Goal: Information Seeking & Learning: Check status

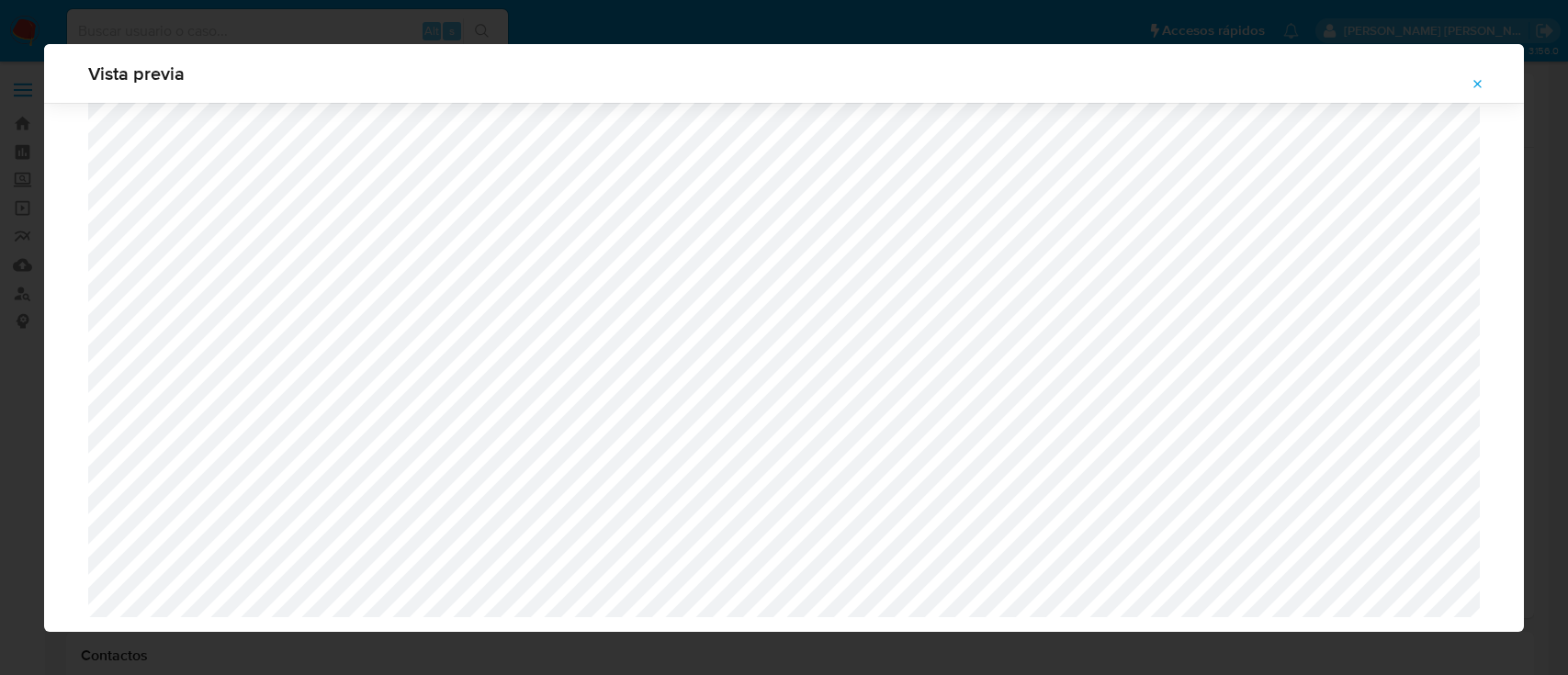
select select "10"
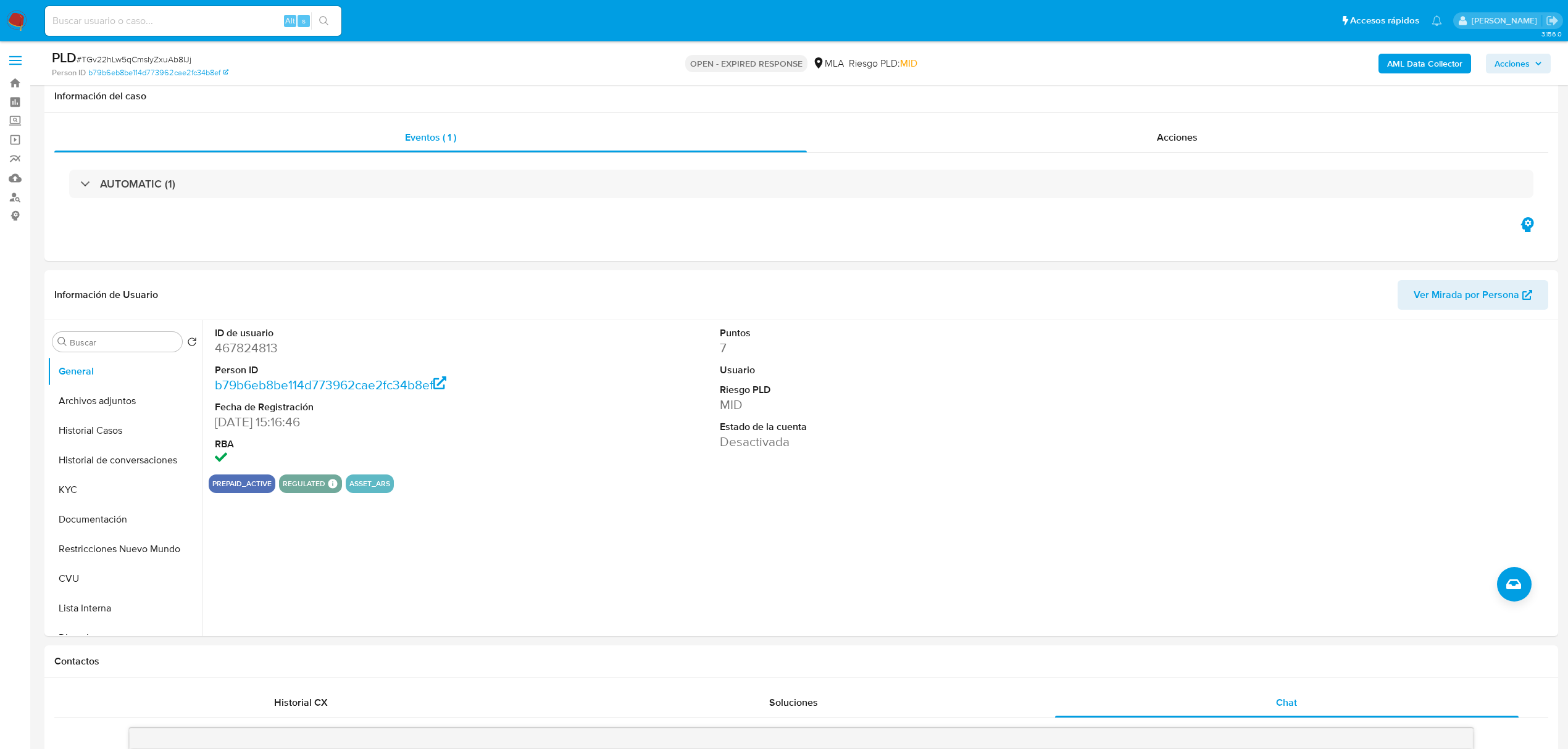
select select "10"
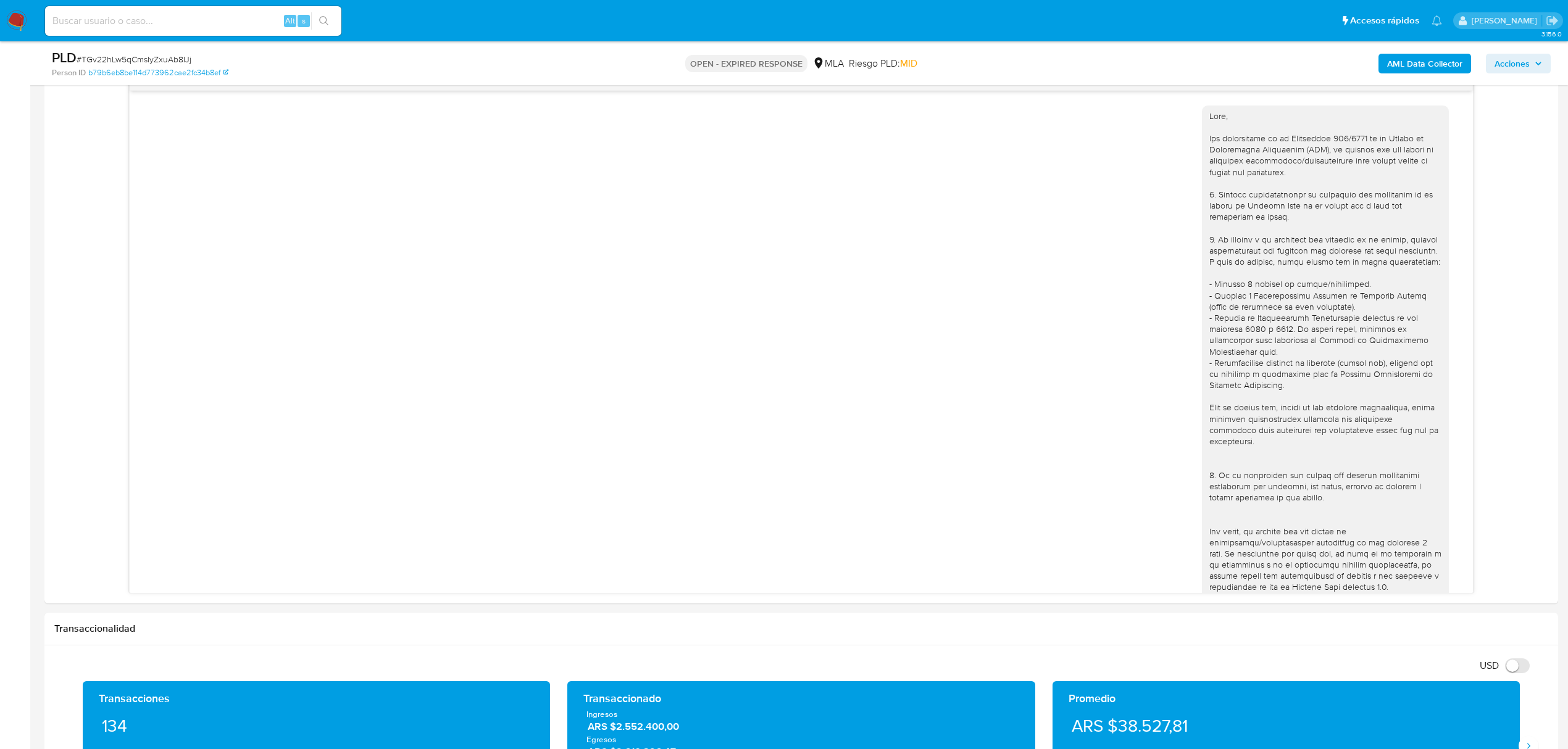
scroll to position [2072, 0]
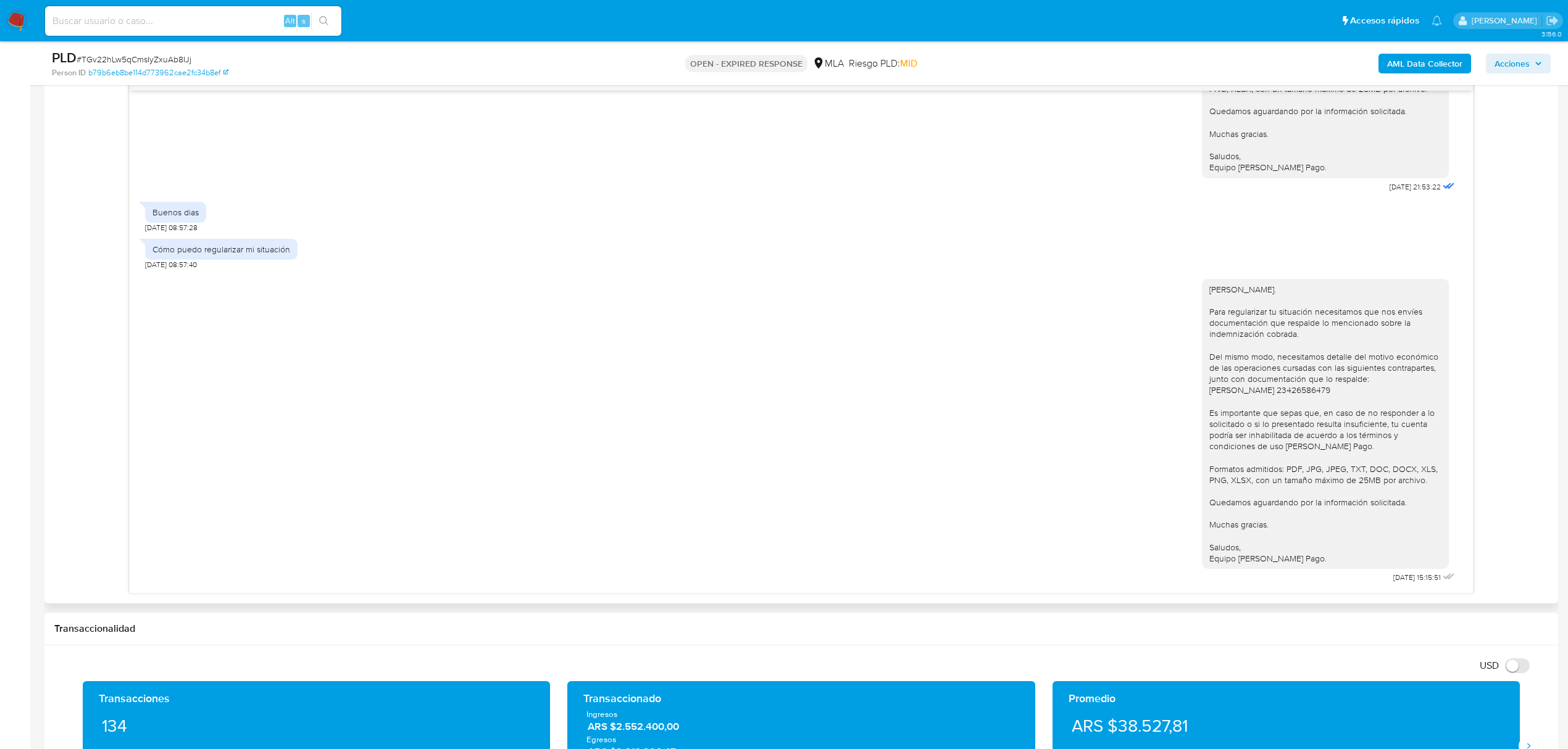
click at [677, 269] on div "Cómo puedo regularizar mi situación 27/08/2025 08:57:40" at bounding box center [801, 251] width 1312 height 37
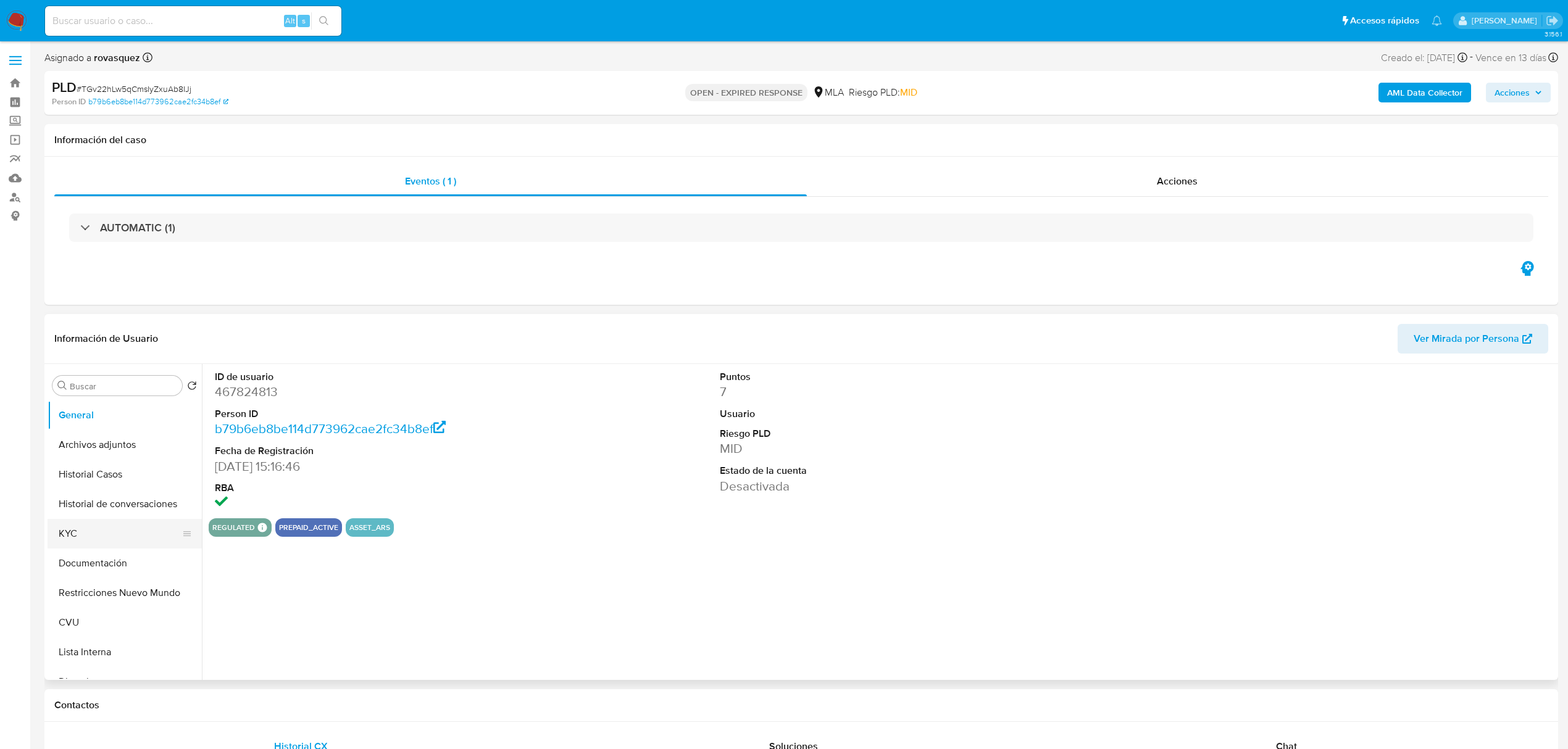
click at [91, 537] on button "KYC" at bounding box center [120, 533] width 144 height 30
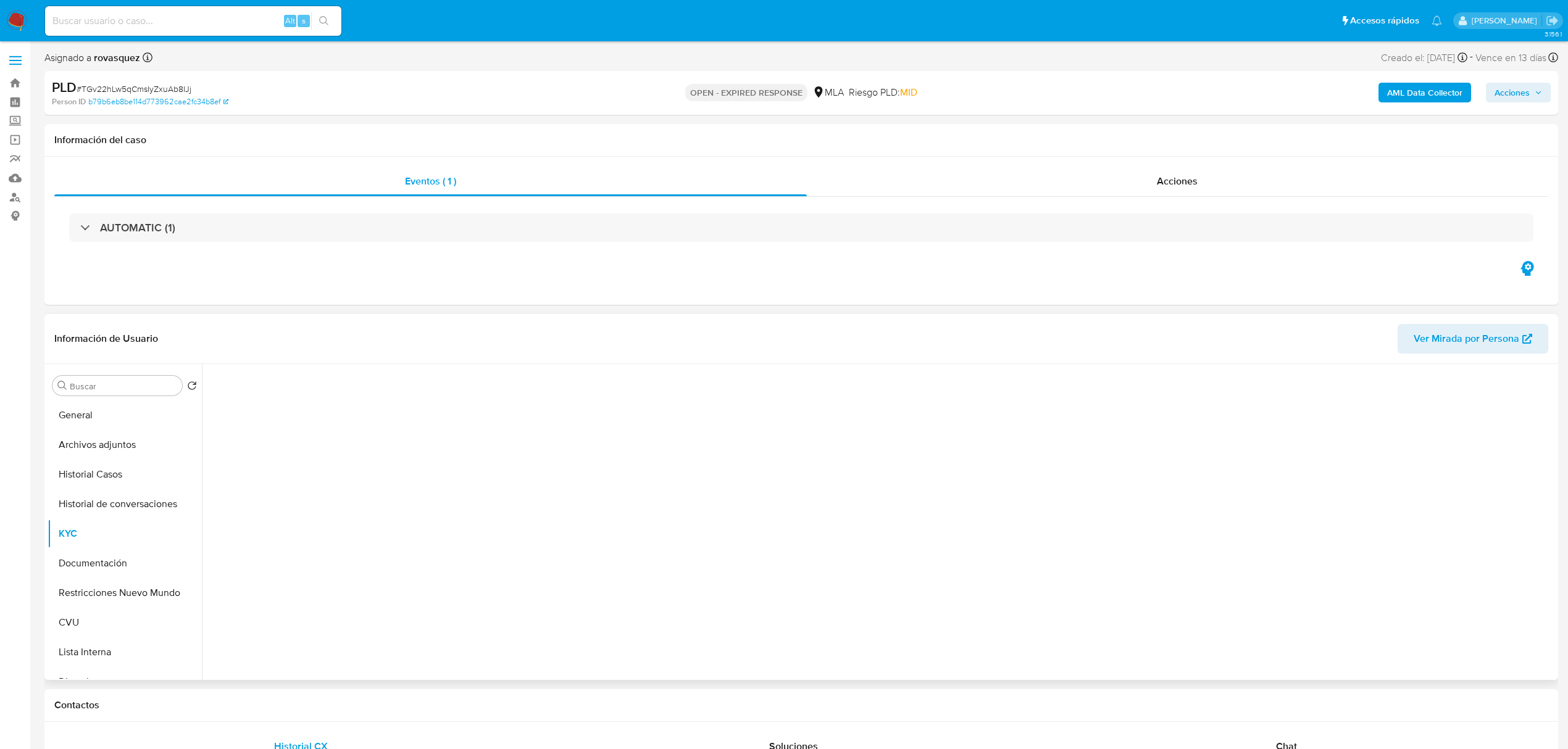
select select "10"
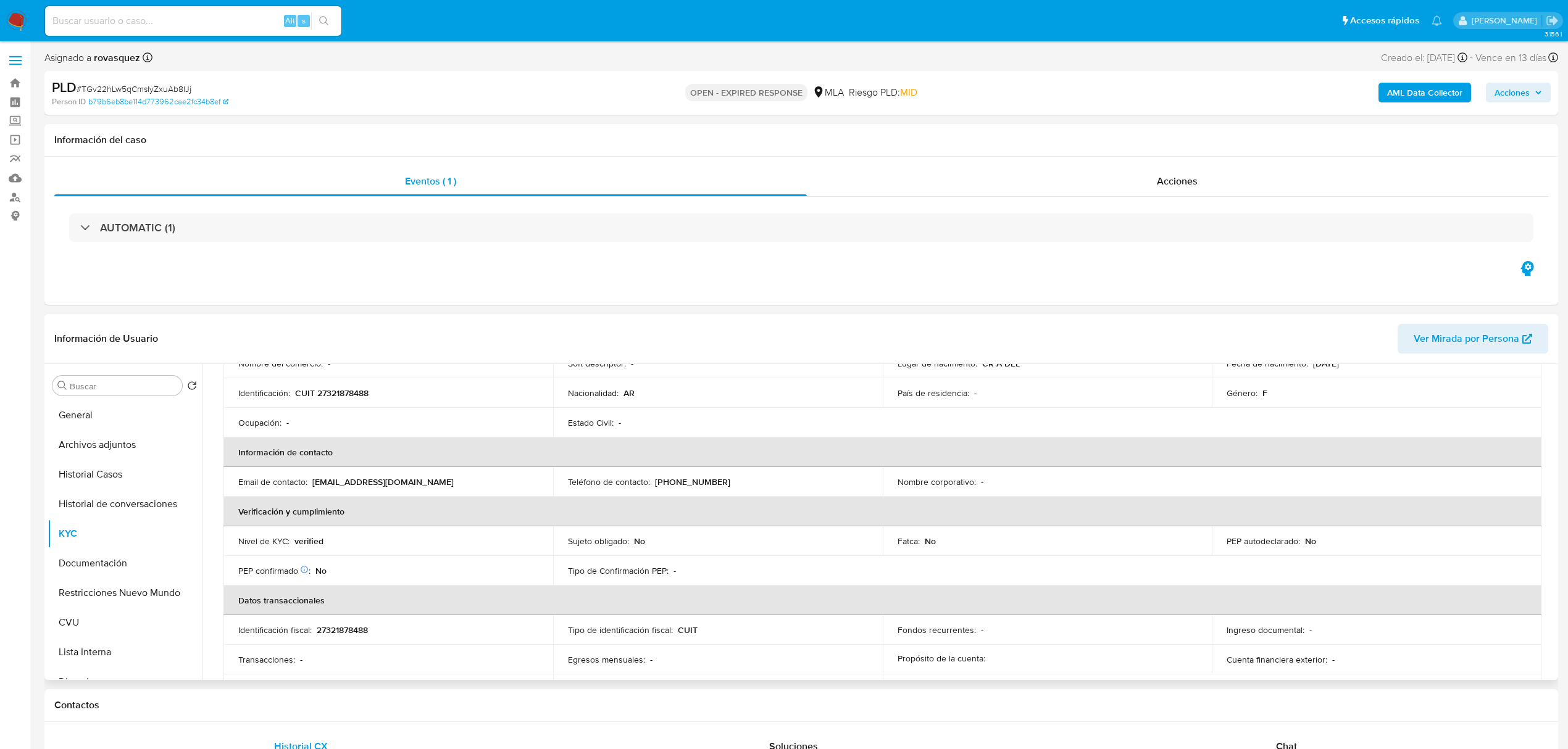
scroll to position [164, 0]
drag, startPoint x: 314, startPoint y: 480, endPoint x: 417, endPoint y: 480, distance: 103.0
click at [417, 480] on div "Email de contacto : noelia182@gmail.com" at bounding box center [388, 481] width 300 height 11
copy p "noelia182@gmail.com"
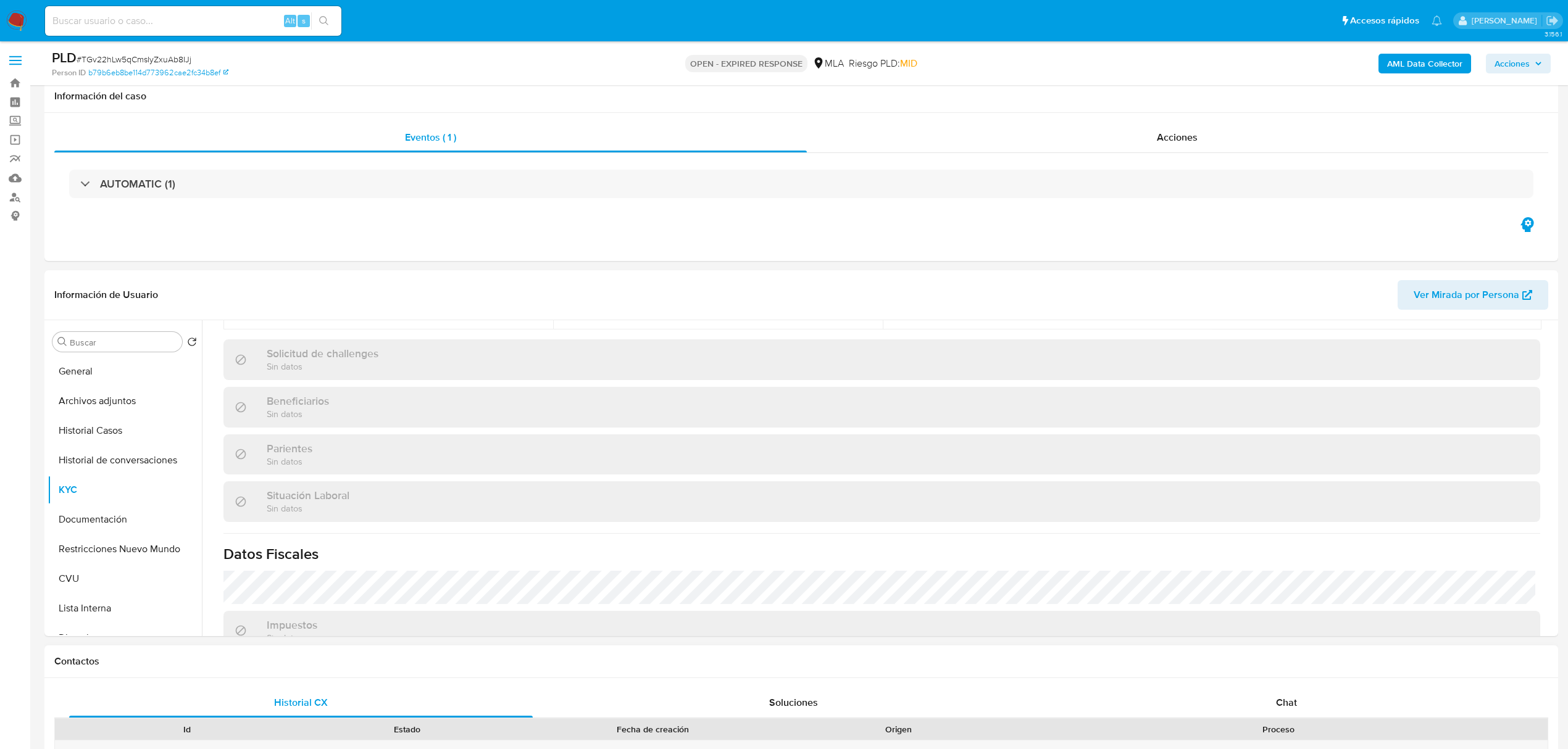
scroll to position [329, 0]
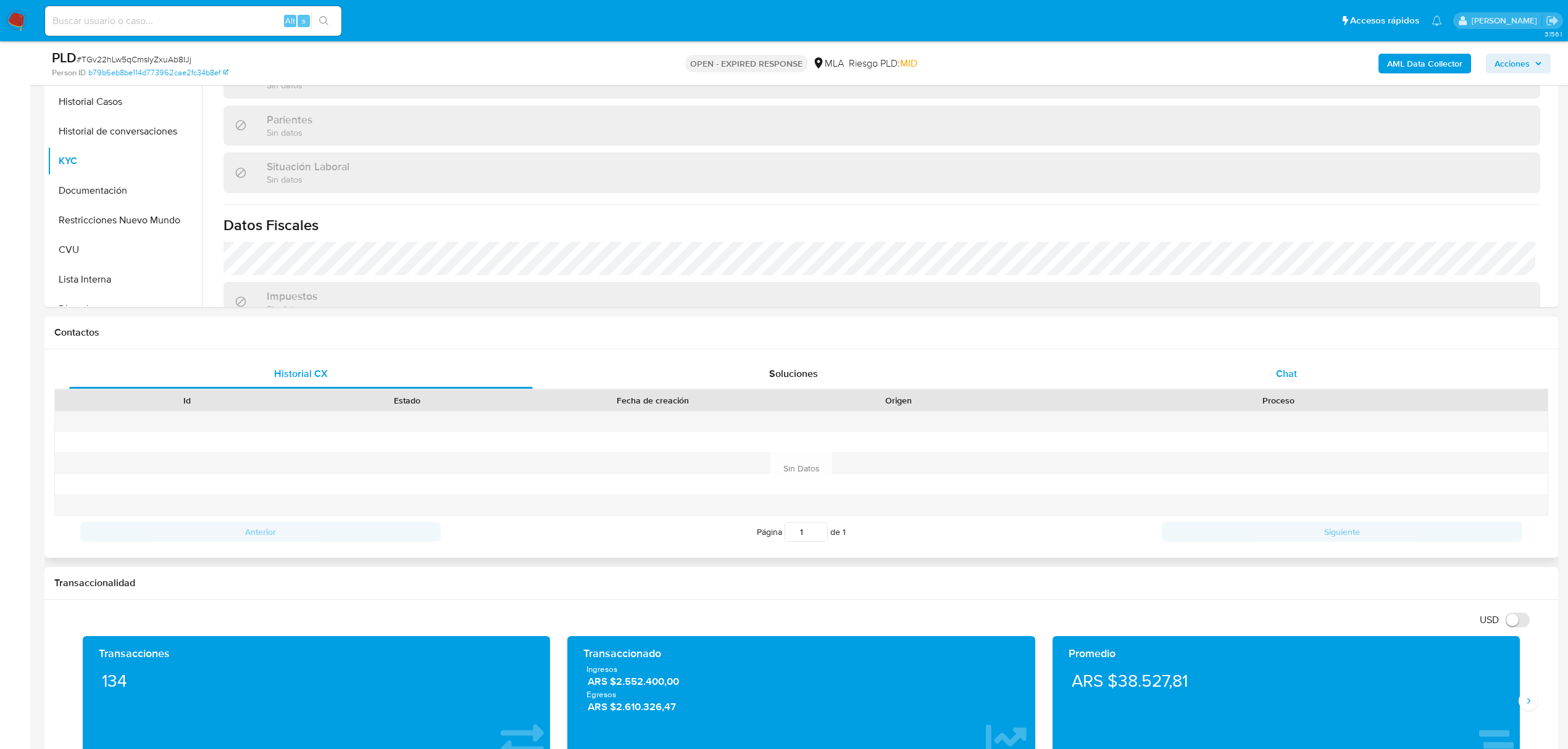
click at [1286, 386] on div "Chat" at bounding box center [1287, 374] width 464 height 30
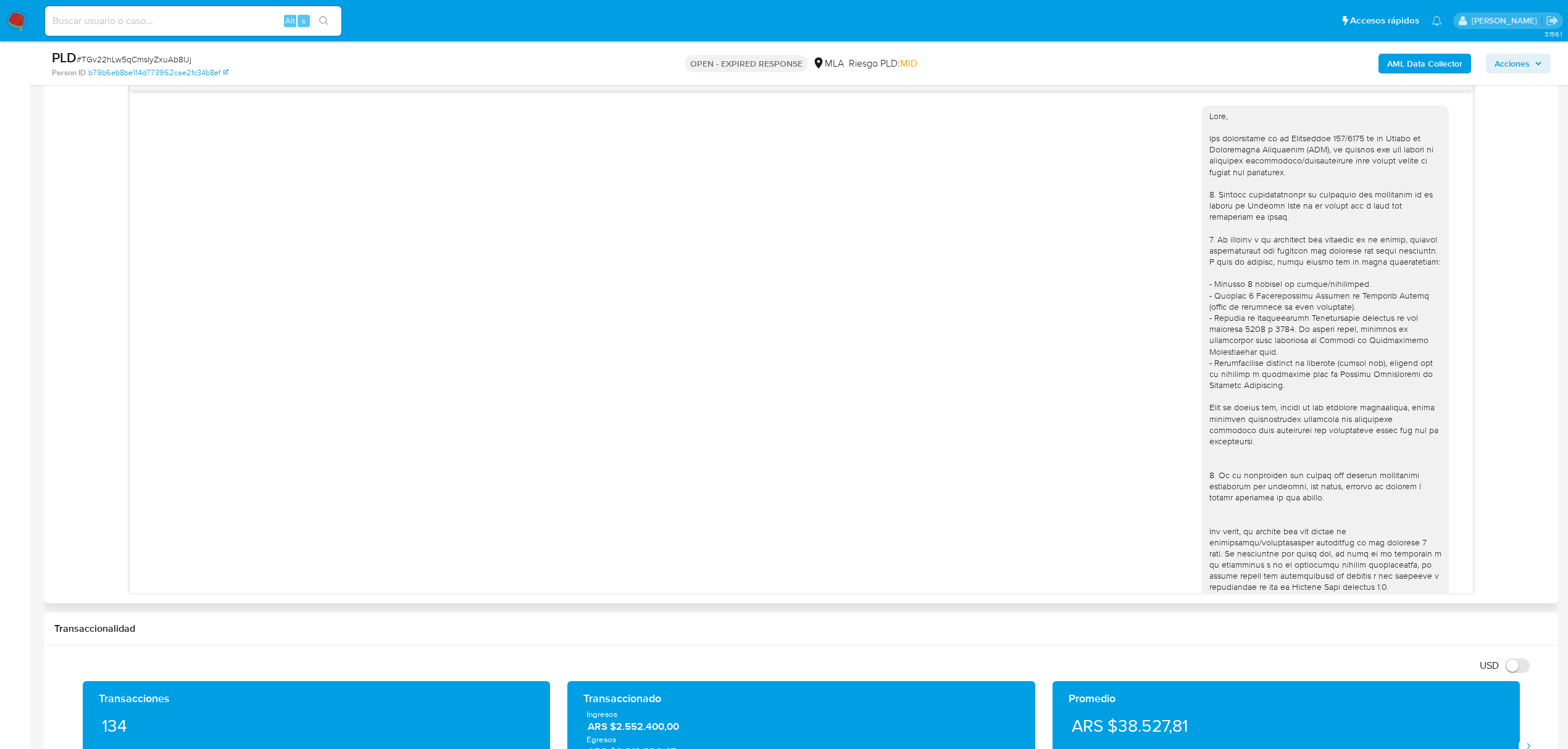
scroll to position [2074, 0]
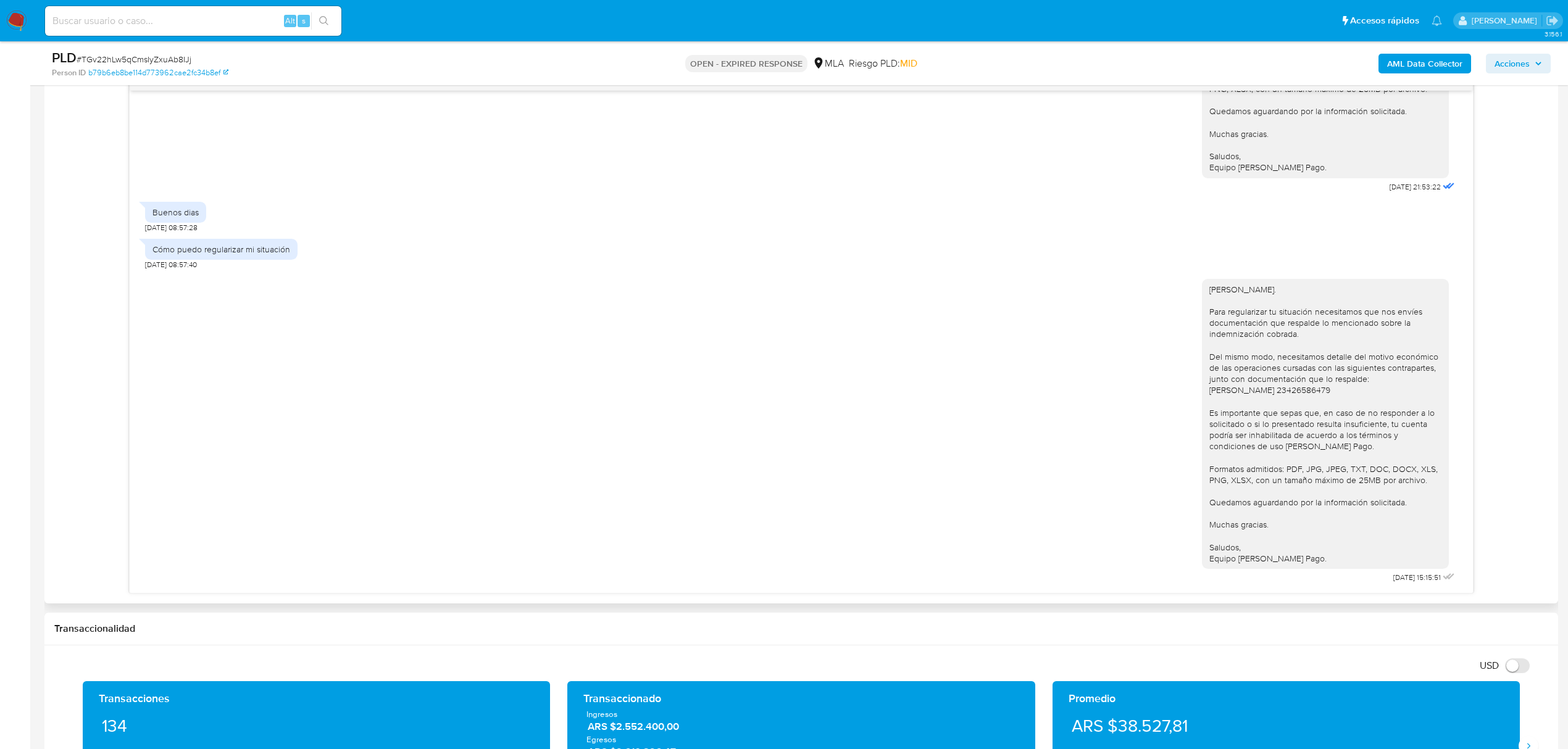
click at [967, 472] on div "Noelia. Para regularizar tu situación necesitamos que nos envíes documentación …" at bounding box center [801, 429] width 1312 height 317
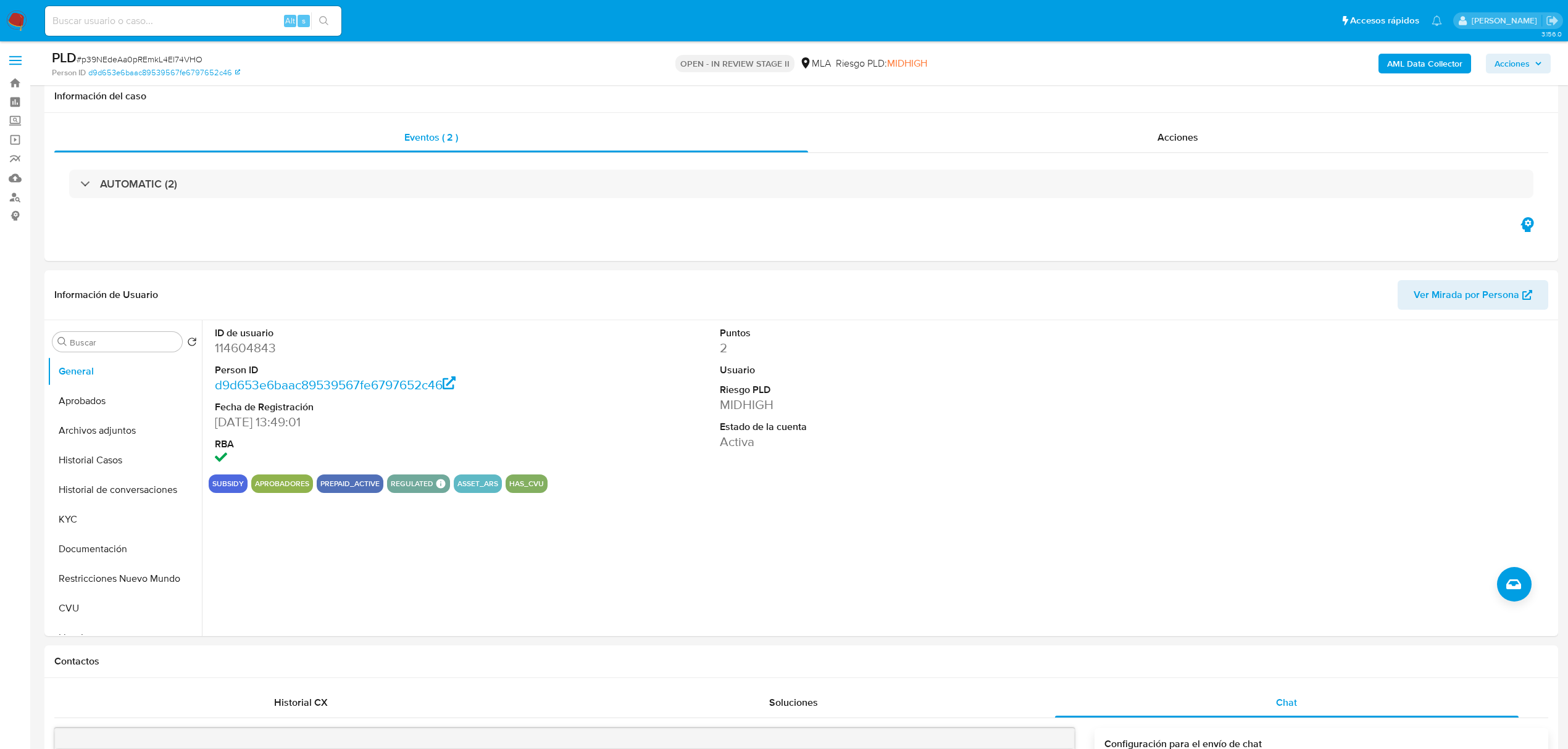
select select "10"
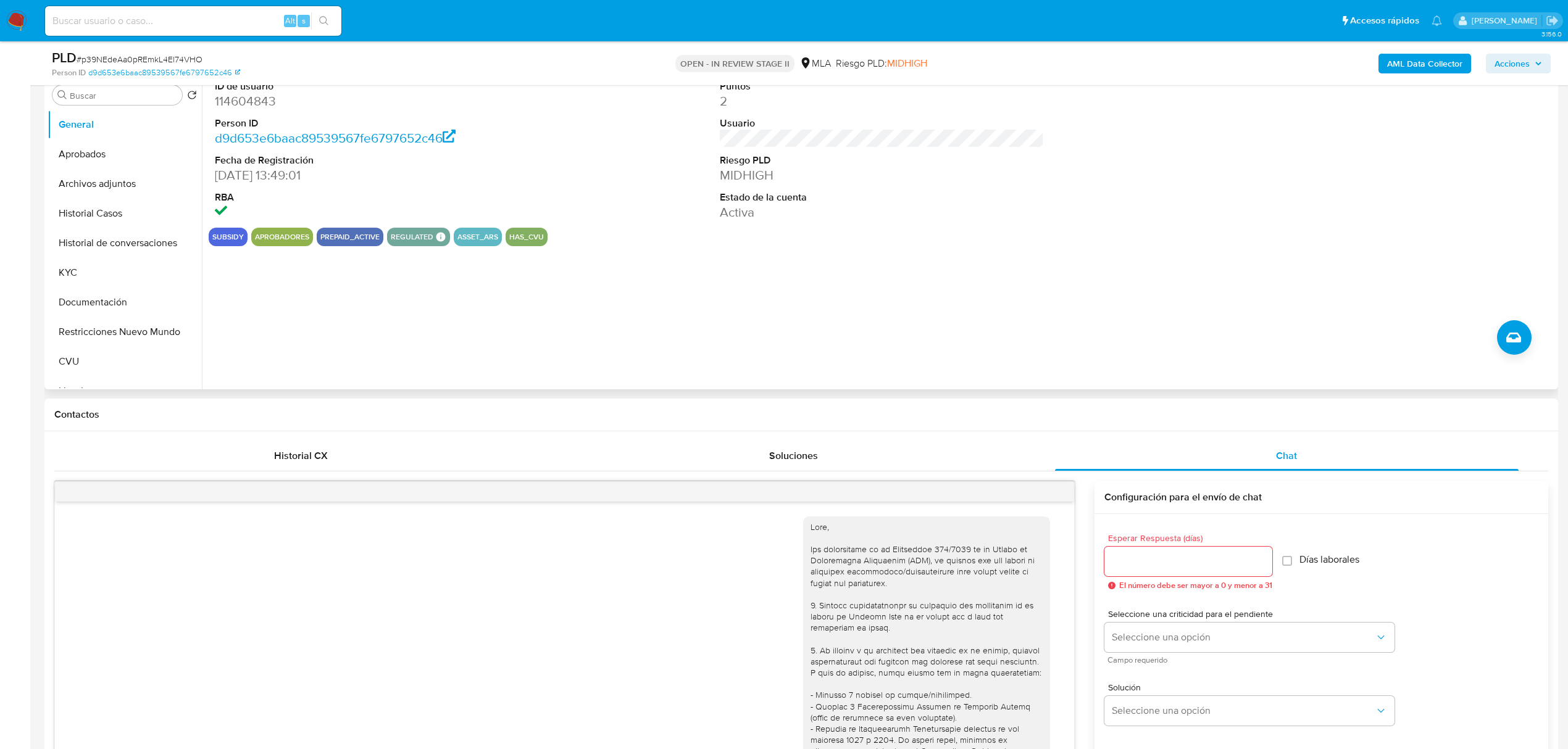
click at [358, 332] on div "ID de usuario 114604843 Person ID d9d653e6baac89539567fe6797652c46 Fecha de Reg…" at bounding box center [879, 231] width 1353 height 316
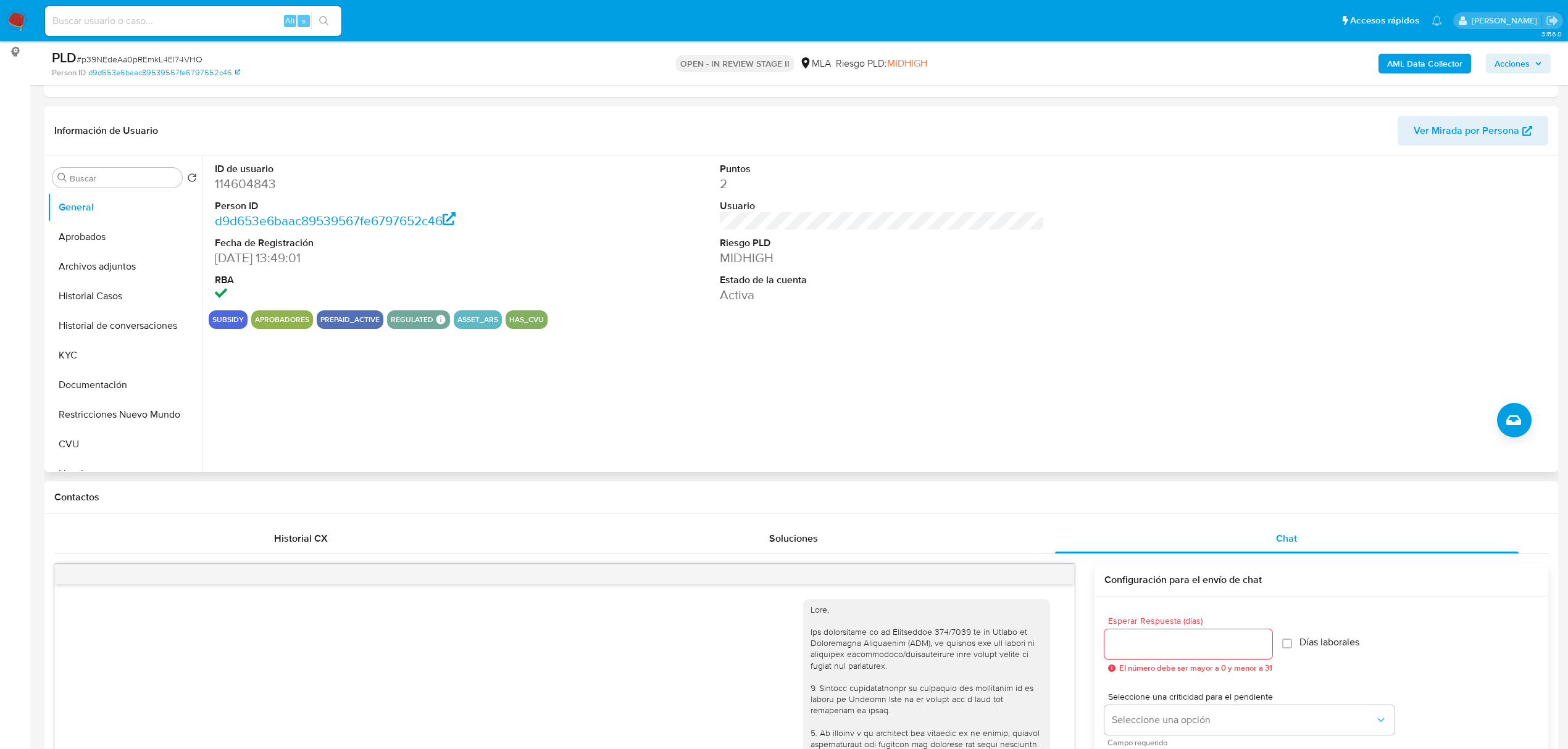
click at [111, 270] on button "Archivos adjuntos" at bounding box center [125, 267] width 155 height 30
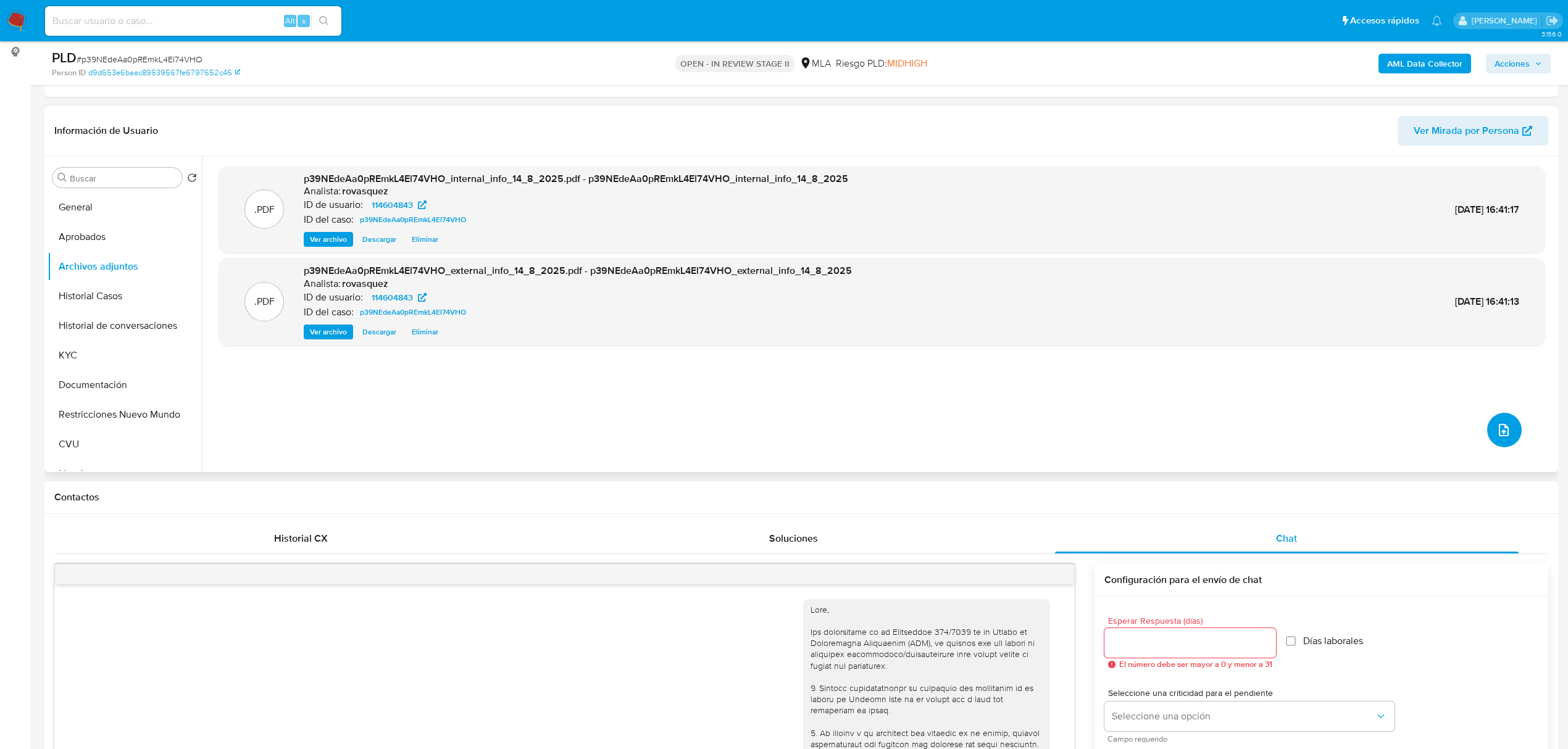
click at [1504, 427] on icon "upload-file" at bounding box center [1503, 429] width 15 height 15
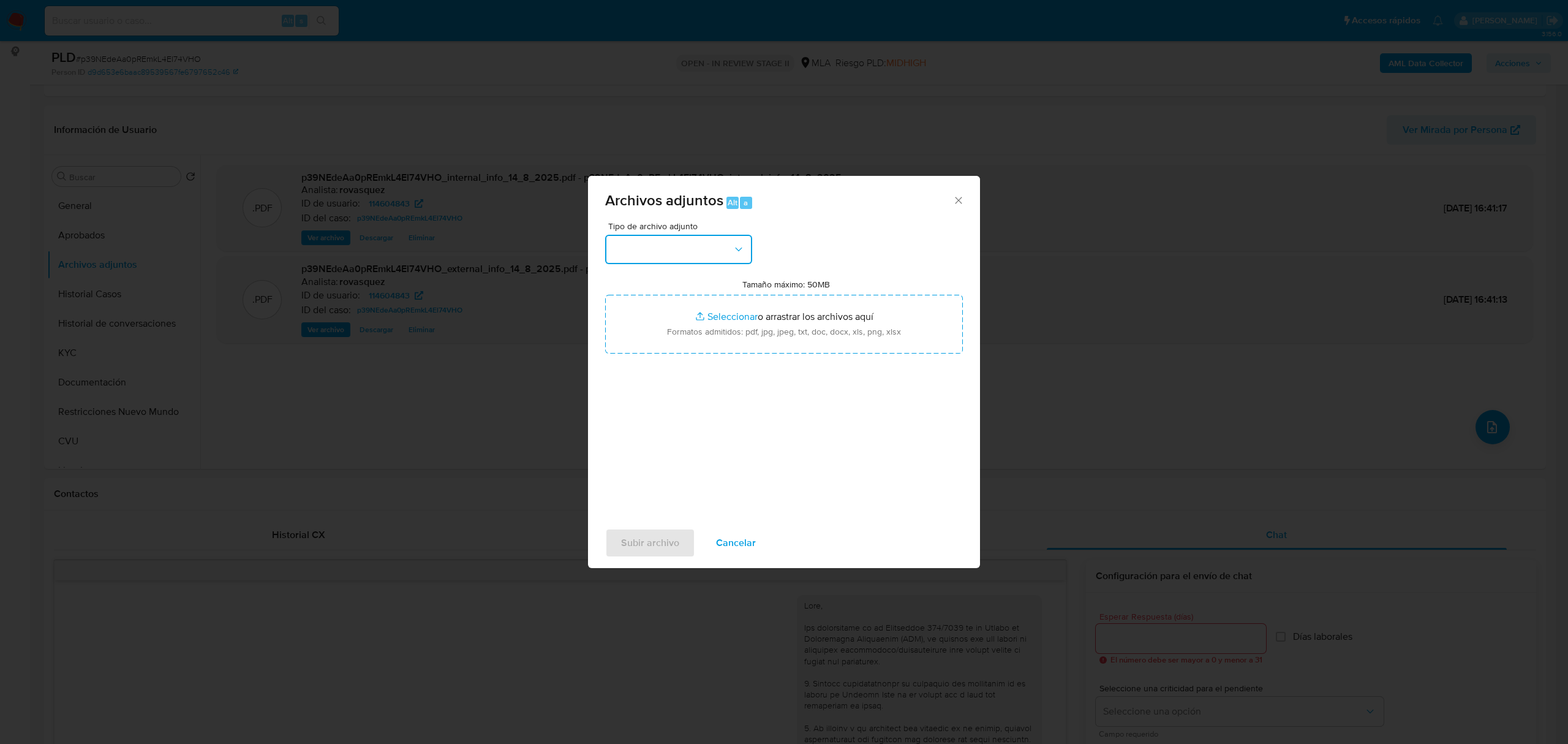
click at [657, 248] on button "button" at bounding box center [679, 249] width 147 height 30
click at [649, 280] on div "OTROS" at bounding box center [675, 272] width 125 height 30
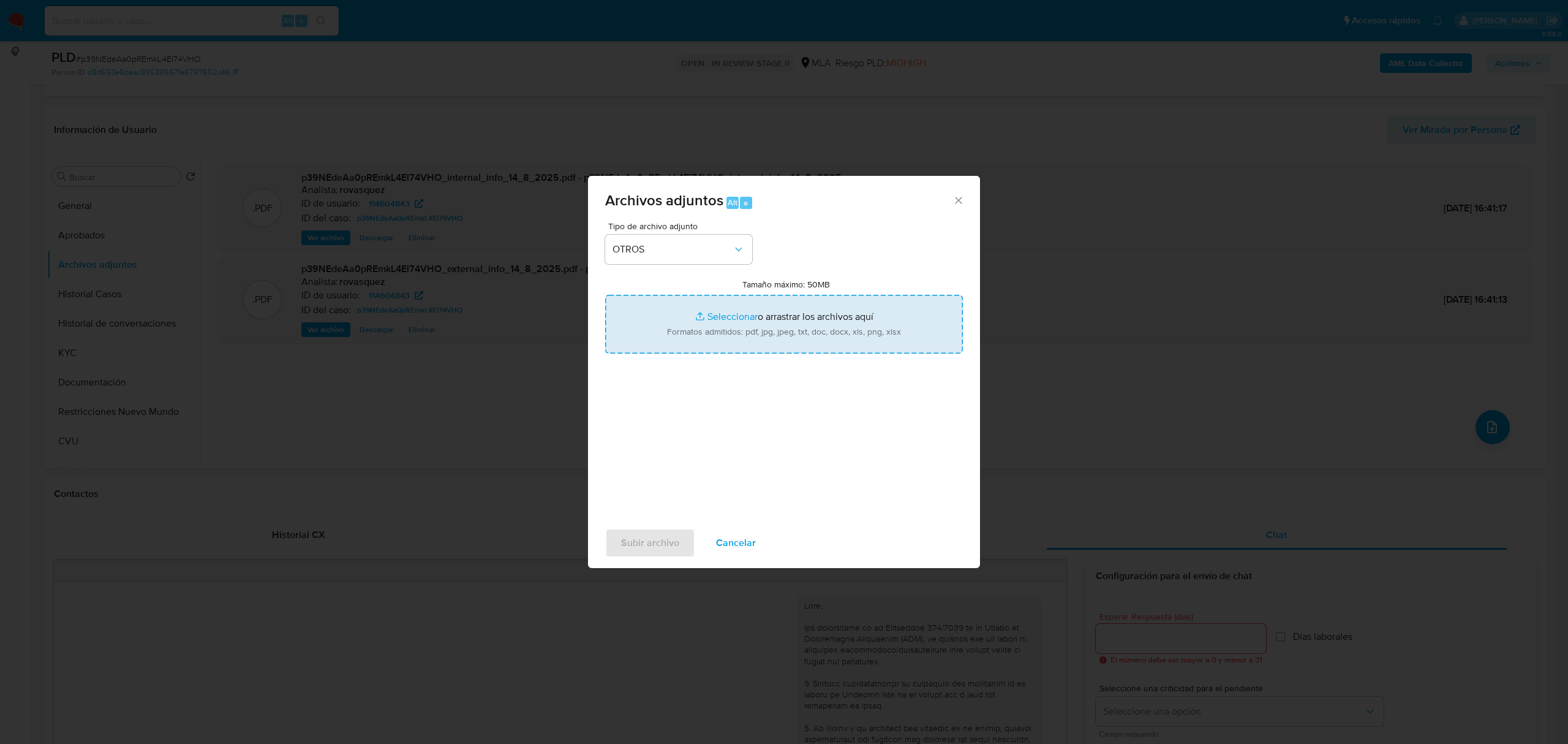
click at [728, 316] on input "Tamaño máximo: 50MB Seleccionar archivos" at bounding box center [784, 325] width 358 height 59
click at [712, 320] on input "Tamaño máximo: 50MB Seleccionar archivos" at bounding box center [784, 325] width 358 height 59
type input "C:\fakepath\Haberes Nicolas Silverio Oyarzun CUIT 20340871317.pdf"
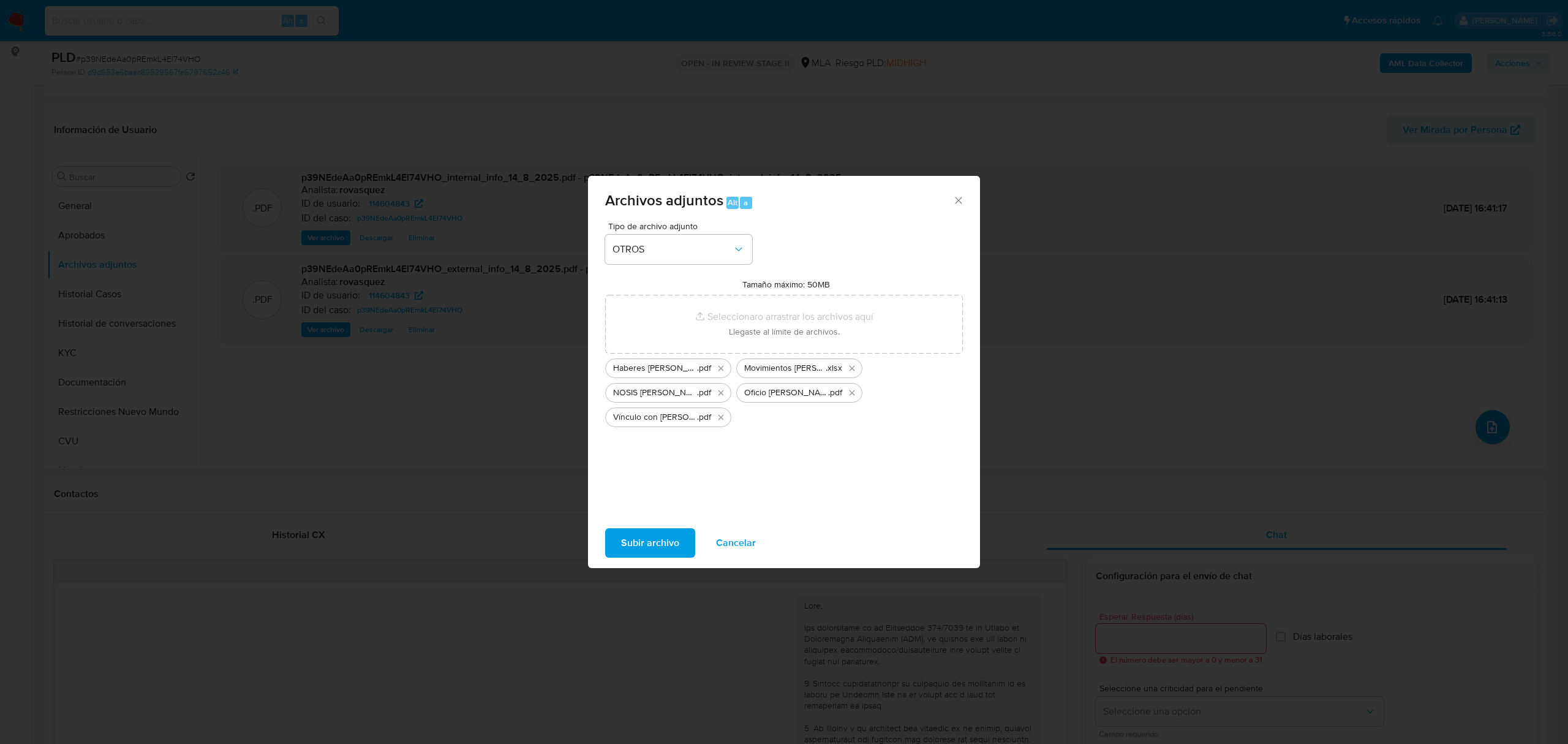
click at [674, 547] on span "Subir archivo" at bounding box center [650, 543] width 58 height 27
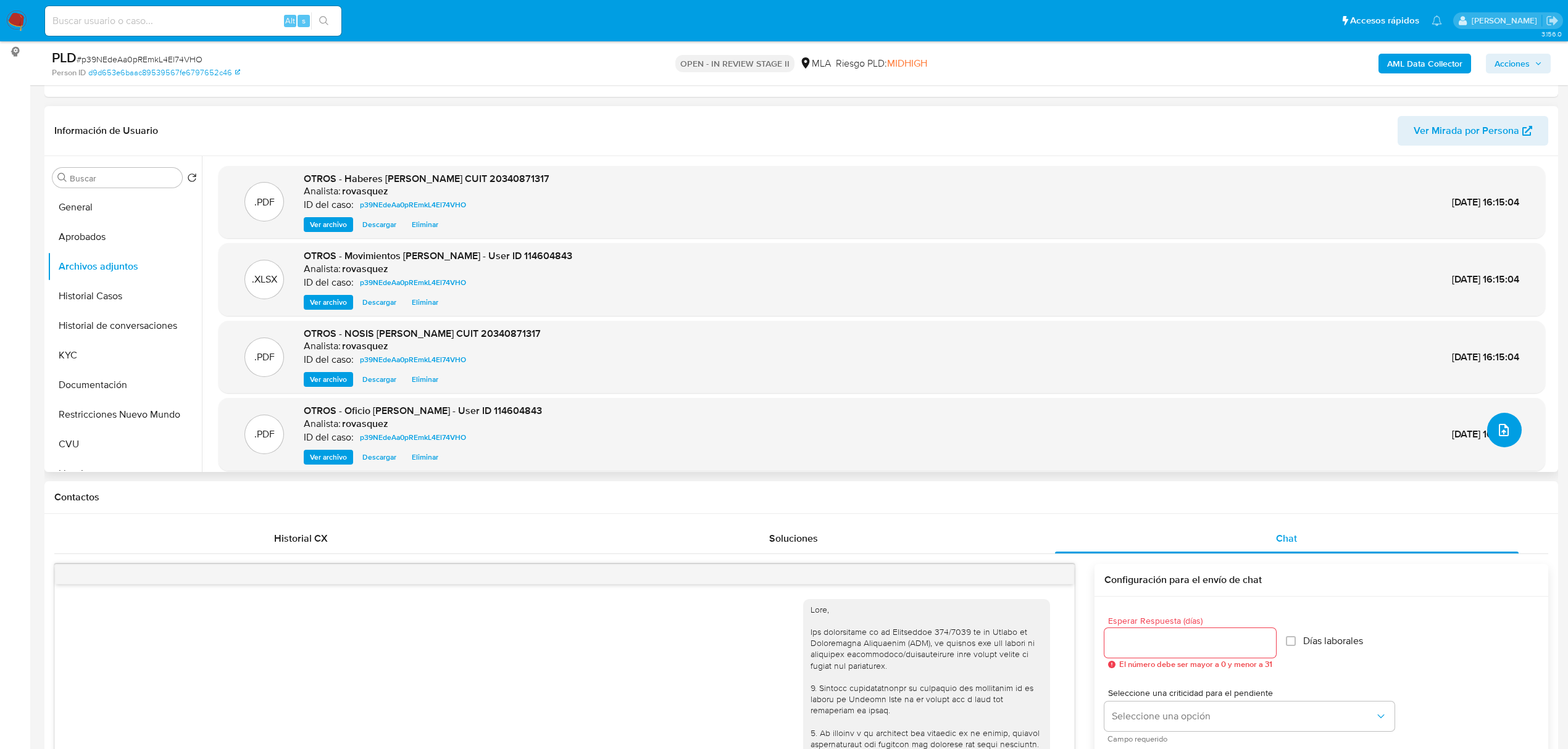
click at [1505, 422] on span "upload-file" at bounding box center [1503, 429] width 13 height 15
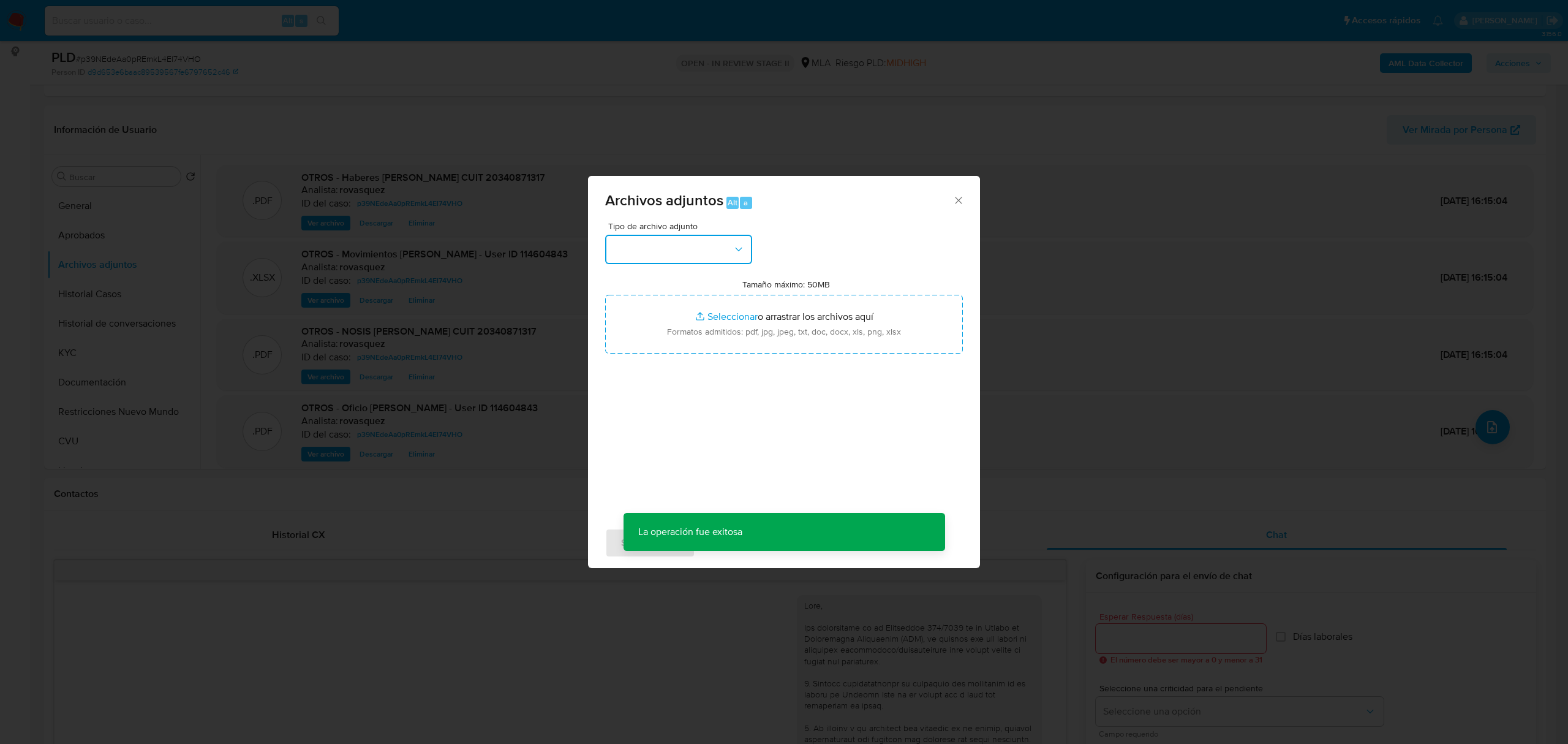
click at [707, 256] on button "button" at bounding box center [679, 249] width 147 height 30
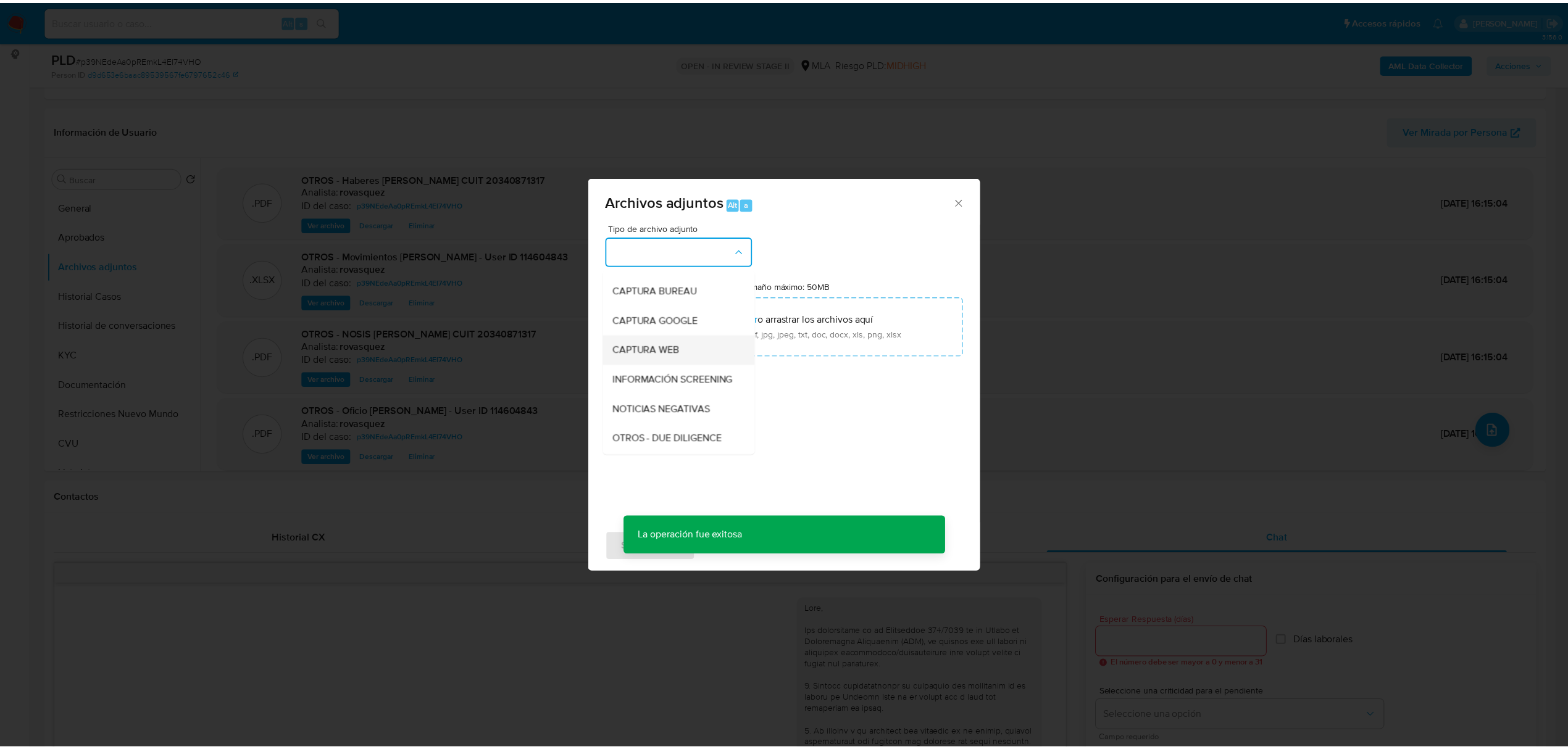
scroll to position [82, 0]
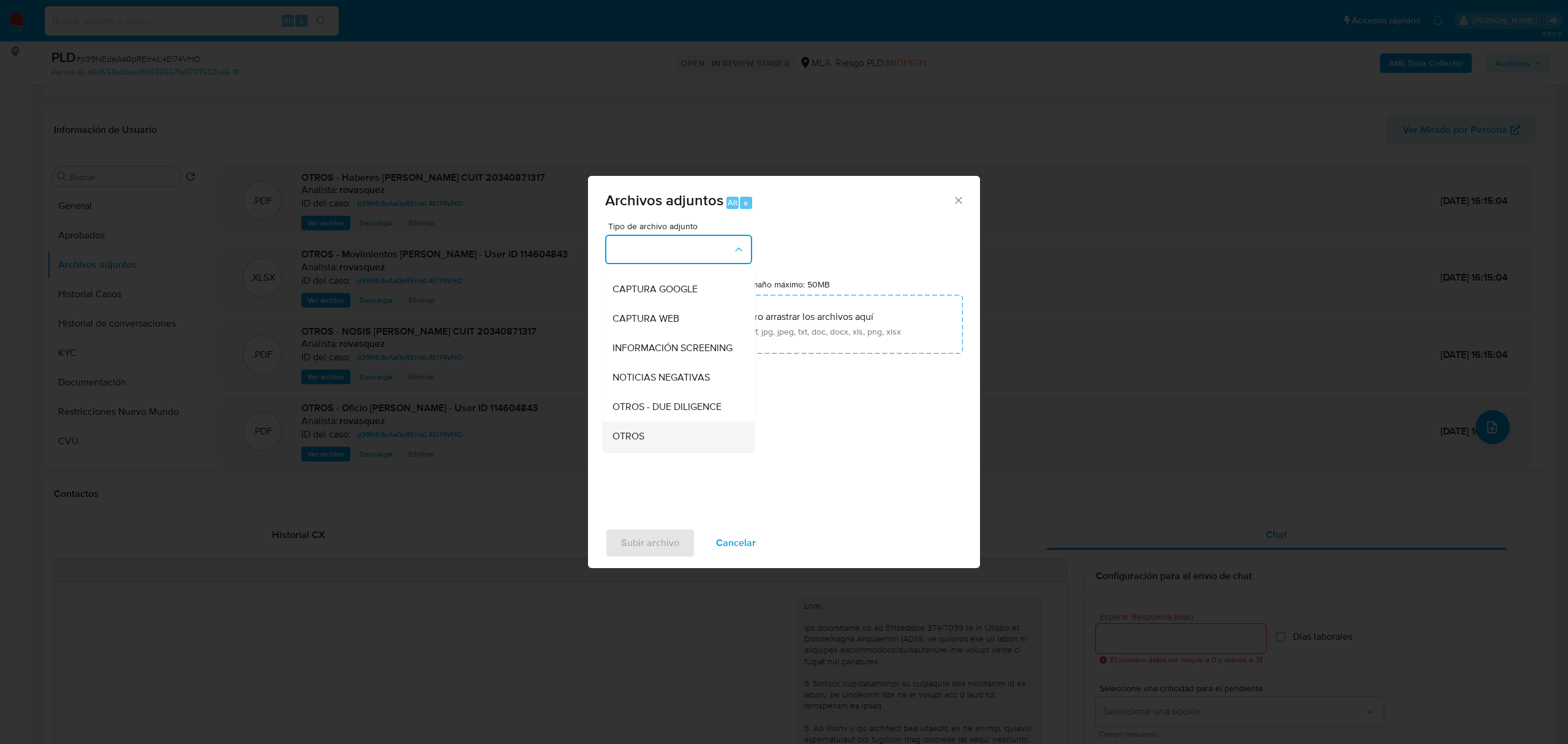
click at [660, 442] on div "OTROS" at bounding box center [675, 436] width 125 height 30
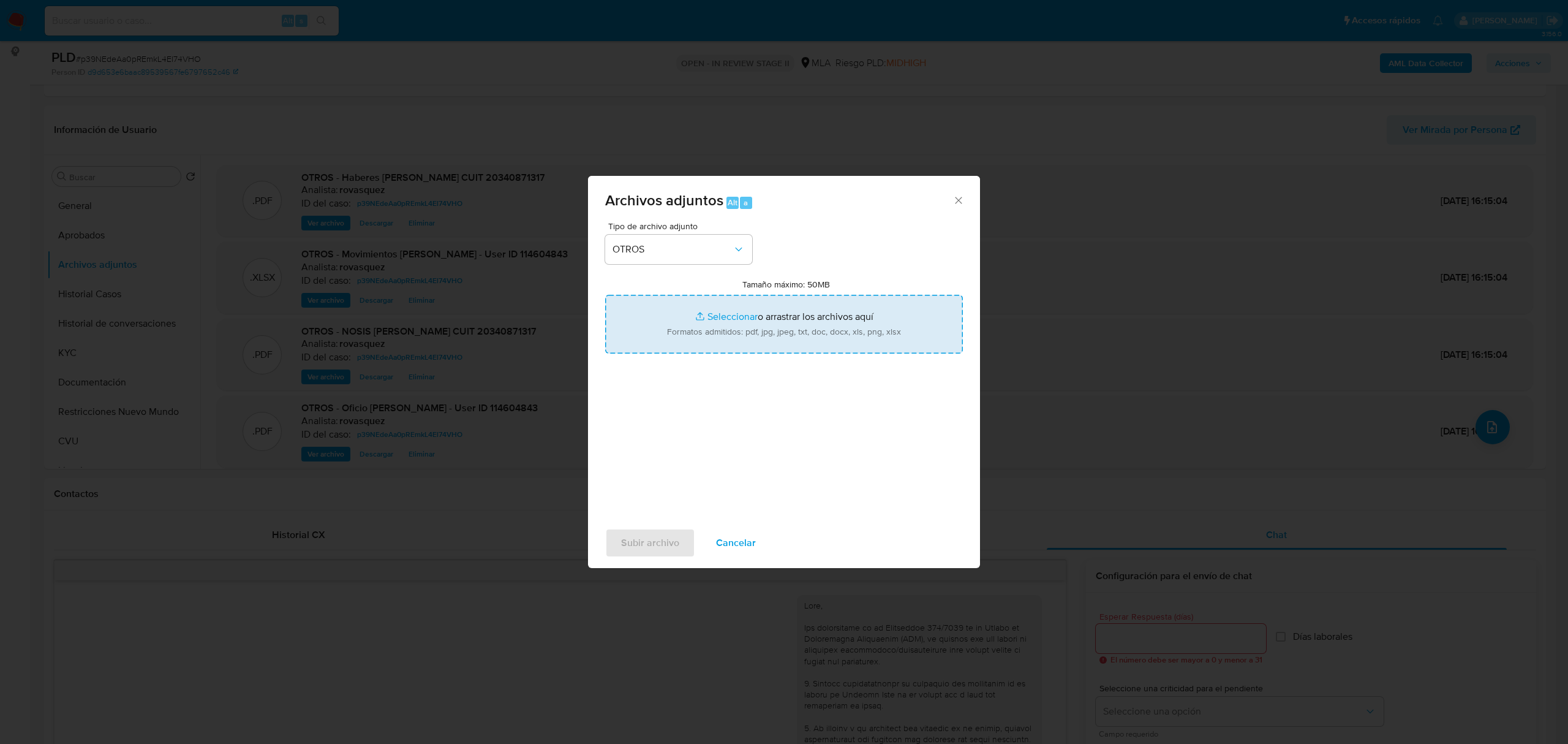
click at [731, 318] on input "Tamaño máximo: 50MB Seleccionar archivos" at bounding box center [784, 325] width 358 height 59
type input "C:\fakepath\Caselog p39NEdeAa0pREmkL4El74VHO_2025_08_14_15_50_38.docx"
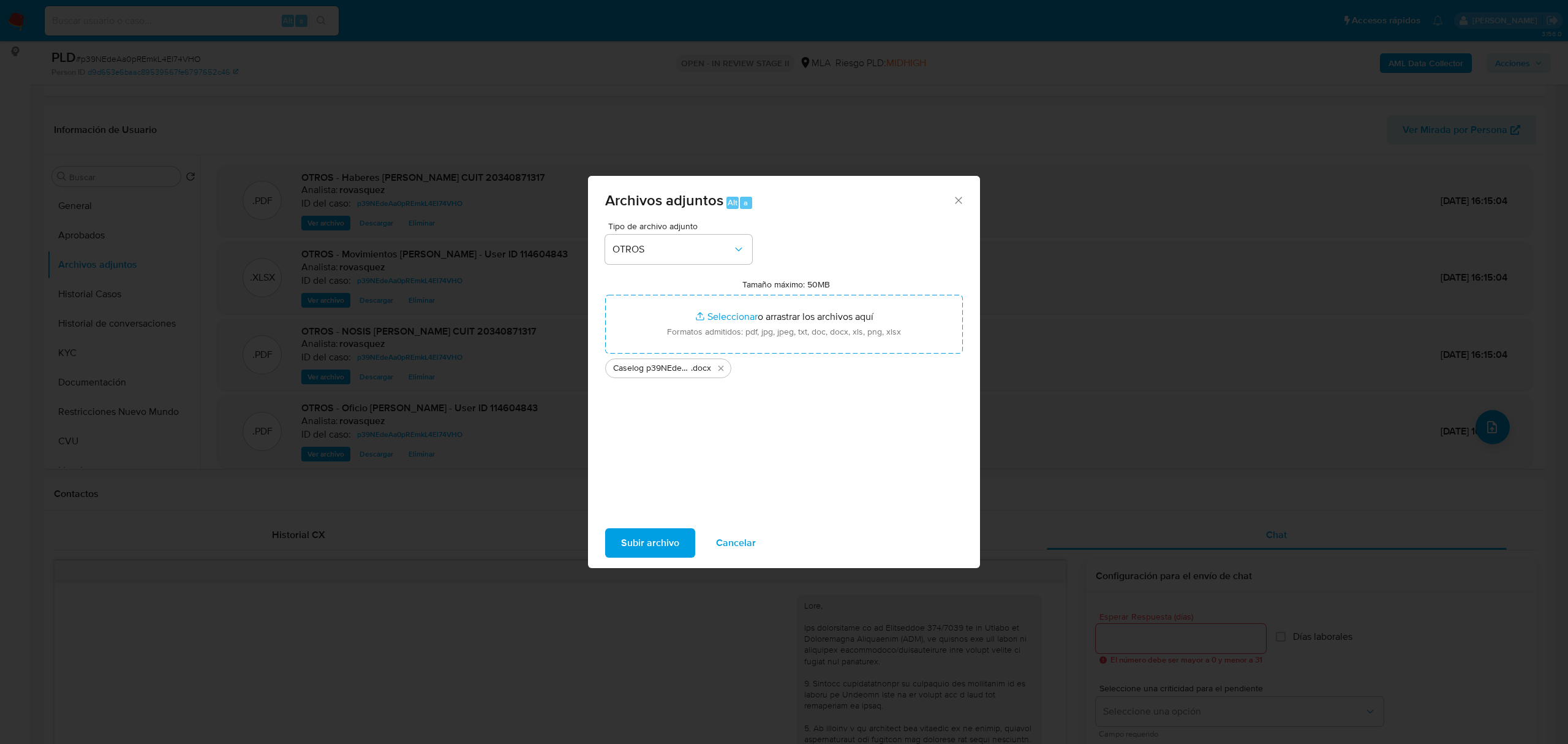
click at [665, 547] on span "Subir archivo" at bounding box center [650, 543] width 58 height 27
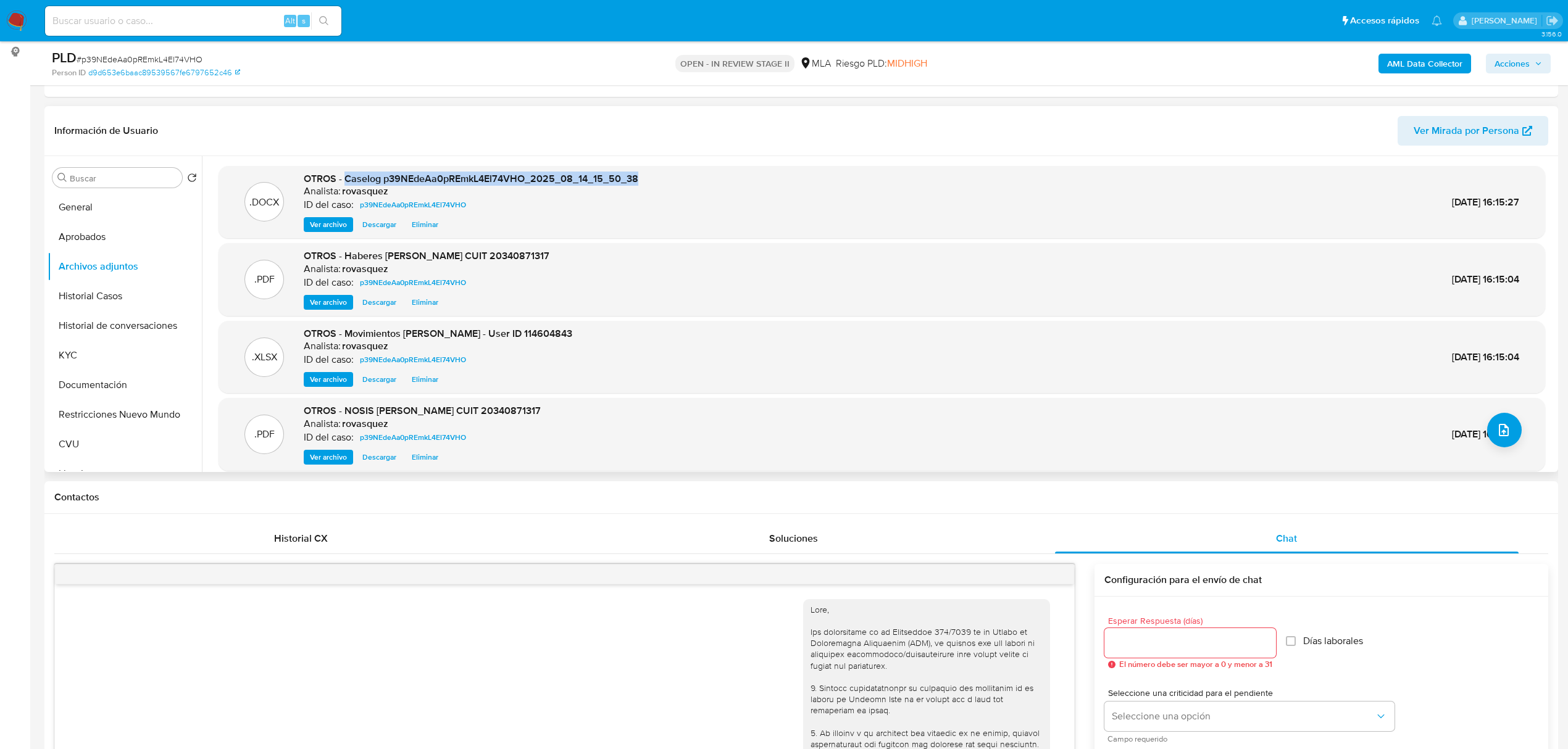
drag, startPoint x: 345, startPoint y: 175, endPoint x: 646, endPoint y: 177, distance: 301.0
click at [646, 177] on div ".DOCX OTROS - Caselog p39NEdeAa0pREmkL4El74VHO_2025_08_14_15_50_38 Analista: ro…" at bounding box center [882, 202] width 1314 height 60
copy span "Caselog p39NEdeAa0pREmkL4El74VHO_2025_08_14_15_50_38"
click at [1525, 68] on span "Acciones" at bounding box center [1512, 63] width 35 height 20
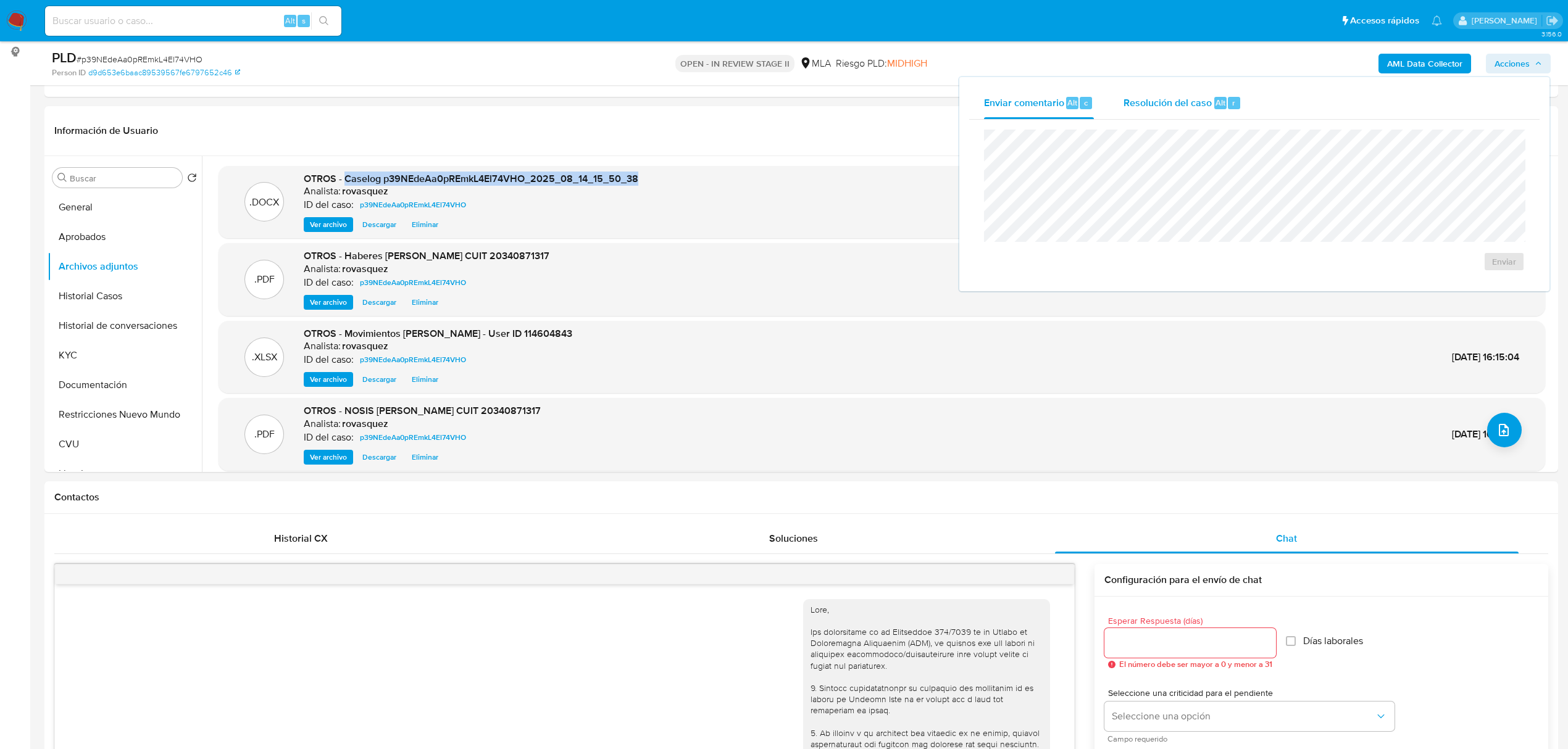
click at [1202, 106] on span "Resolución del caso" at bounding box center [1167, 102] width 88 height 14
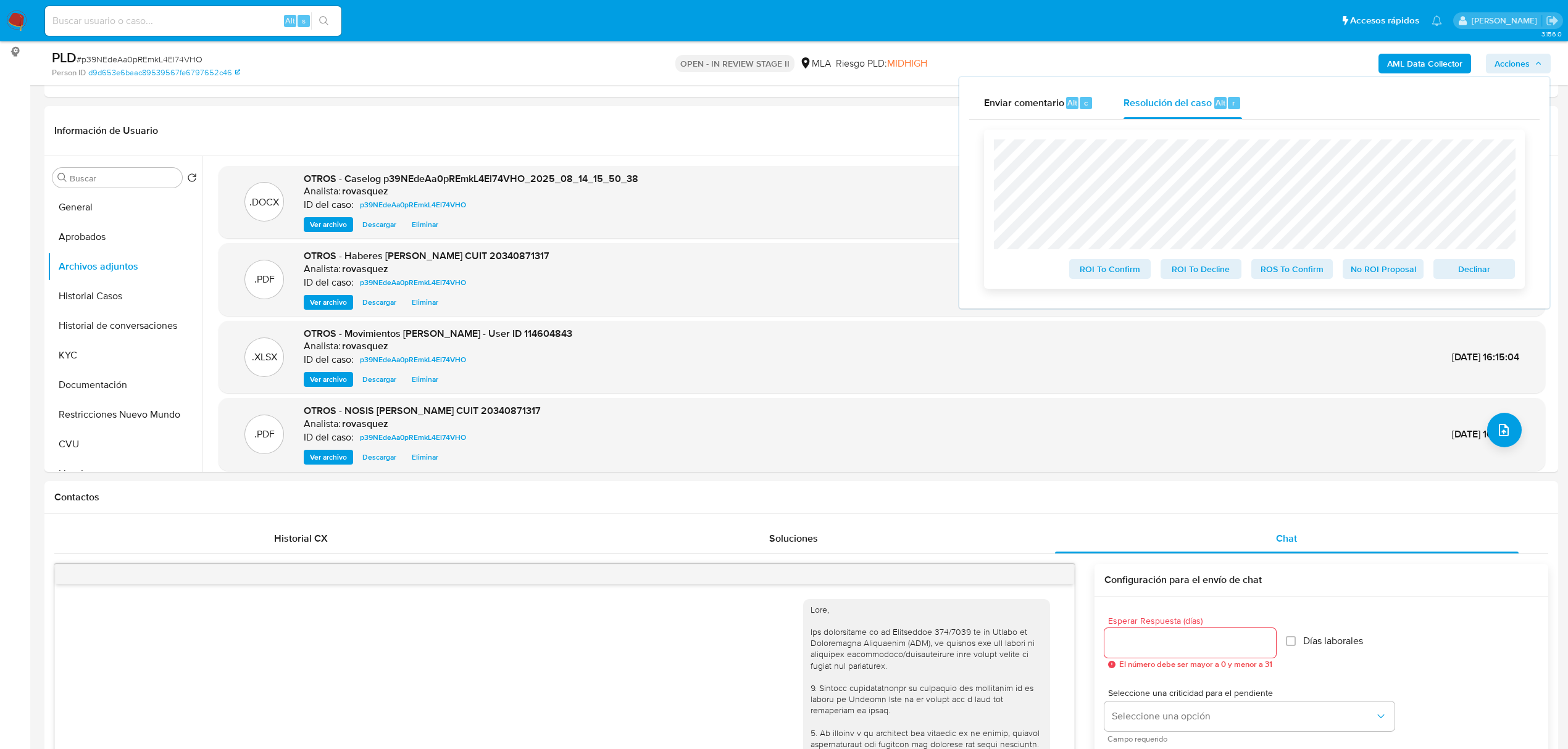
click at [1381, 272] on span "No ROI Proposal" at bounding box center [1383, 268] width 64 height 17
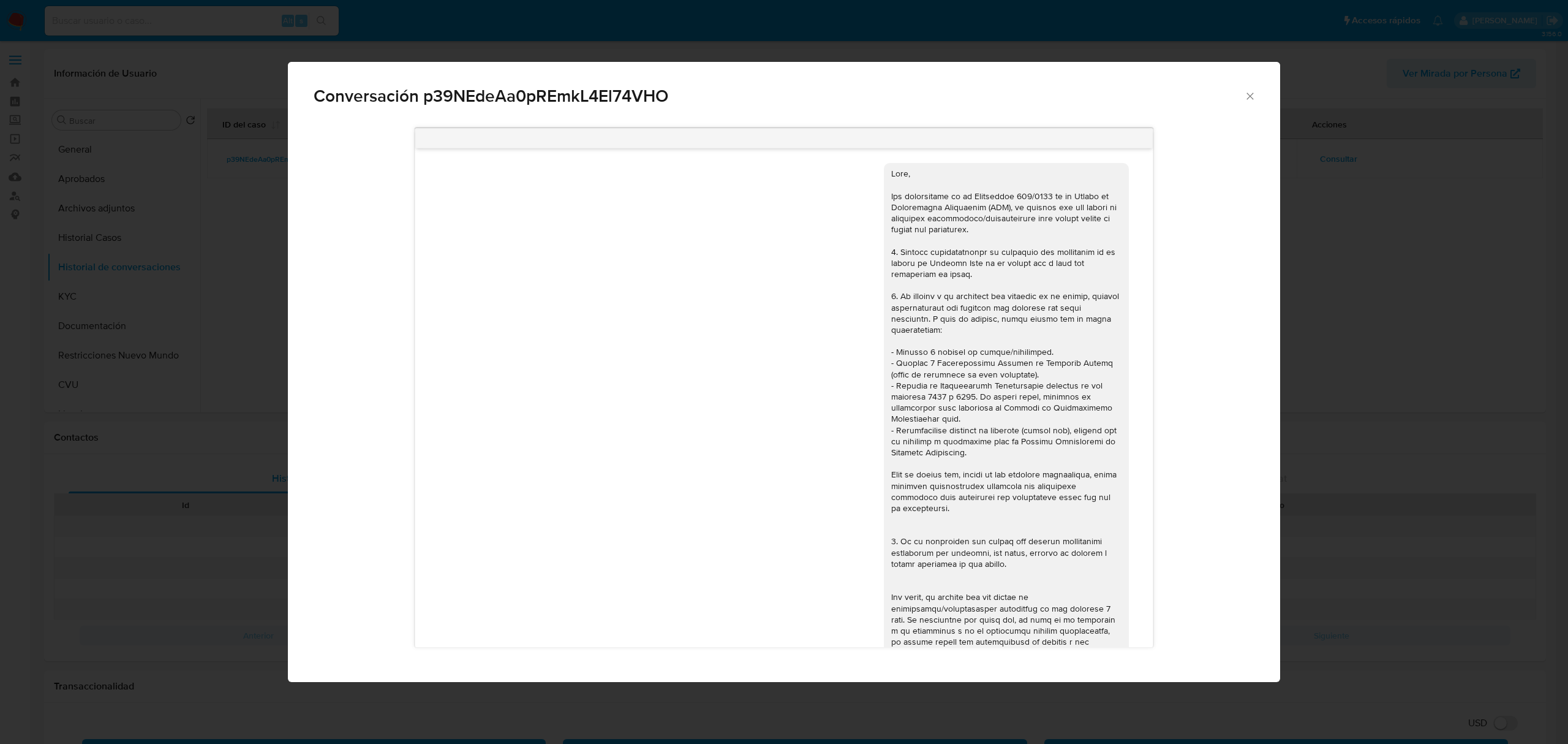
select select "10"
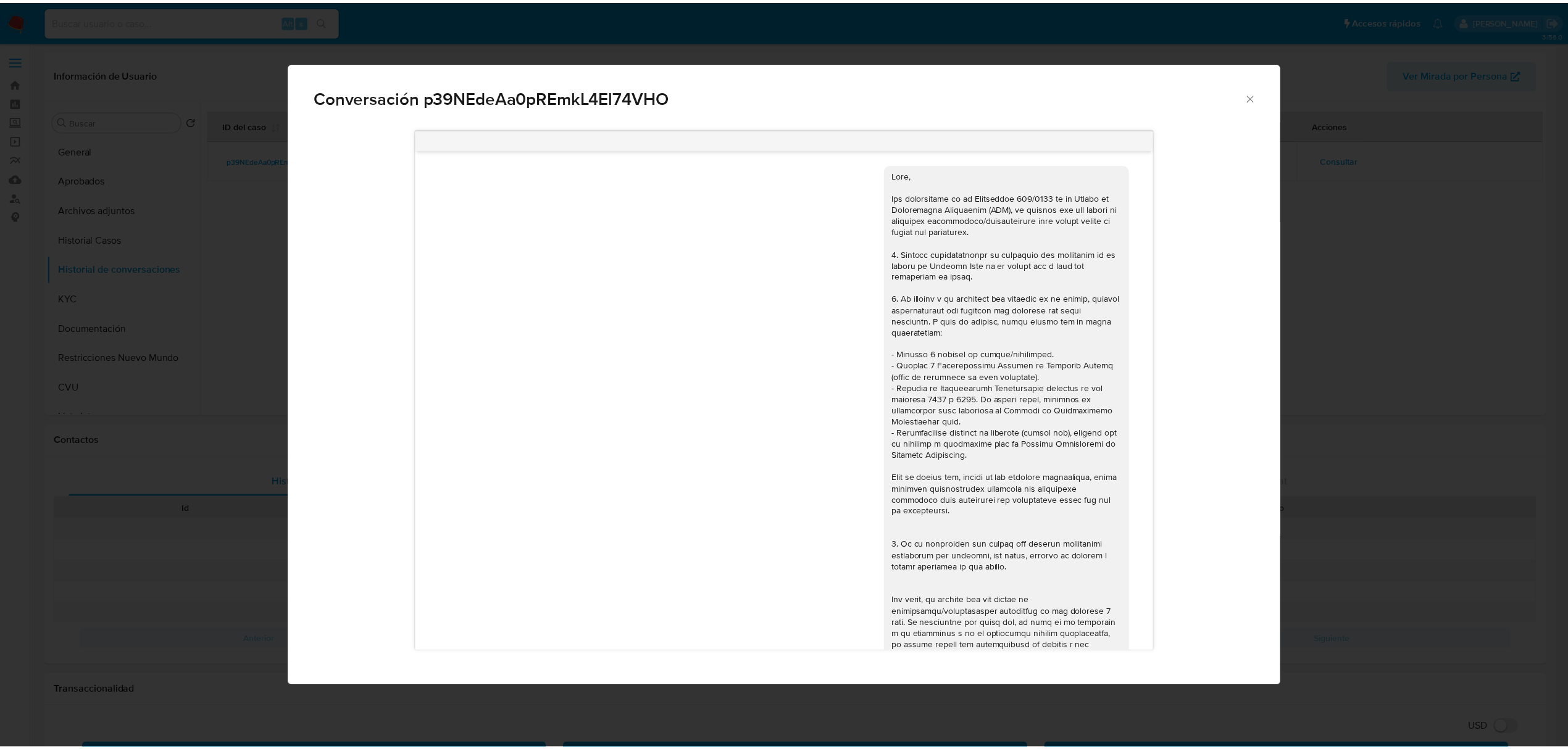
scroll to position [2797, 0]
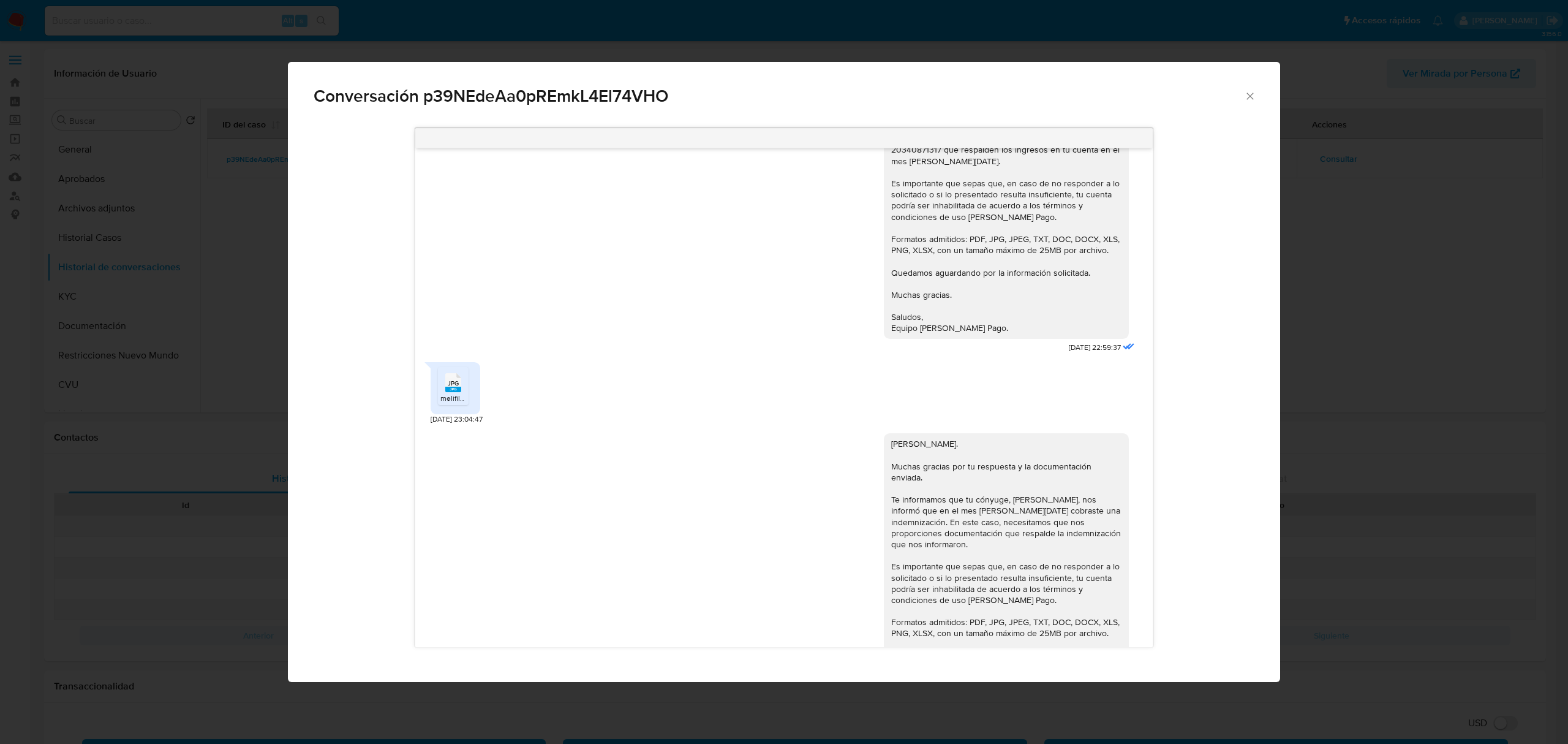
click at [1250, 97] on icon "Cerrar" at bounding box center [1250, 96] width 12 height 12
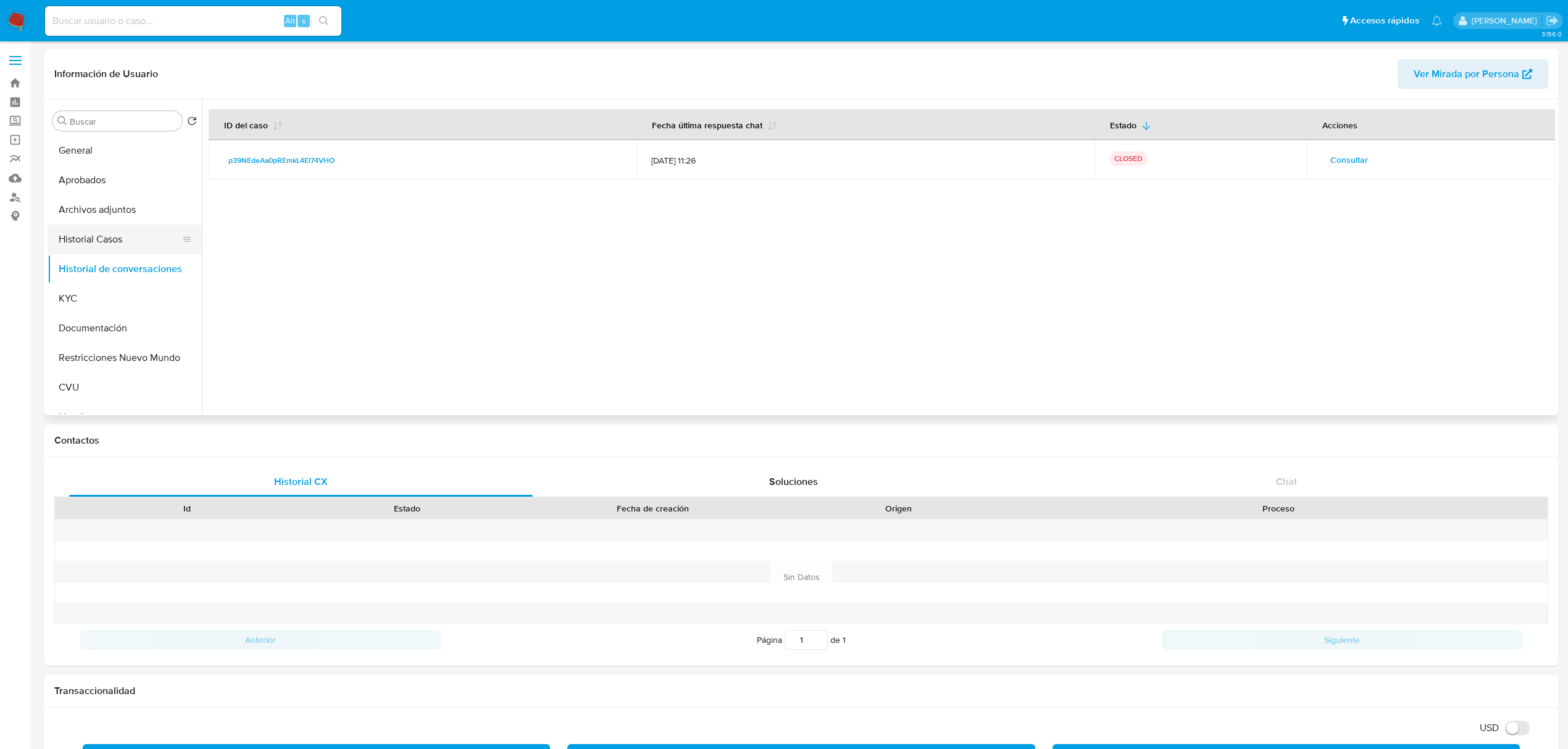
click at [112, 242] on button "Historial Casos" at bounding box center [120, 239] width 144 height 30
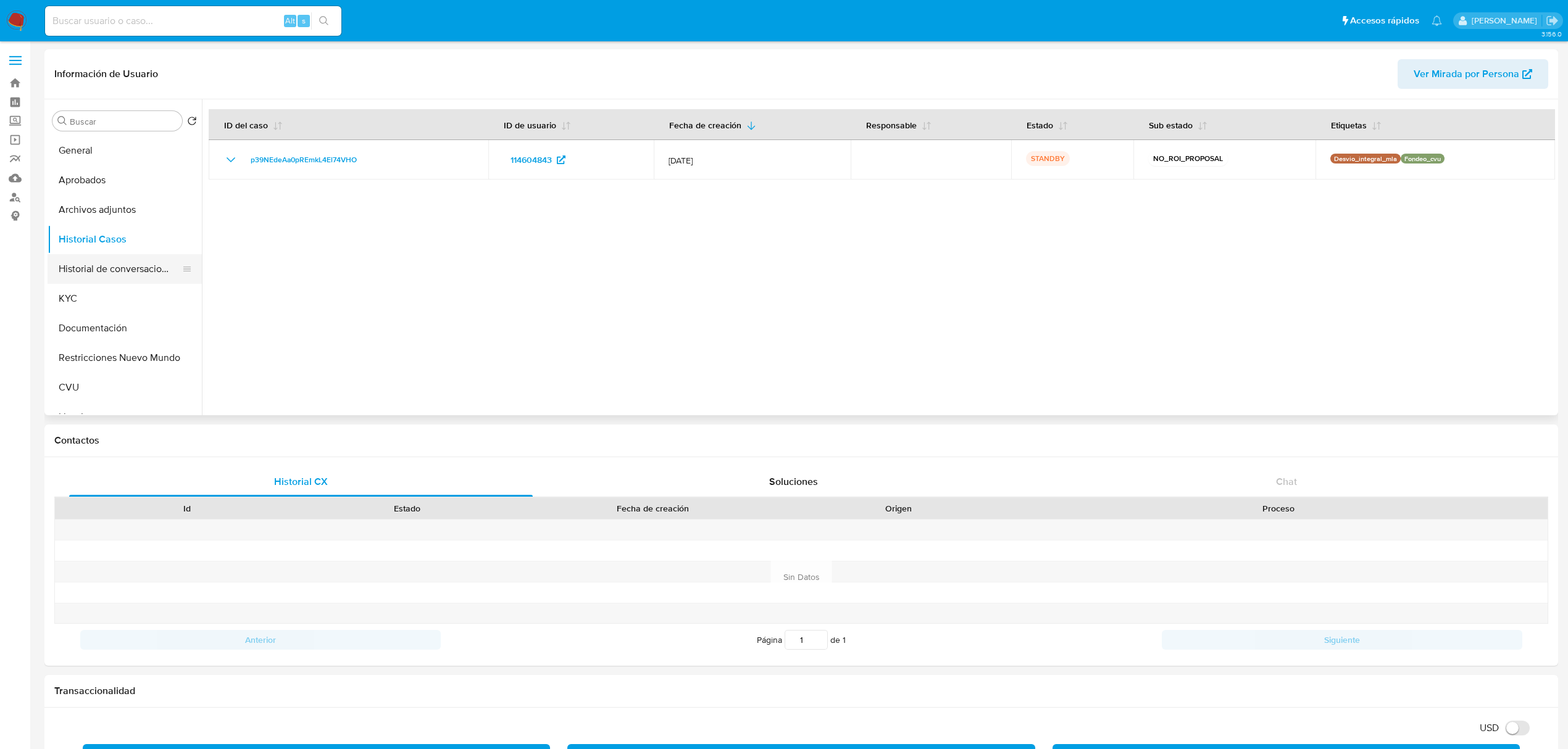
click at [132, 273] on button "Historial de conversaciones" at bounding box center [120, 268] width 144 height 30
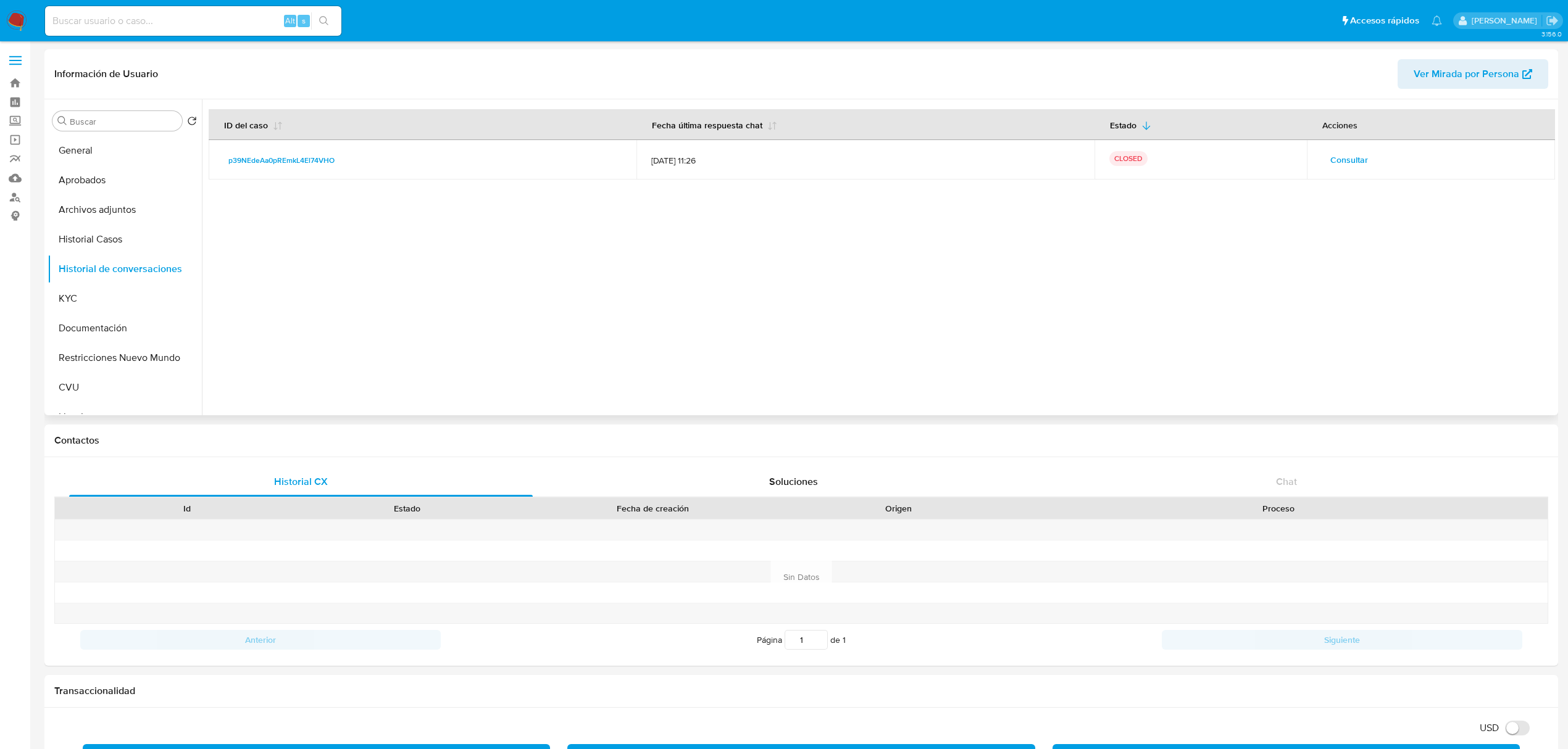
click at [835, 339] on div at bounding box center [879, 257] width 1353 height 316
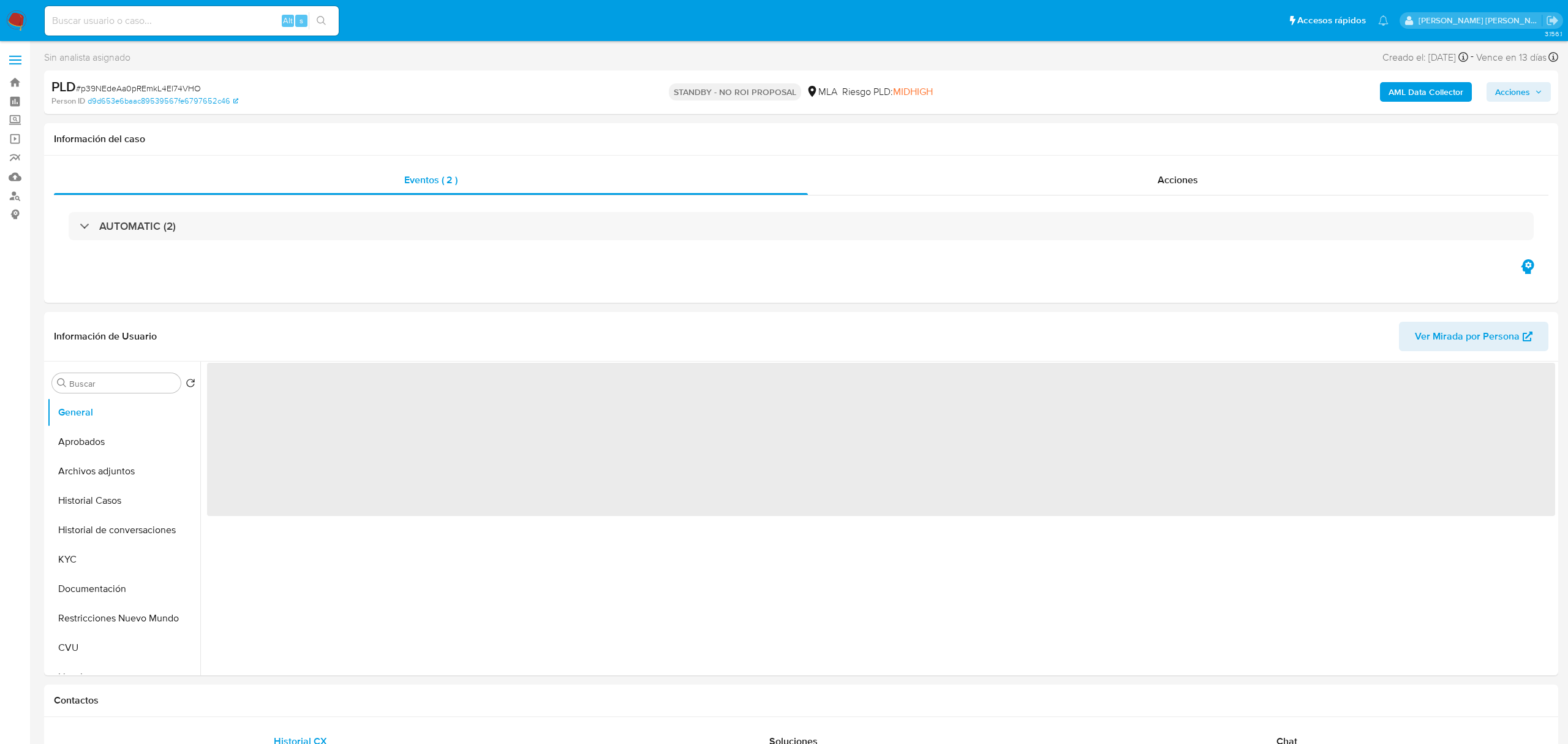
select select "10"
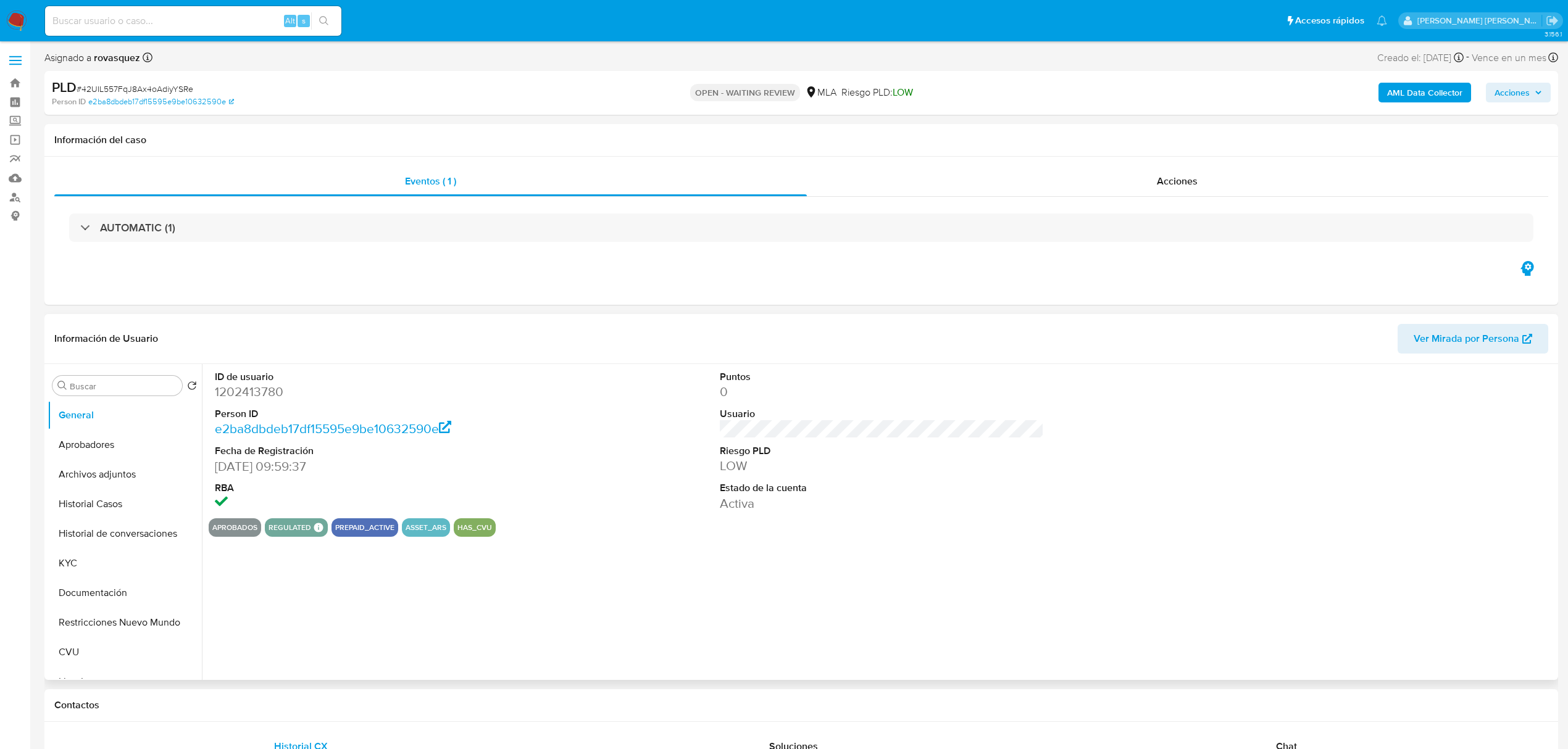
select select "10"
click at [268, 393] on dd "1202413780" at bounding box center [377, 391] width 324 height 17
copy dd "1202413780"
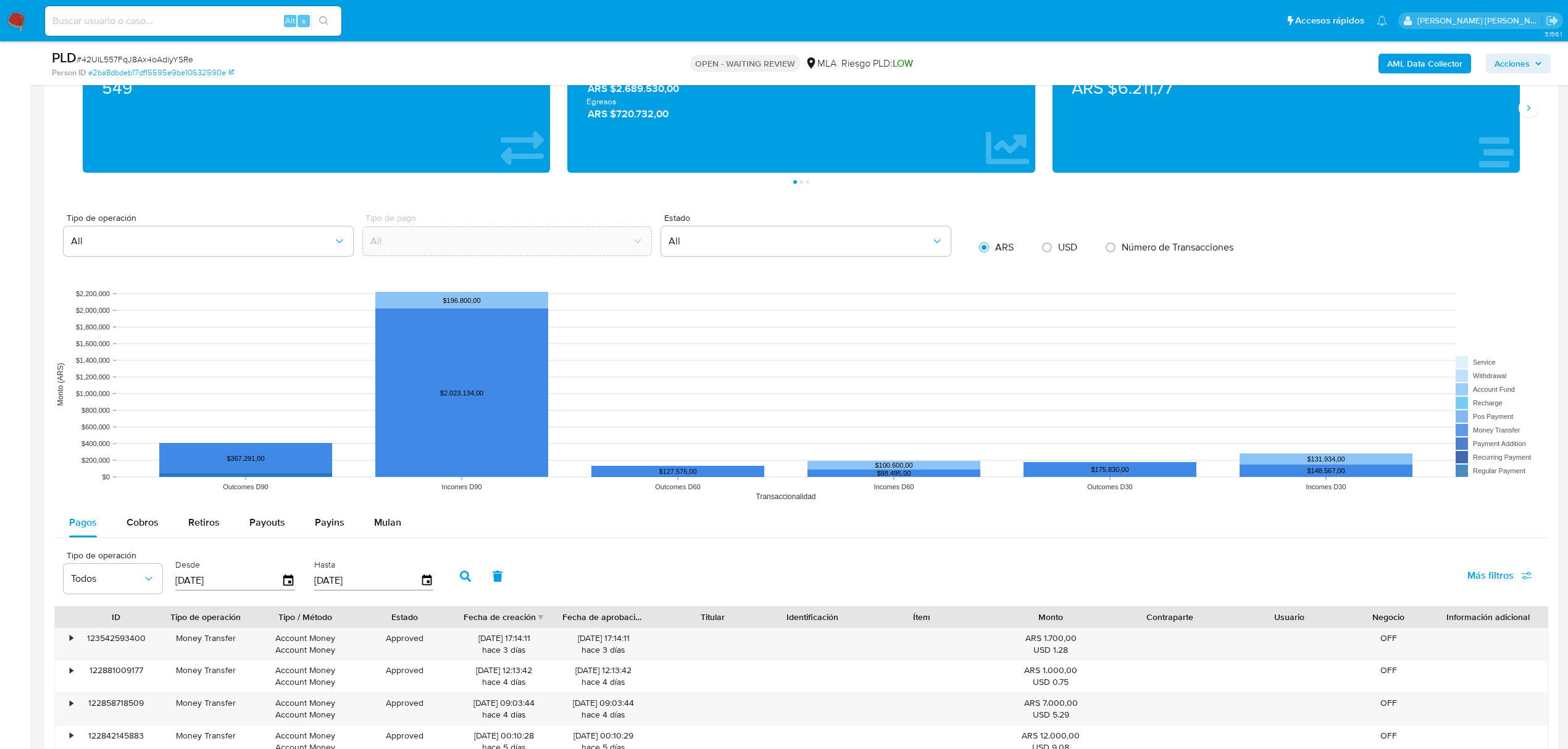
scroll to position [951, 0]
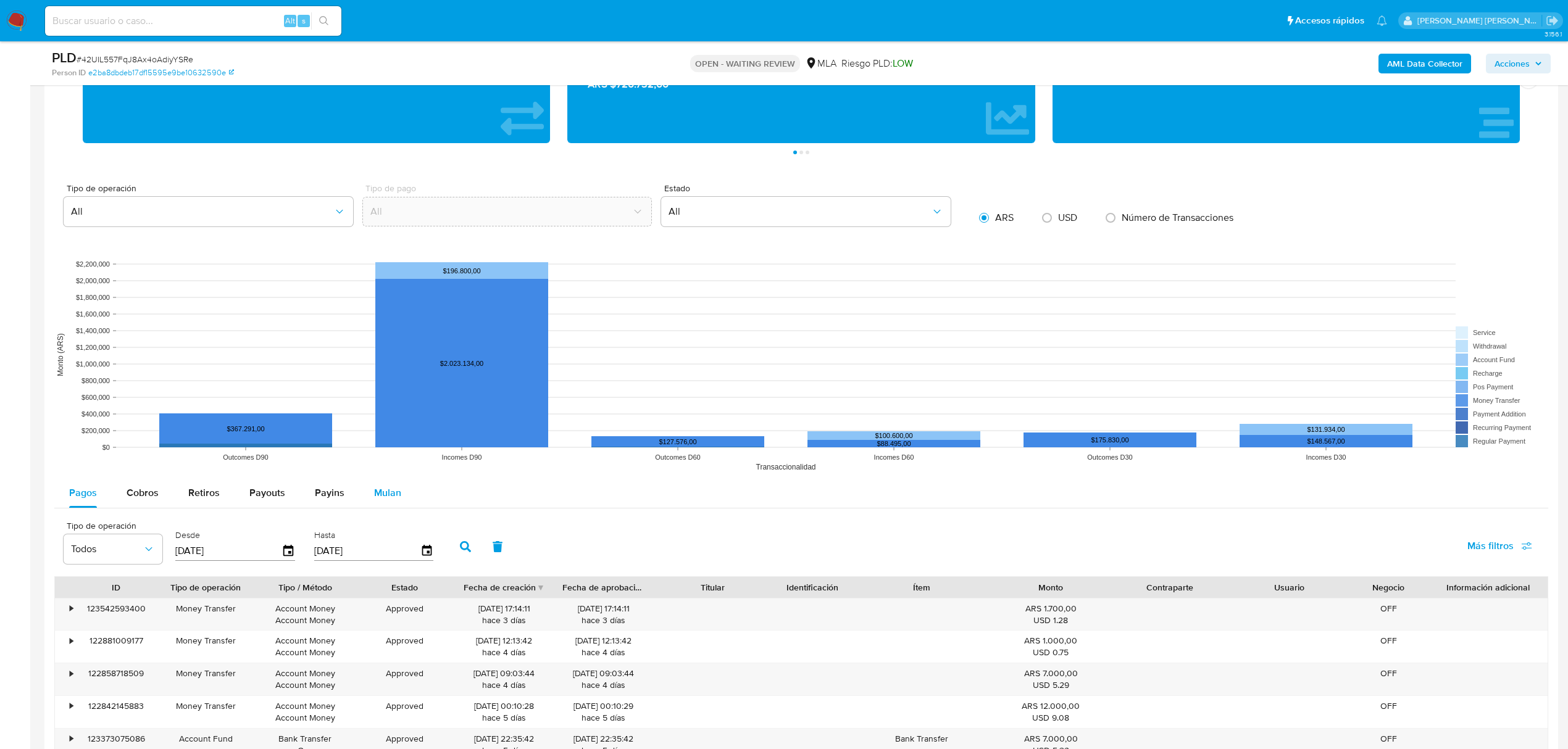
click at [386, 498] on span "Mulan" at bounding box center [387, 493] width 27 height 14
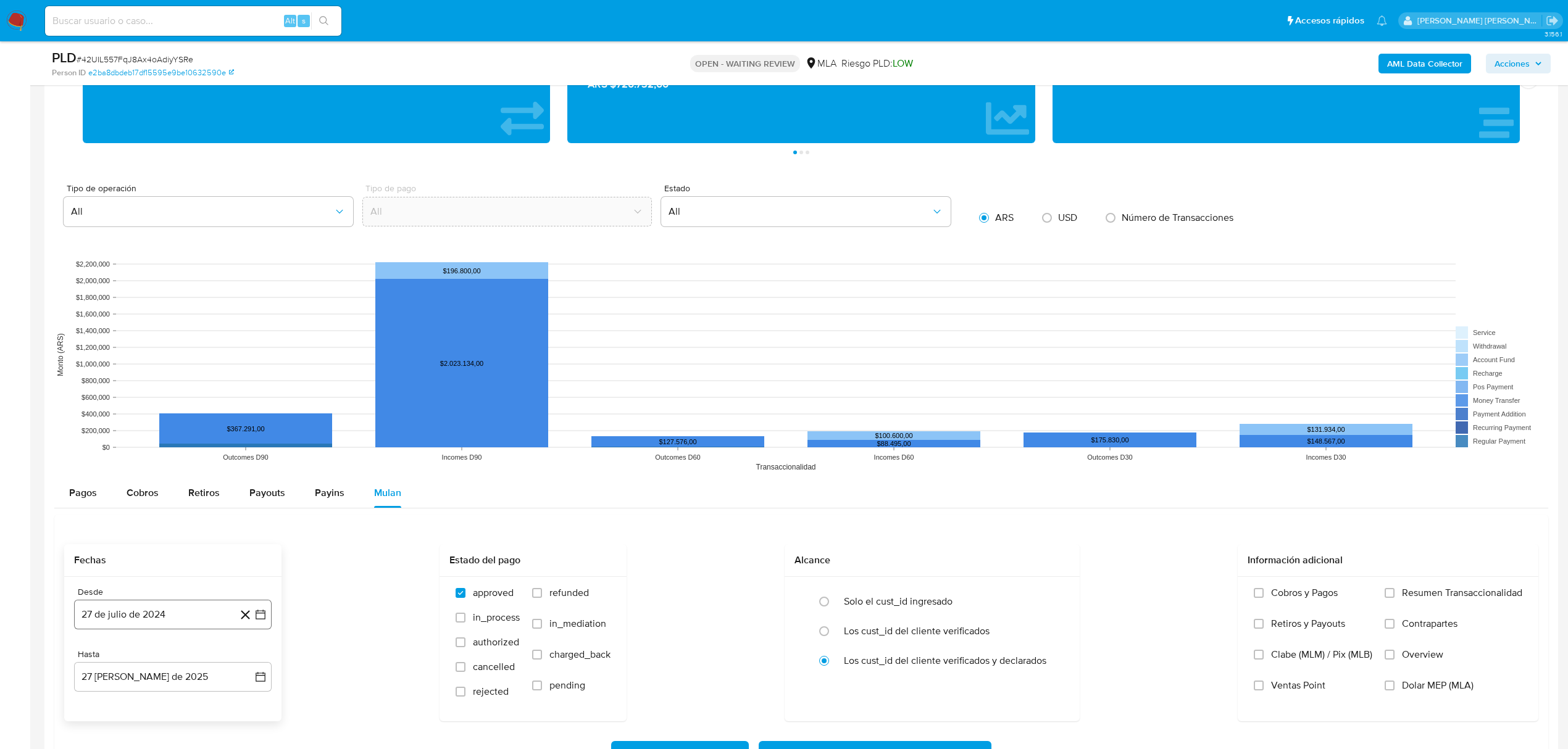
click at [262, 613] on icon "button" at bounding box center [260, 615] width 10 height 10
click at [248, 429] on icon "Mes siguiente" at bounding box center [249, 427] width 15 height 15
click at [248, 429] on span "dom" at bounding box center [247, 425] width 14 height 9
click at [248, 403] on icon "Mes siguiente" at bounding box center [249, 402] width 15 height 15
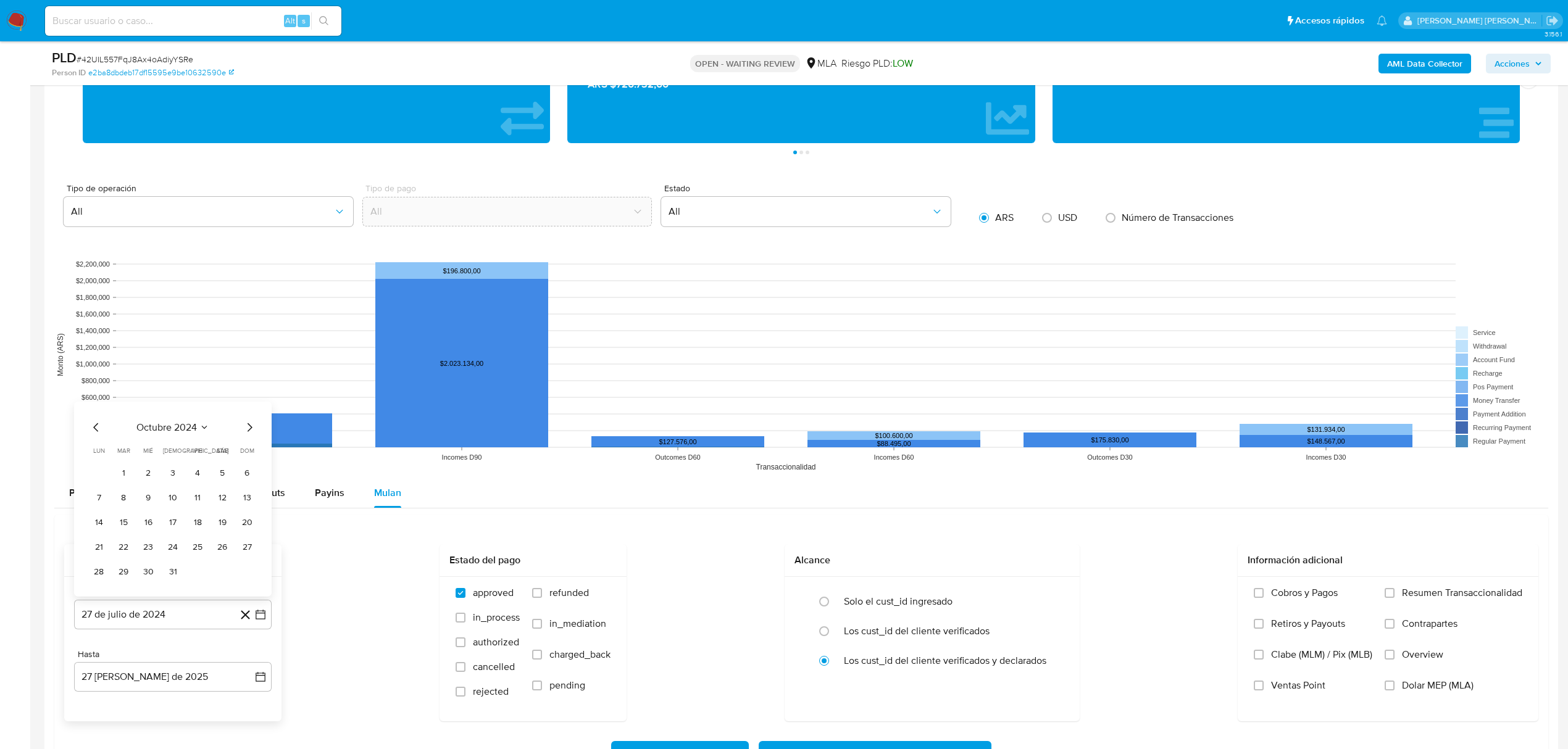
click at [247, 429] on icon "Mes siguiente" at bounding box center [249, 427] width 15 height 15
click at [248, 434] on icon "Mes siguiente" at bounding box center [249, 427] width 15 height 15
click at [246, 410] on icon "Mes siguiente" at bounding box center [249, 402] width 15 height 15
click at [252, 427] on icon "Mes siguiente" at bounding box center [249, 427] width 15 height 15
click at [252, 427] on icon "Mes siguiente" at bounding box center [249, 427] width 15 height 15
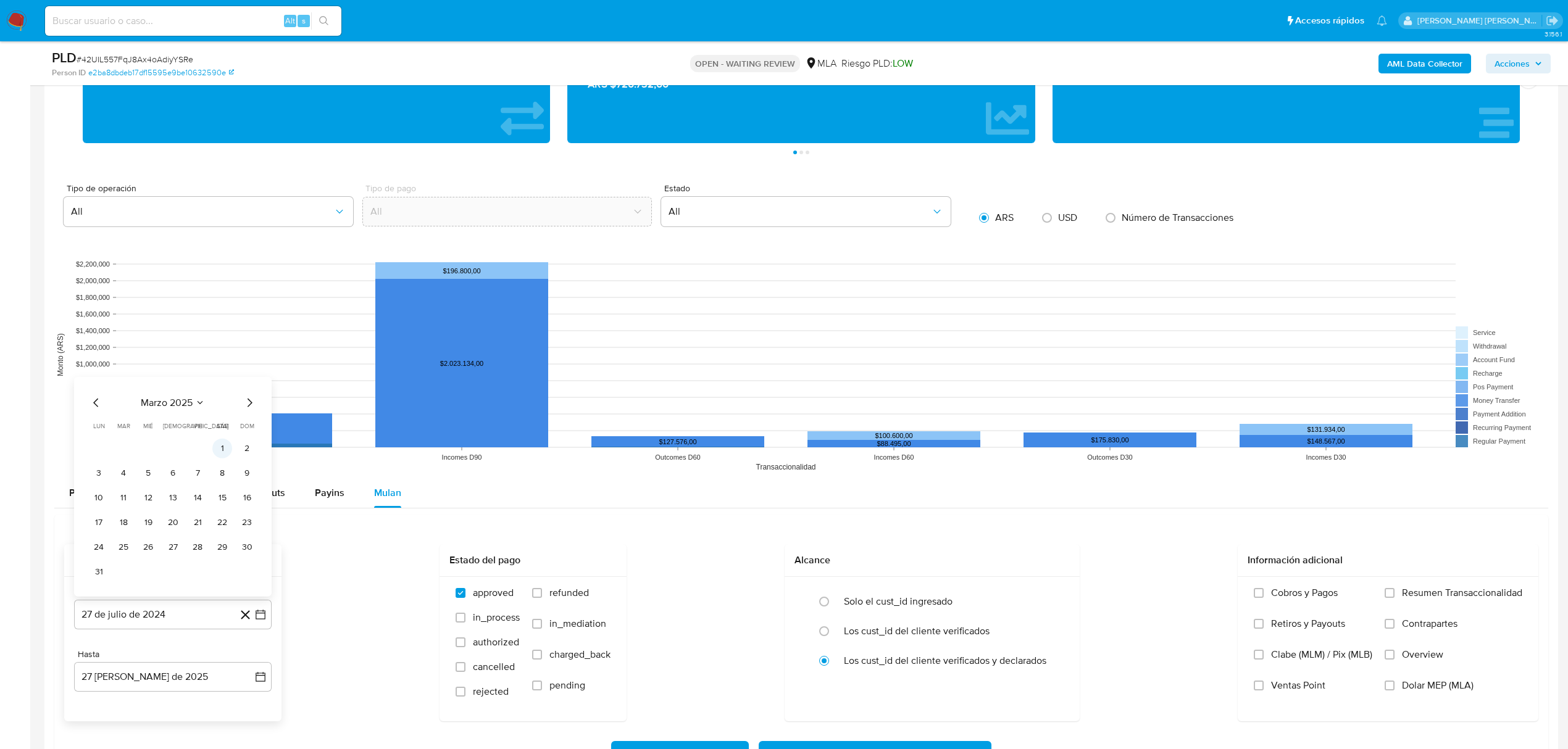
click at [225, 458] on button "1" at bounding box center [222, 448] width 20 height 20
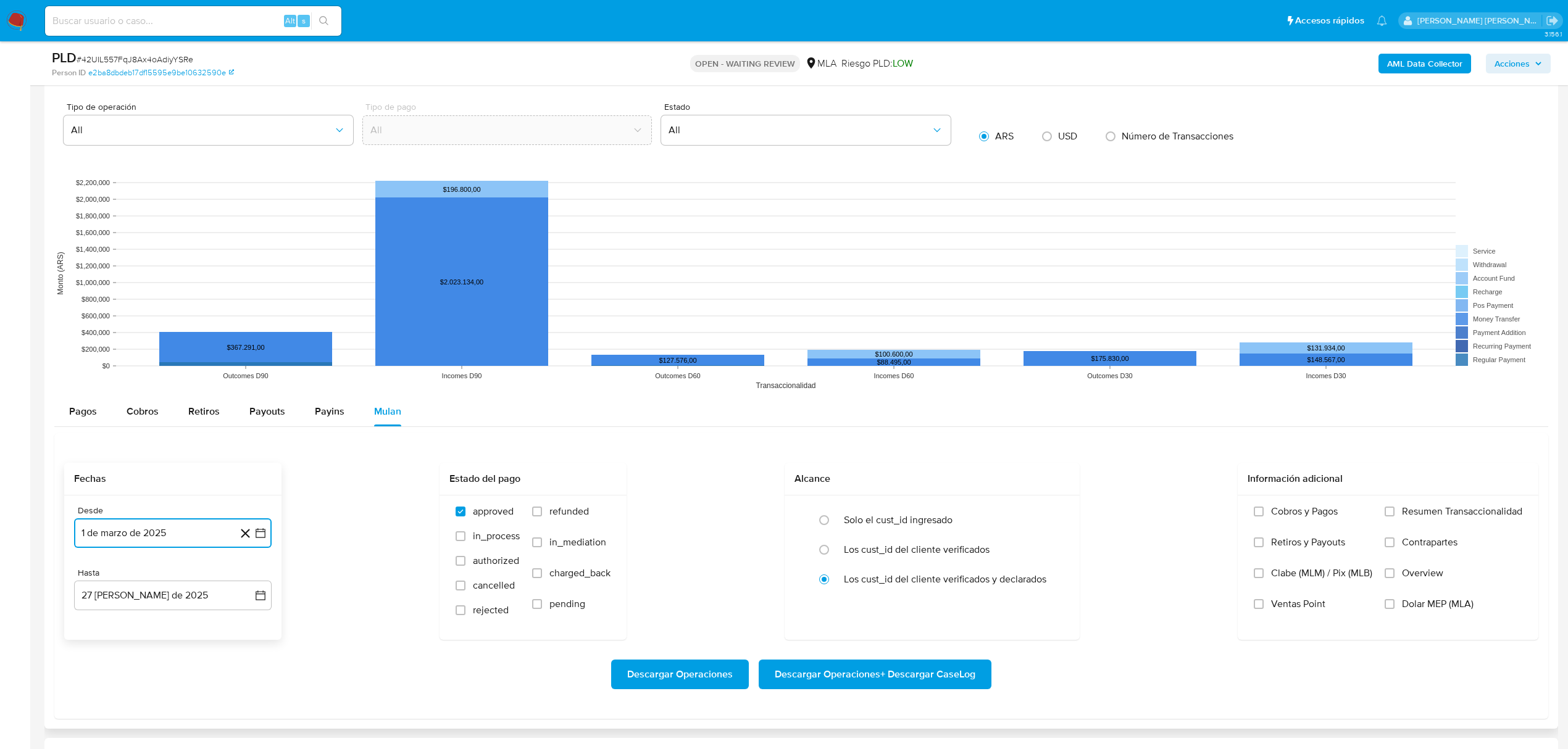
scroll to position [1116, 0]
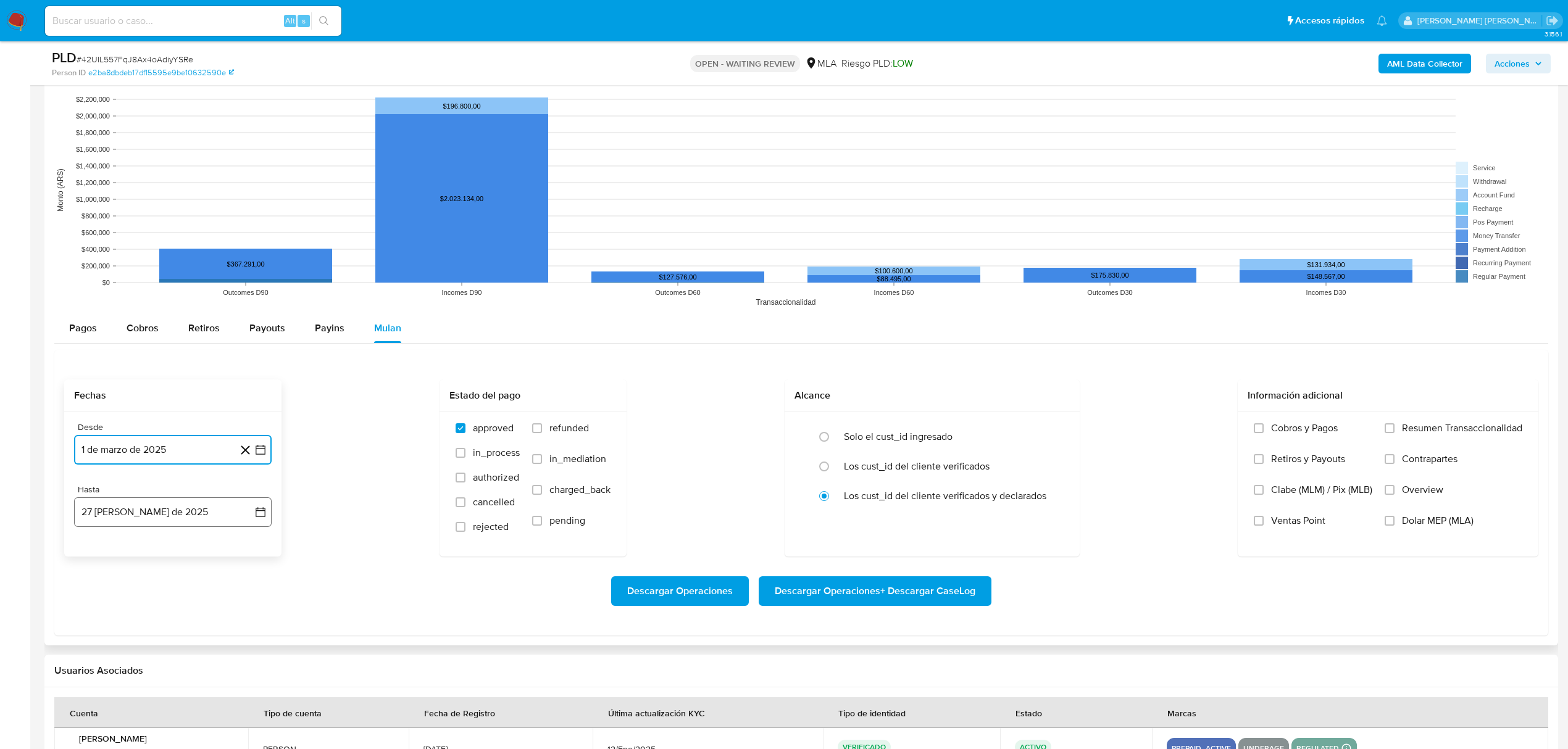
click at [259, 516] on icon "button" at bounding box center [260, 512] width 12 height 12
click at [98, 562] on icon "Mes anterior" at bounding box center [96, 556] width 15 height 15
click at [99, 479] on button "30" at bounding box center [98, 469] width 20 height 20
click at [1398, 521] on label "Dolar MEP (MLA)" at bounding box center [1453, 530] width 137 height 31
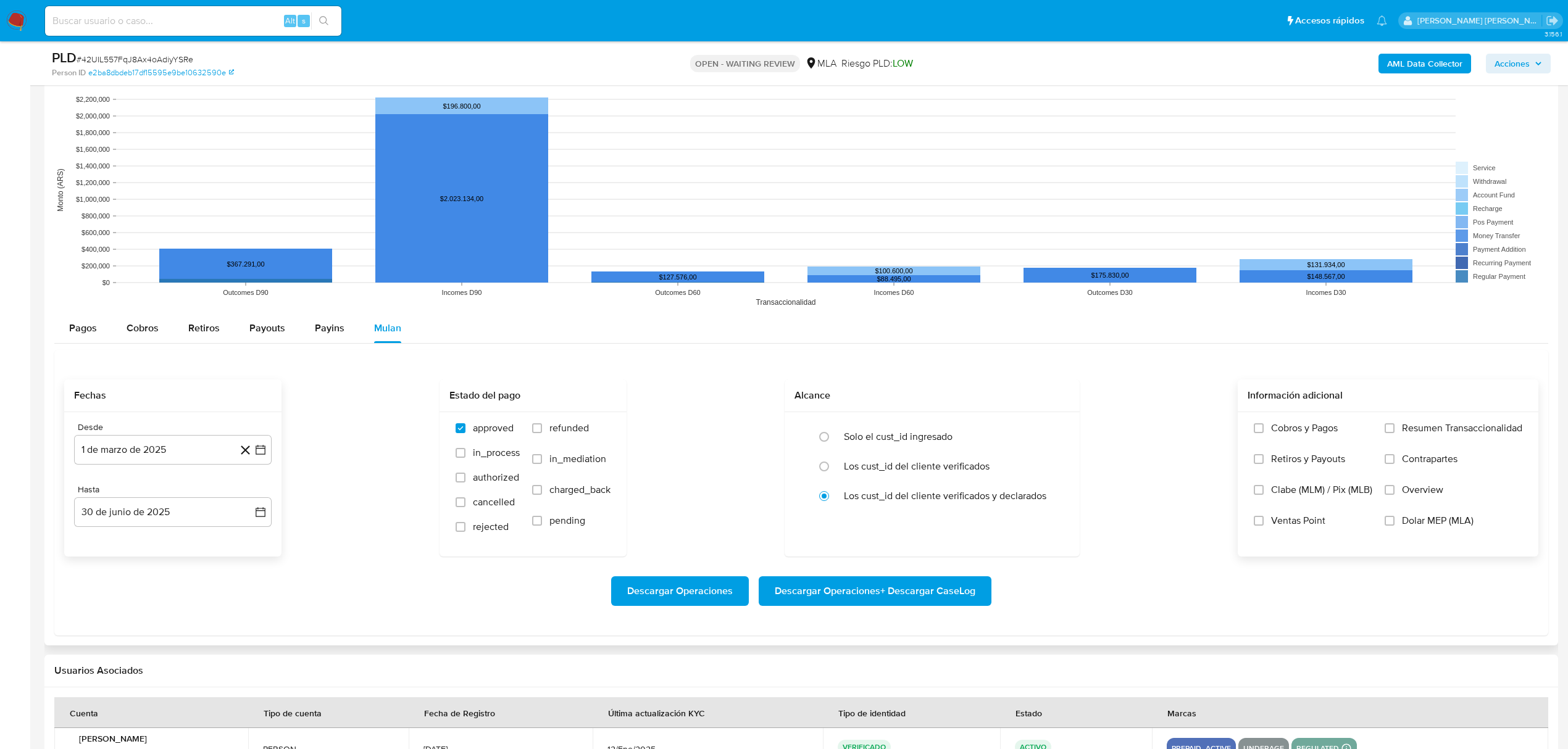
click at [1417, 524] on span "Dolar MEP (MLA)" at bounding box center [1437, 520] width 72 height 12
click at [1394, 524] on input "Dolar MEP (MLA)" at bounding box center [1389, 521] width 10 height 10
click at [929, 602] on span "Descargar Operaciones + Descargar CaseLog" at bounding box center [875, 591] width 201 height 27
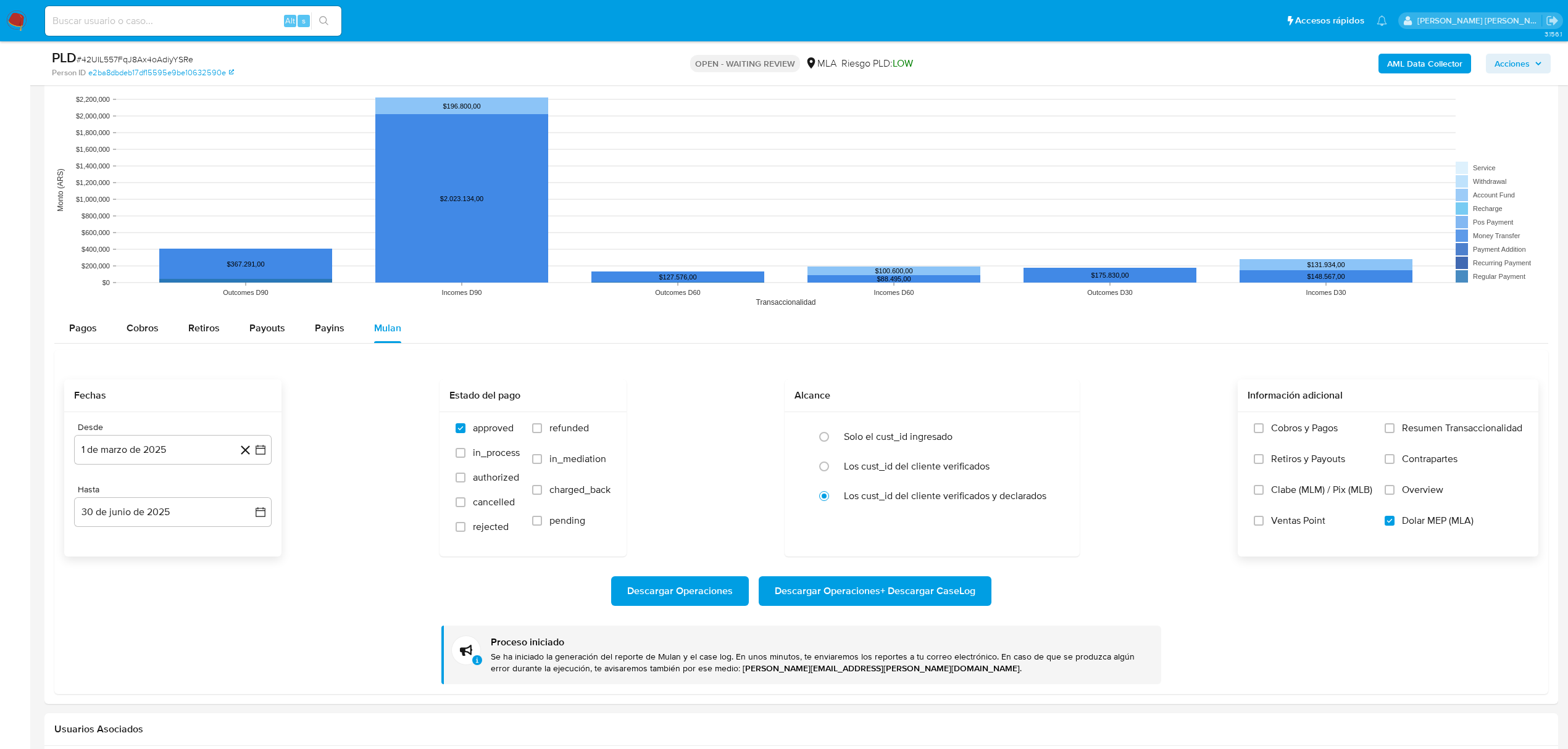
click at [1429, 68] on b "AML Data Collector" at bounding box center [1424, 63] width 75 height 20
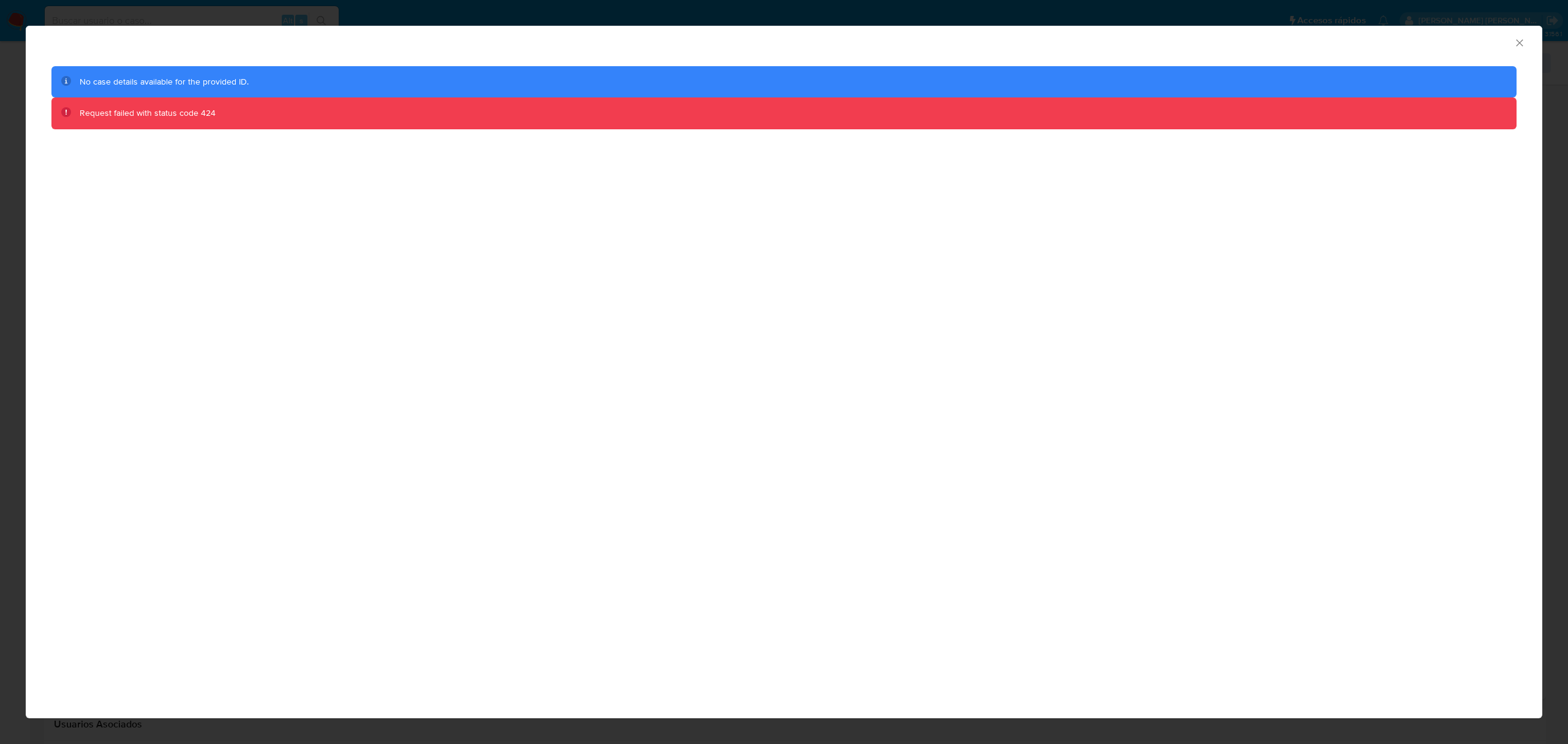
click at [1518, 38] on icon "Cerrar ventana" at bounding box center [1519, 42] width 12 height 12
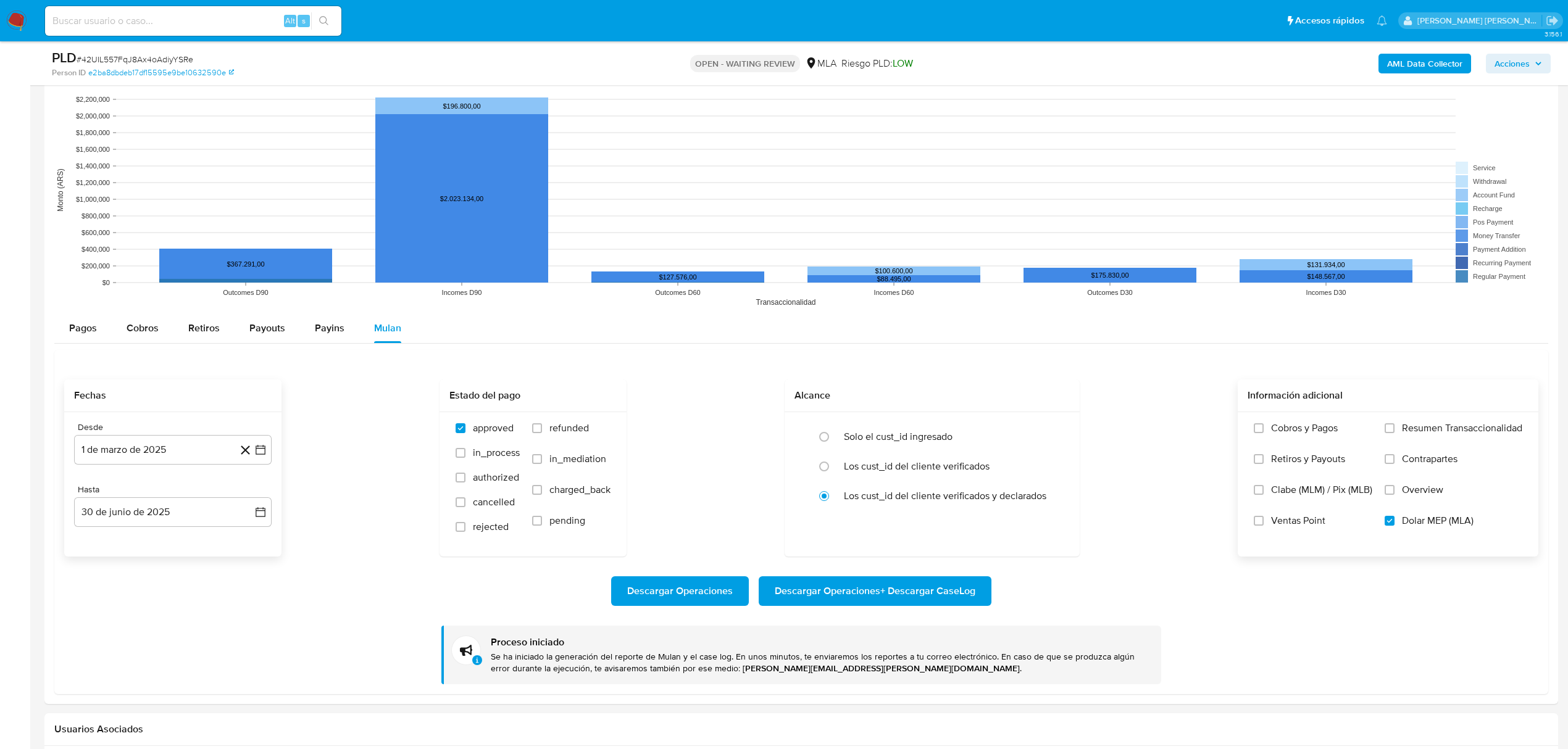
click at [1420, 67] on b "AML Data Collector" at bounding box center [1424, 63] width 75 height 20
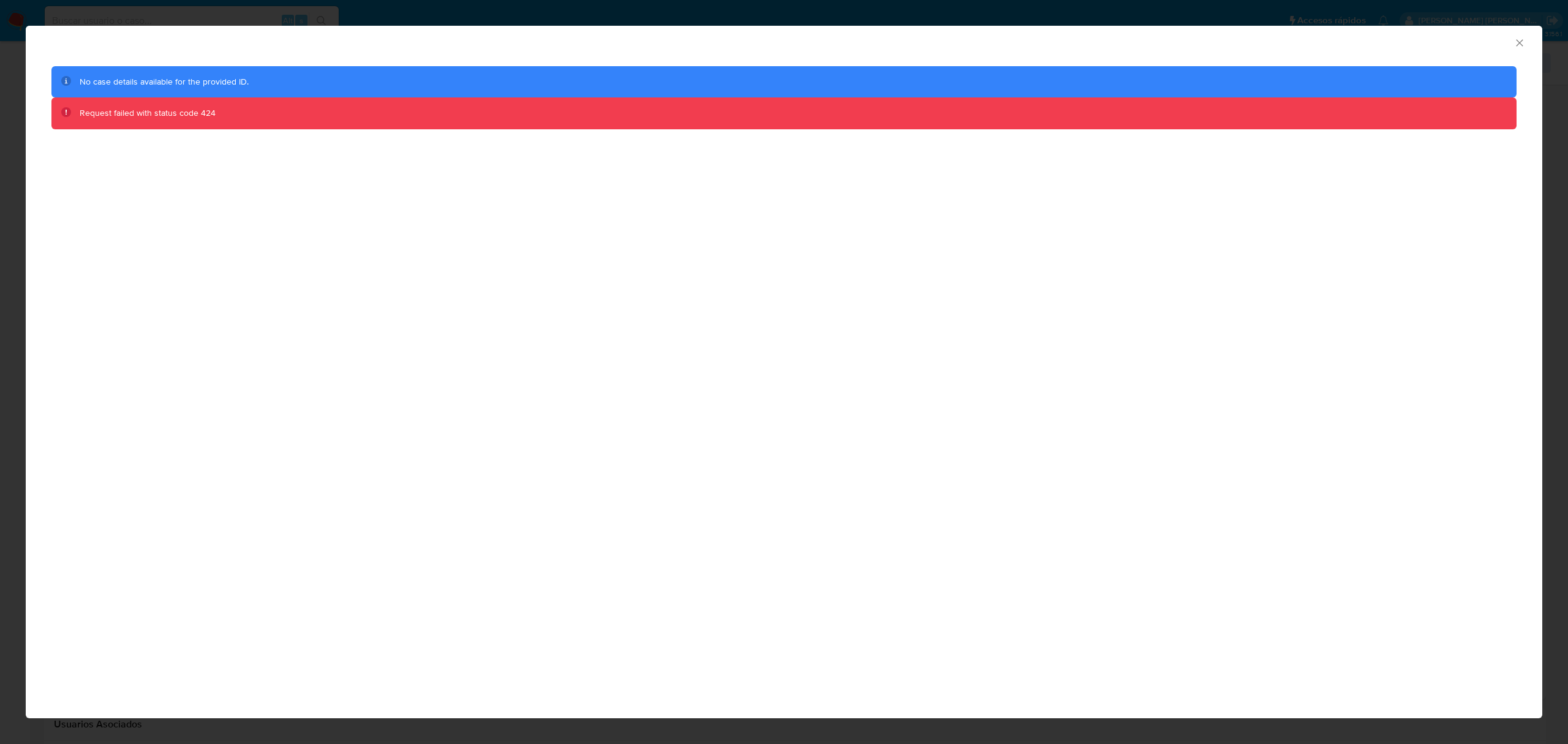
click at [1519, 35] on div "AML Data Collector" at bounding box center [784, 41] width 1516 height 31
click at [1520, 37] on div "AML Data Collector" at bounding box center [784, 41] width 1516 height 31
click at [1520, 40] on icon "Cerrar ventana" at bounding box center [1519, 42] width 12 height 12
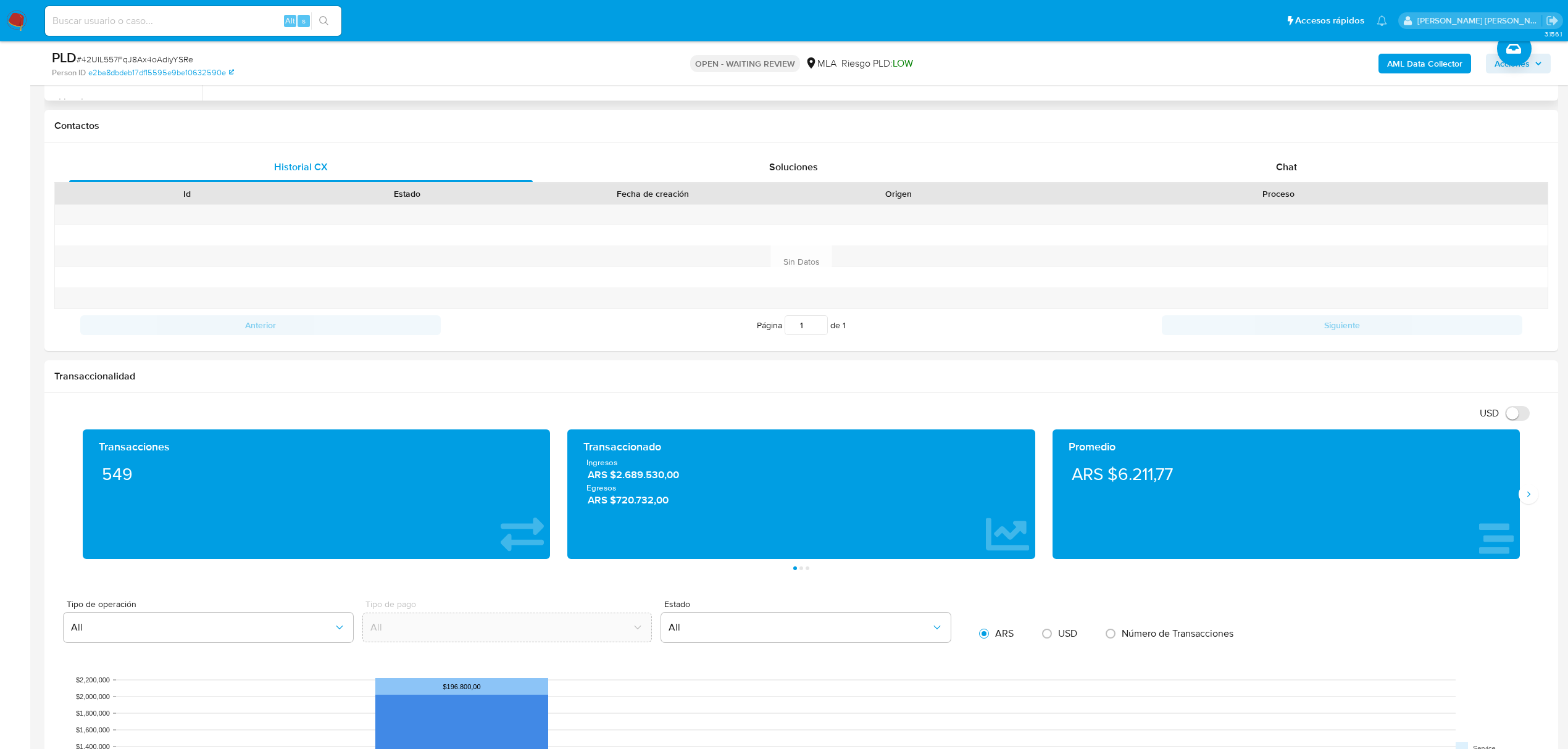
scroll to position [294, 0]
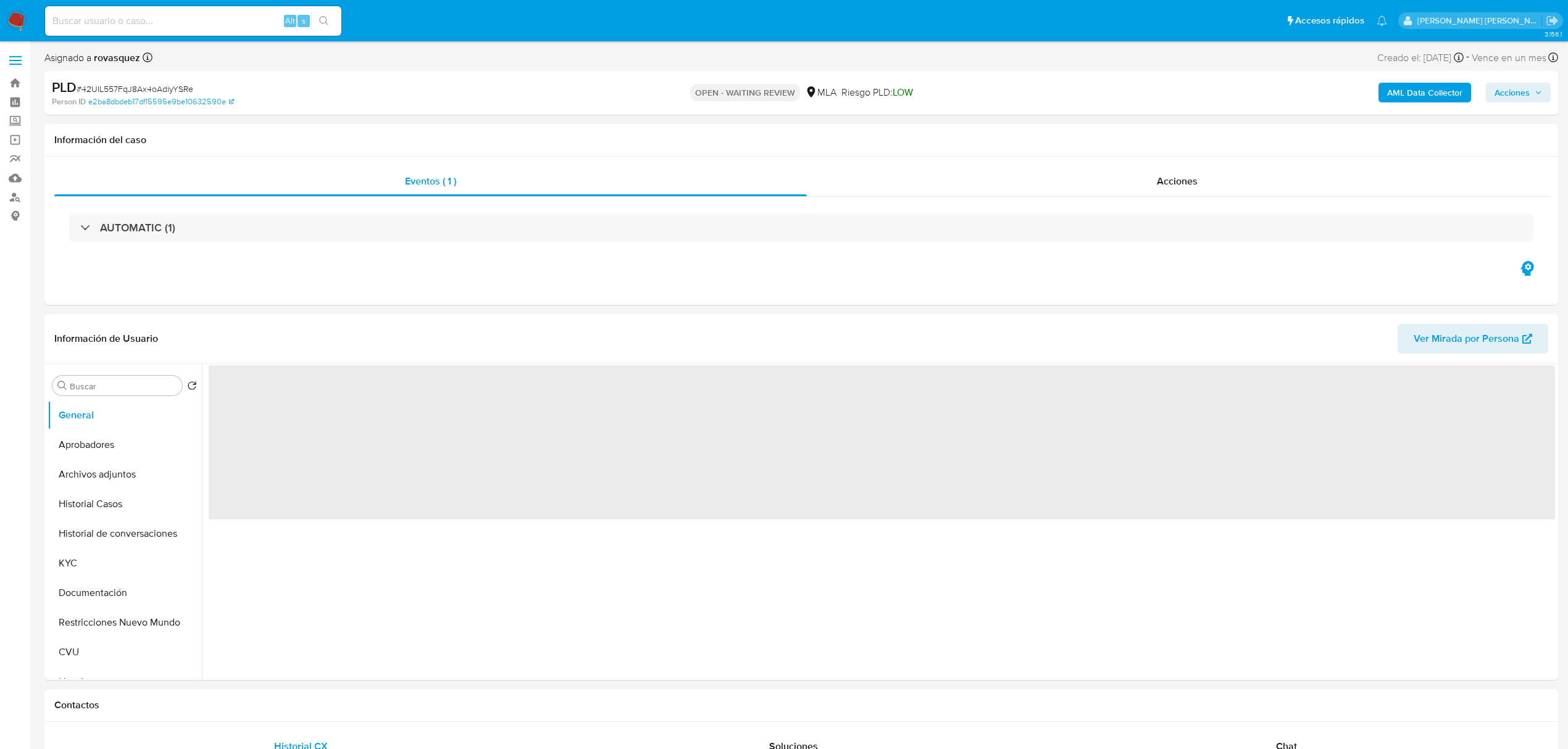
click at [1399, 99] on b "AML Data Collector" at bounding box center [1424, 92] width 75 height 20
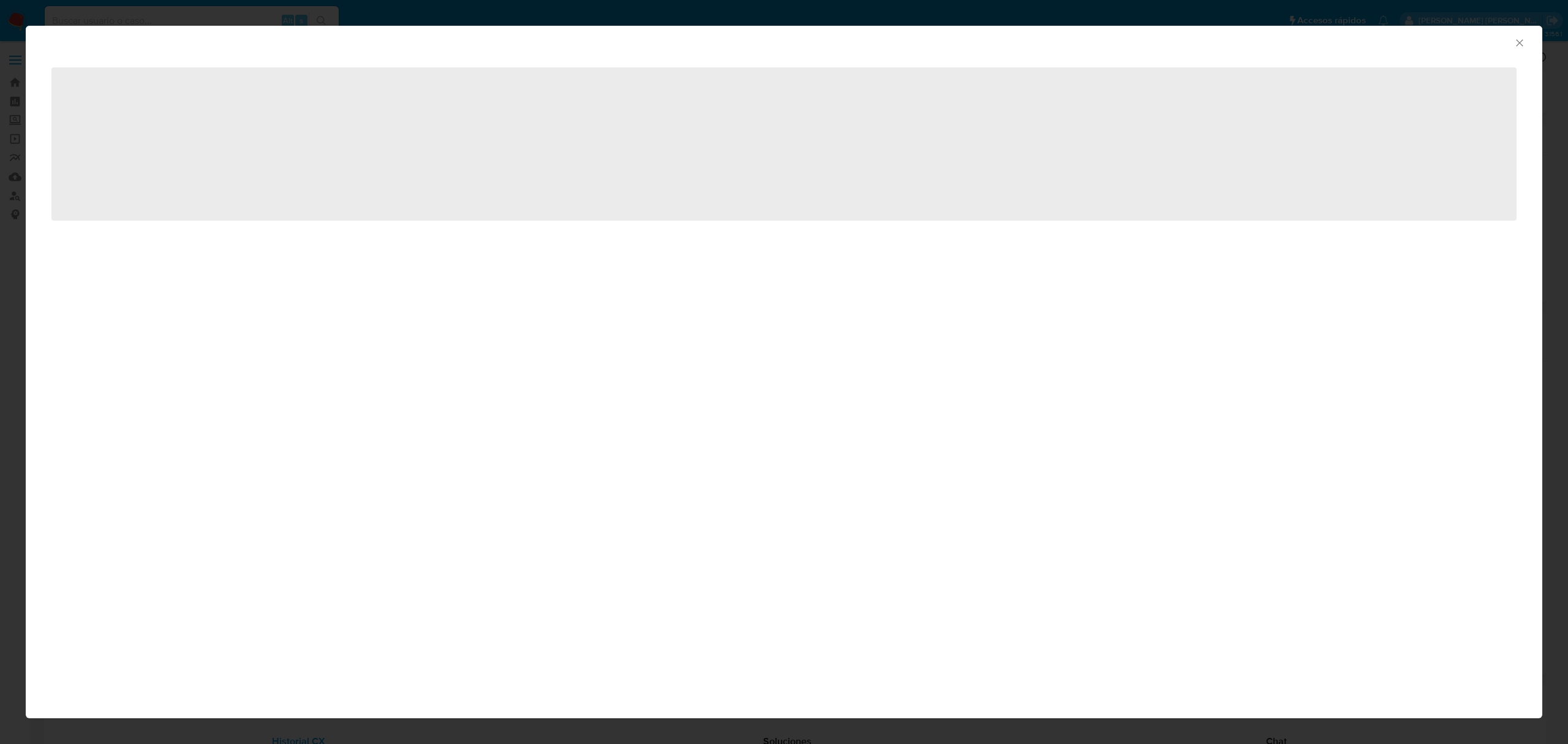
select select "10"
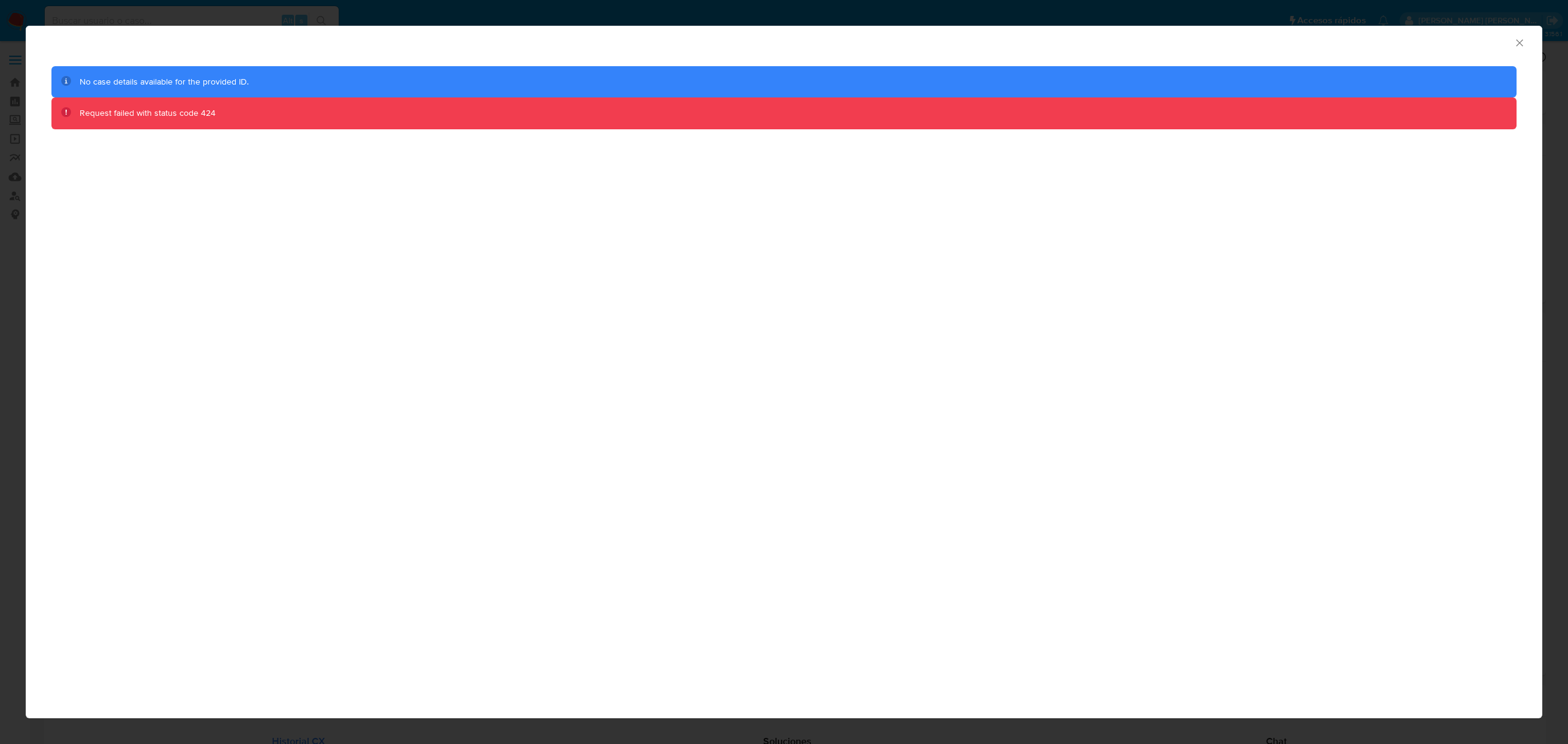
click at [1521, 45] on icon "Cerrar ventana" at bounding box center [1519, 42] width 7 height 7
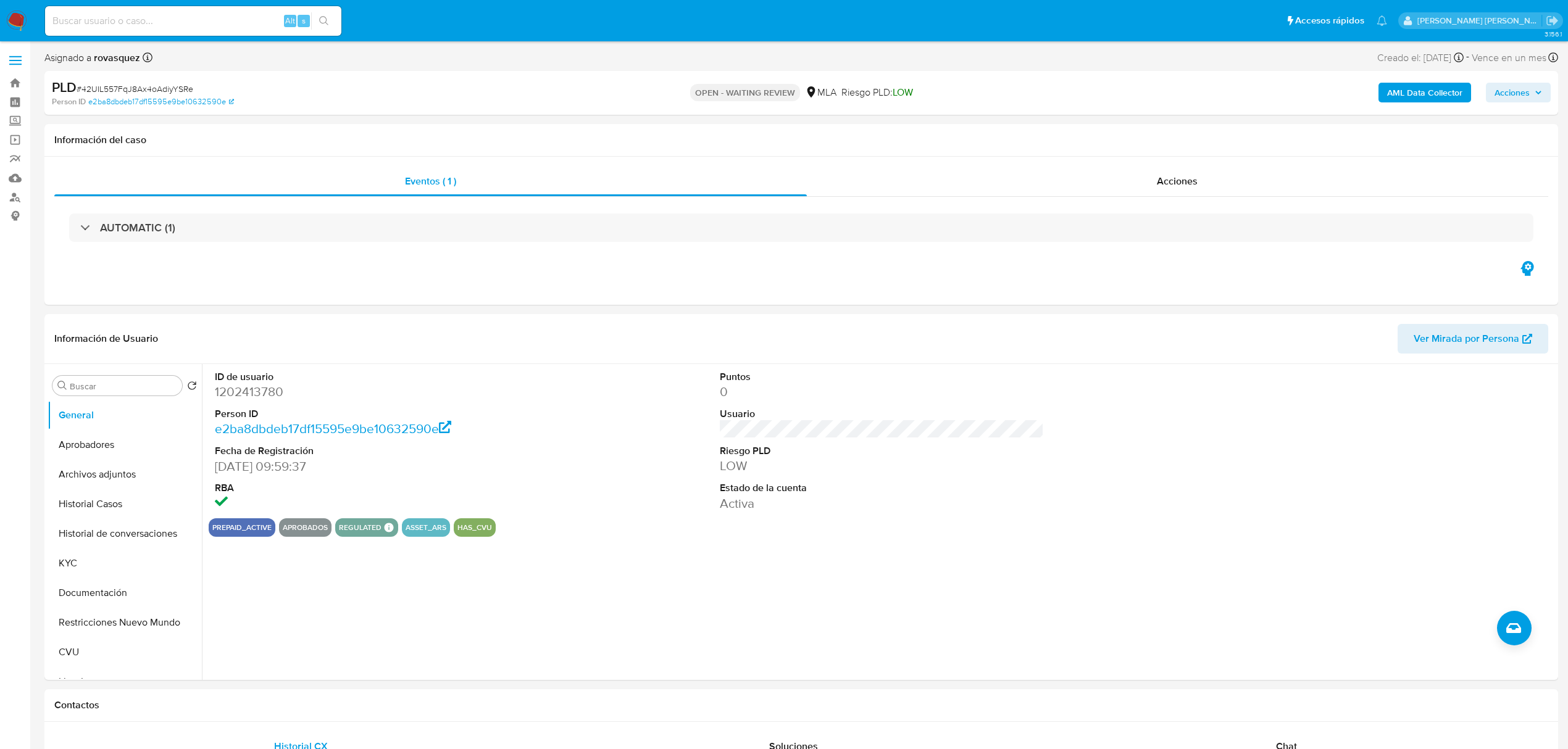
click at [1425, 97] on b "AML Data Collector" at bounding box center [1424, 92] width 75 height 20
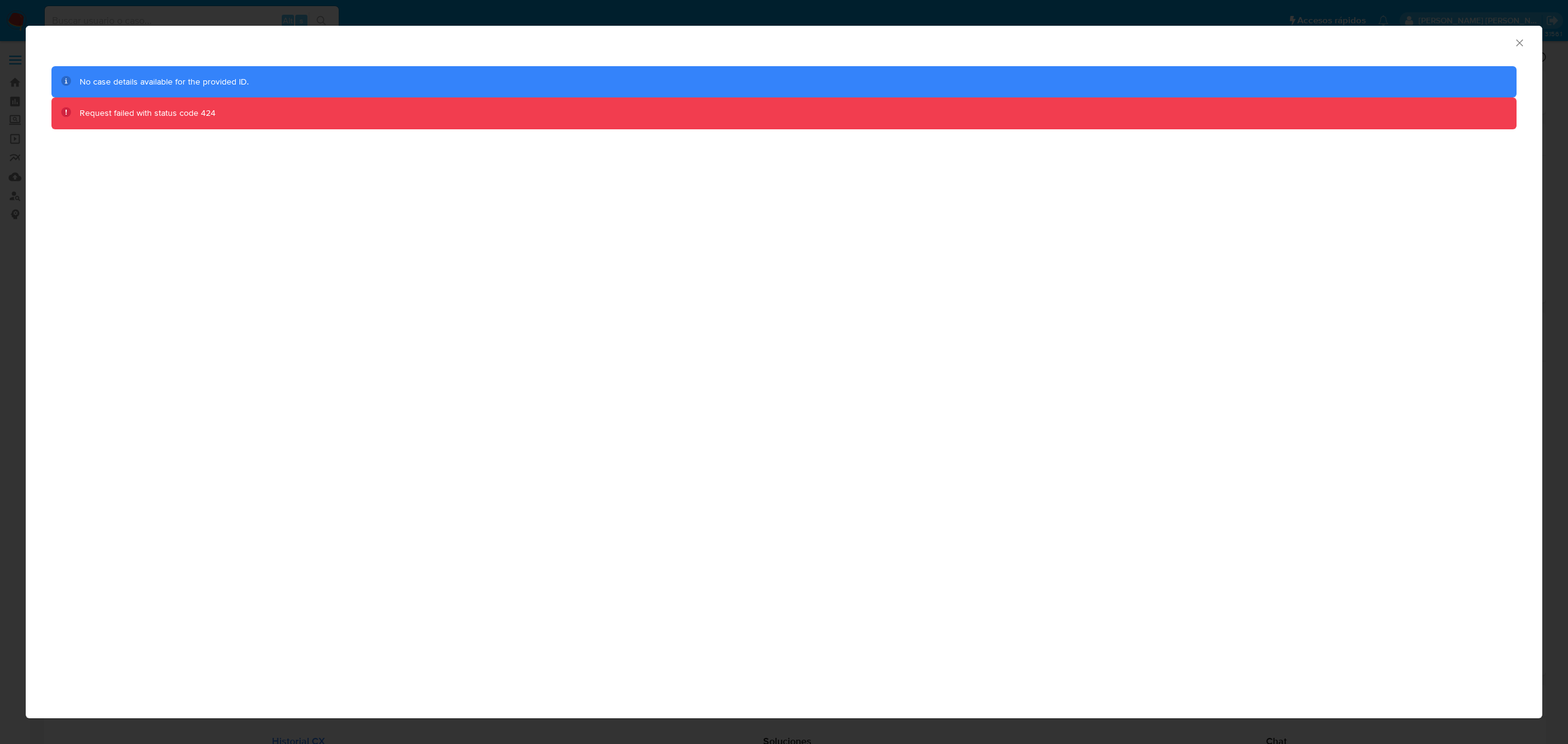
click at [1516, 45] on icon "Cerrar ventana" at bounding box center [1519, 42] width 7 height 7
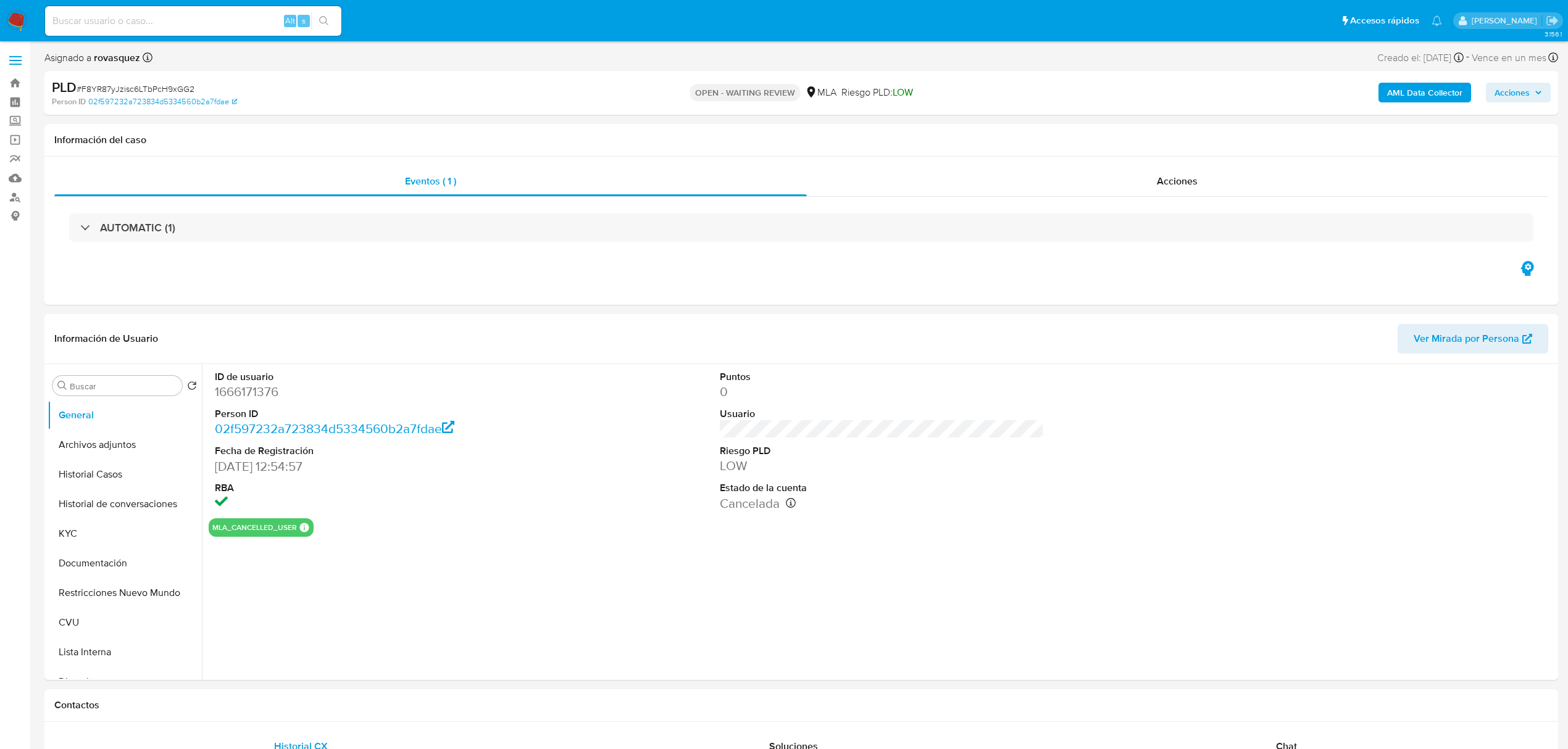
select select "10"
click at [786, 624] on div "ID de usuario 1666171376 Person ID 02f597232a723834d5334560b2a7fdae Fecha de Re…" at bounding box center [879, 522] width 1353 height 316
click at [914, 462] on dd "LOW" at bounding box center [882, 465] width 324 height 17
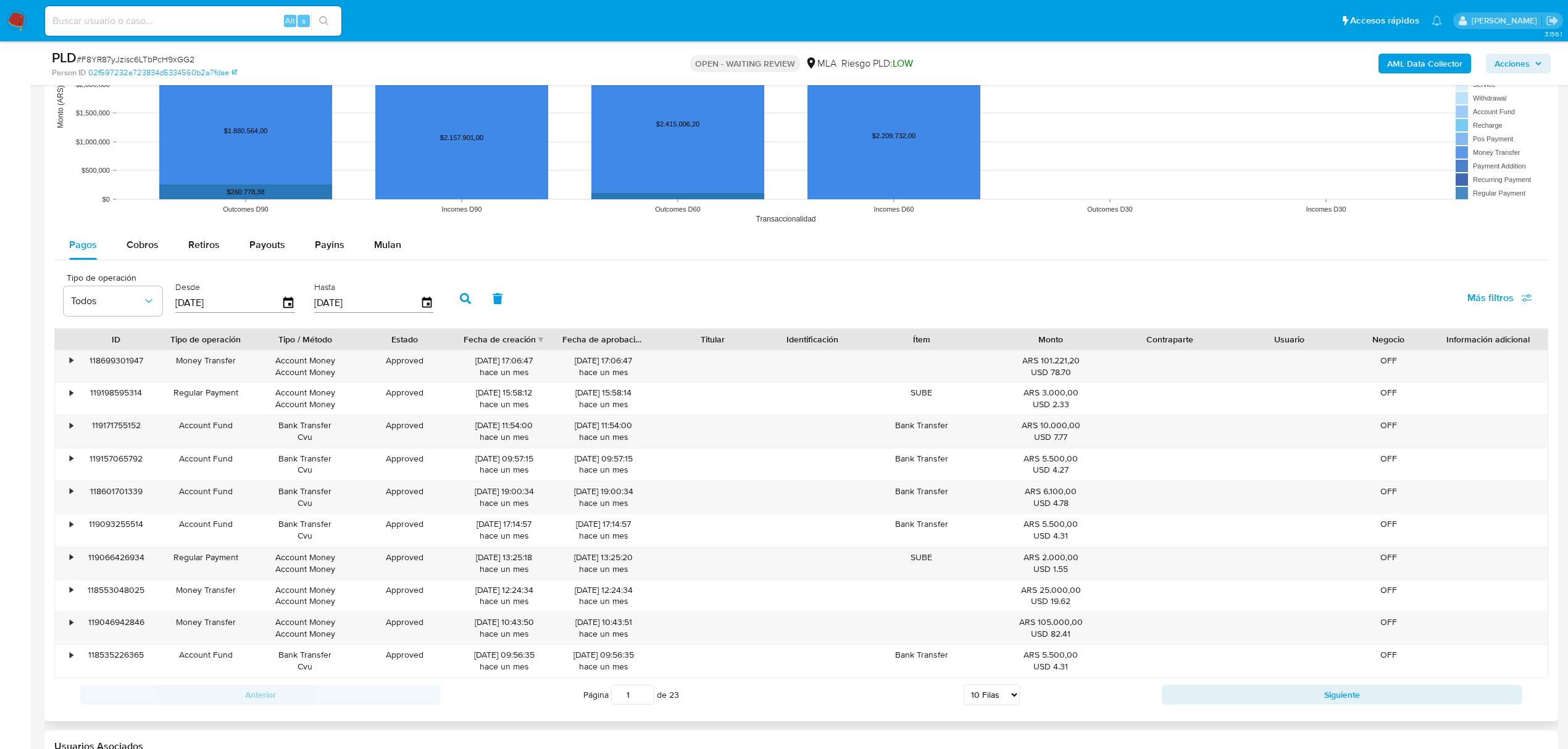
scroll to position [953, 0]
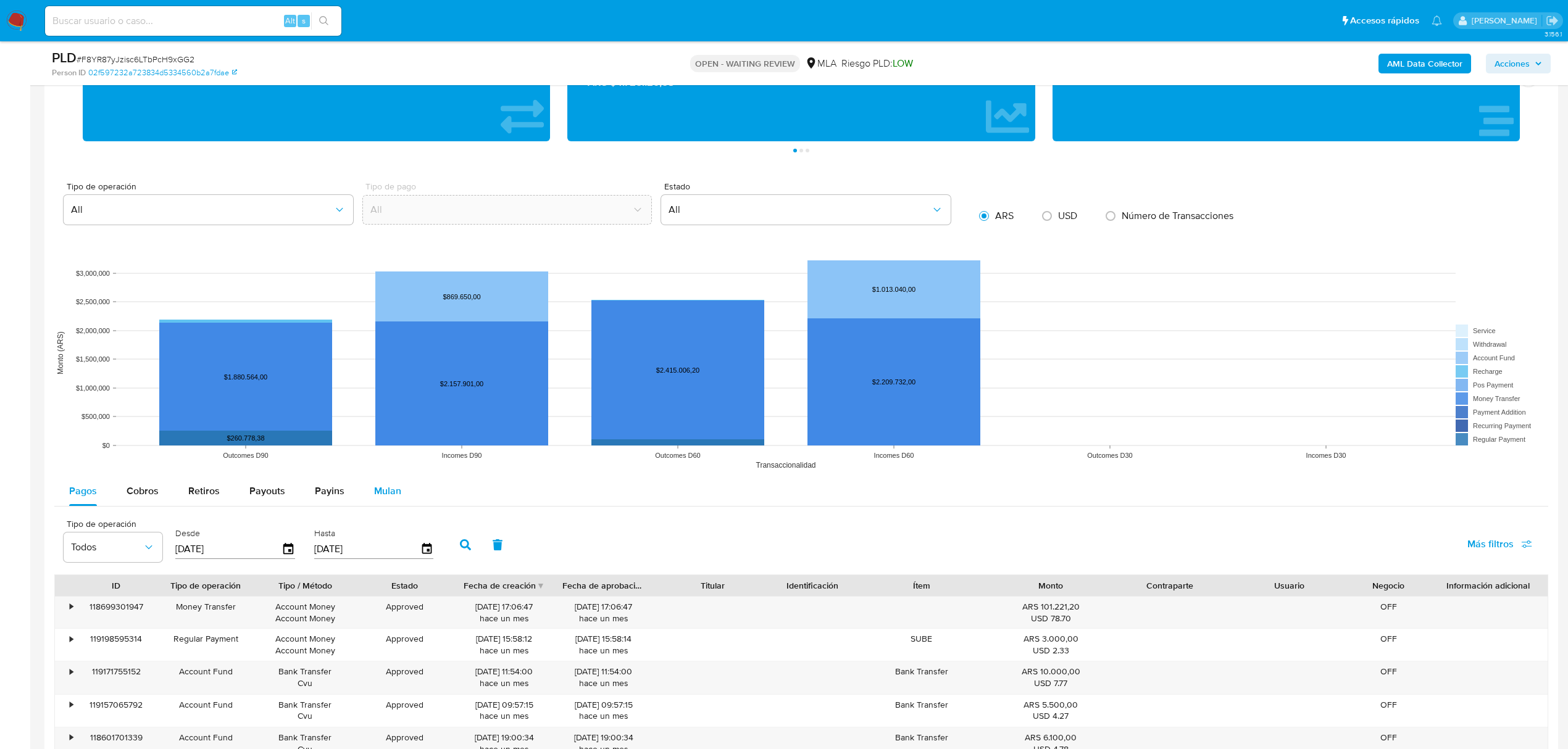
click at [398, 500] on button "Mulan" at bounding box center [388, 491] width 57 height 30
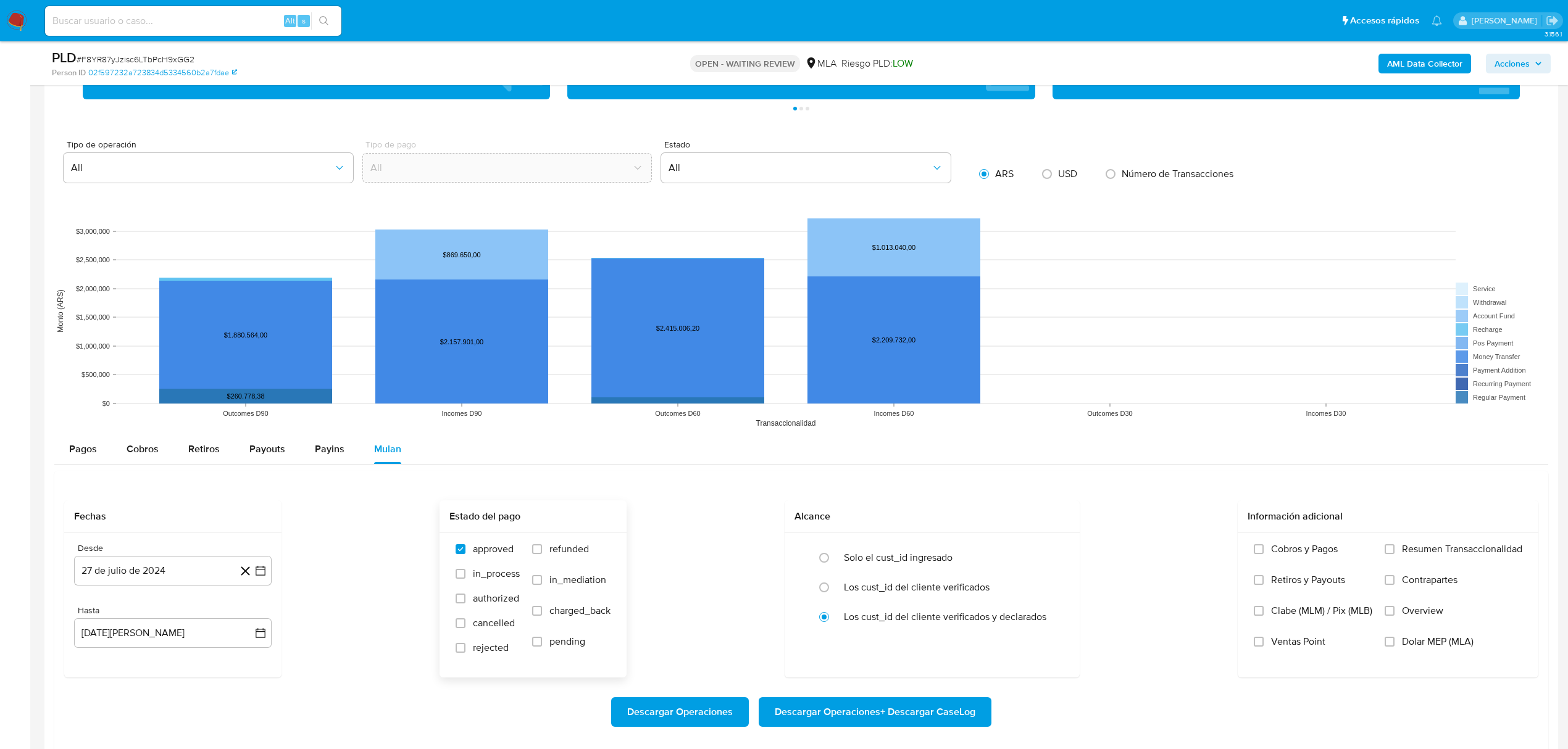
scroll to position [1200, 0]
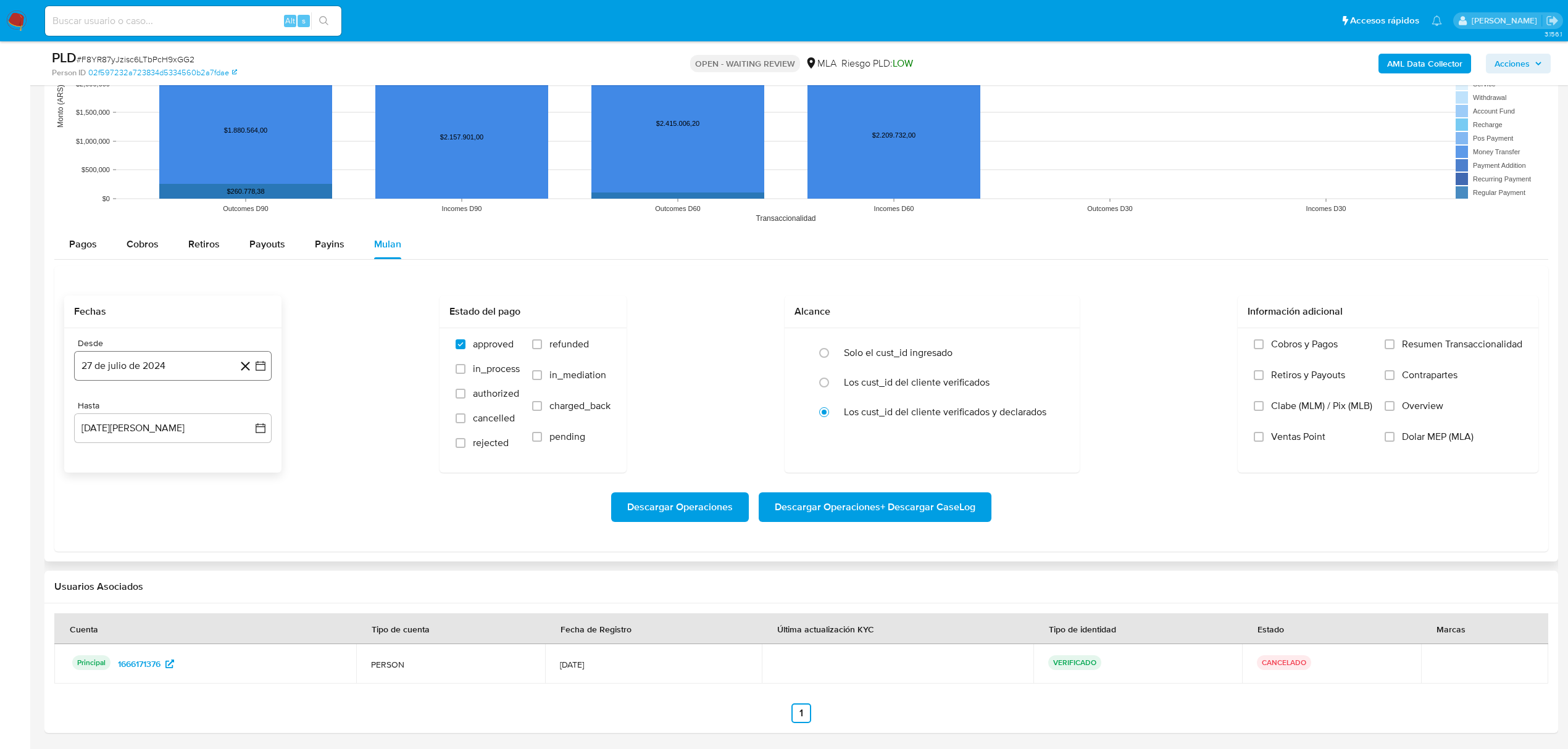
click at [260, 365] on icon "button" at bounding box center [260, 366] width 10 height 10
click at [254, 415] on icon "Mes siguiente" at bounding box center [249, 410] width 15 height 15
click at [253, 415] on icon "Mes siguiente" at bounding box center [249, 410] width 15 height 15
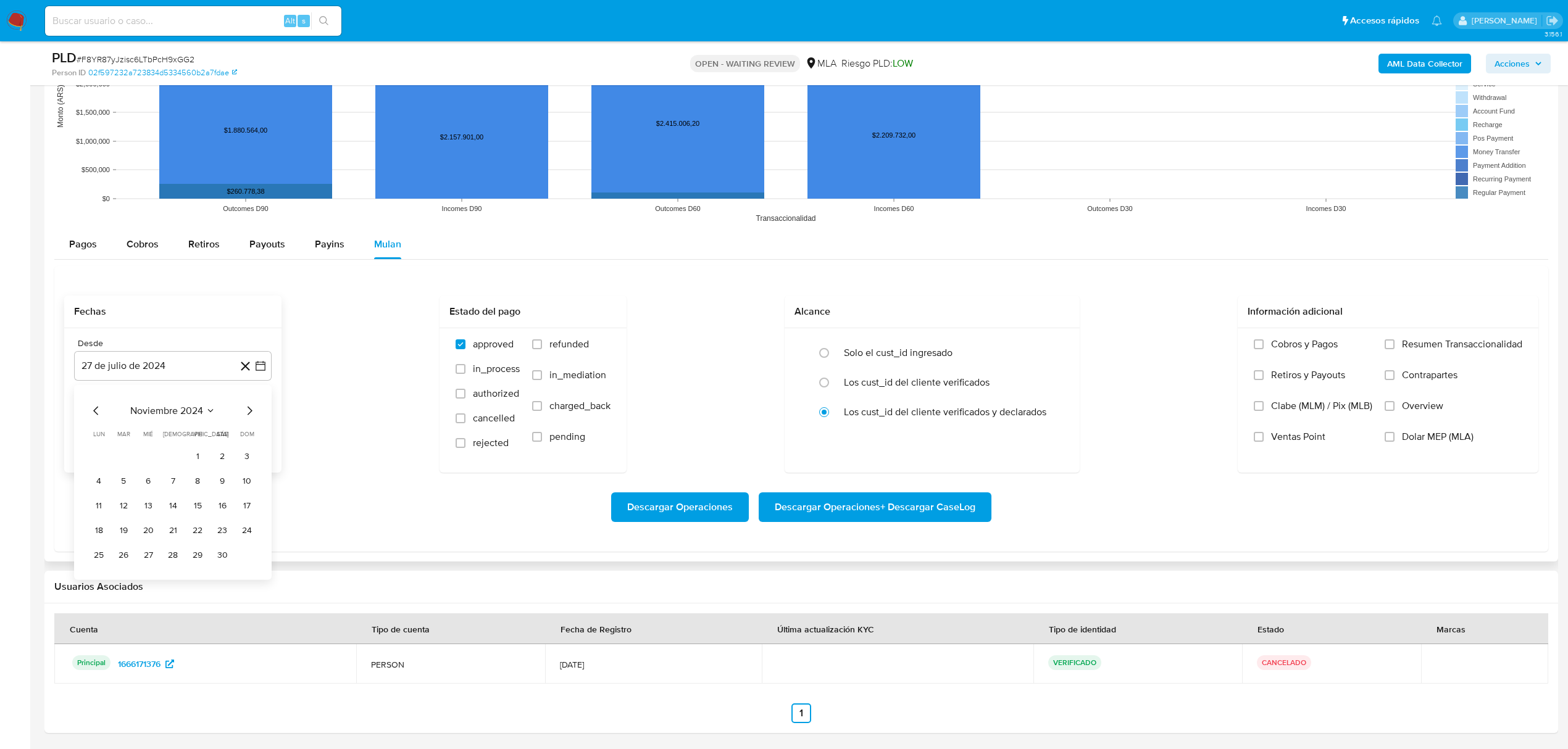
click at [248, 415] on icon "Mes siguiente" at bounding box center [249, 410] width 15 height 15
click at [224, 460] on button "1" at bounding box center [222, 455] width 20 height 20
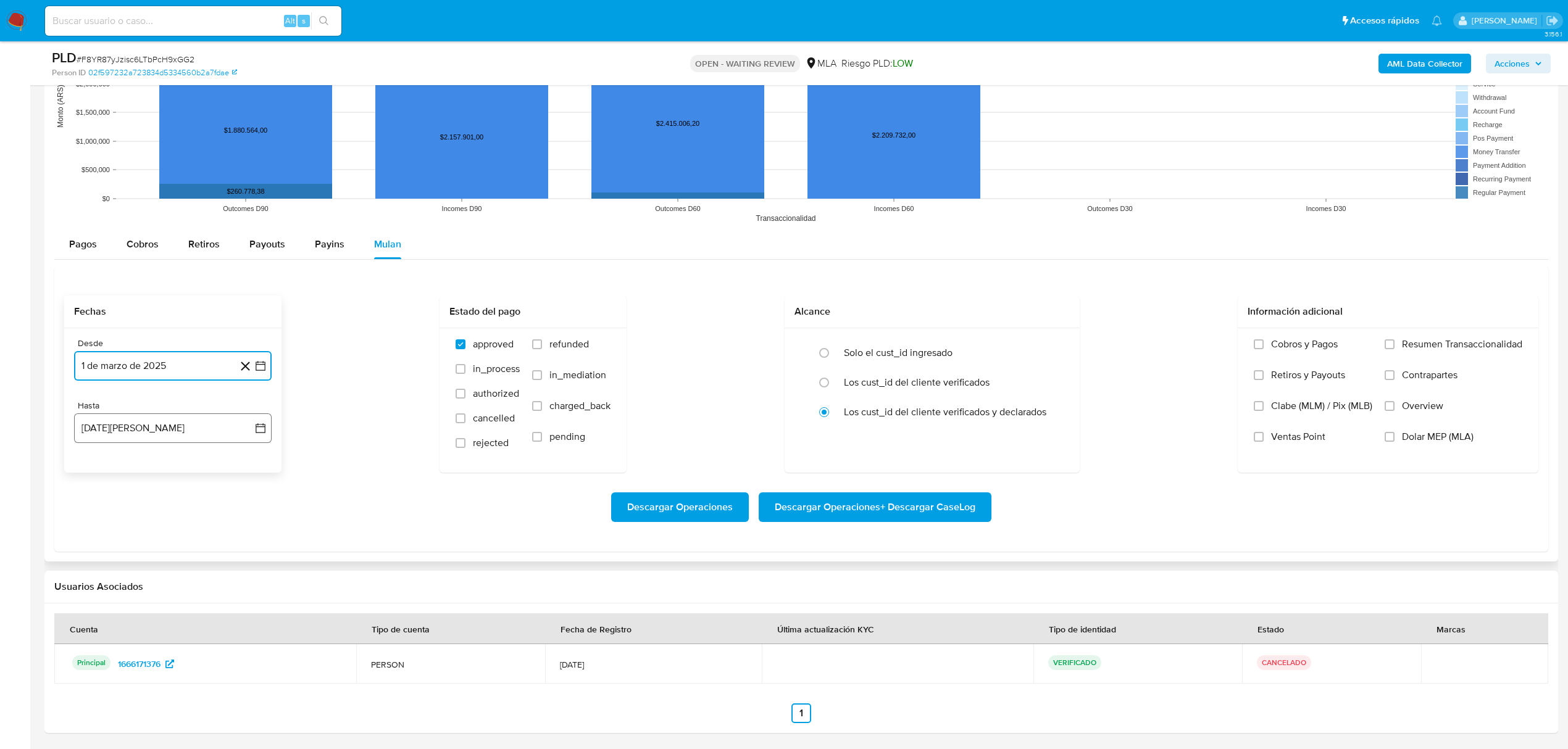
click at [227, 437] on button "[DATE][PERSON_NAME]" at bounding box center [173, 428] width 198 height 30
click at [94, 477] on icon "Mes anterior" at bounding box center [96, 472] width 15 height 15
click at [96, 644] on button "30" at bounding box center [98, 641] width 20 height 20
click at [1418, 441] on span "Dolar MEP (MLA)" at bounding box center [1437, 436] width 72 height 12
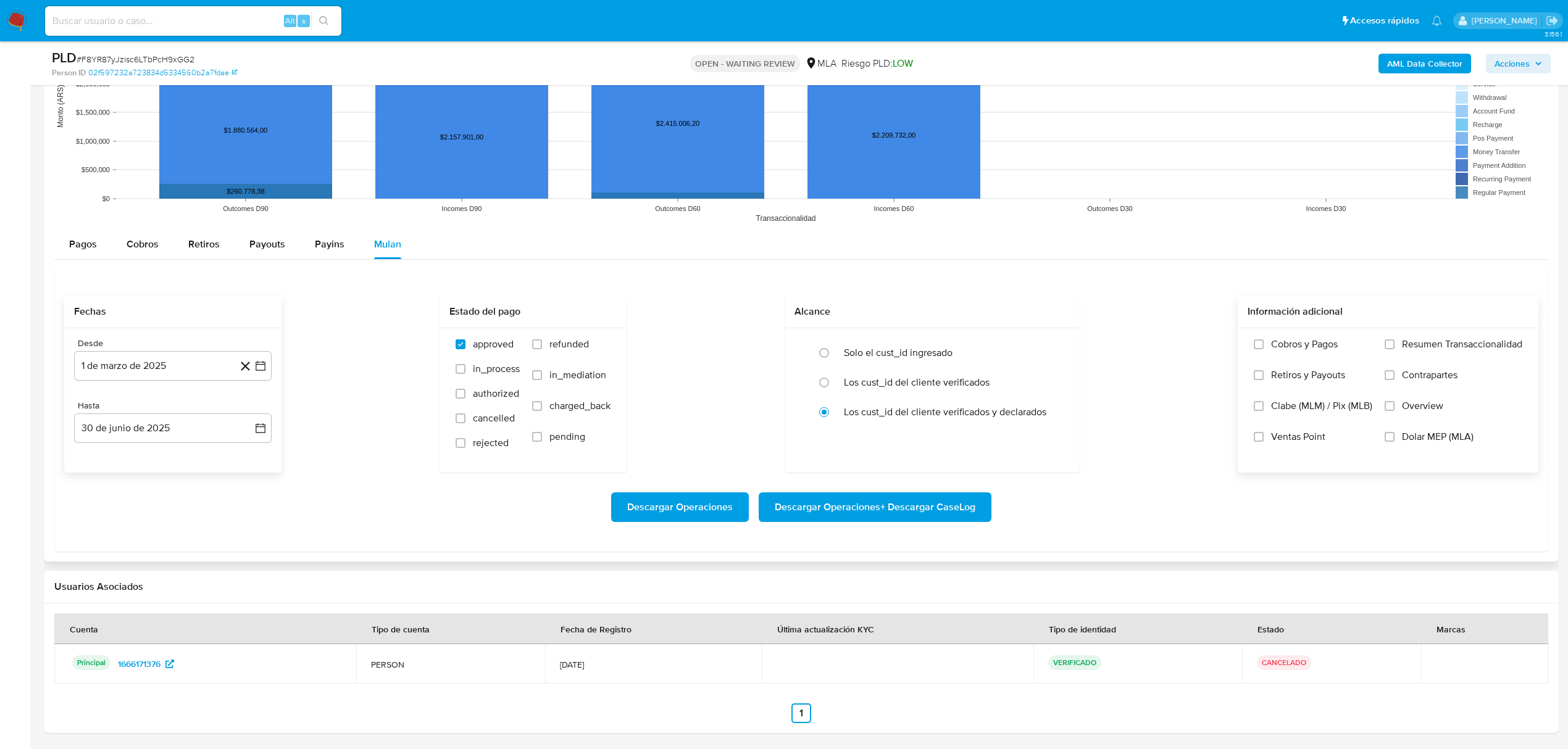
click at [1394, 441] on input "Dolar MEP (MLA)" at bounding box center [1389, 437] width 10 height 10
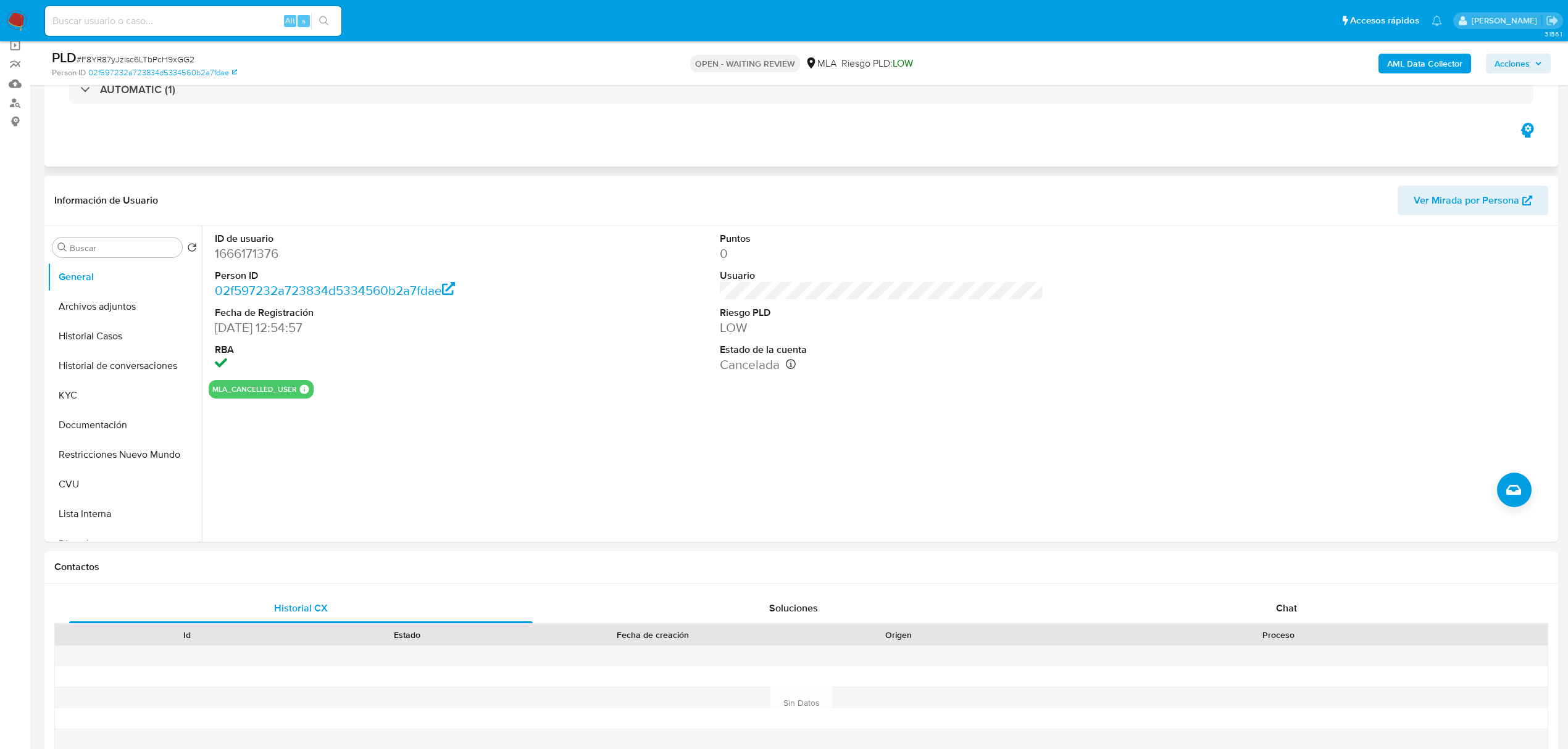
scroll to position [0, 0]
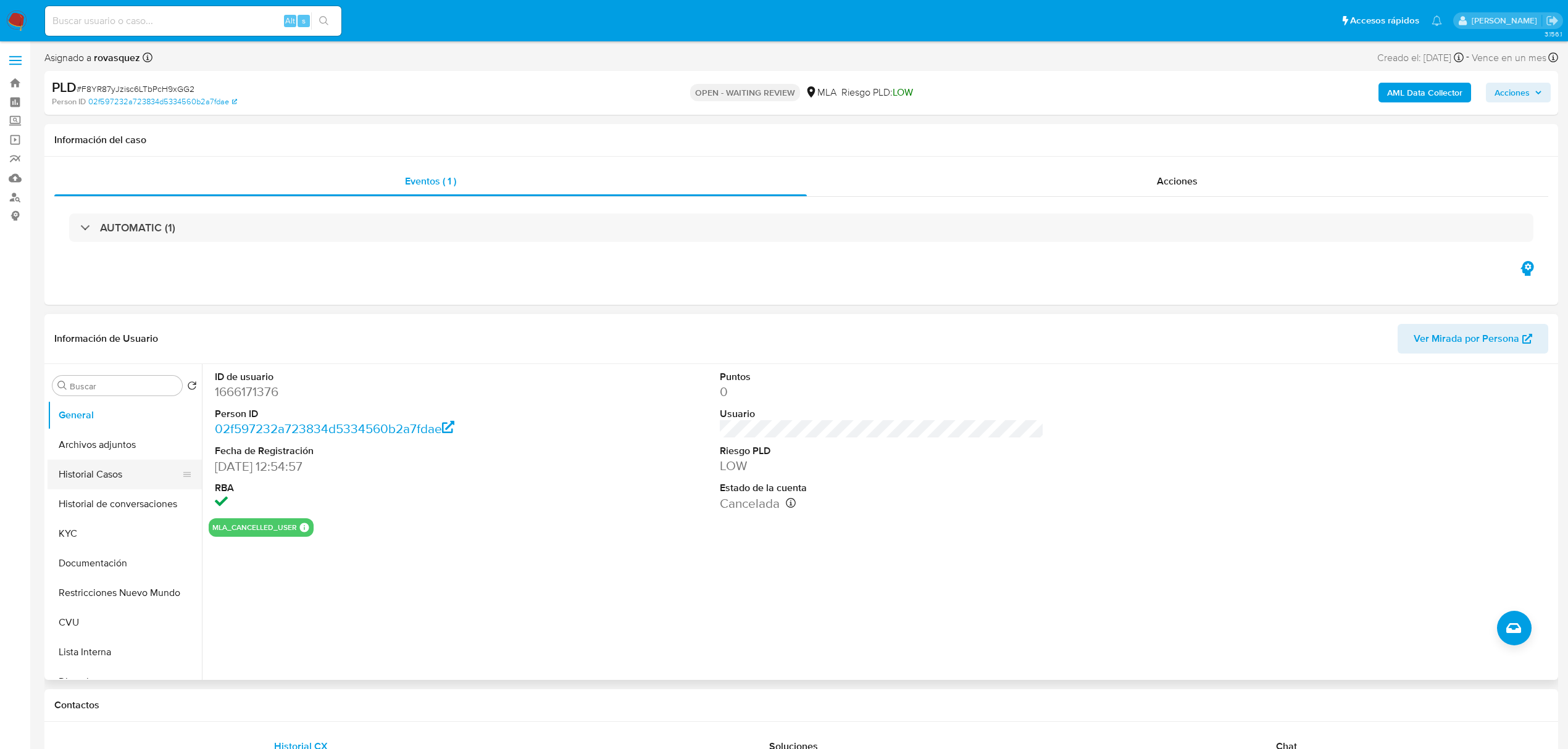
click at [112, 481] on button "Historial Casos" at bounding box center [120, 474] width 144 height 30
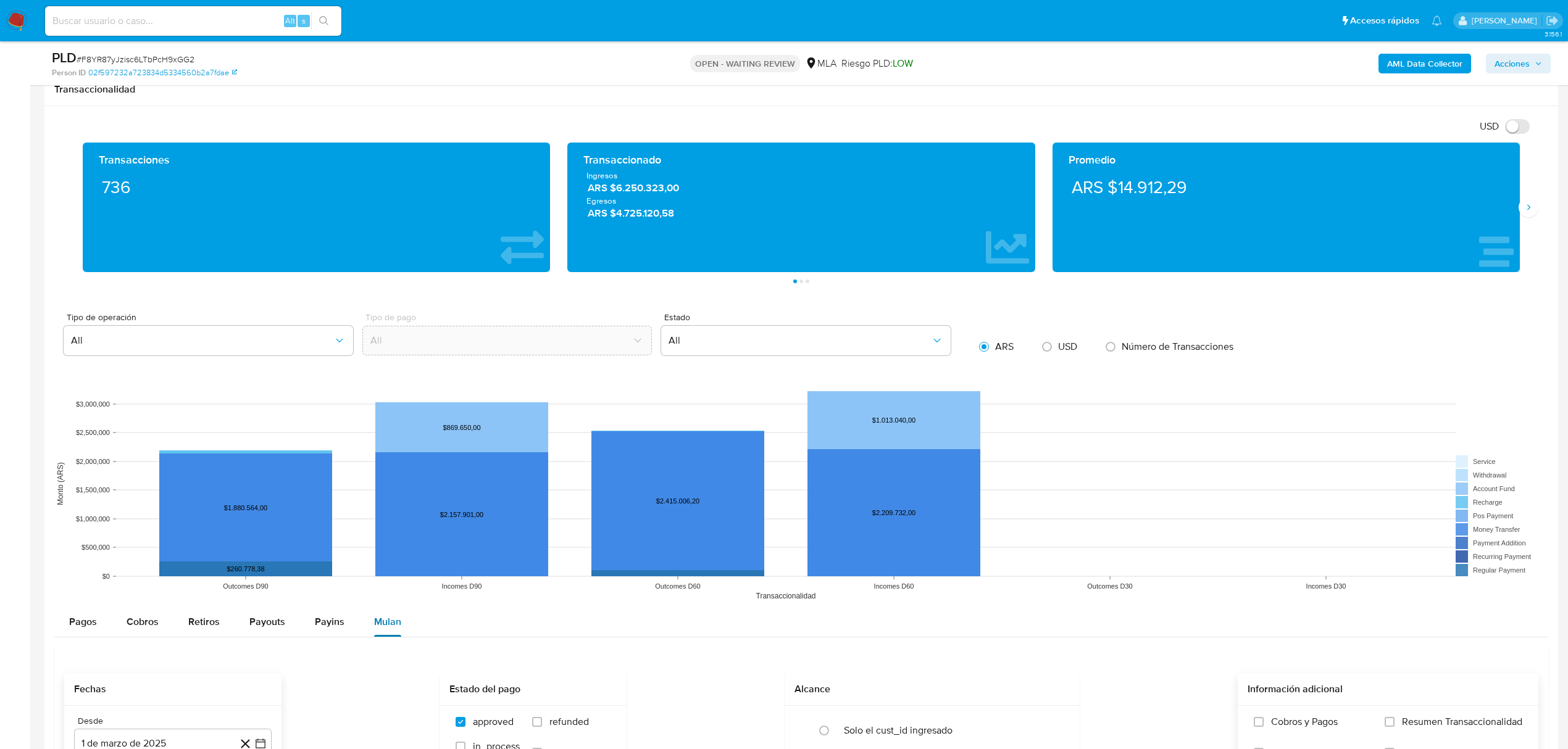
scroll to position [1204, 0]
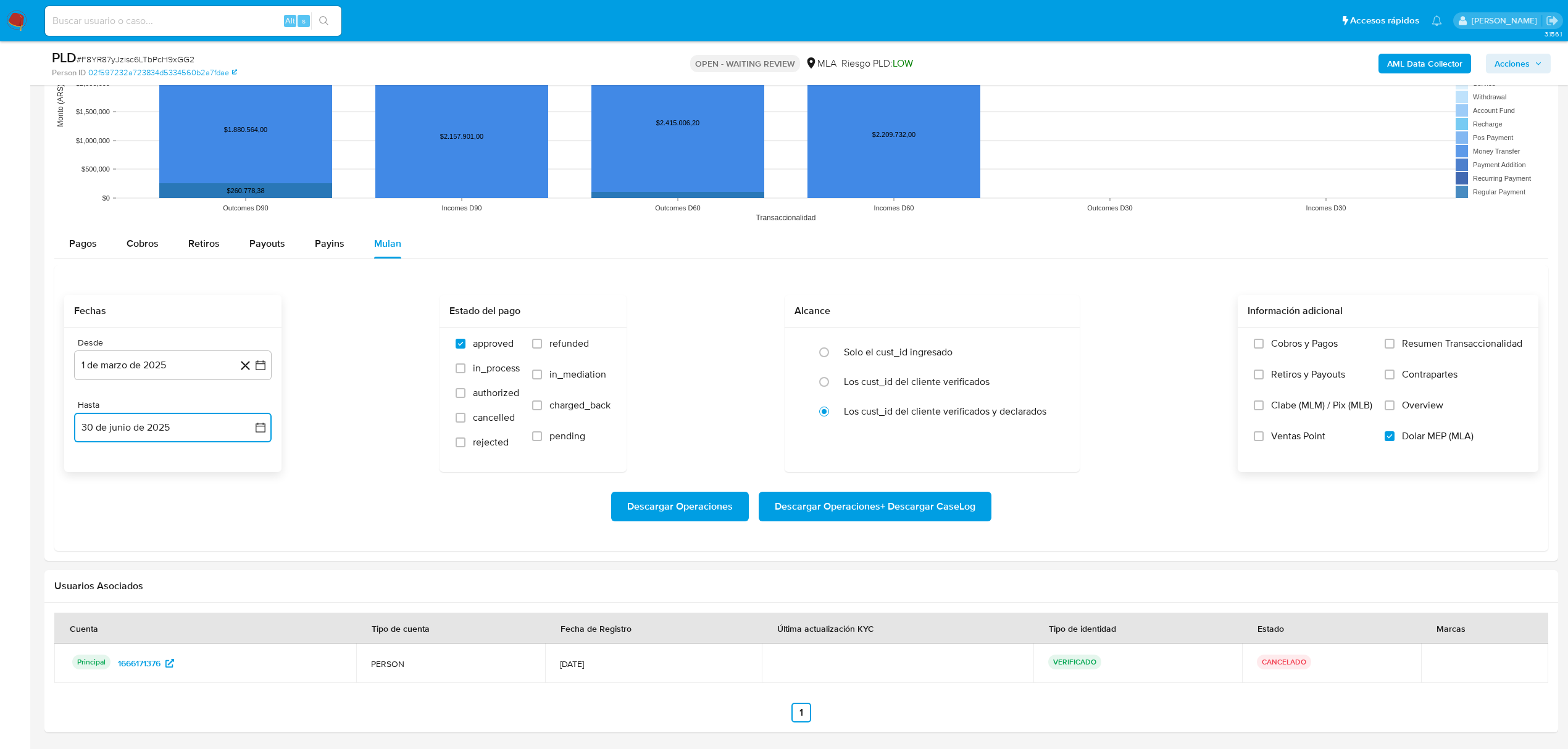
click at [243, 428] on button "30 de junio de 2025" at bounding box center [173, 427] width 198 height 30
click at [248, 471] on icon "Mes siguiente" at bounding box center [249, 472] width 15 height 15
click at [171, 617] on button "31" at bounding box center [172, 616] width 20 height 20
click at [815, 505] on span "Descargar Operaciones + Descargar CaseLog" at bounding box center [875, 506] width 201 height 27
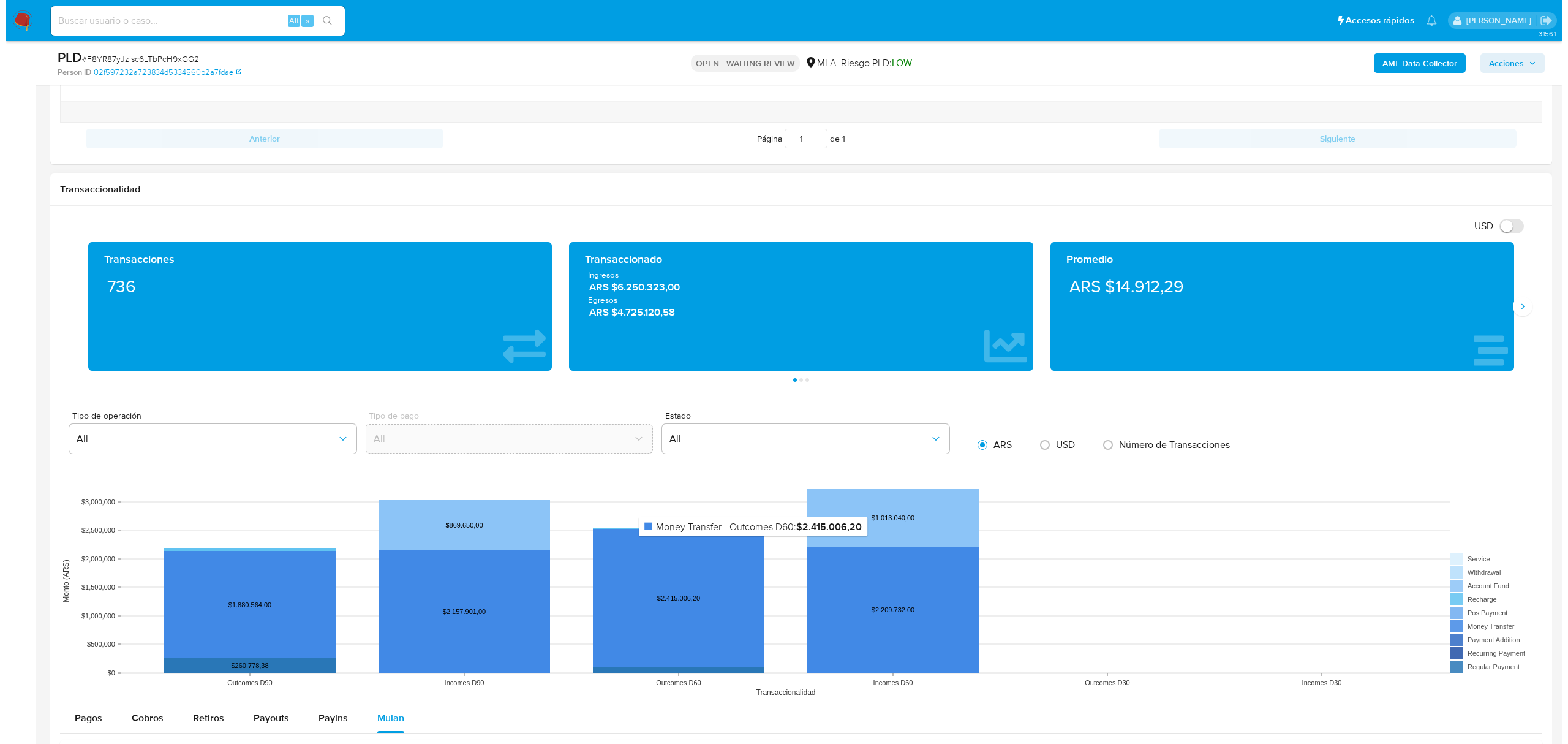
scroll to position [437, 0]
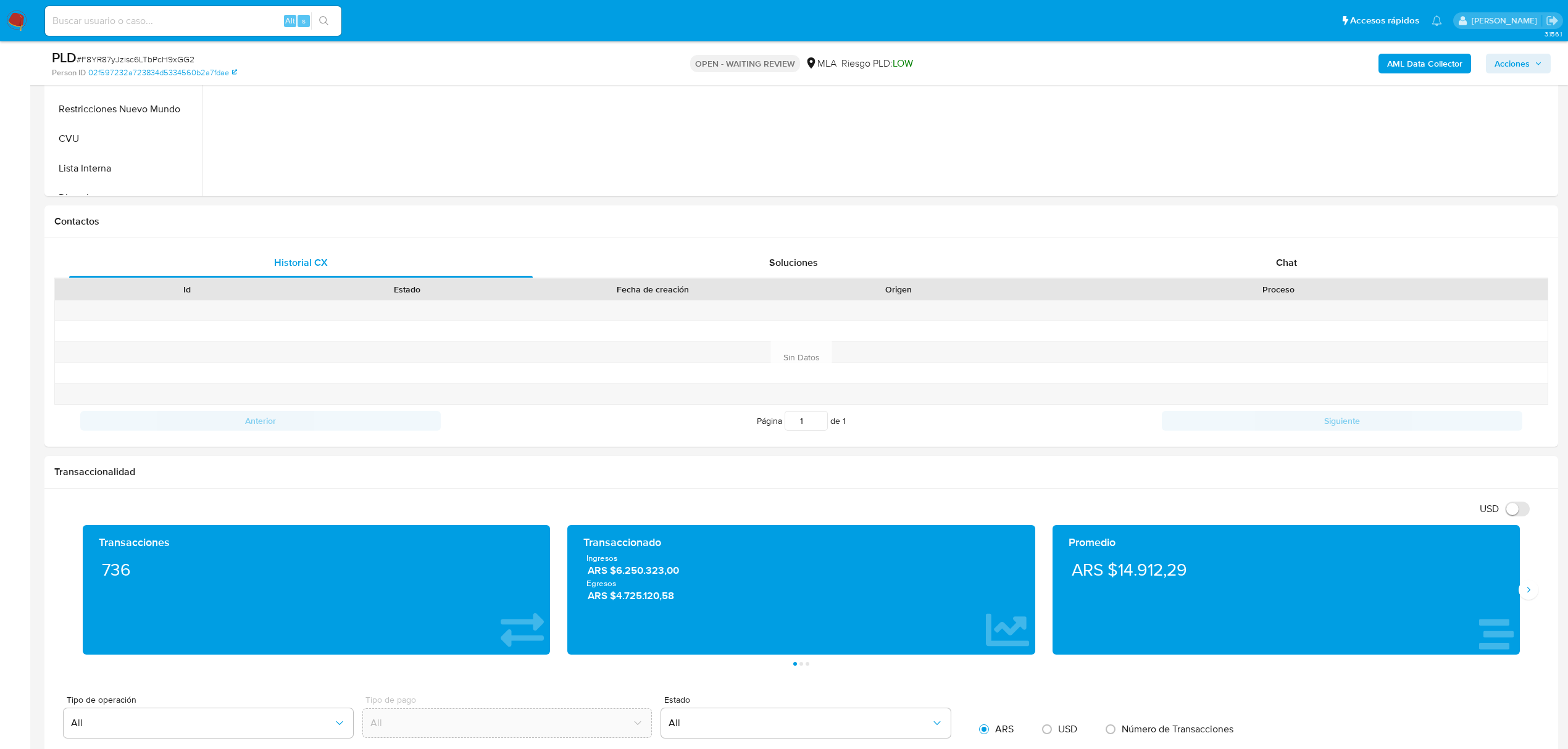
click at [1450, 64] on b "AML Data Collector" at bounding box center [1424, 63] width 75 height 20
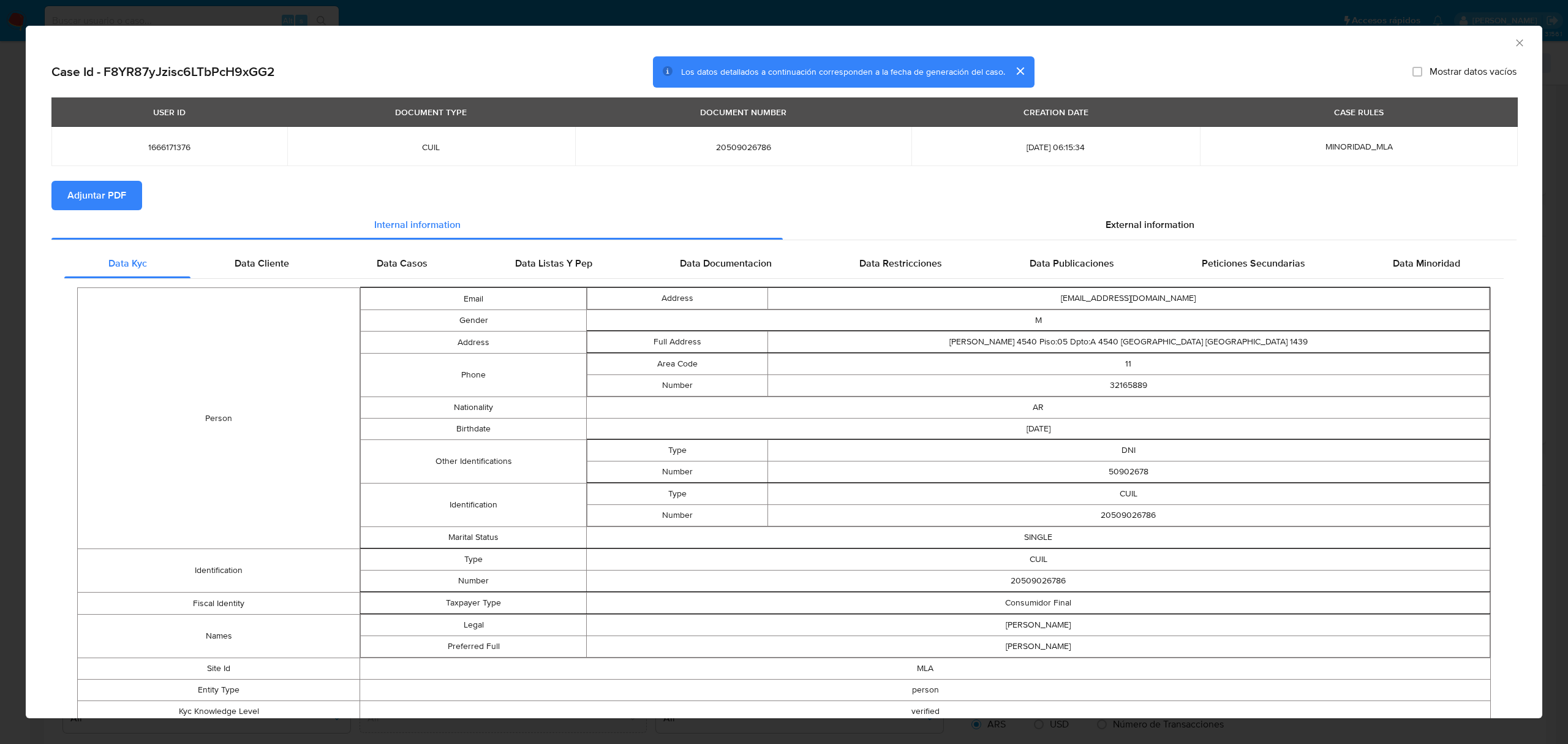
click at [91, 197] on span "Adjuntar PDF" at bounding box center [97, 195] width 59 height 27
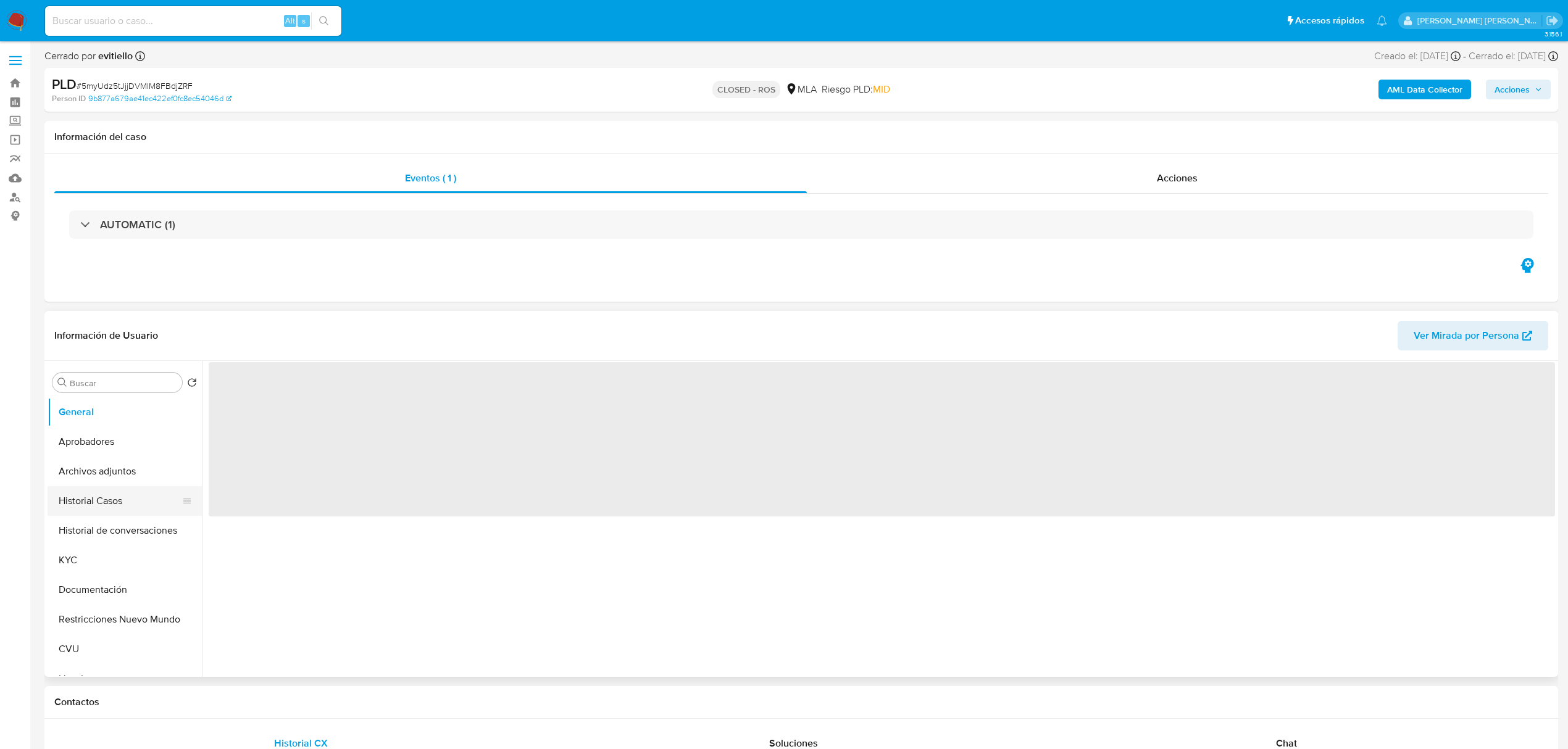
click at [113, 508] on button "Historial Casos" at bounding box center [120, 501] width 144 height 30
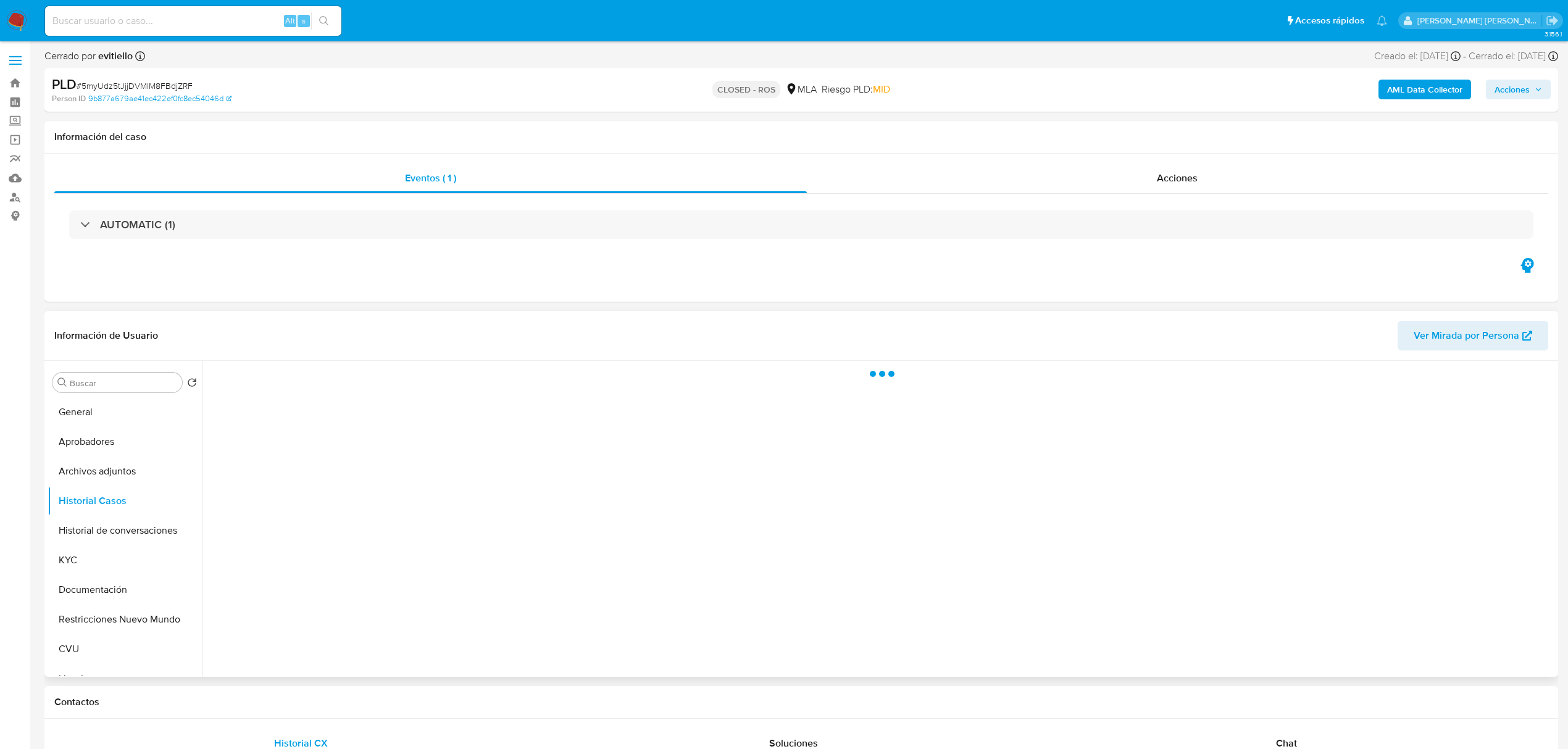
select select "10"
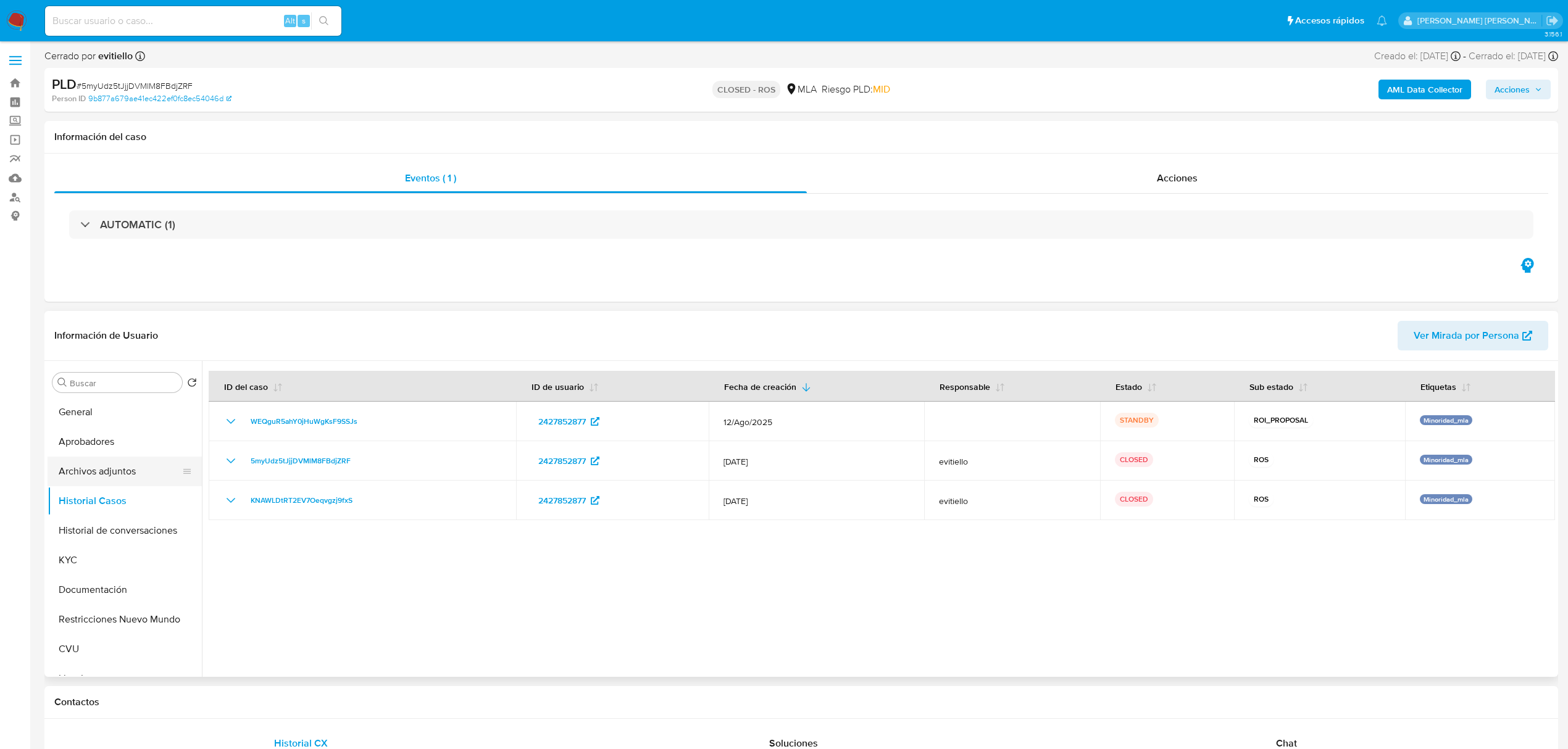
click at [86, 472] on button "Archivos adjuntos" at bounding box center [120, 471] width 144 height 30
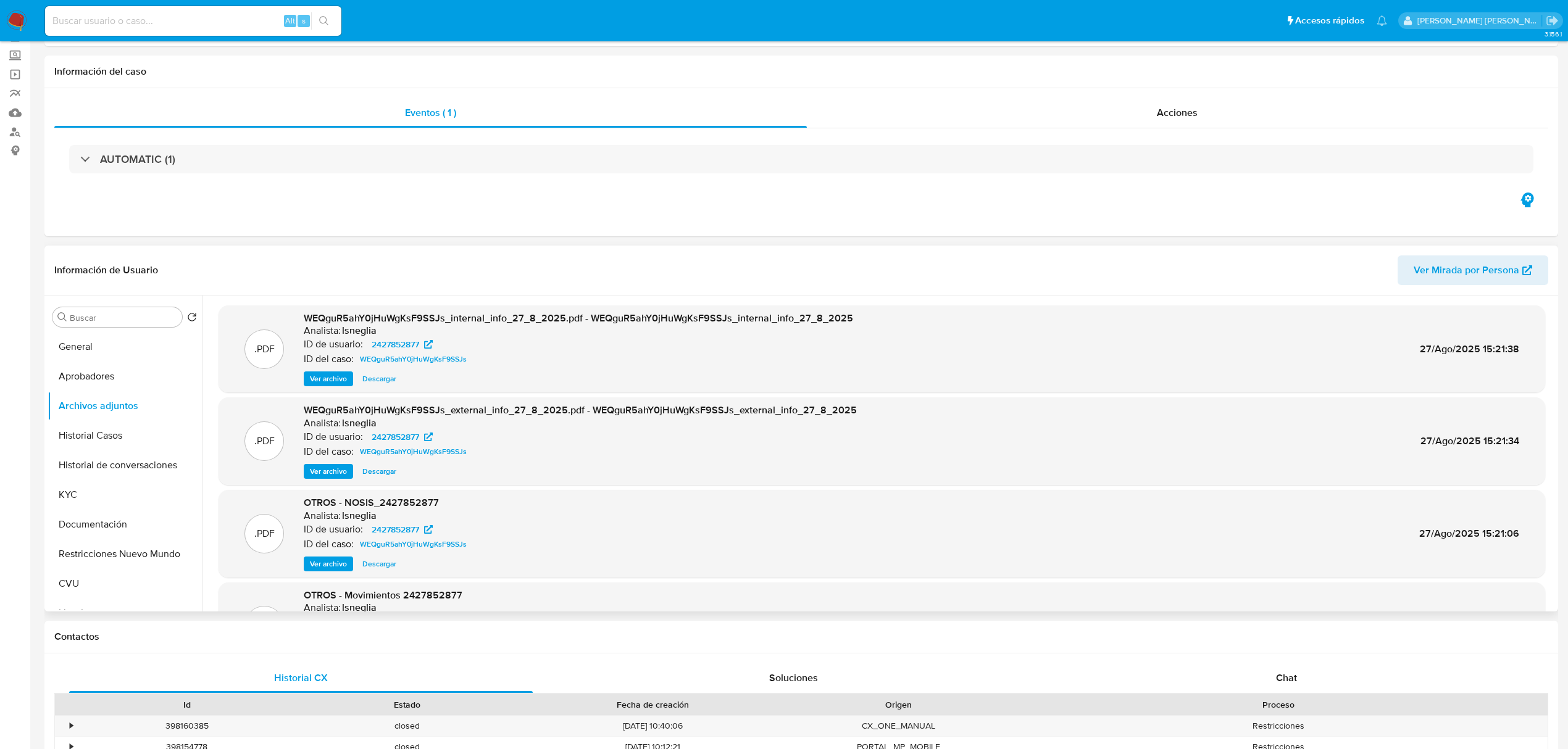
scroll to position [164, 0]
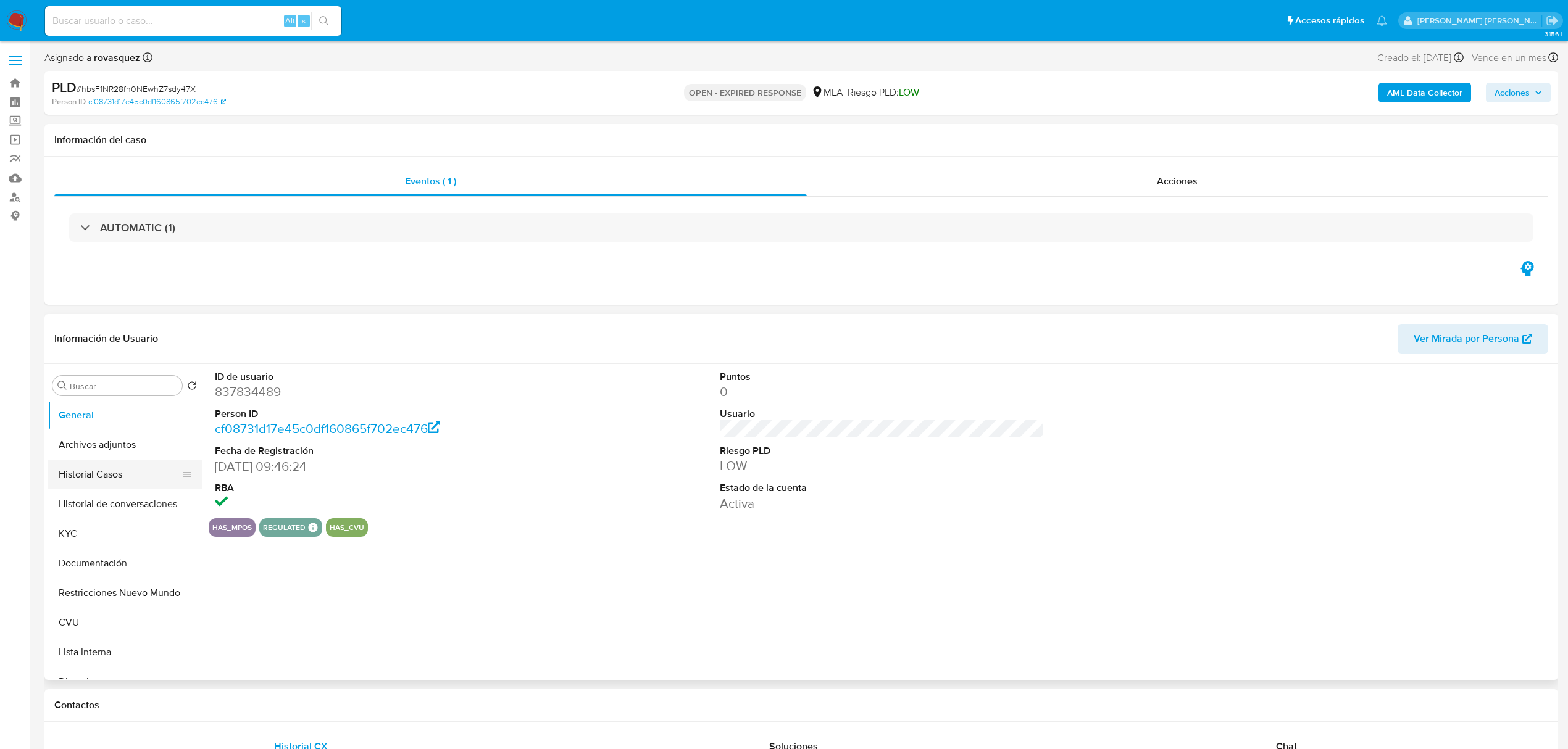
click at [110, 481] on button "Historial Casos" at bounding box center [120, 474] width 144 height 30
select select "10"
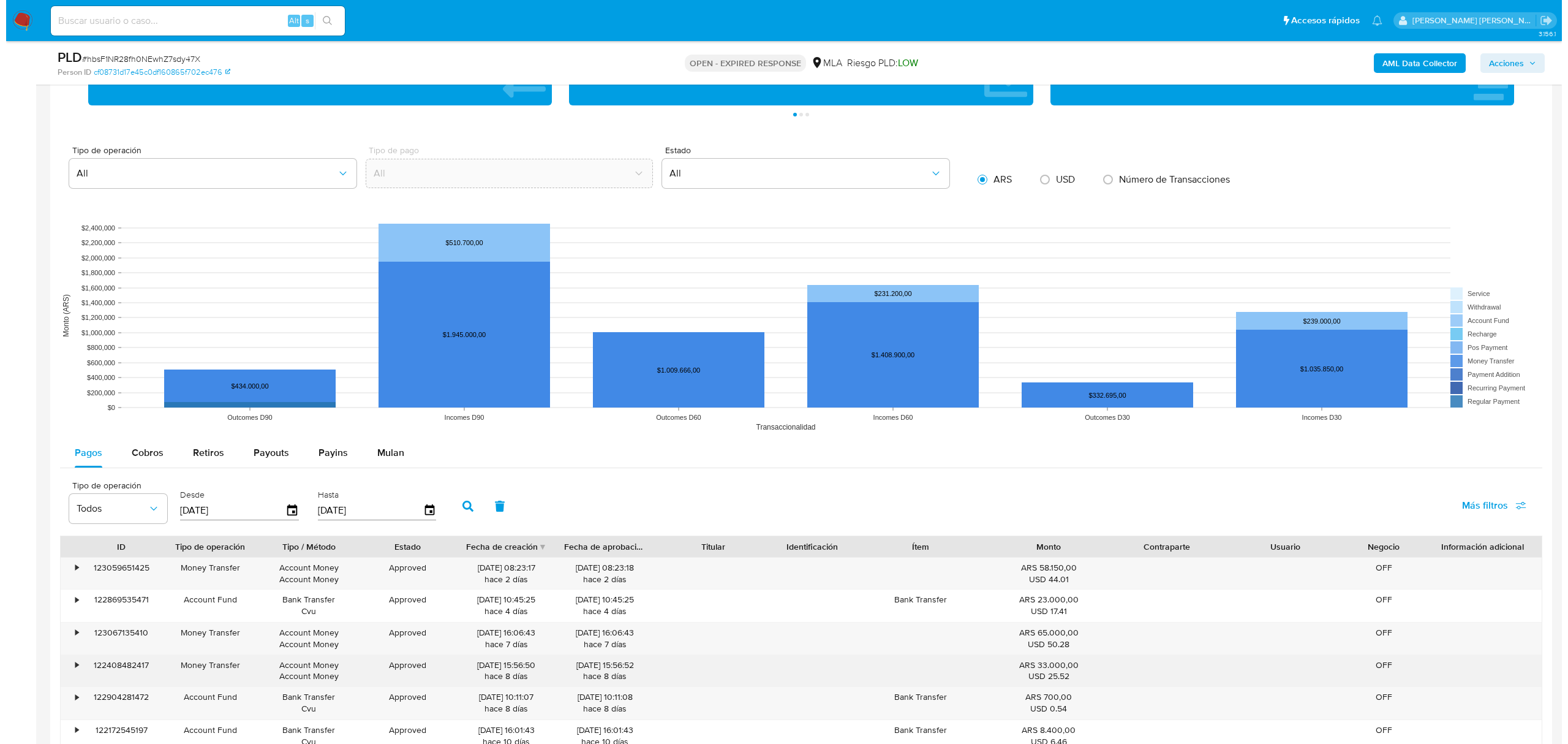
scroll to position [1062, 0]
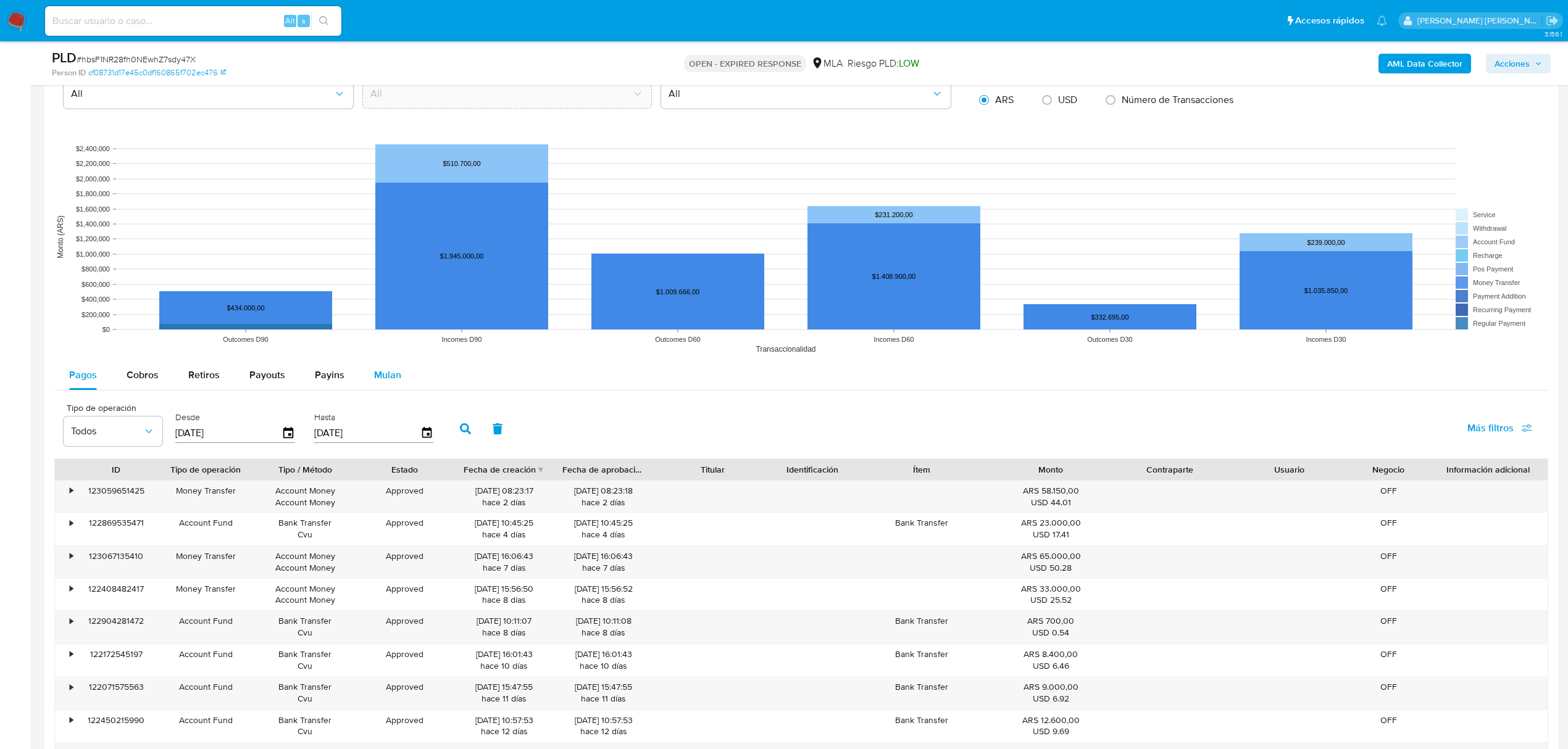
click at [388, 382] on span "Mulan" at bounding box center [387, 375] width 27 height 14
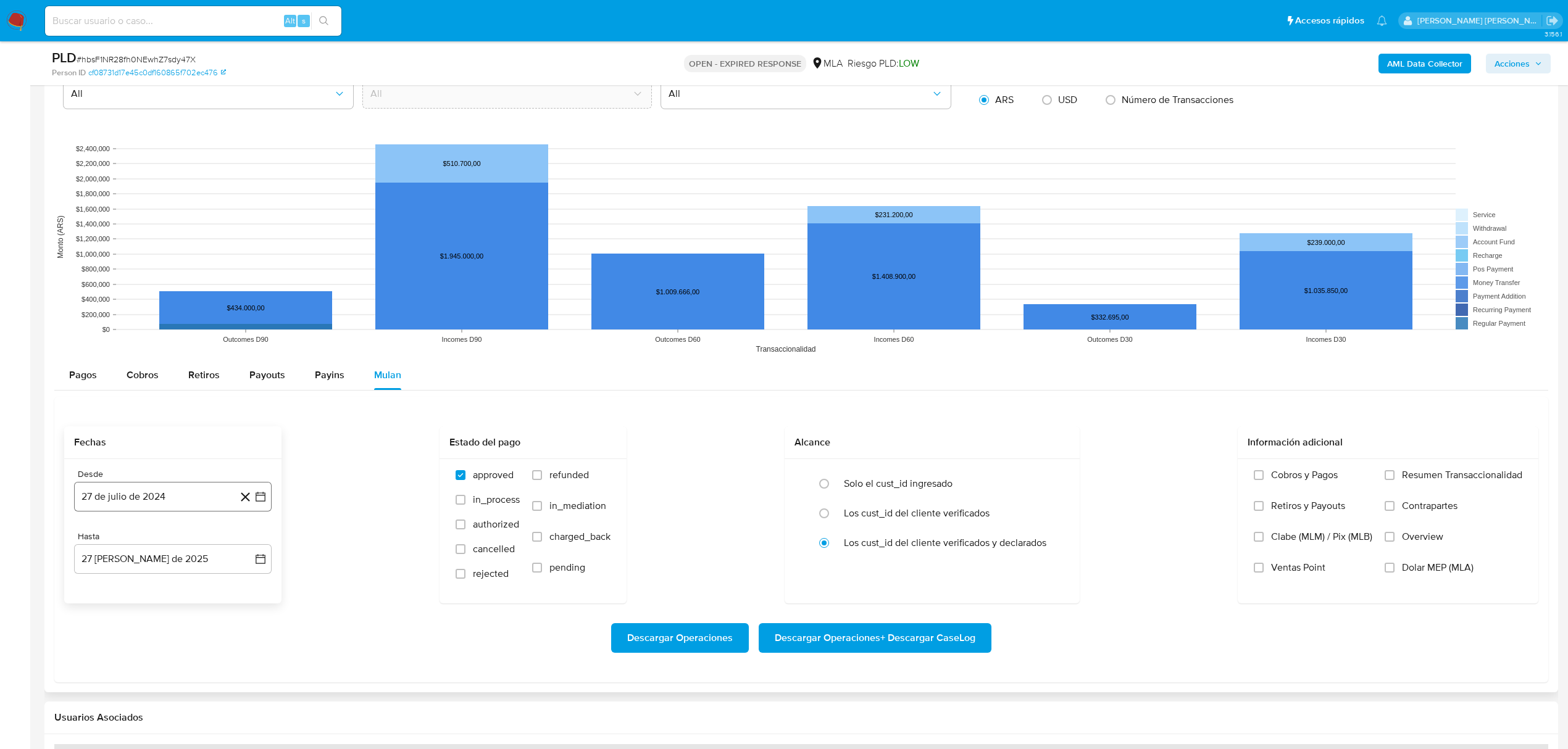
click at [185, 505] on button "27 de julio de 2024" at bounding box center [173, 496] width 198 height 30
click at [251, 548] on icon "Mes siguiente" at bounding box center [249, 541] width 15 height 15
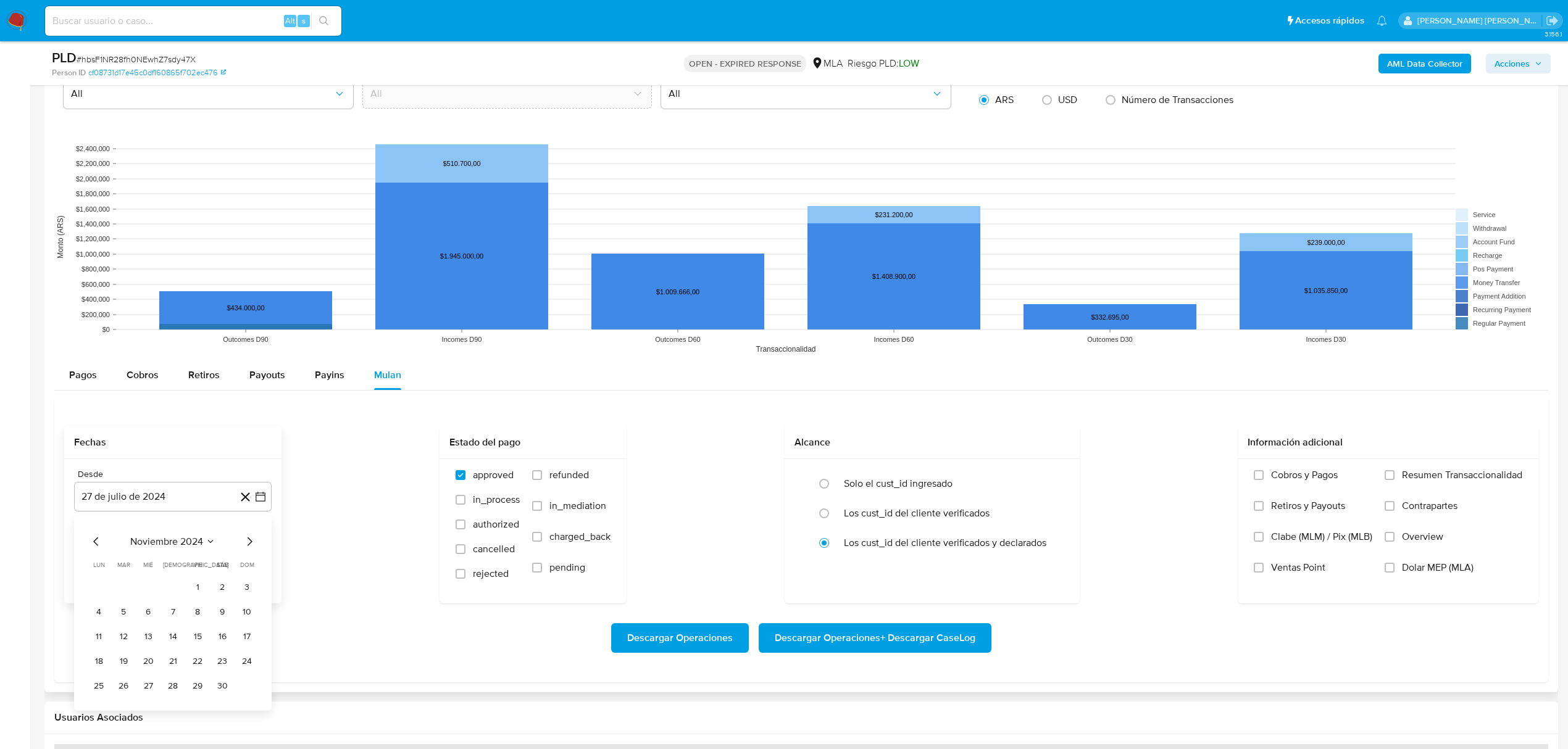
click at [251, 548] on icon "Mes siguiente" at bounding box center [249, 541] width 15 height 15
click at [226, 590] on button "1" at bounding box center [222, 586] width 20 height 20
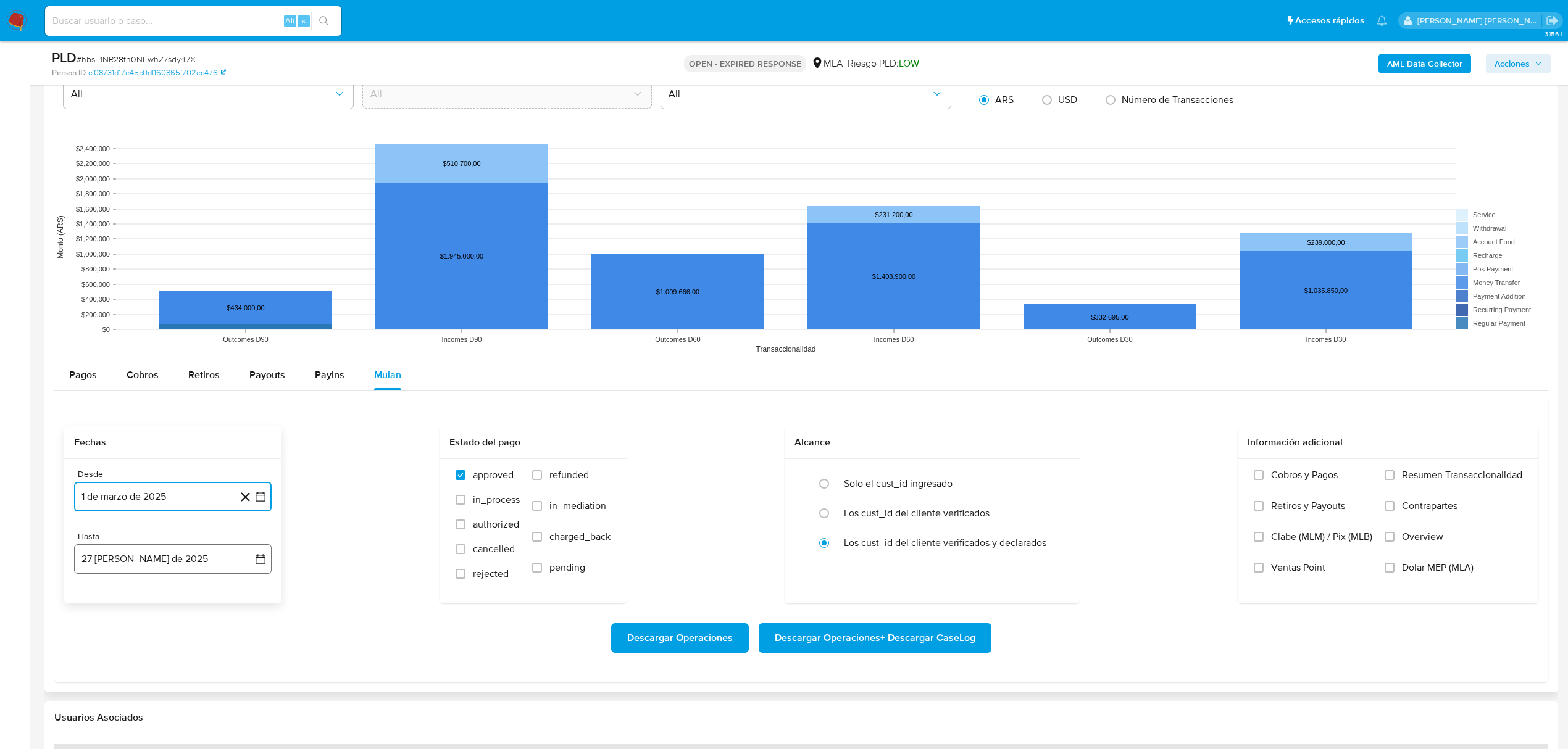
click at [250, 566] on button "27 [PERSON_NAME] de 2025" at bounding box center [173, 558] width 198 height 30
click at [95, 374] on icon "Mes anterior" at bounding box center [96, 371] width 15 height 15
click at [95, 522] on button "30" at bounding box center [98, 515] width 20 height 20
click at [347, 626] on div "Descargar Operaciones Descargar Operaciones + Descargar CaseLog" at bounding box center [801, 638] width 1474 height 30
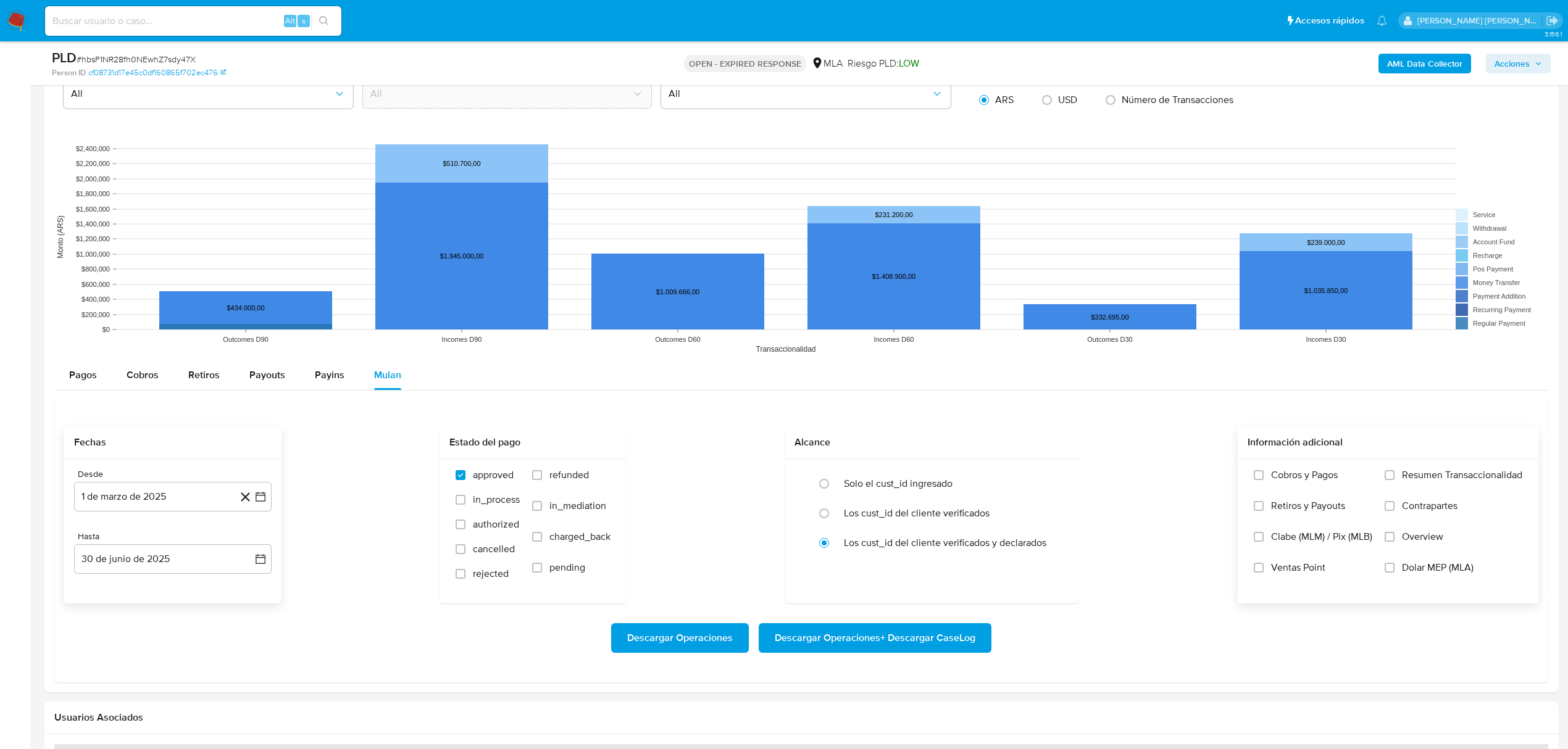
click at [1410, 571] on span "Dolar MEP (MLA)" at bounding box center [1437, 567] width 72 height 12
click at [1394, 571] on input "Dolar MEP (MLA)" at bounding box center [1389, 568] width 10 height 10
click at [833, 640] on span "Descargar Operaciones + Descargar CaseLog" at bounding box center [875, 638] width 201 height 27
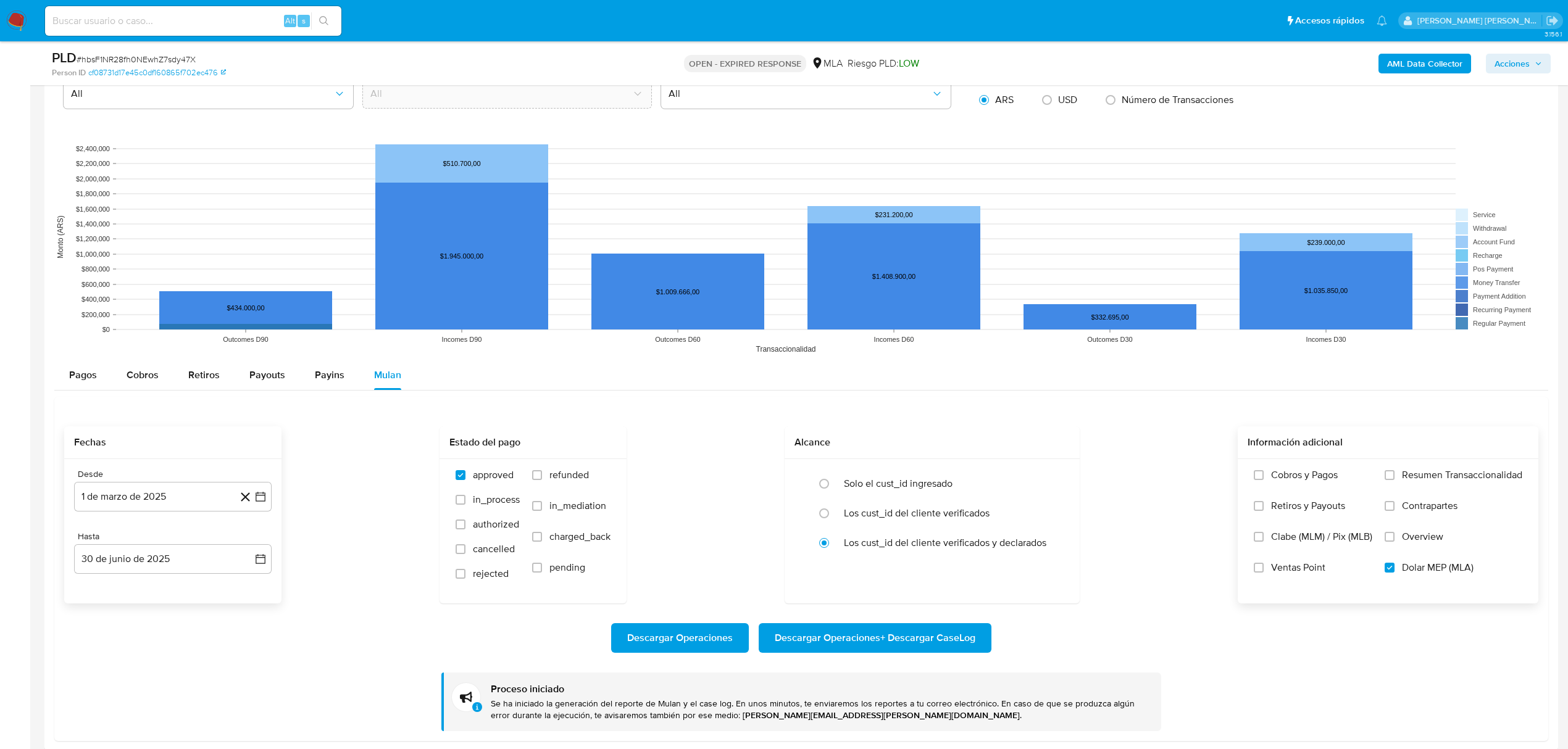
click at [1431, 72] on b "AML Data Collector" at bounding box center [1424, 63] width 75 height 20
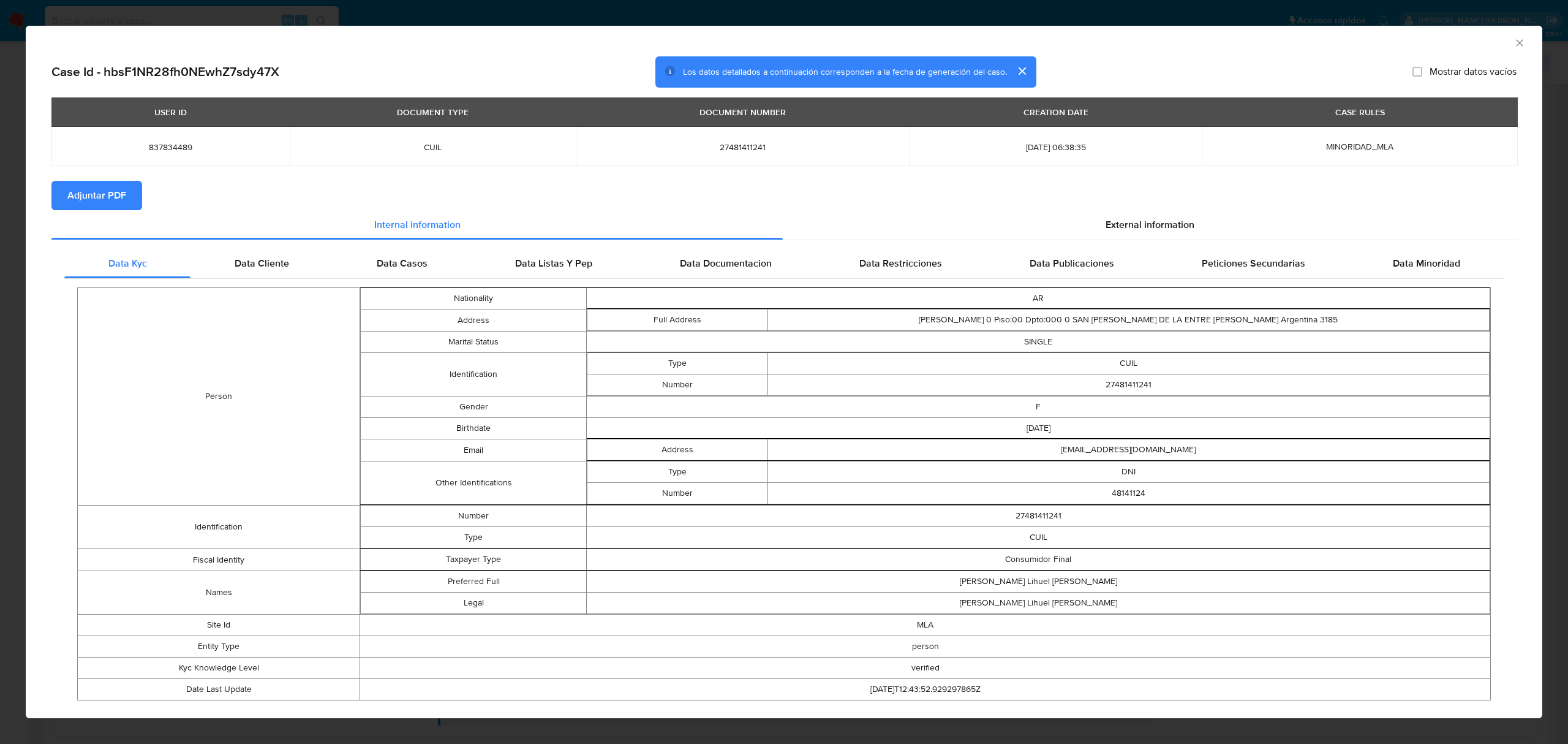
click at [128, 199] on button "Adjuntar PDF" at bounding box center [97, 195] width 91 height 30
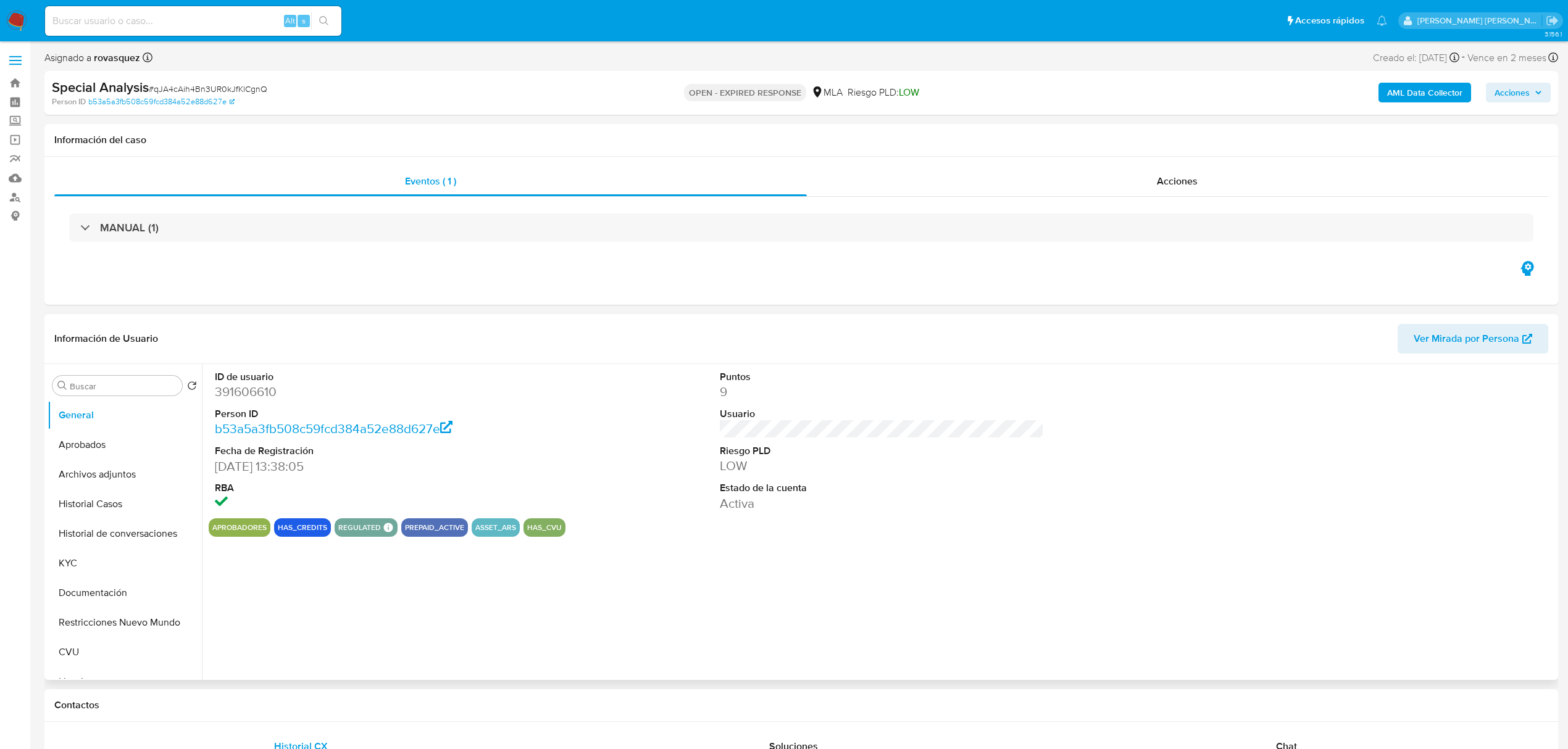
select select "10"
click at [94, 501] on button "Historial Casos" at bounding box center [120, 504] width 144 height 30
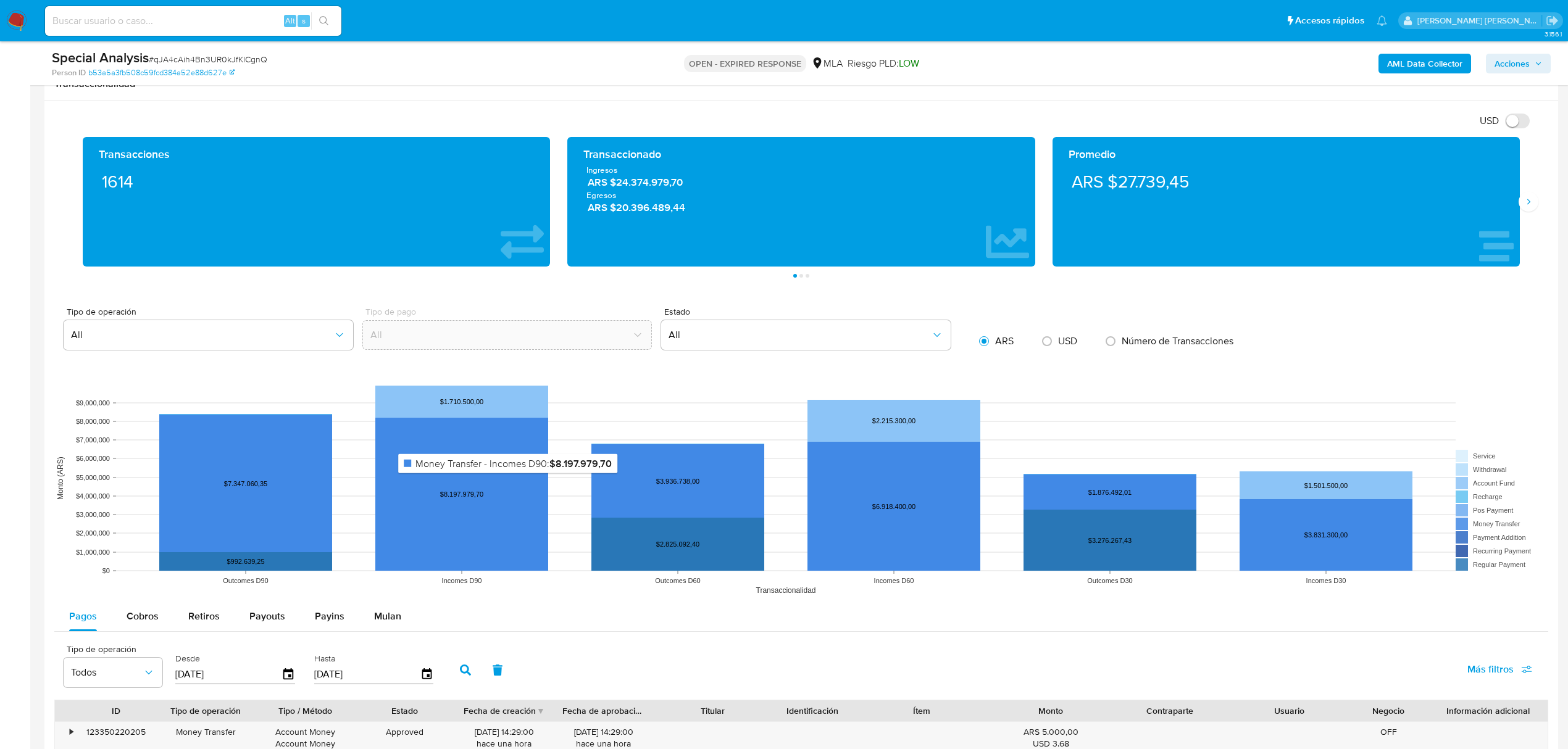
scroll to position [904, 0]
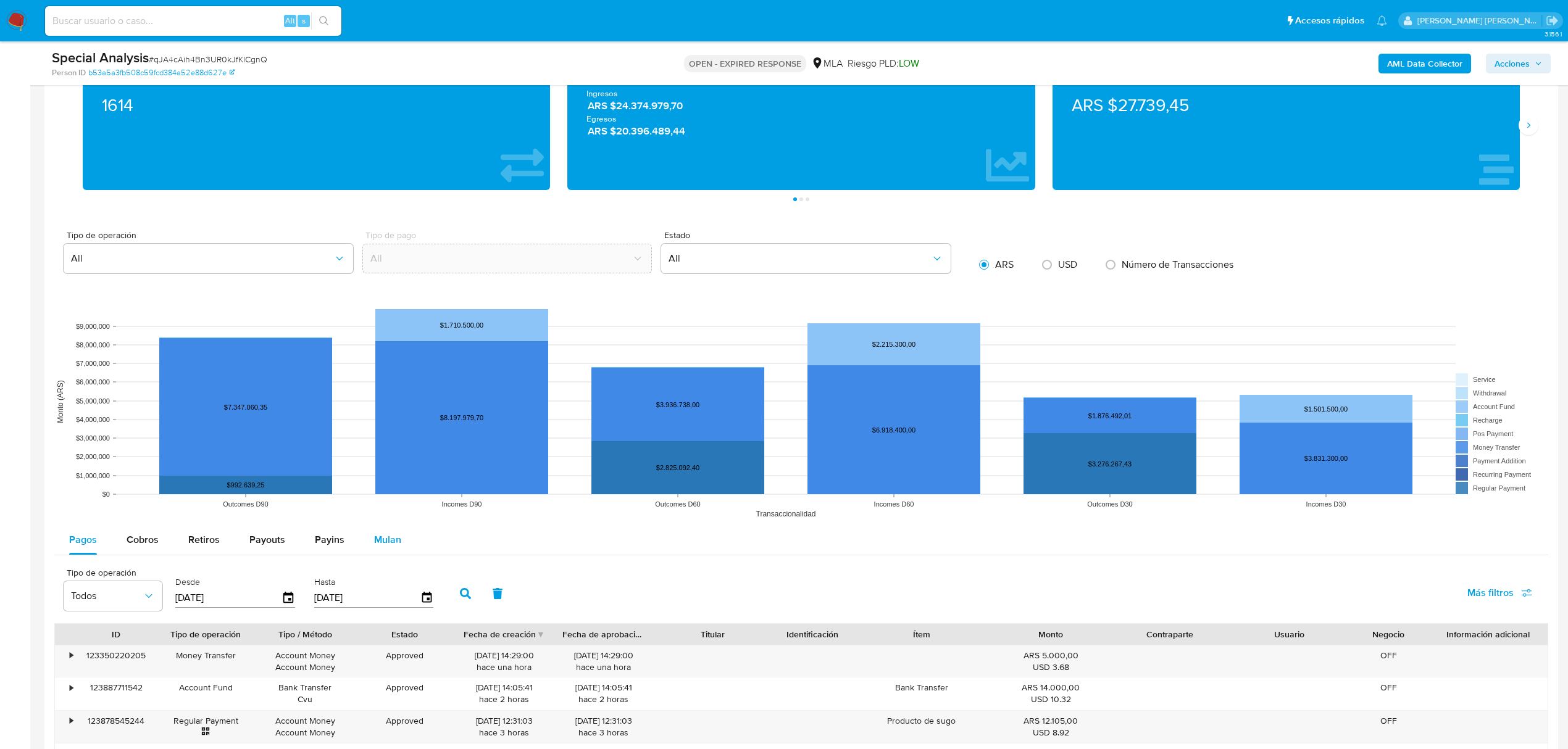
click at [388, 543] on span "Mulan" at bounding box center [387, 539] width 27 height 14
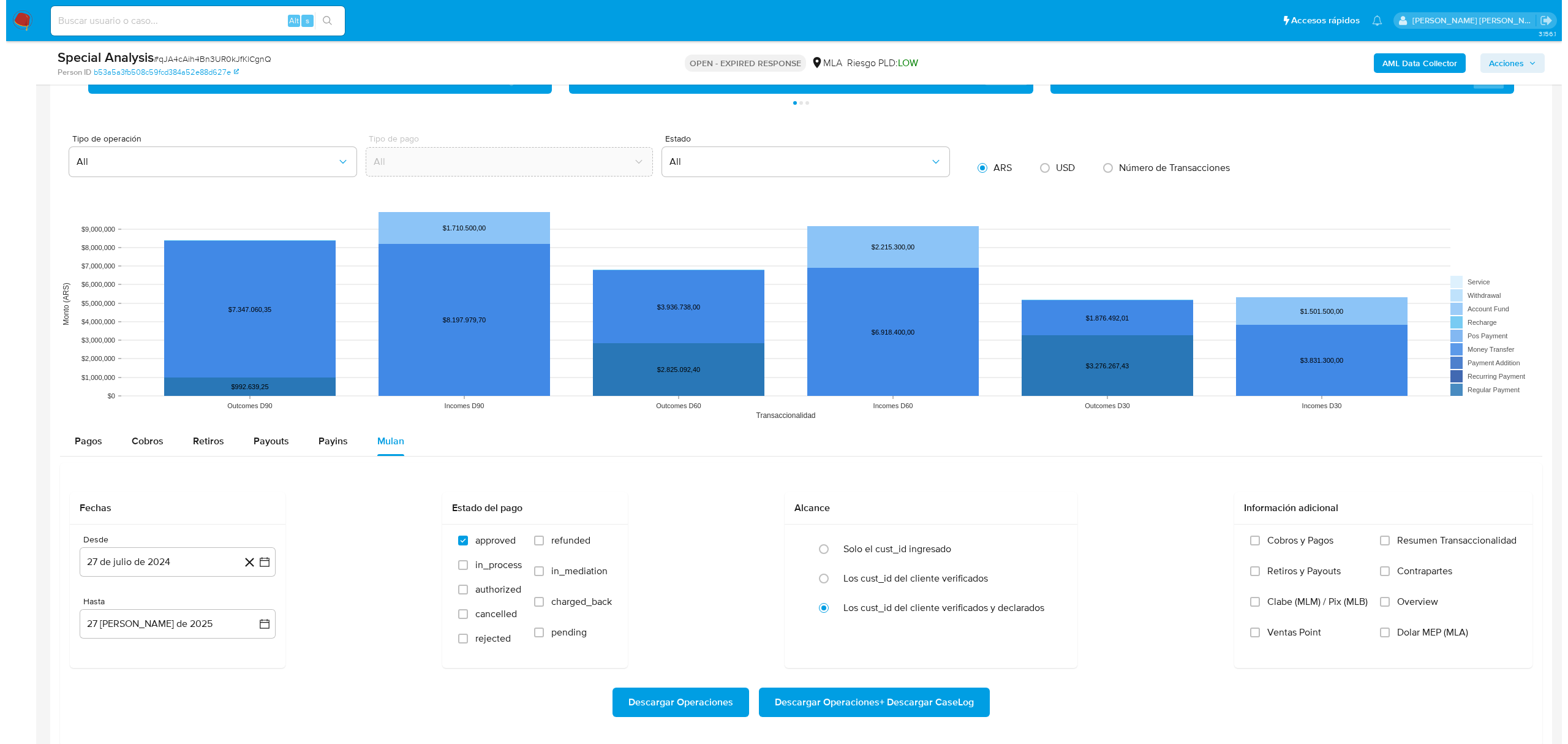
scroll to position [1143, 0]
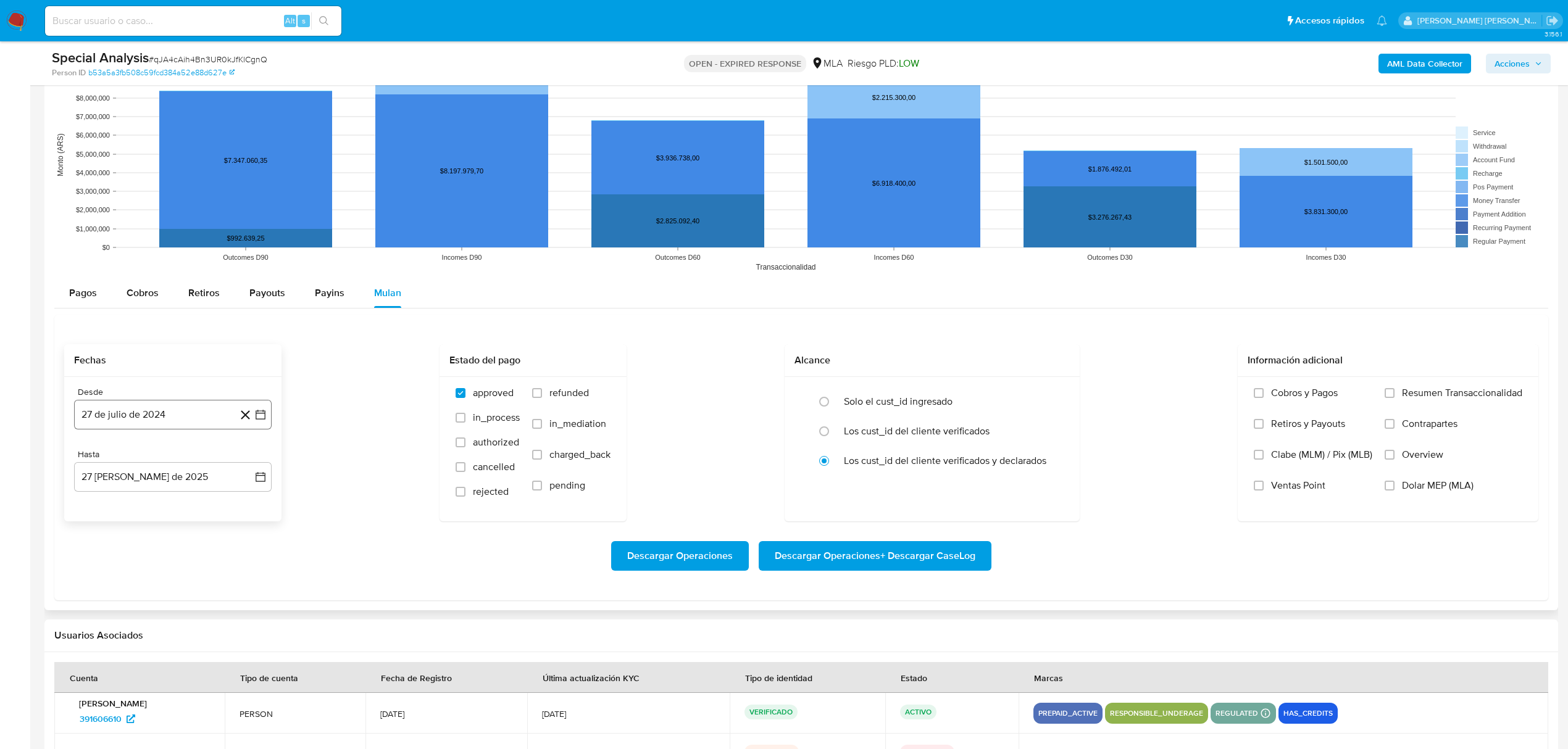
click at [182, 417] on button "27 de julio de 2024" at bounding box center [173, 414] width 198 height 30
click at [253, 467] on icon "Mes siguiente" at bounding box center [249, 458] width 15 height 15
click at [247, 462] on icon "Mes siguiente" at bounding box center [249, 458] width 15 height 15
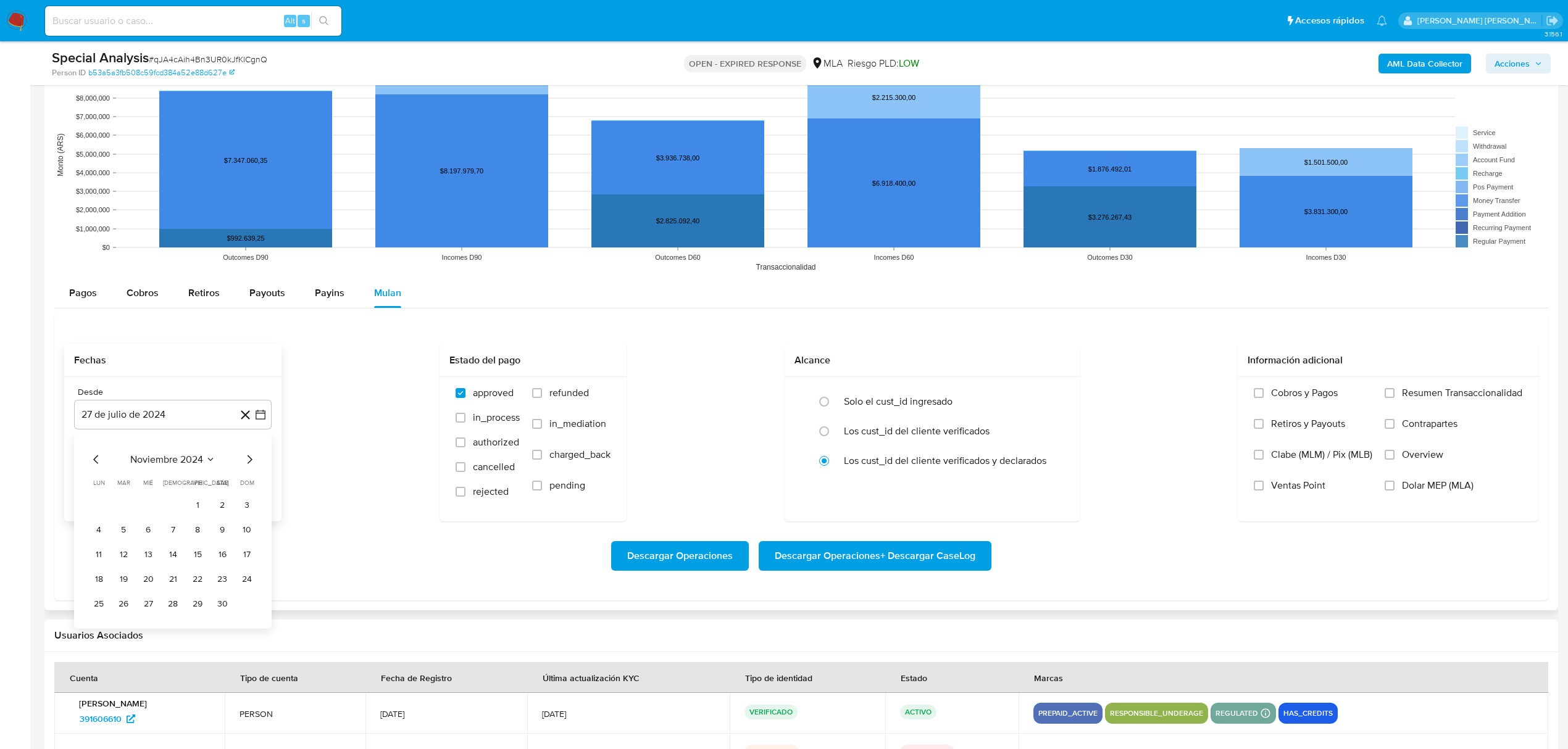
click at [247, 462] on icon "Mes siguiente" at bounding box center [249, 458] width 15 height 15
click at [220, 512] on button "1" at bounding box center [222, 504] width 20 height 20
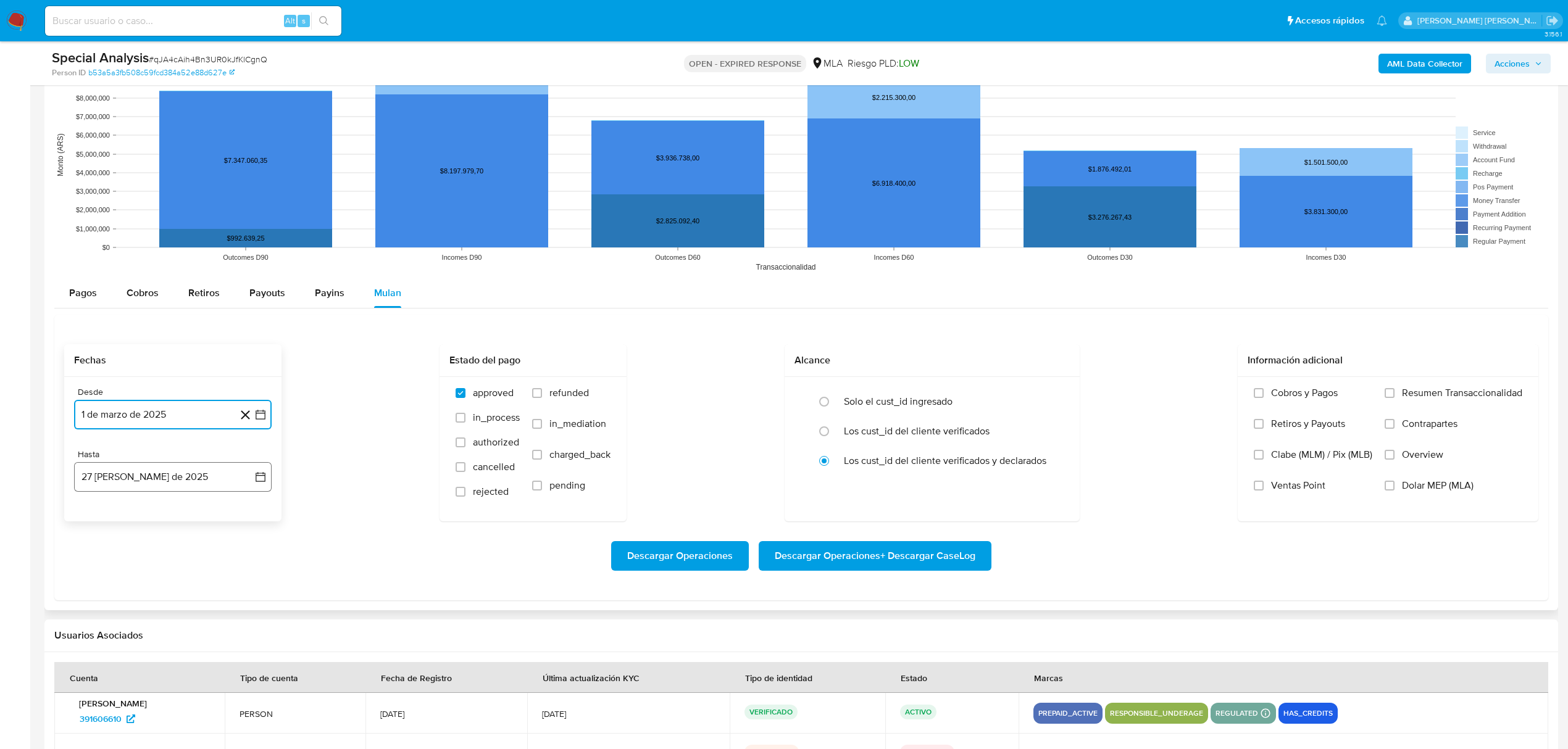
click at [191, 487] on button "27 [PERSON_NAME] de 2025" at bounding box center [173, 477] width 198 height 30
click at [98, 526] on icon "Mes anterior" at bounding box center [96, 521] width 15 height 15
click at [102, 689] on button "30" at bounding box center [98, 690] width 20 height 20
click at [1410, 492] on span "Dolar MEP (MLA)" at bounding box center [1437, 485] width 72 height 12
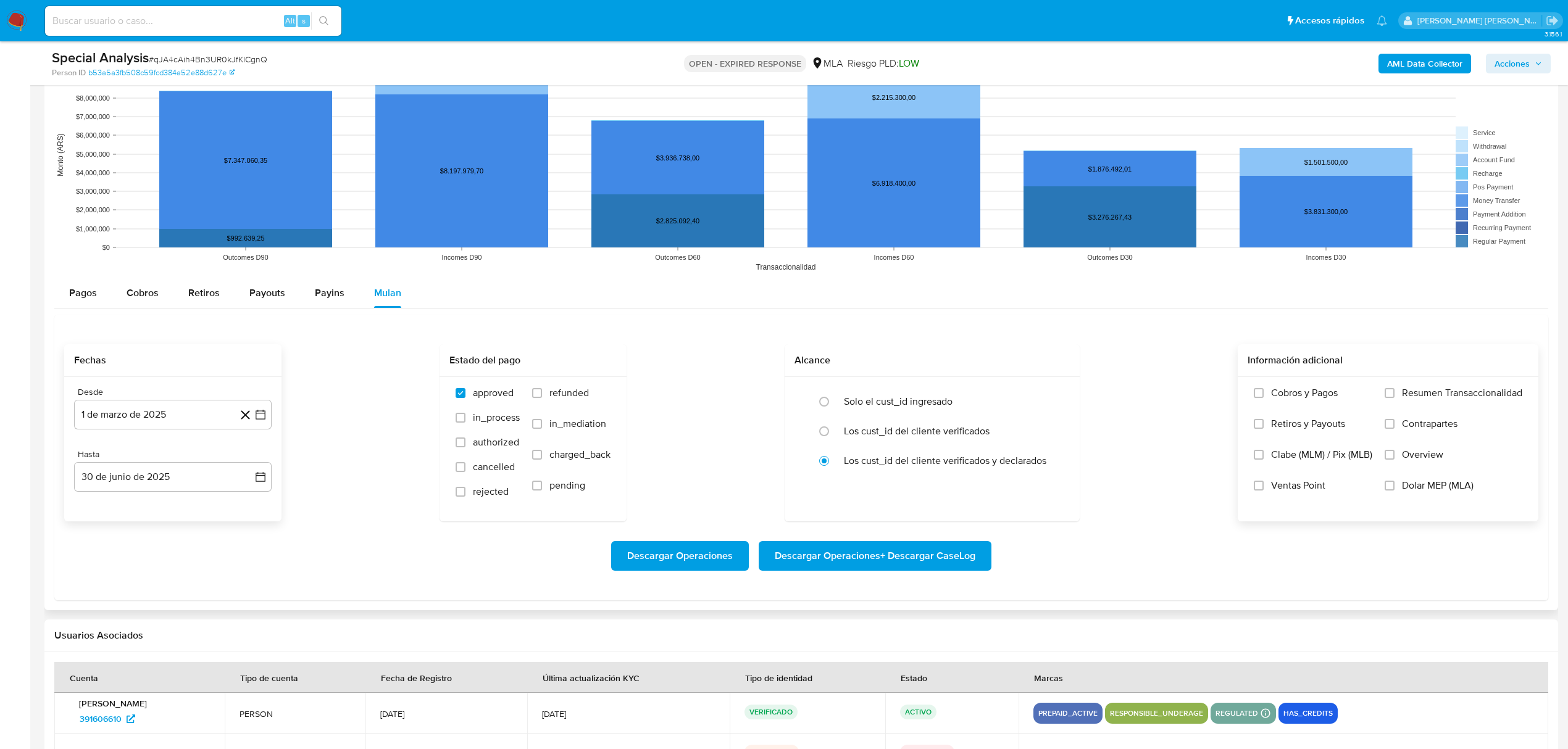
click at [1394, 491] on input "Dolar MEP (MLA)" at bounding box center [1389, 486] width 10 height 10
click at [934, 555] on span "Descargar Operaciones + Descargar CaseLog" at bounding box center [875, 555] width 201 height 27
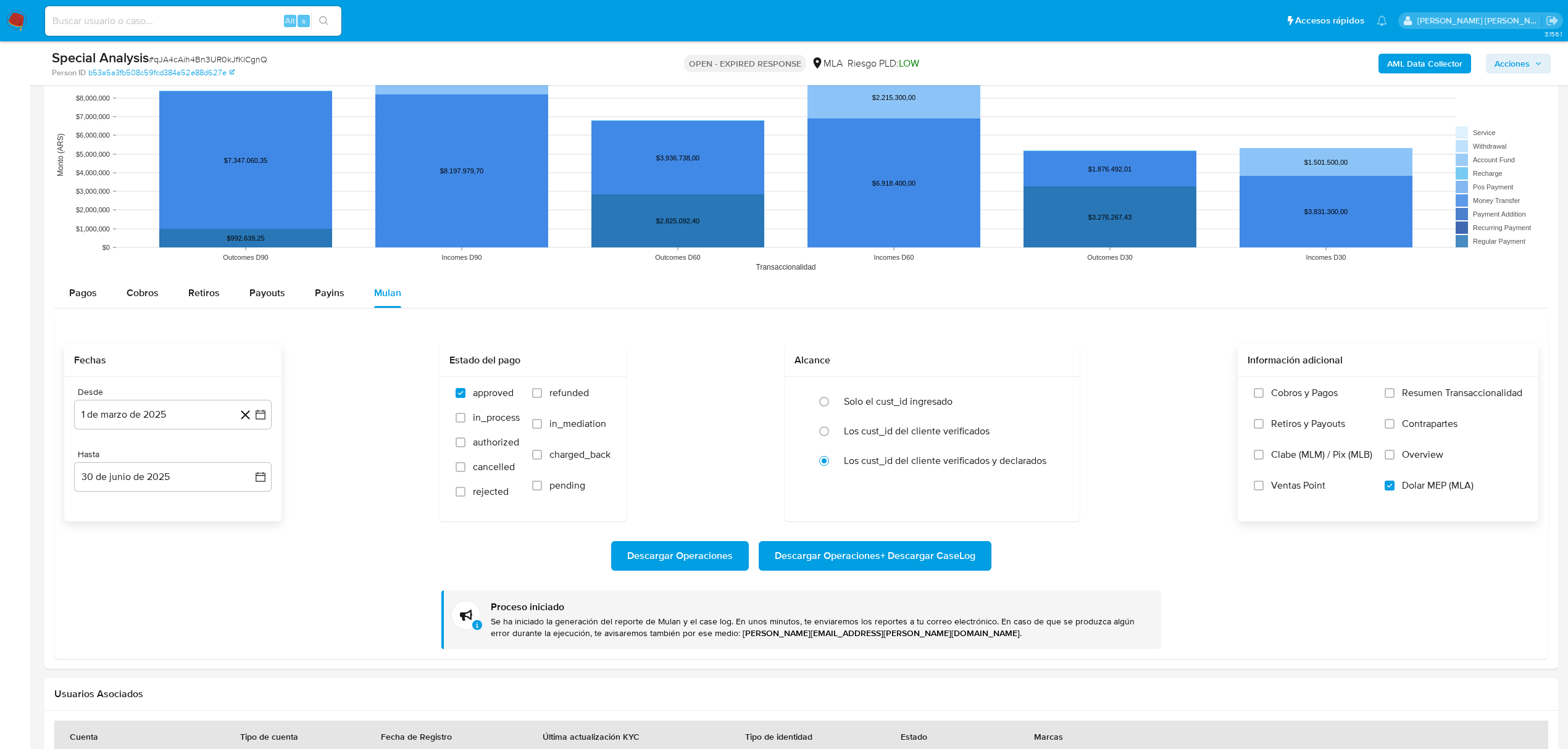
click at [1400, 60] on b "AML Data Collector" at bounding box center [1424, 63] width 75 height 20
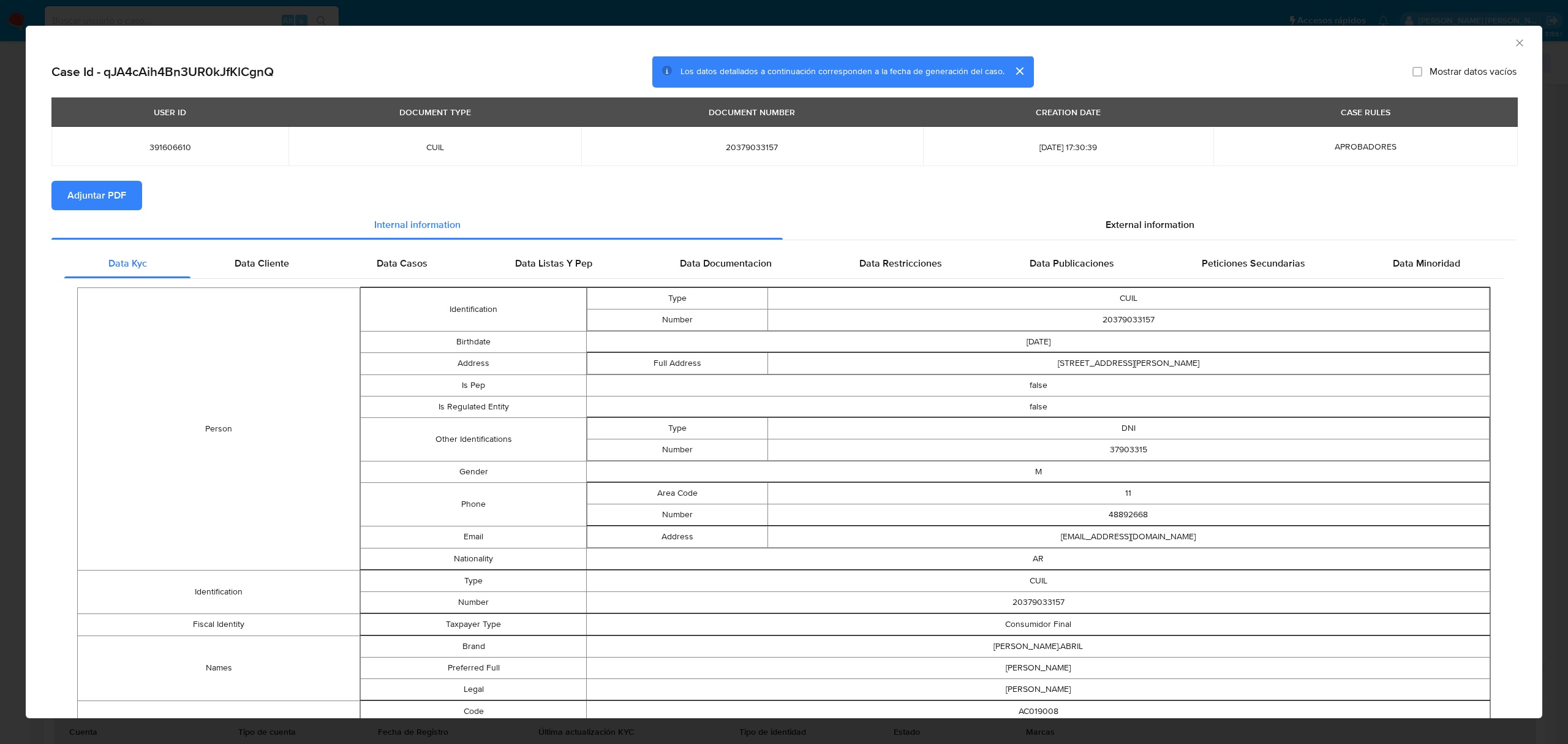
click at [91, 199] on span "Adjuntar PDF" at bounding box center [97, 195] width 59 height 27
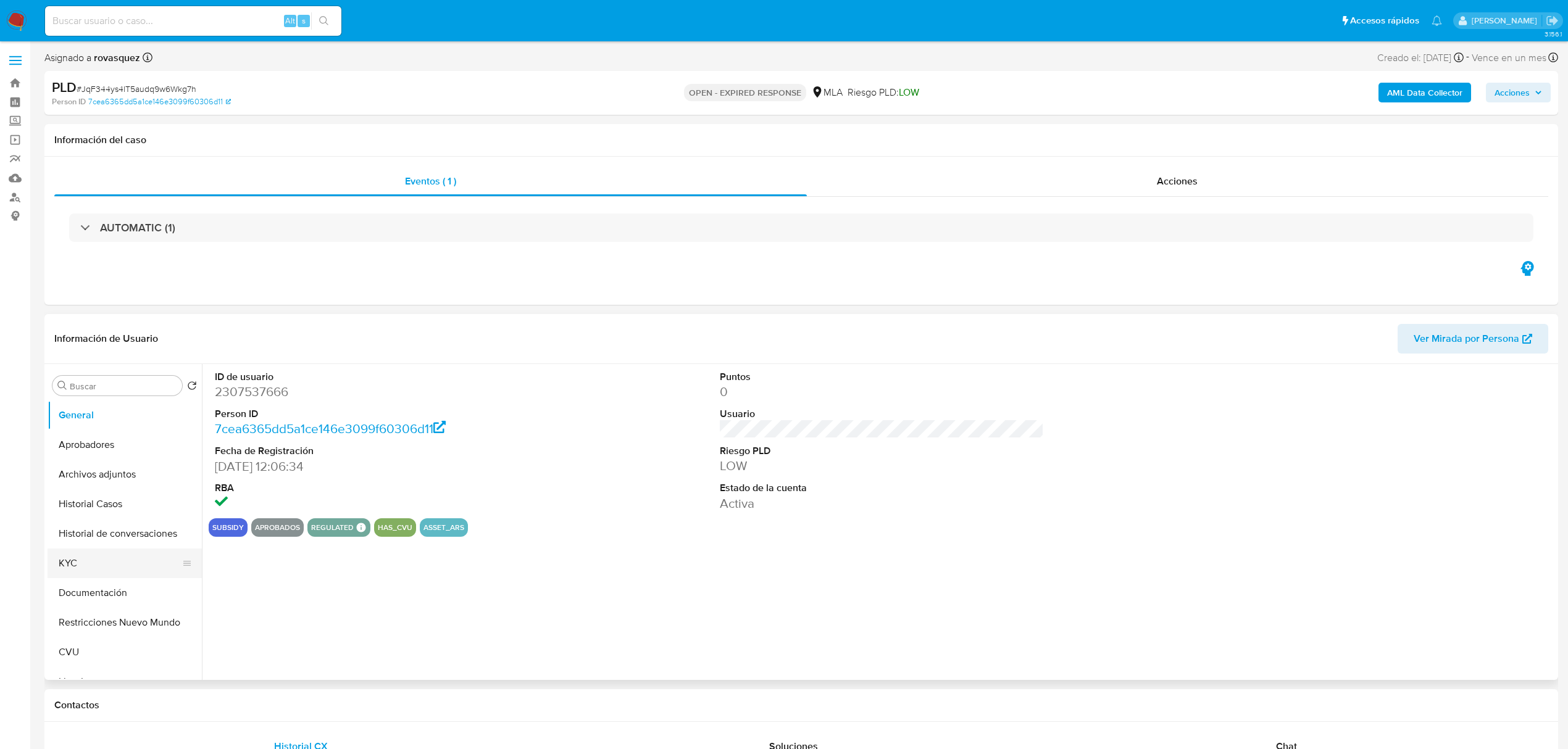
select select "10"
click at [120, 507] on button "Historial Casos" at bounding box center [120, 504] width 144 height 30
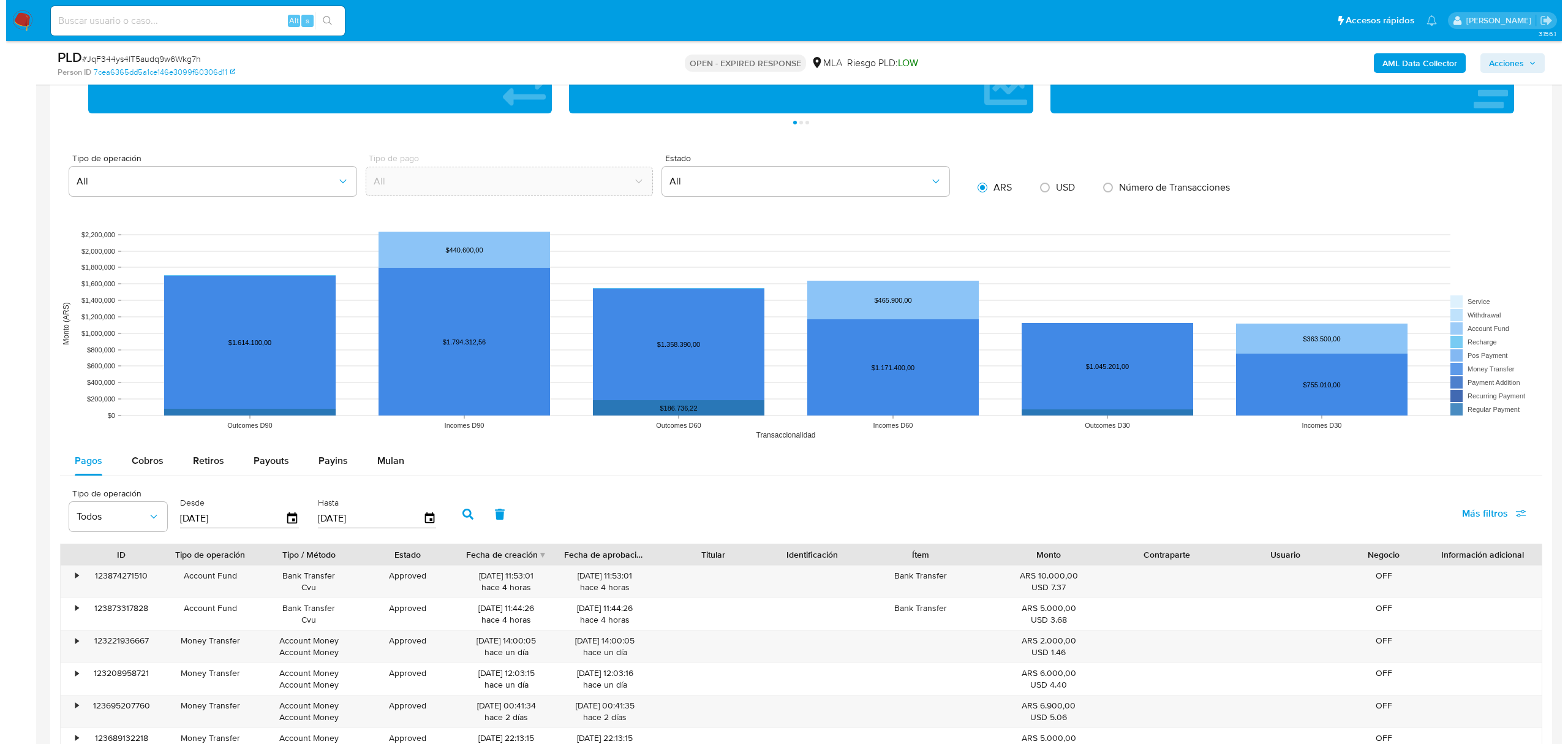
scroll to position [1062, 0]
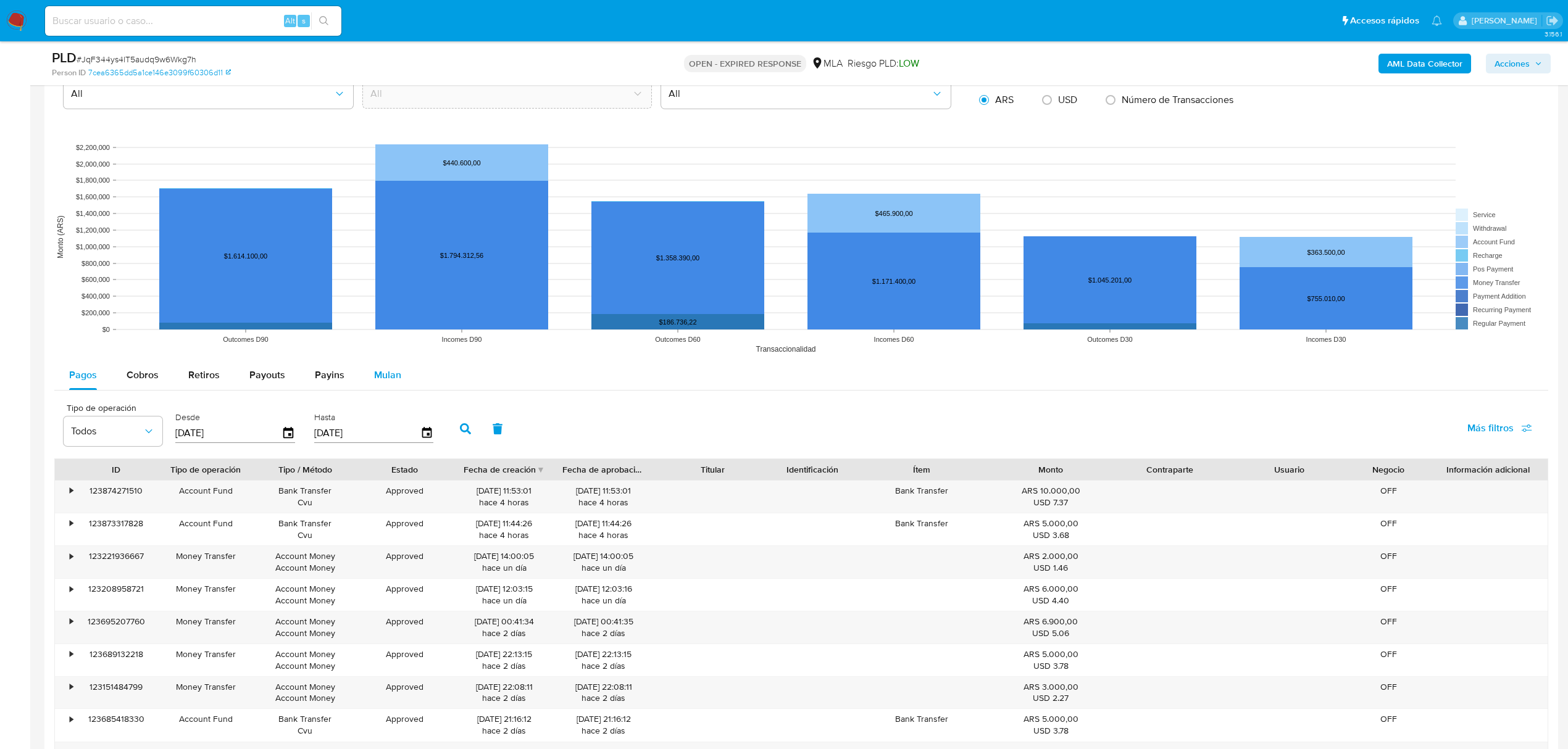
click at [375, 369] on div "Mulan" at bounding box center [387, 375] width 27 height 30
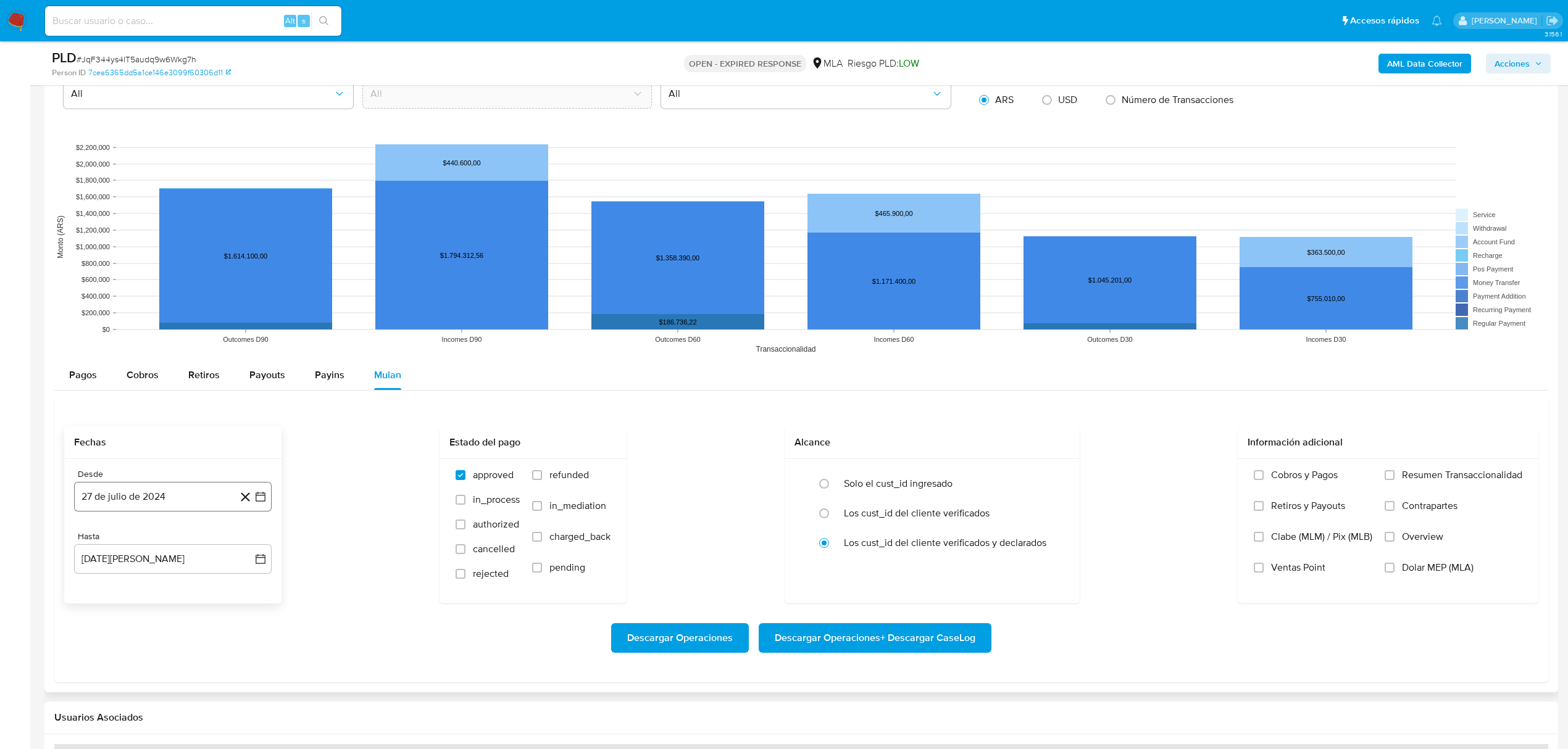
click at [193, 507] on button "27 de julio de 2024" at bounding box center [173, 496] width 198 height 30
click at [251, 548] on icon "Mes siguiente" at bounding box center [249, 541] width 15 height 15
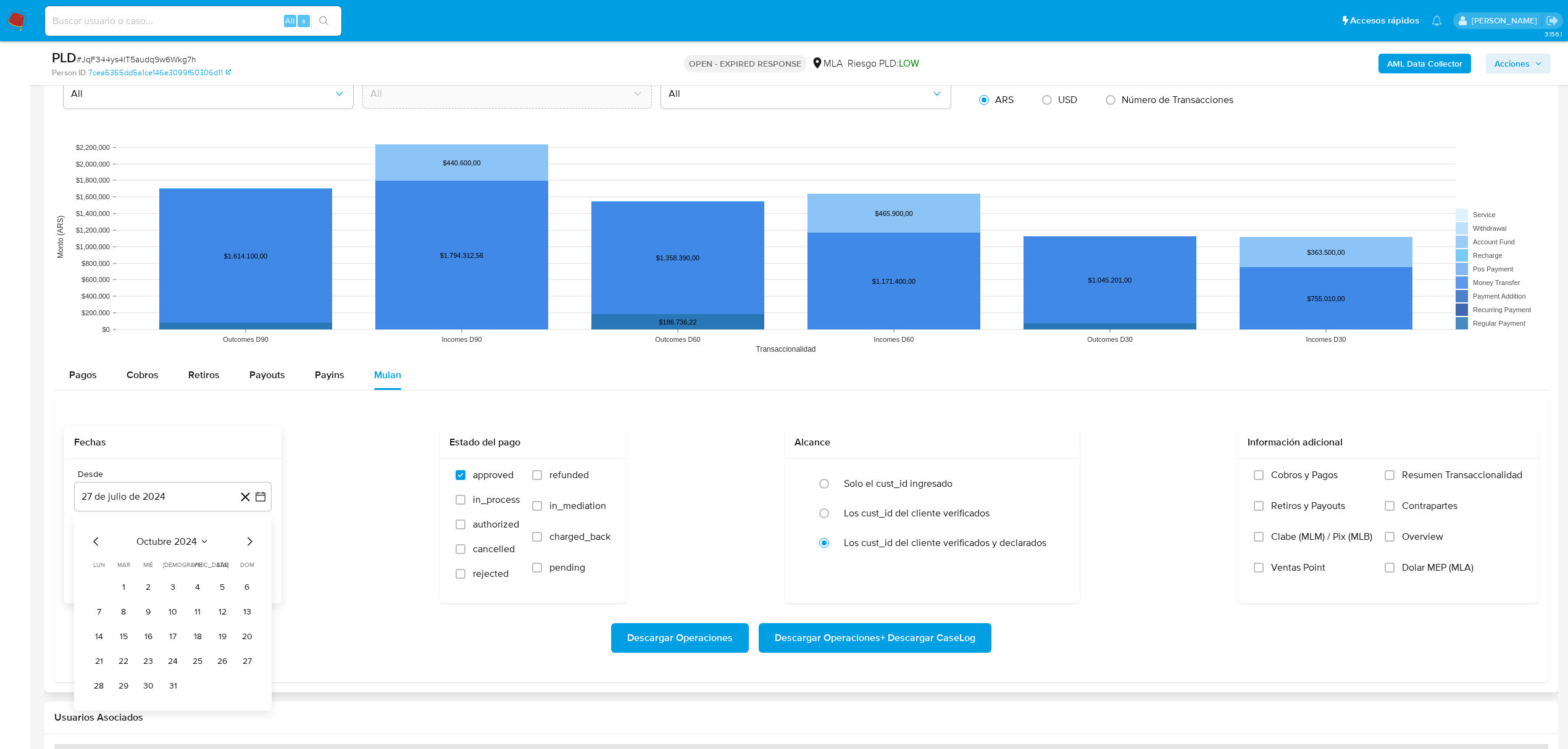
click at [251, 548] on icon "Mes siguiente" at bounding box center [249, 541] width 15 height 15
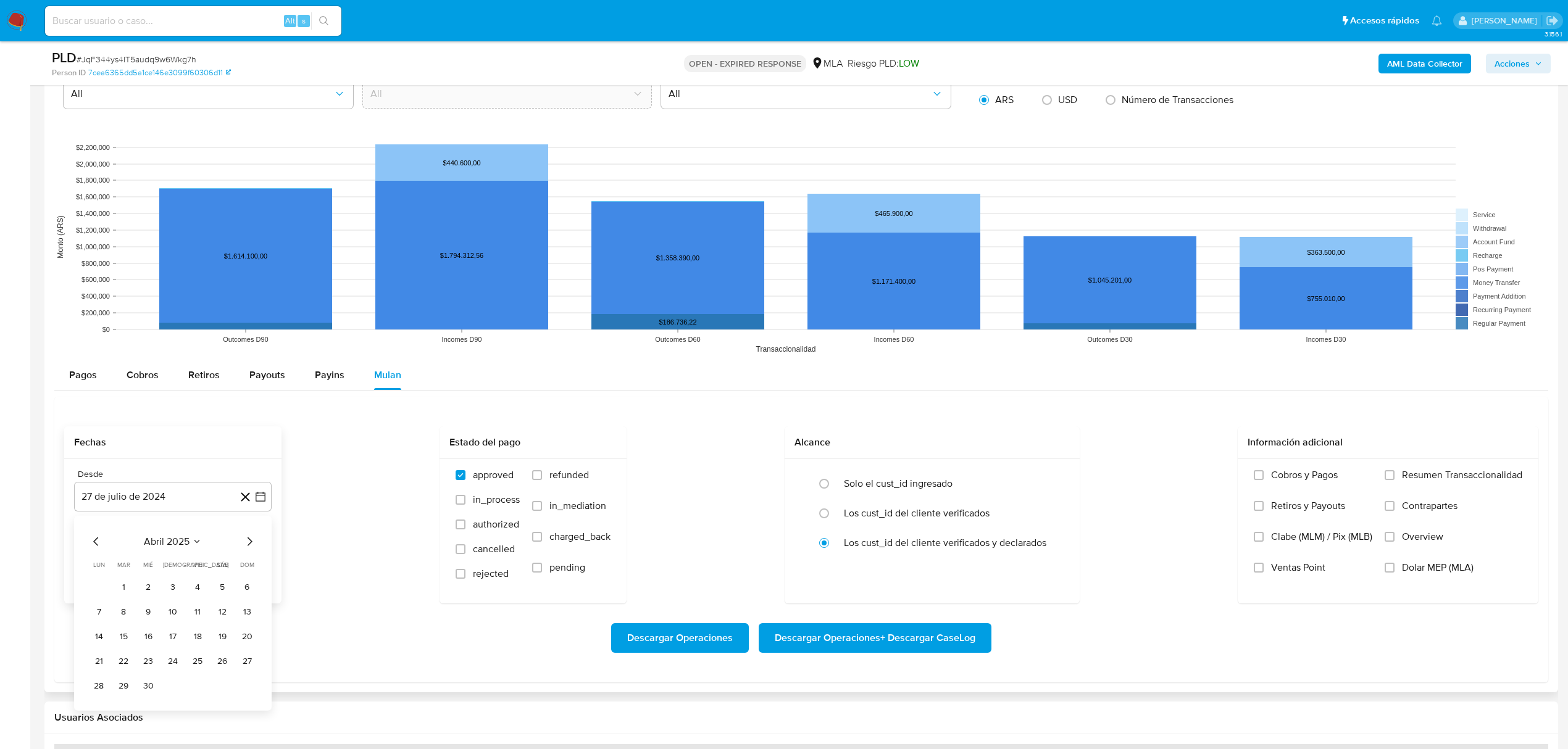
click at [91, 546] on icon "Mes anterior" at bounding box center [96, 541] width 15 height 15
click at [226, 586] on button "1" at bounding box center [222, 586] width 20 height 20
click at [182, 562] on button "[DATE][PERSON_NAME]" at bounding box center [173, 558] width 198 height 30
click at [97, 375] on icon "Mes anterior" at bounding box center [96, 371] width 15 height 15
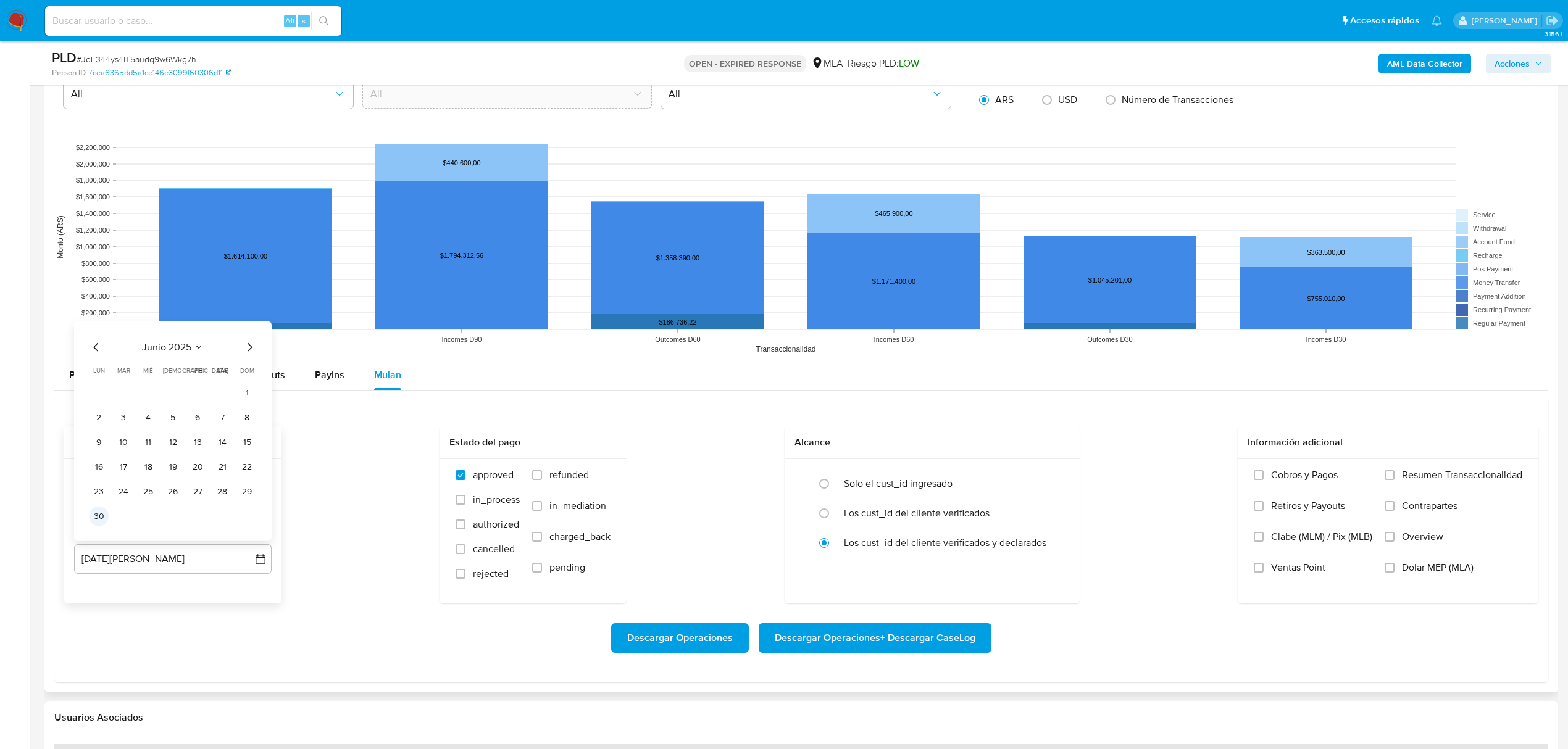
click at [102, 520] on button "30" at bounding box center [98, 515] width 20 height 20
click at [1413, 574] on span "Dolar MEP (MLA)" at bounding box center [1437, 567] width 72 height 12
click at [1394, 572] on input "Dolar MEP (MLA)" at bounding box center [1389, 568] width 10 height 10
click at [817, 638] on span "Descargar Operaciones + Descargar CaseLog" at bounding box center [875, 638] width 201 height 27
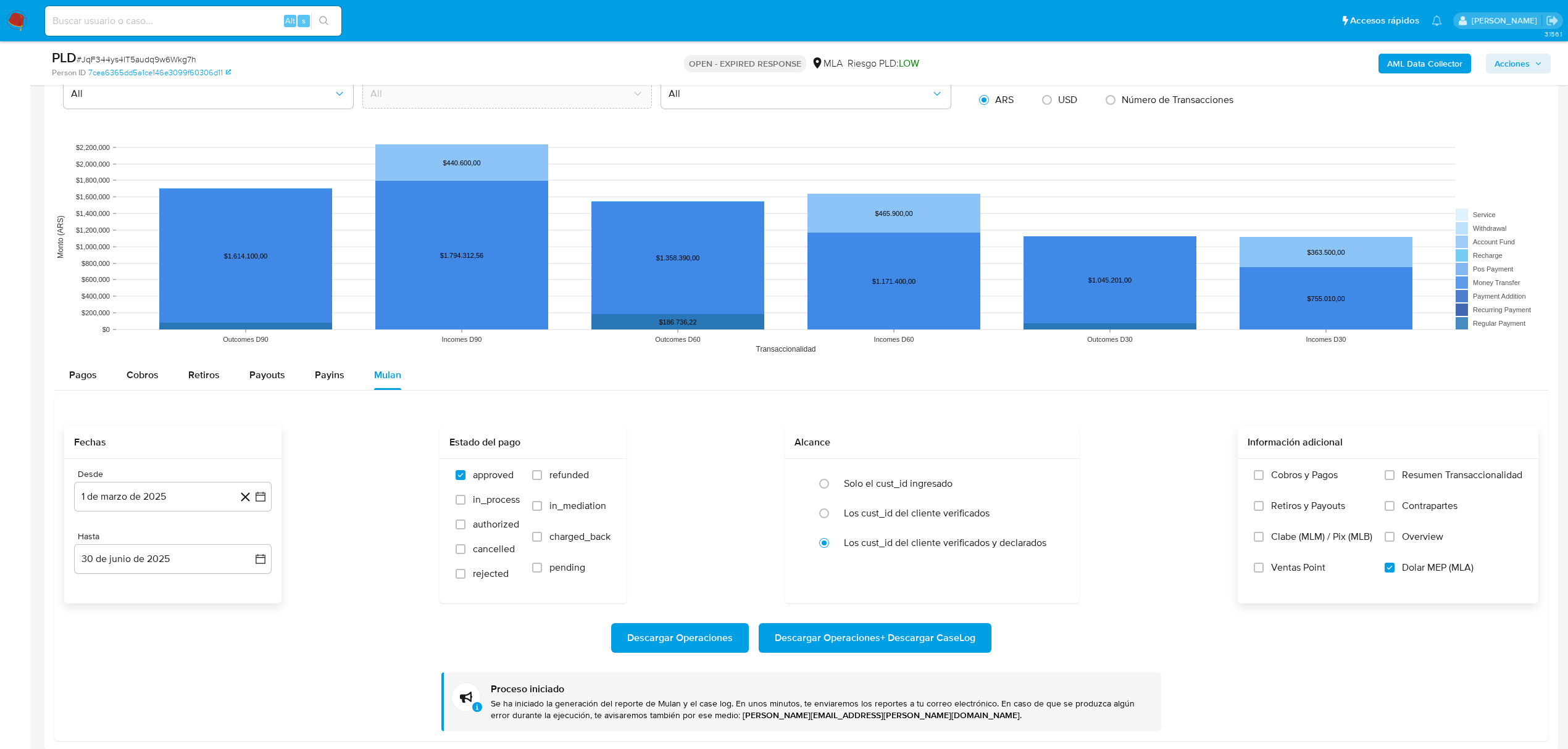
click at [1455, 75] on div "AML Data Collector Acciones" at bounding box center [1302, 63] width 496 height 29
click at [1452, 63] on b "AML Data Collector" at bounding box center [1424, 63] width 75 height 20
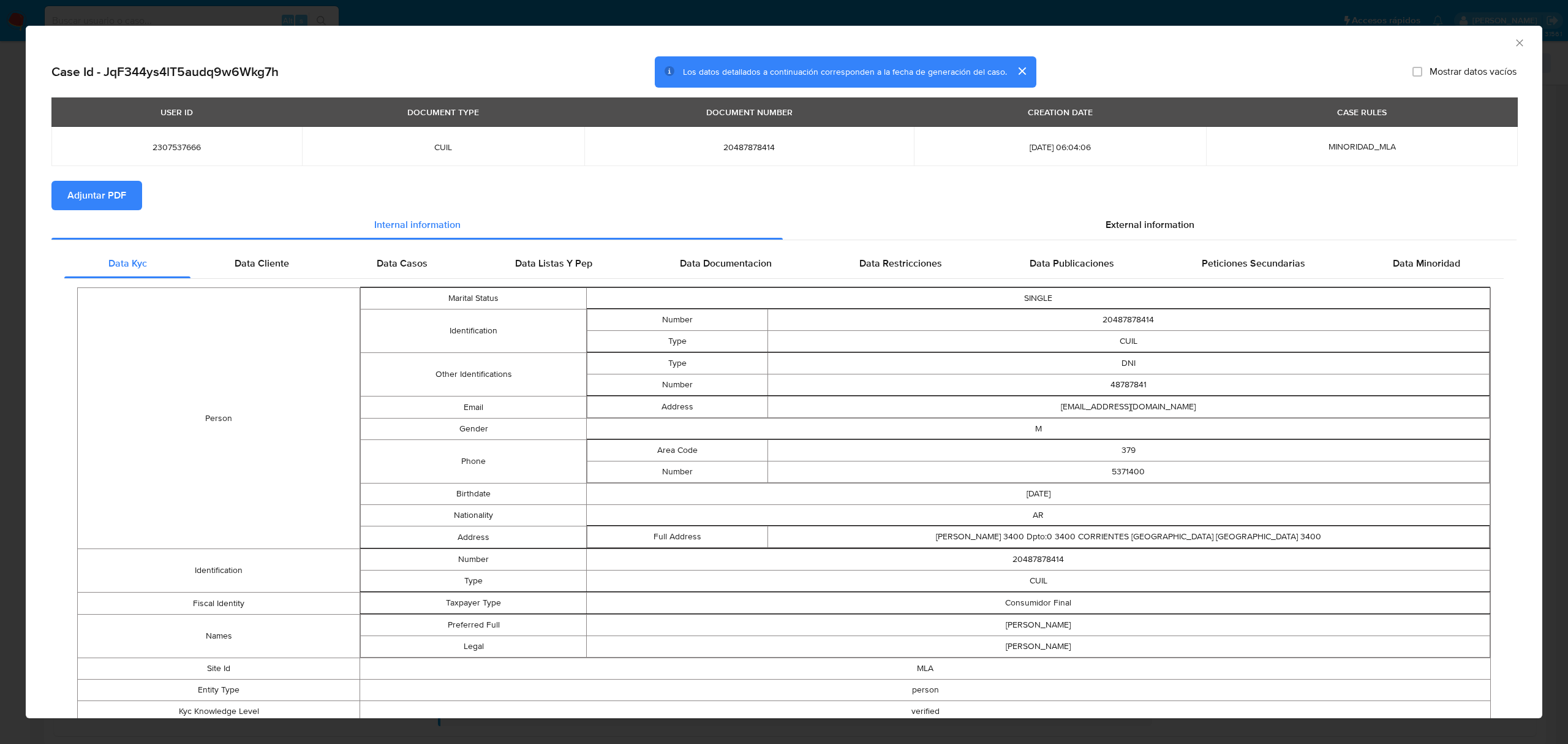
click at [135, 204] on button "Adjuntar PDF" at bounding box center [97, 195] width 91 height 30
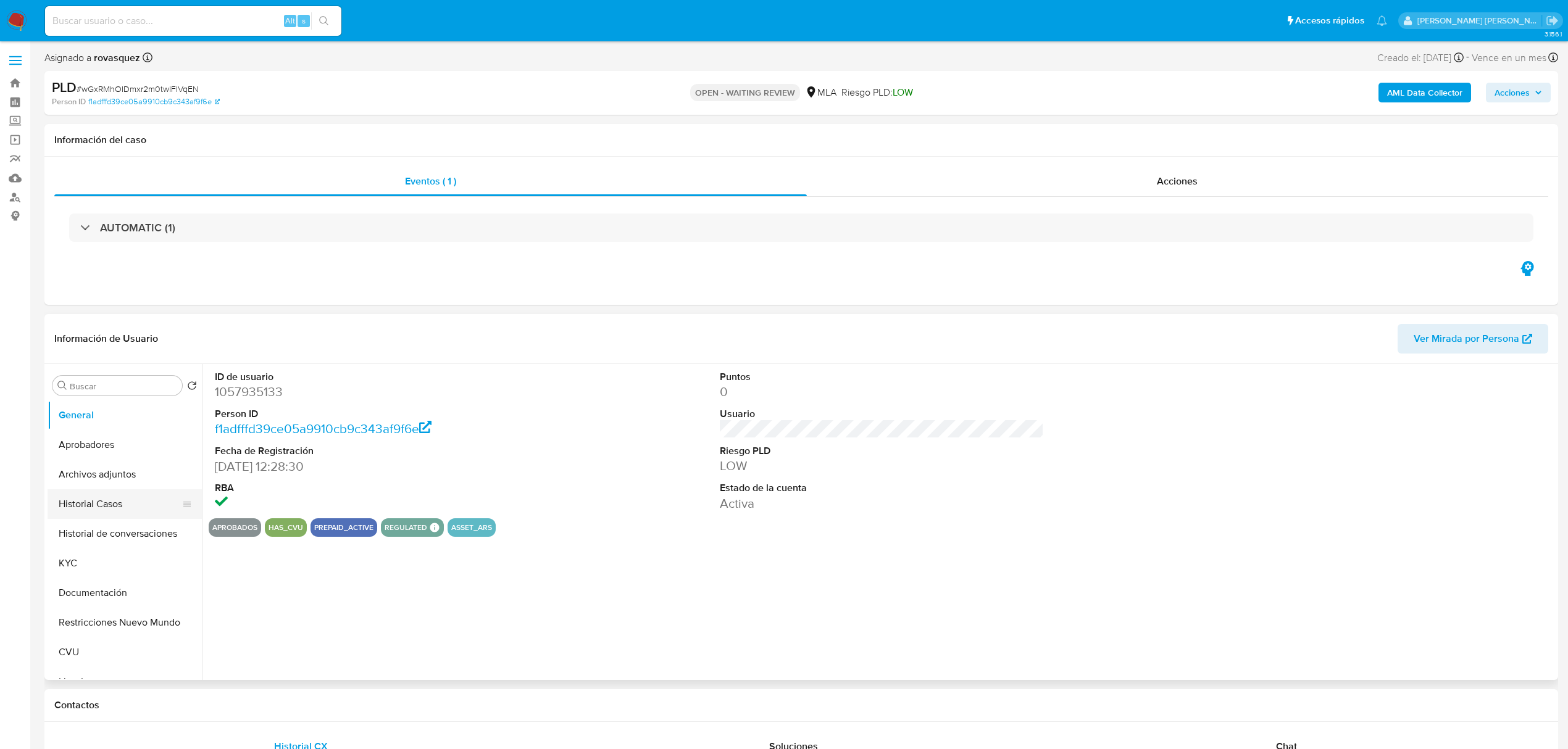
click at [121, 505] on button "Historial Casos" at bounding box center [120, 504] width 144 height 30
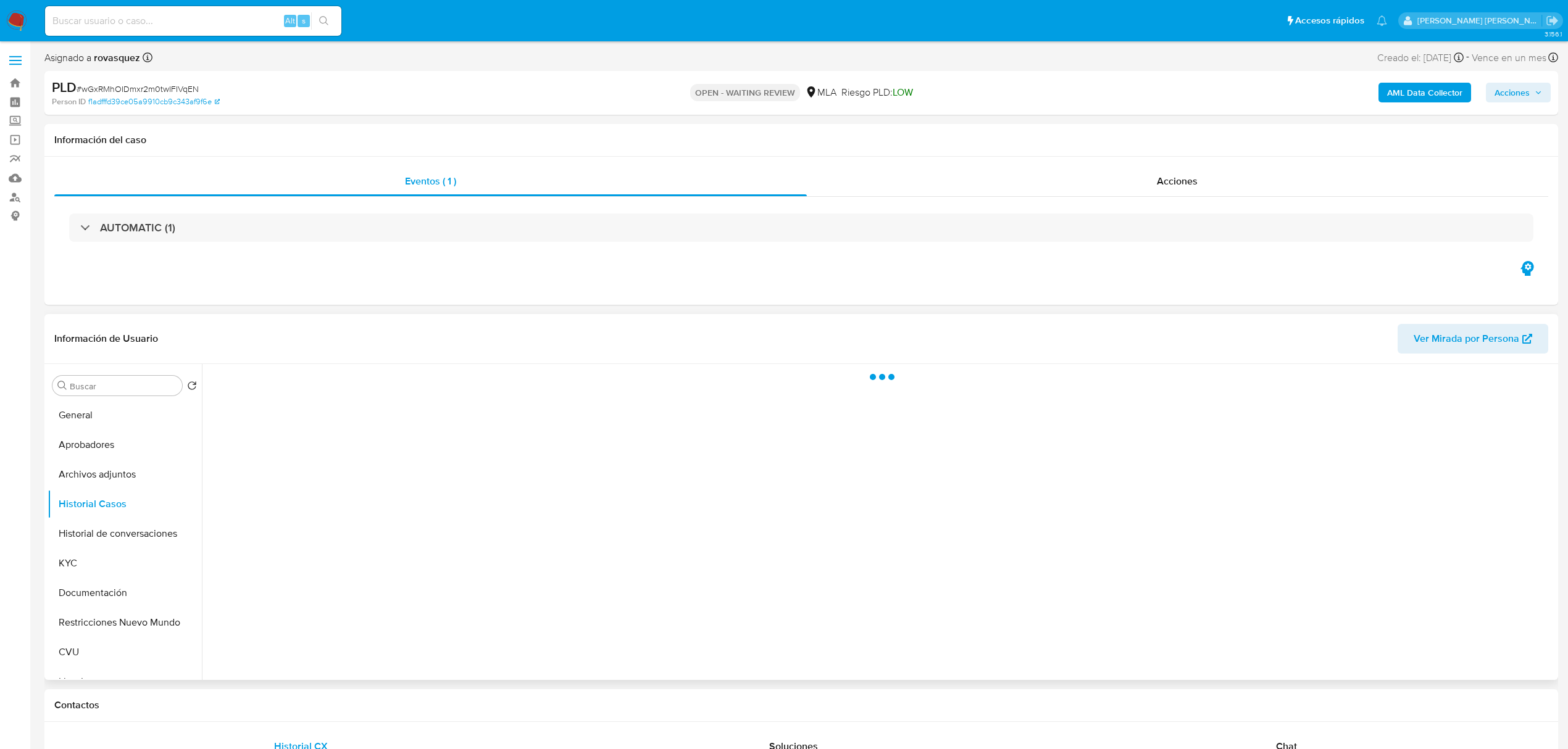
select select "10"
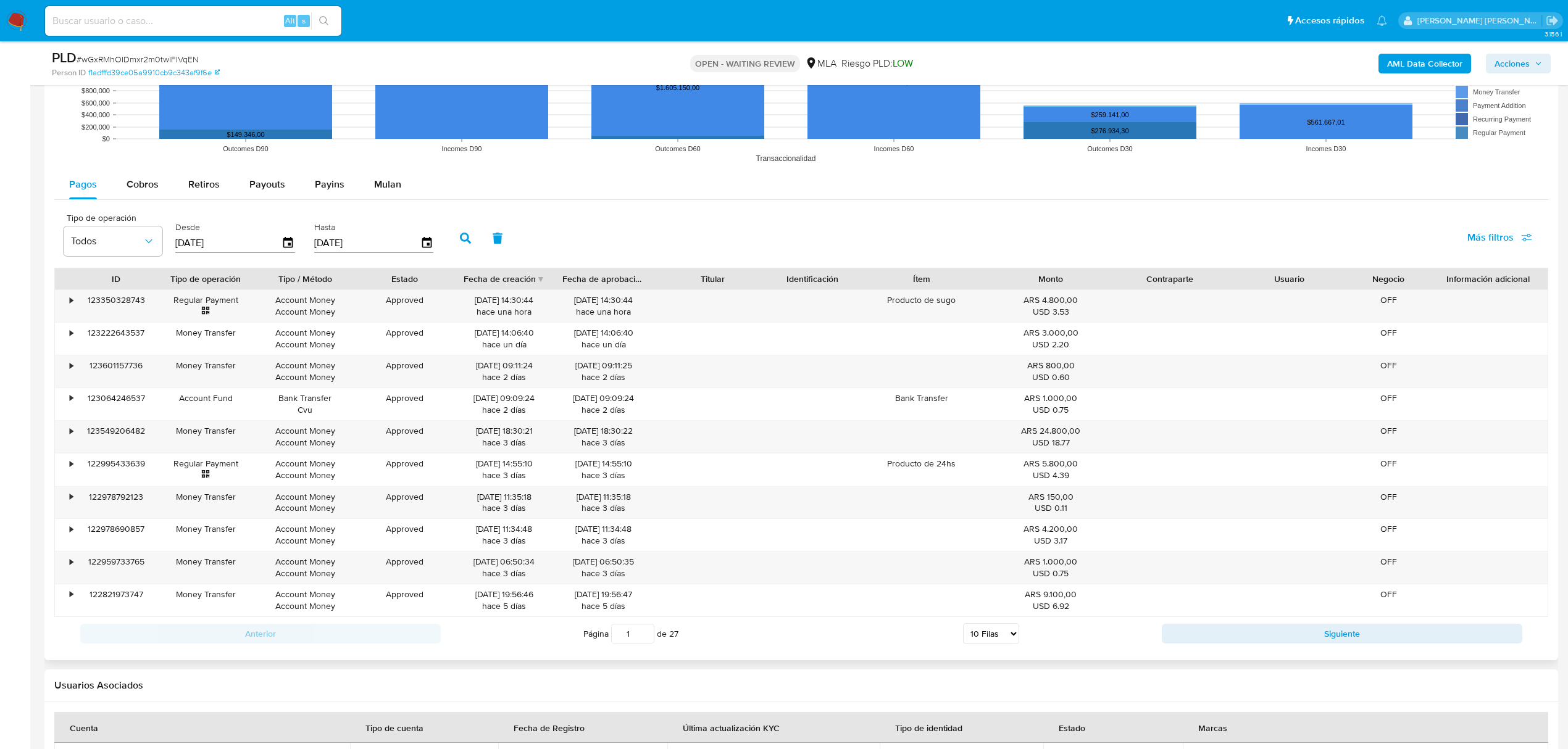
scroll to position [1069, 0]
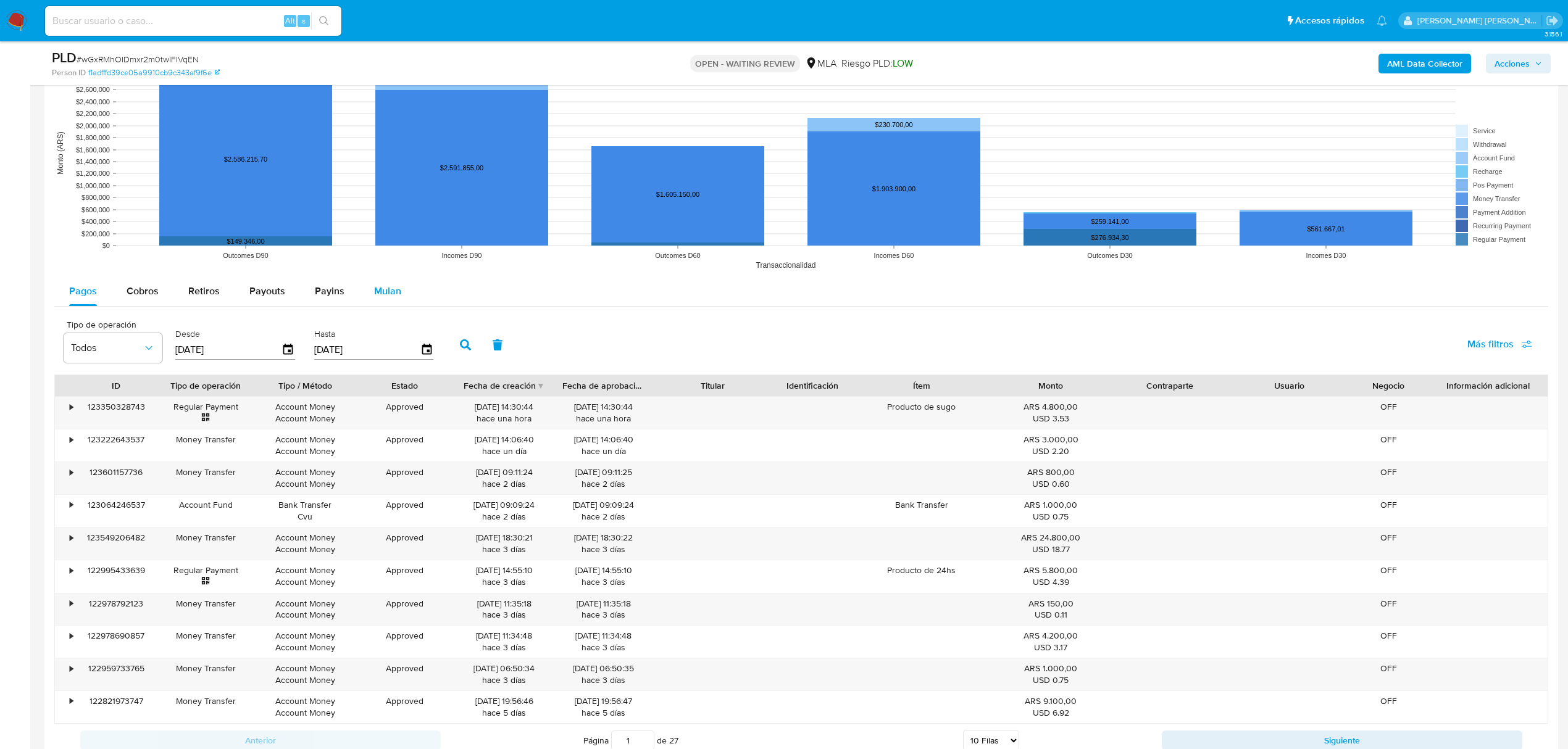
click at [369, 301] on button "Mulan" at bounding box center [388, 291] width 57 height 30
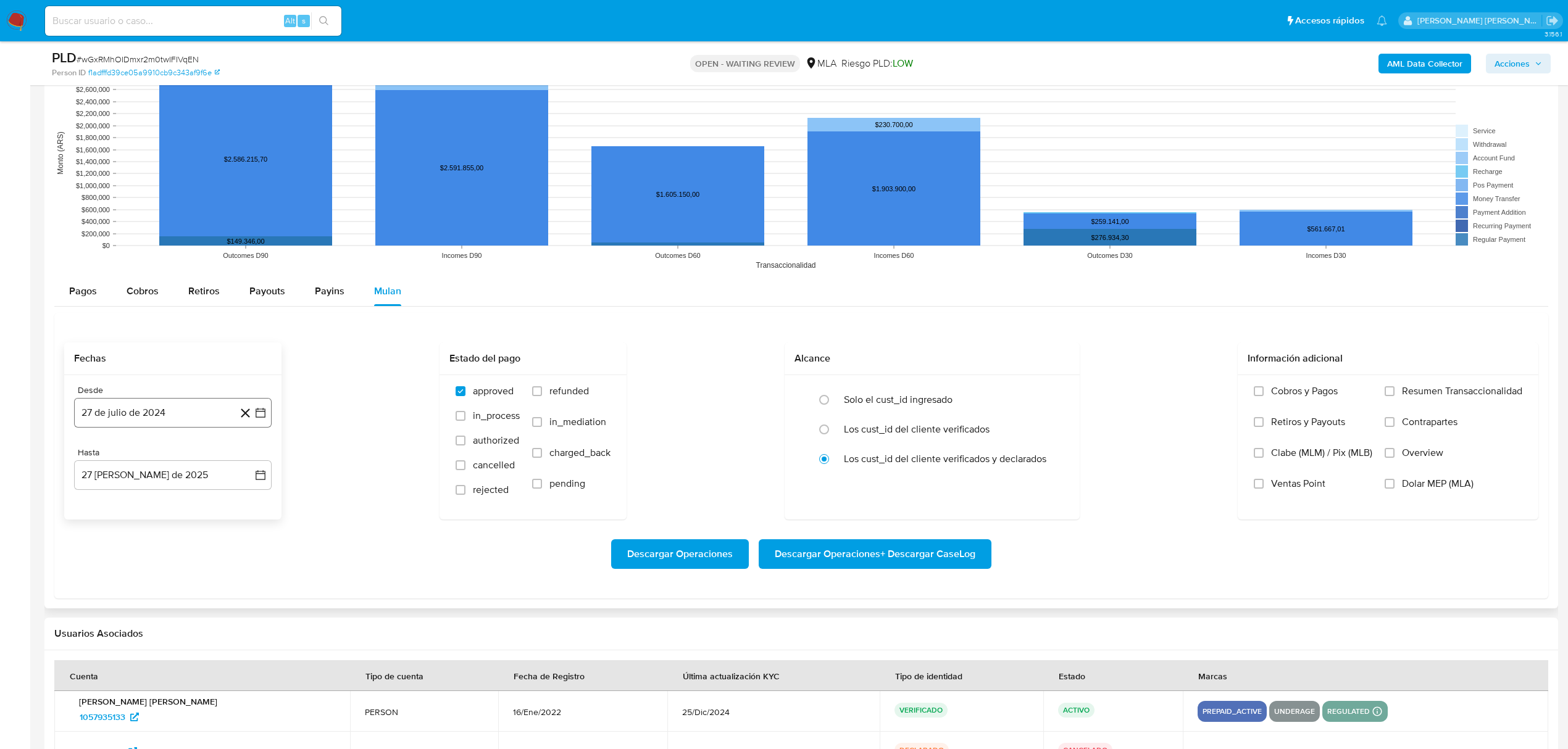
click at [174, 420] on button "27 de julio de 2024" at bounding box center [173, 412] width 198 height 30
click at [245, 460] on icon "Mes siguiente" at bounding box center [249, 457] width 15 height 15
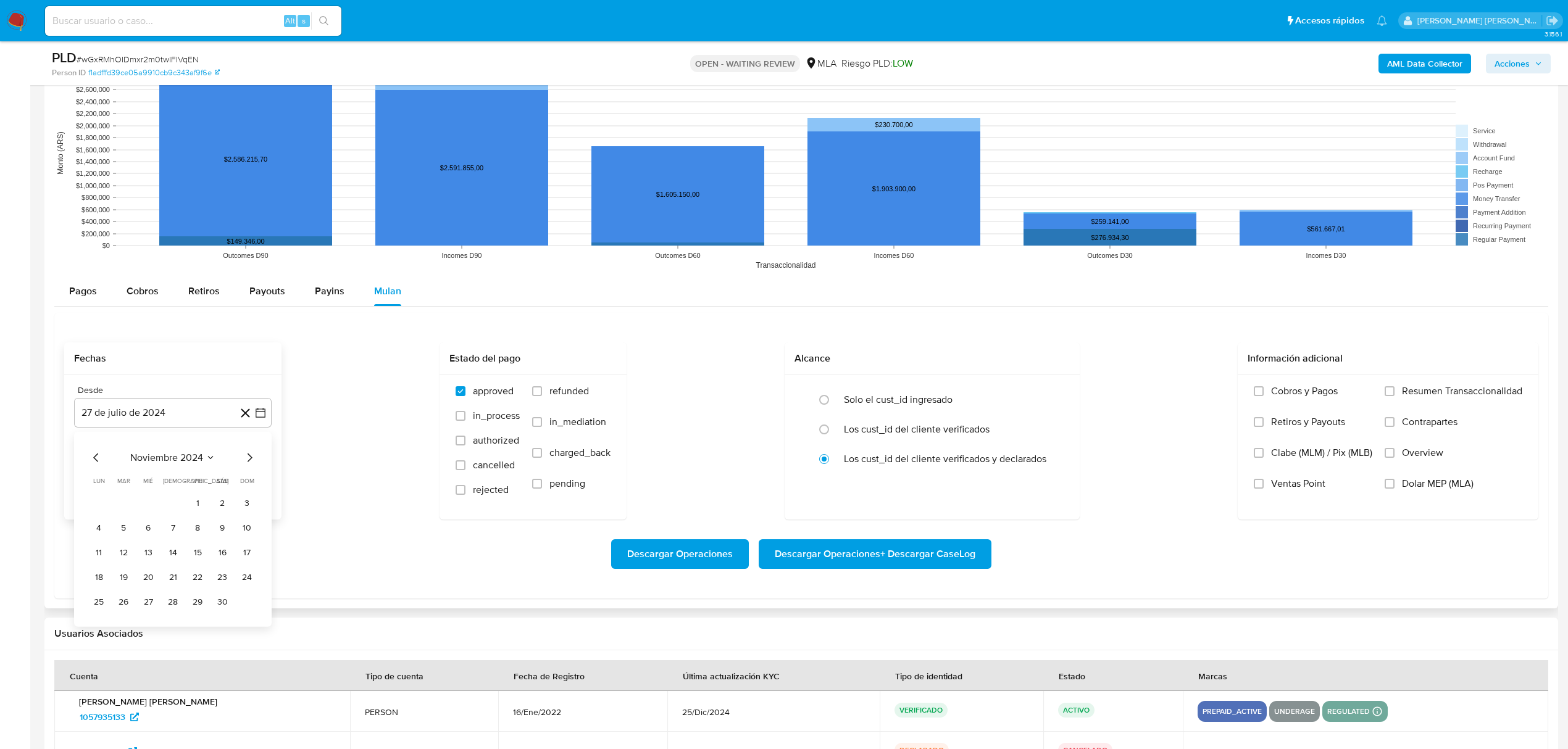
click at [245, 460] on icon "Mes siguiente" at bounding box center [249, 457] width 15 height 15
click at [219, 505] on button "1" at bounding box center [222, 503] width 20 height 20
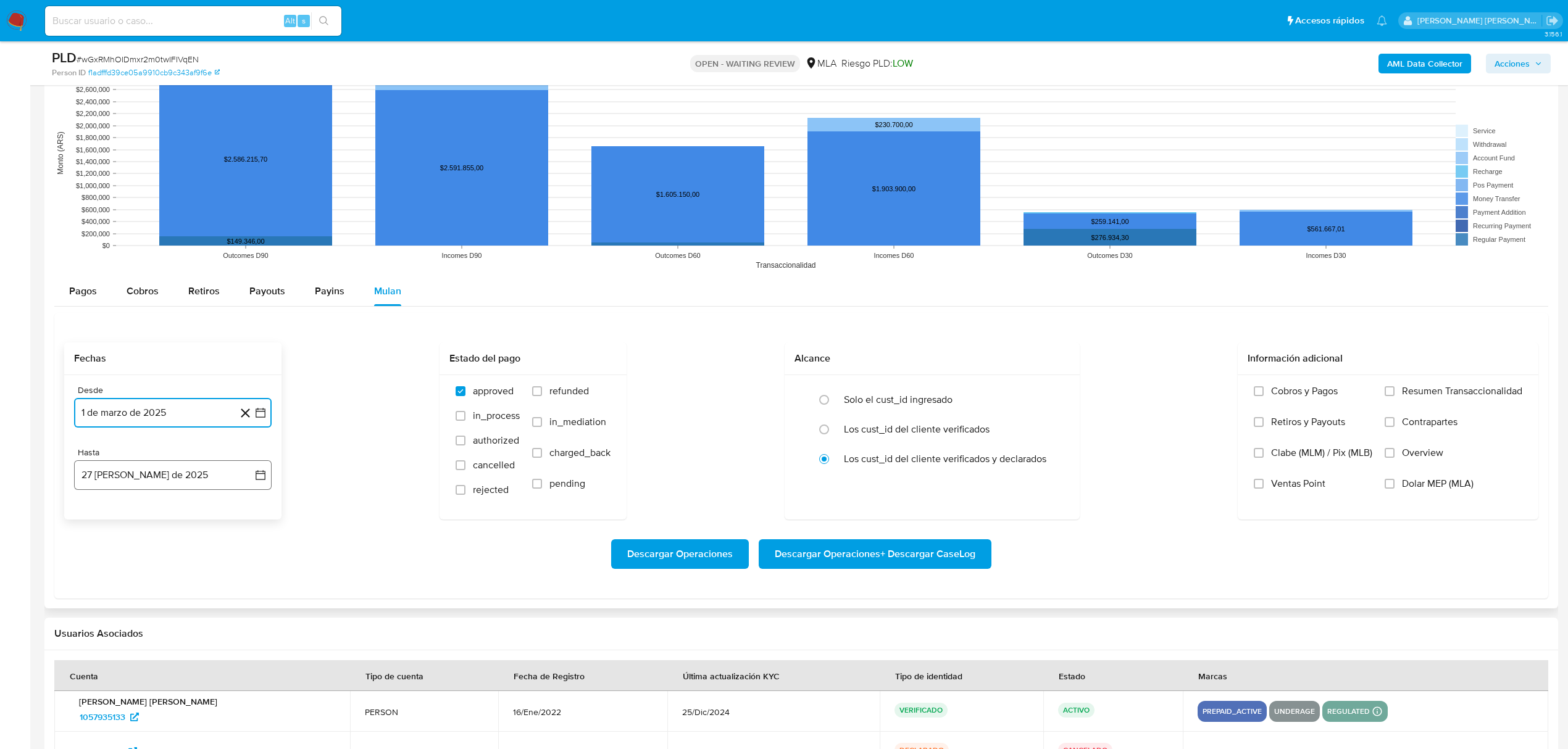
click at [188, 490] on button "27 de agosto de 2025" at bounding box center [173, 475] width 198 height 30
click at [89, 526] on icon "Mes anterior" at bounding box center [96, 520] width 15 height 15
click at [97, 522] on icon "Mes anterior" at bounding box center [96, 520] width 15 height 15
click at [99, 687] on button "30" at bounding box center [98, 689] width 20 height 20
click at [1443, 489] on span "Dolar MEP (MLA)" at bounding box center [1437, 483] width 72 height 12
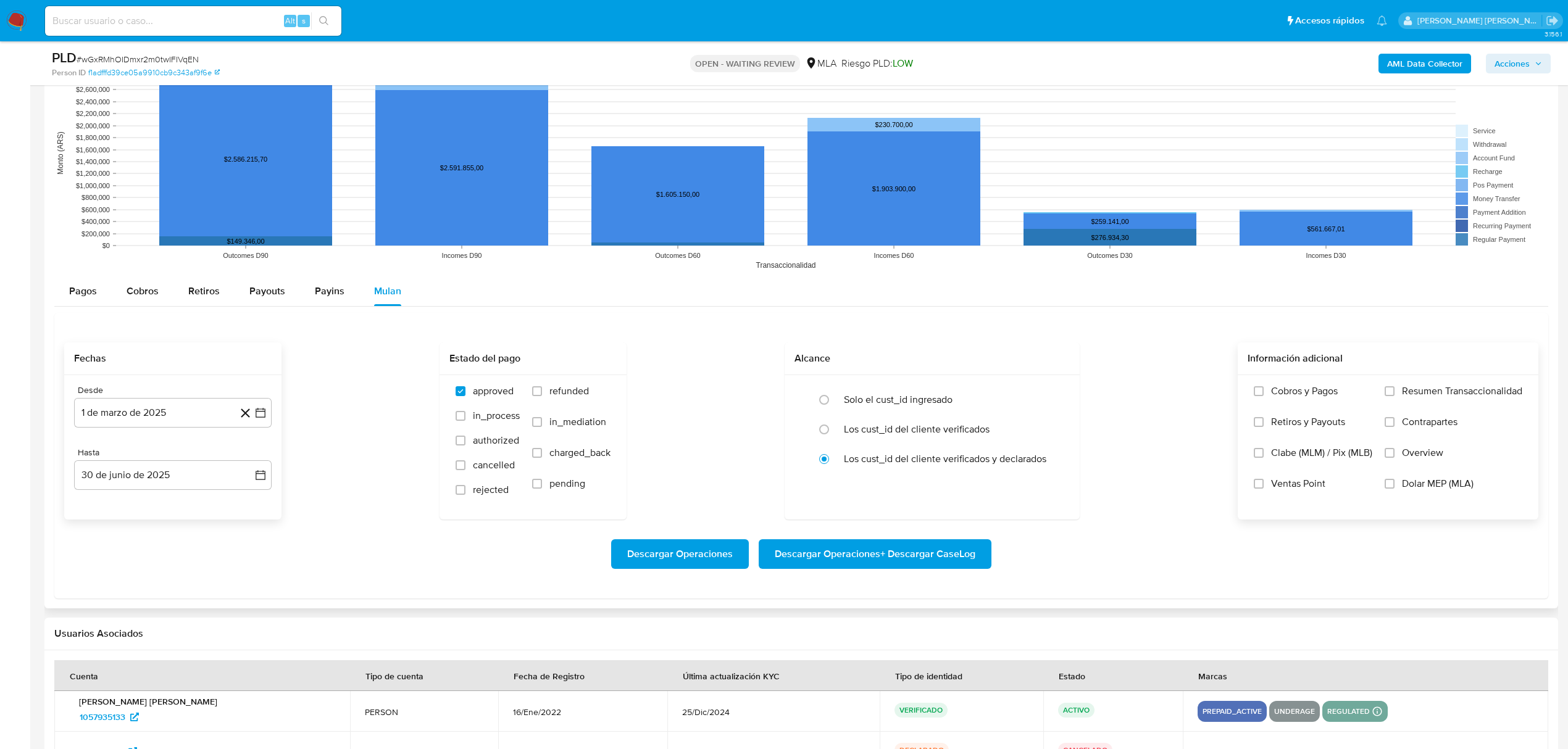
click at [1394, 489] on input "Dolar MEP (MLA)" at bounding box center [1389, 484] width 10 height 10
click at [150, 477] on button "30 de junio de 2025" at bounding box center [173, 475] width 198 height 30
click at [334, 519] on div "Fechas Desde 1 de marzo de 2025 1-03-2025 Hasta 30 de junio de 2025 junio 2025 …" at bounding box center [801, 431] width 1474 height 177
click at [946, 555] on span "Descargar Operaciones + Descargar CaseLog" at bounding box center [875, 553] width 201 height 27
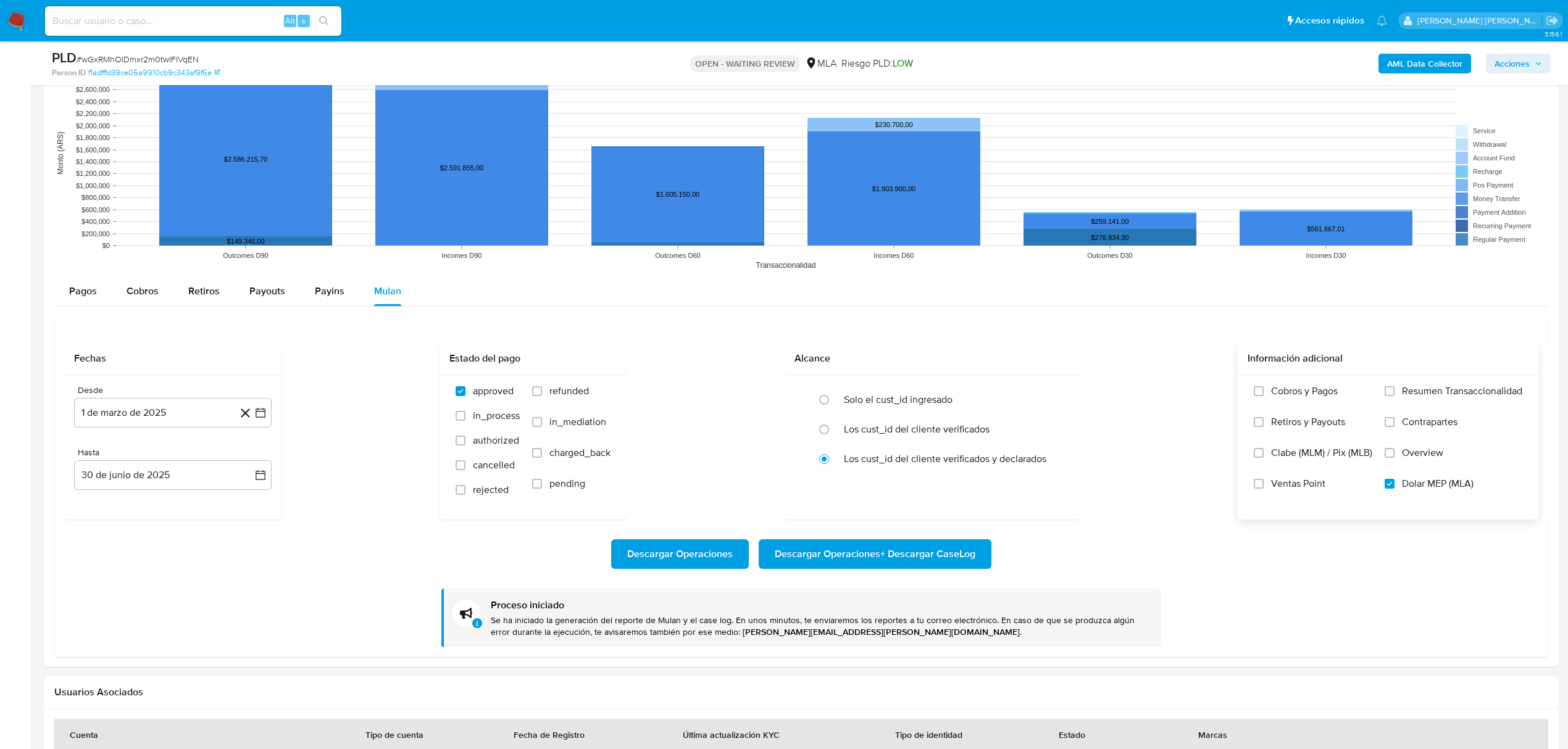
click at [1429, 60] on b "AML Data Collector" at bounding box center [1424, 63] width 75 height 20
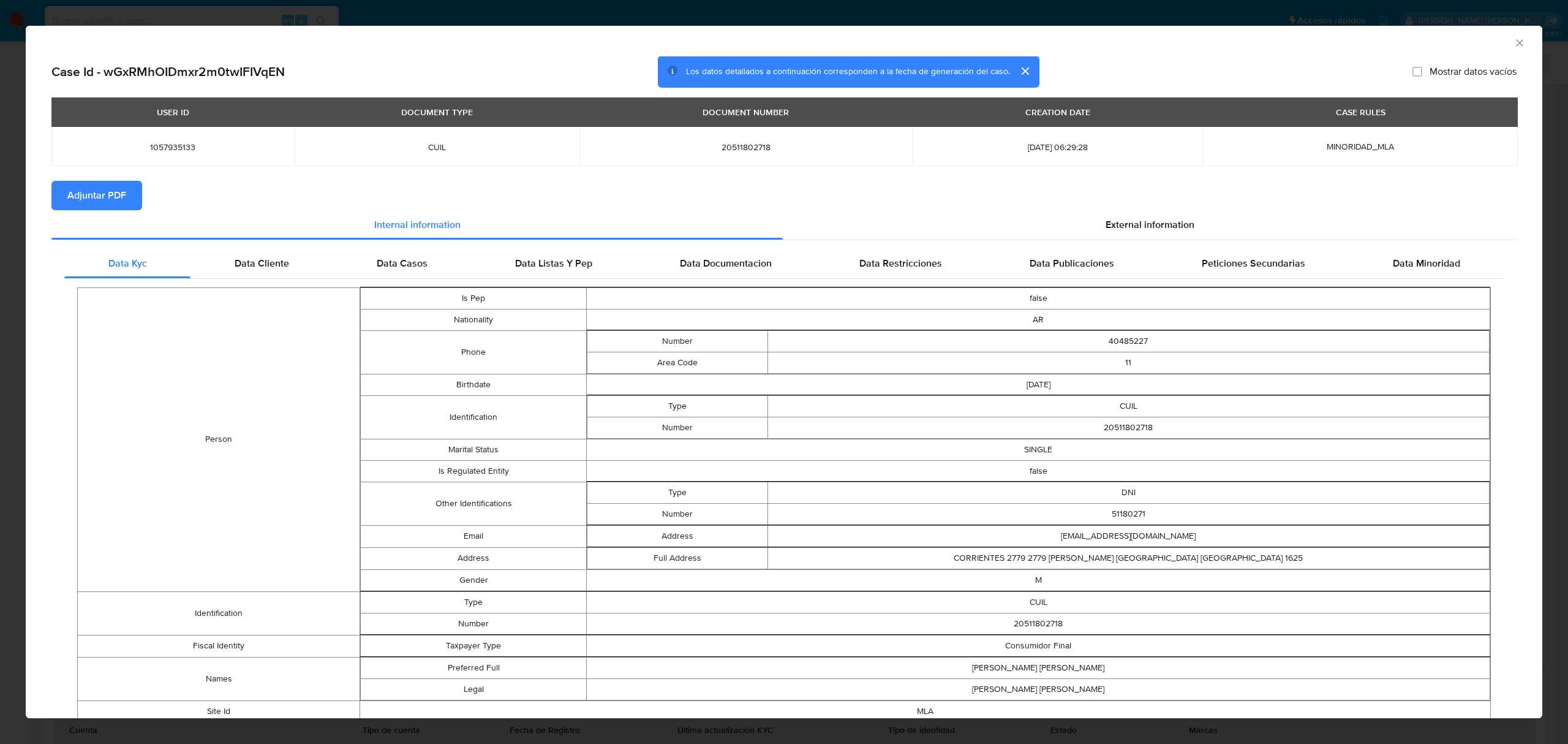
click at [89, 189] on span "Adjuntar PDF" at bounding box center [97, 195] width 59 height 27
click at [1516, 40] on icon "Cerrar ventana" at bounding box center [1519, 42] width 7 height 7
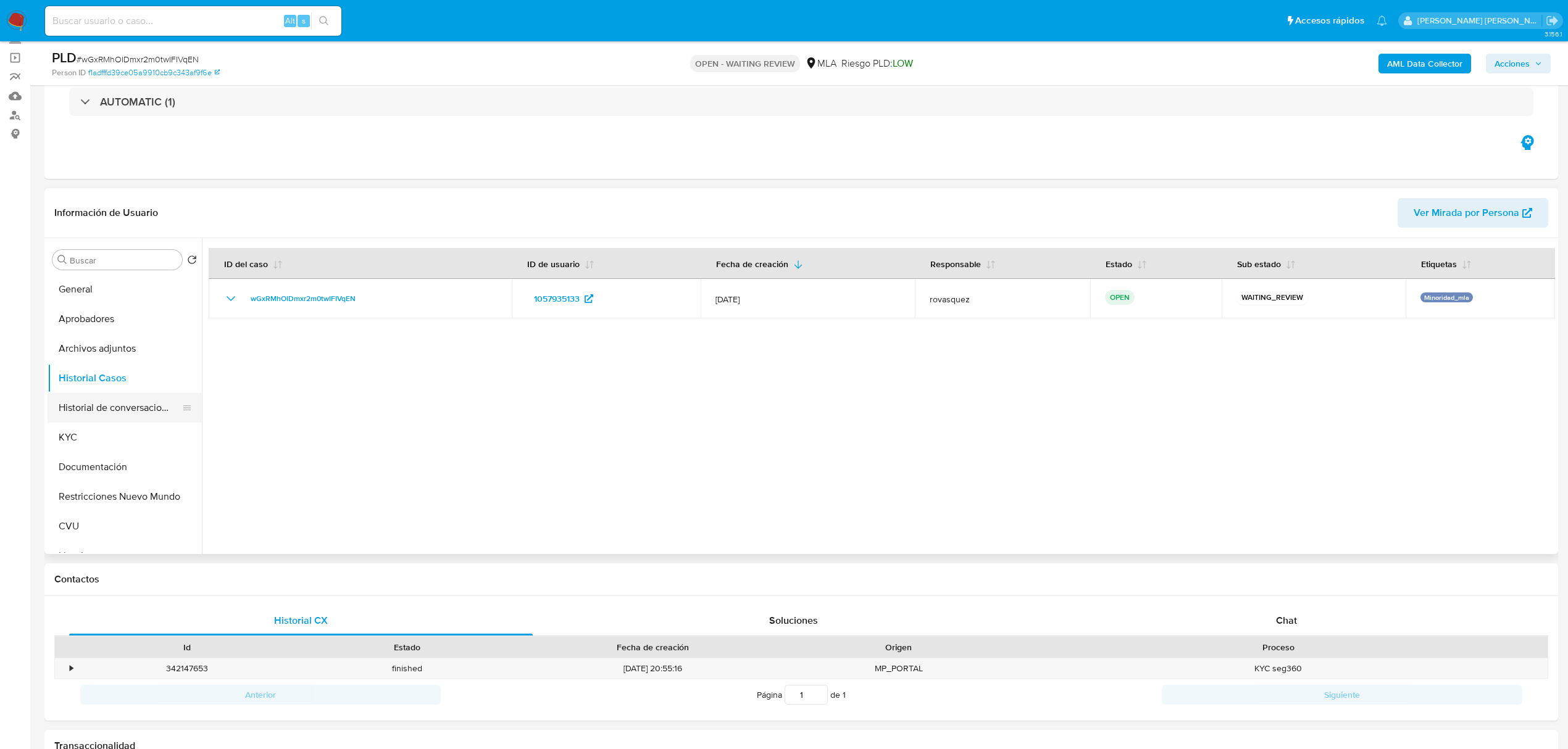
scroll to position [0, 0]
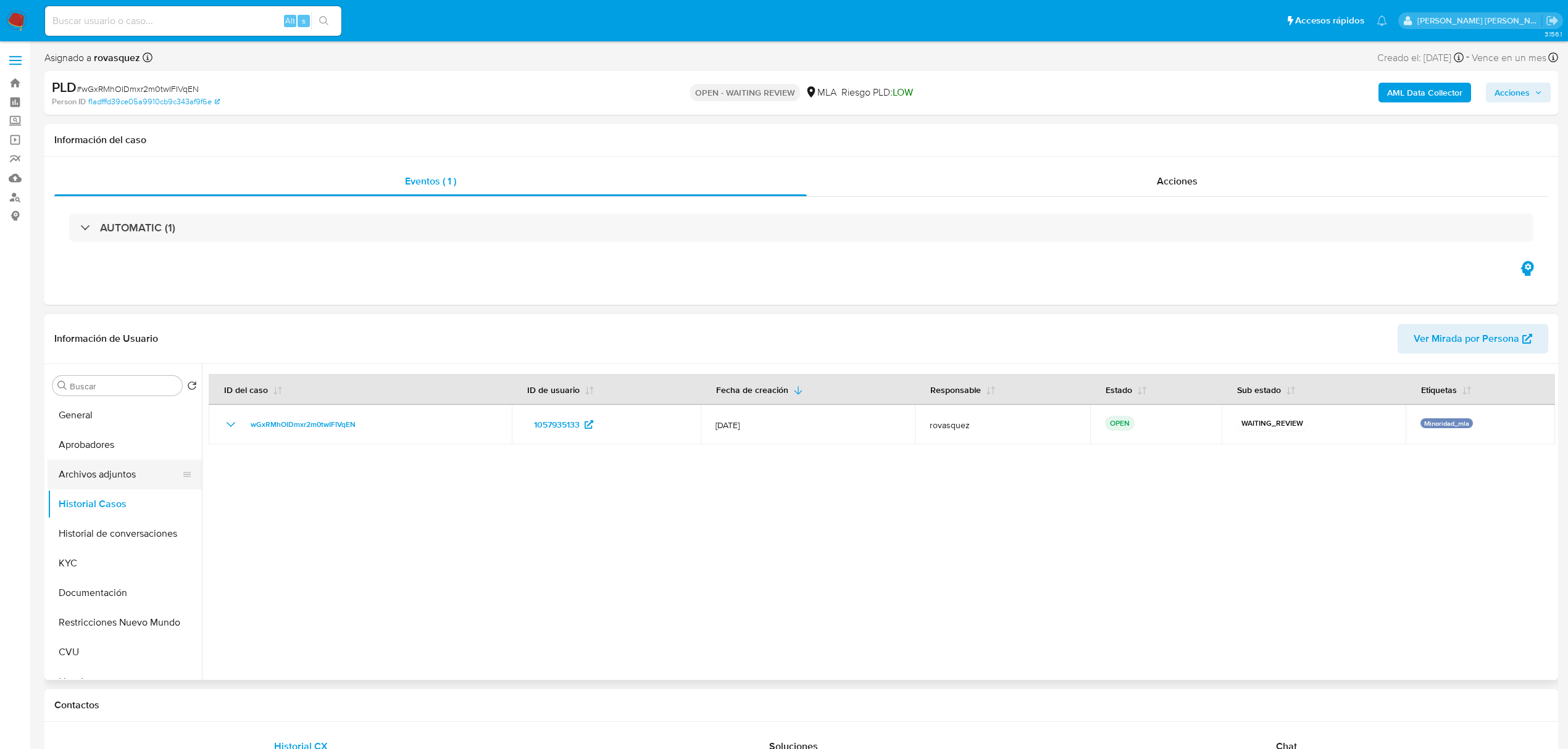
click at [107, 472] on button "Archivos adjuntos" at bounding box center [120, 474] width 144 height 30
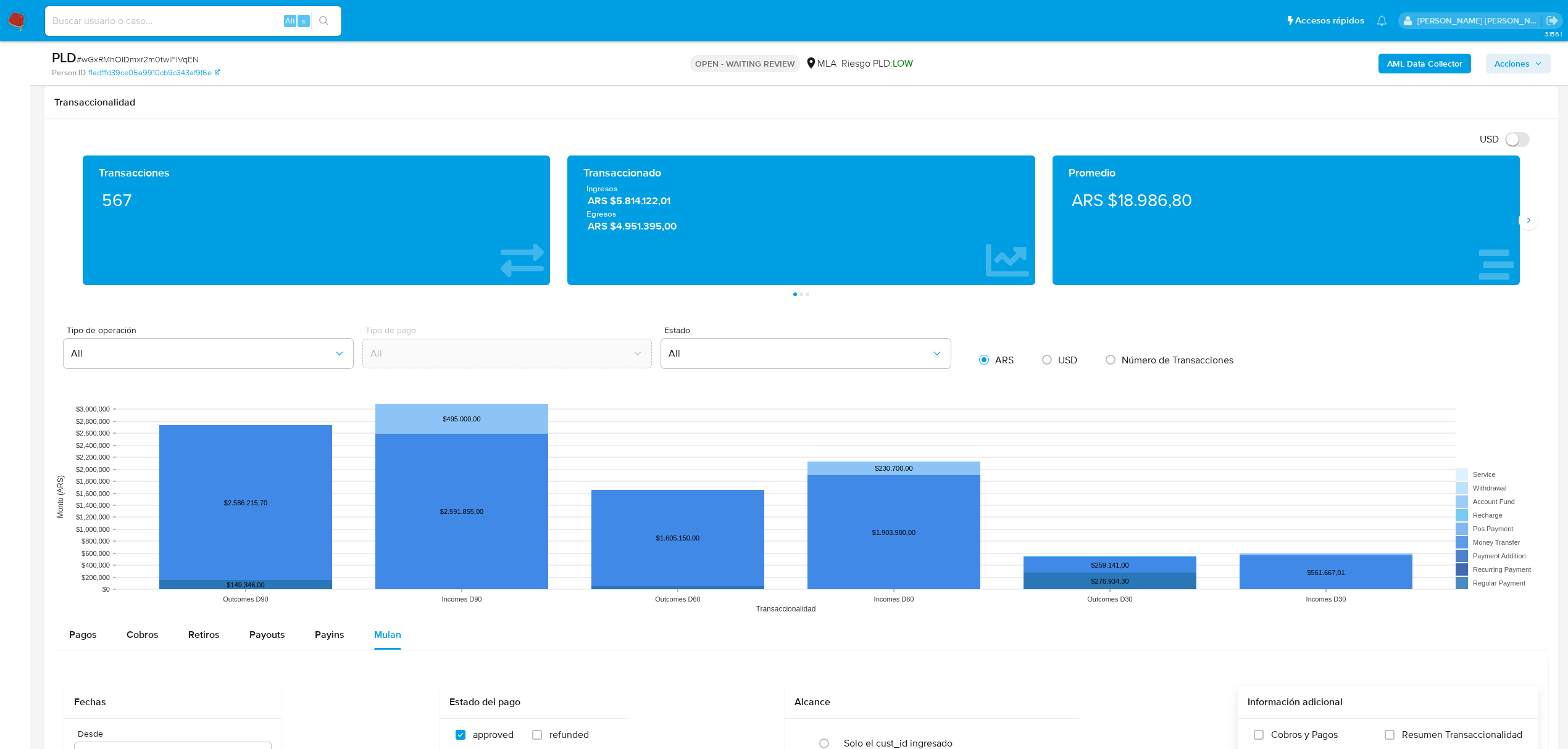
scroll to position [232, 0]
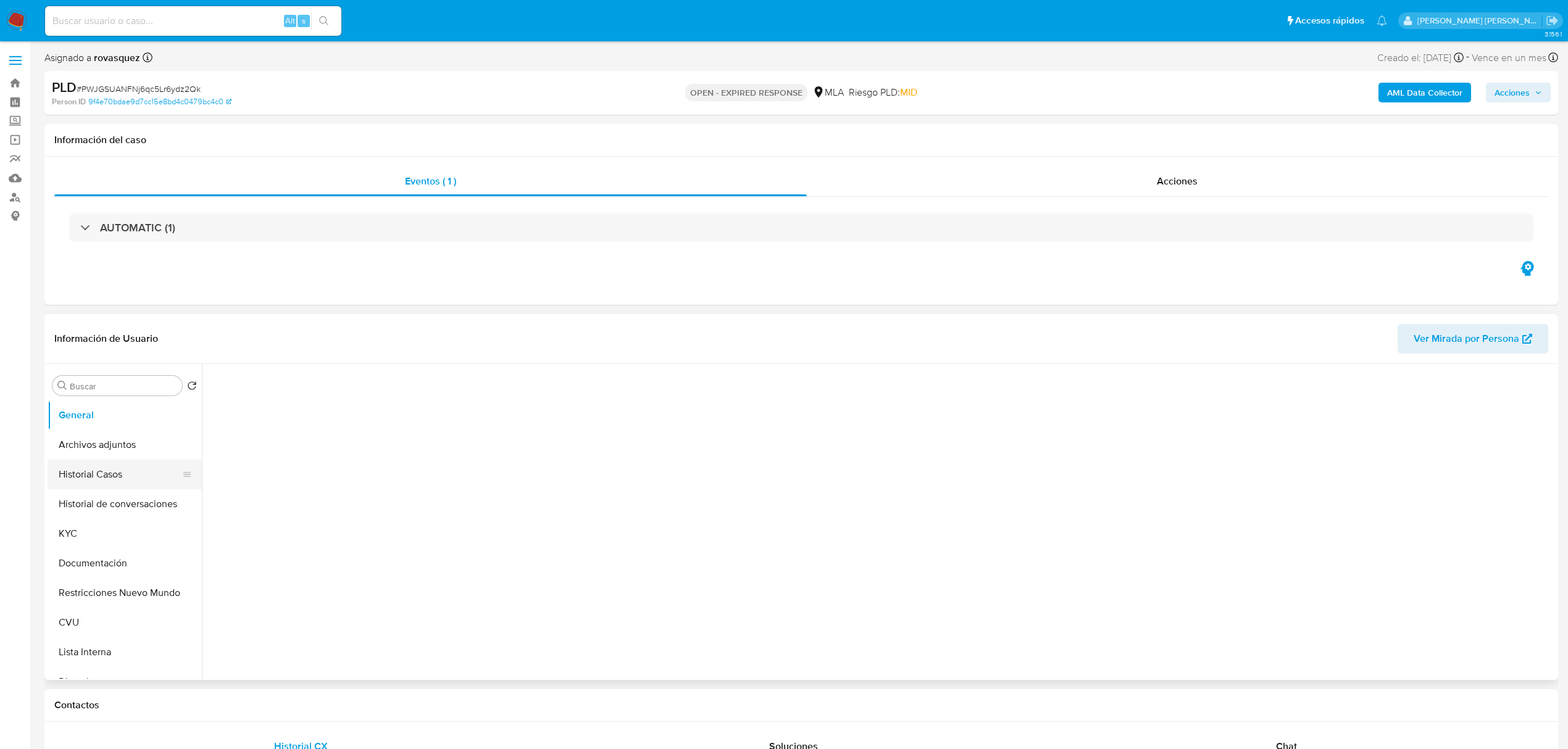
click at [132, 484] on button "Historial Casos" at bounding box center [120, 474] width 144 height 30
select select "10"
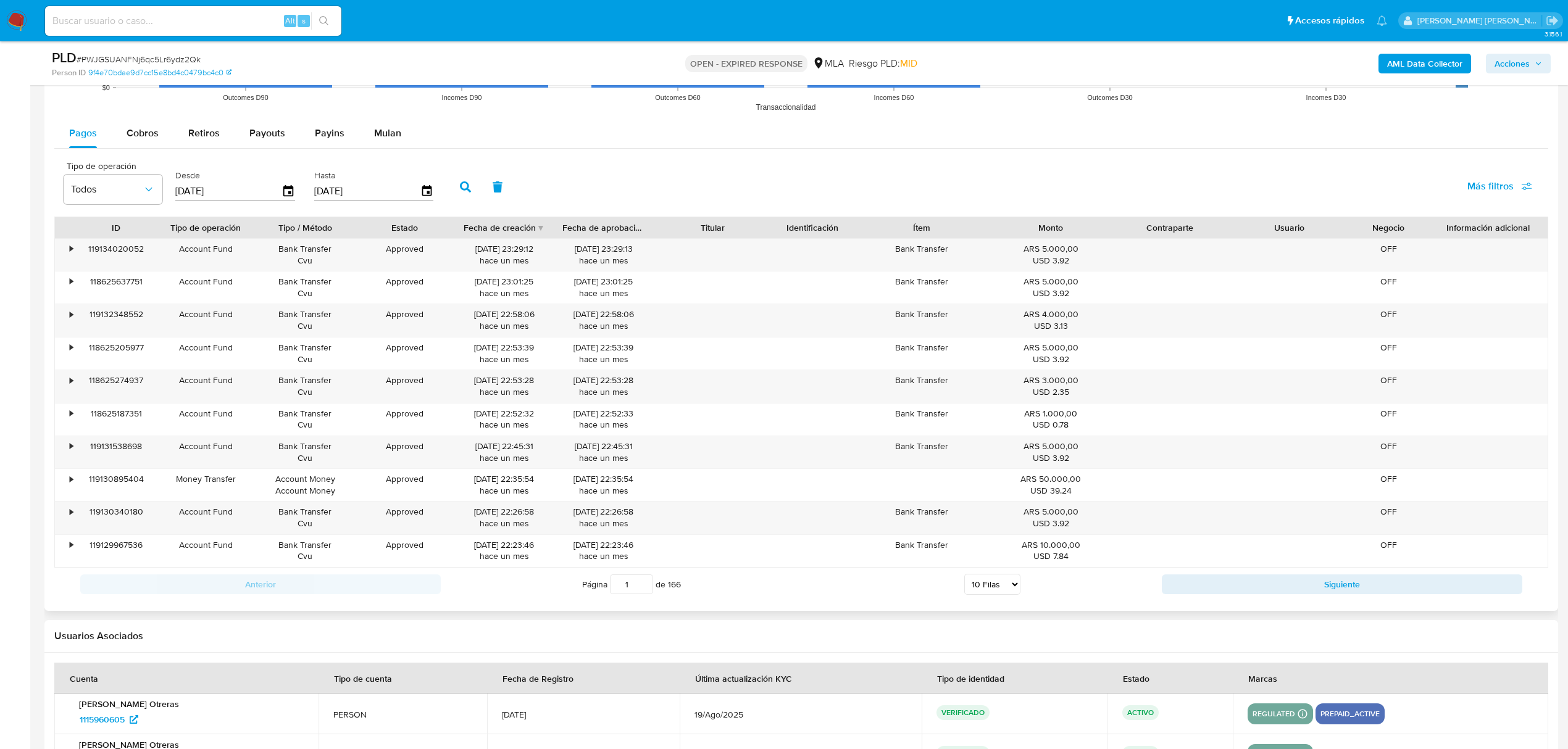
scroll to position [987, 0]
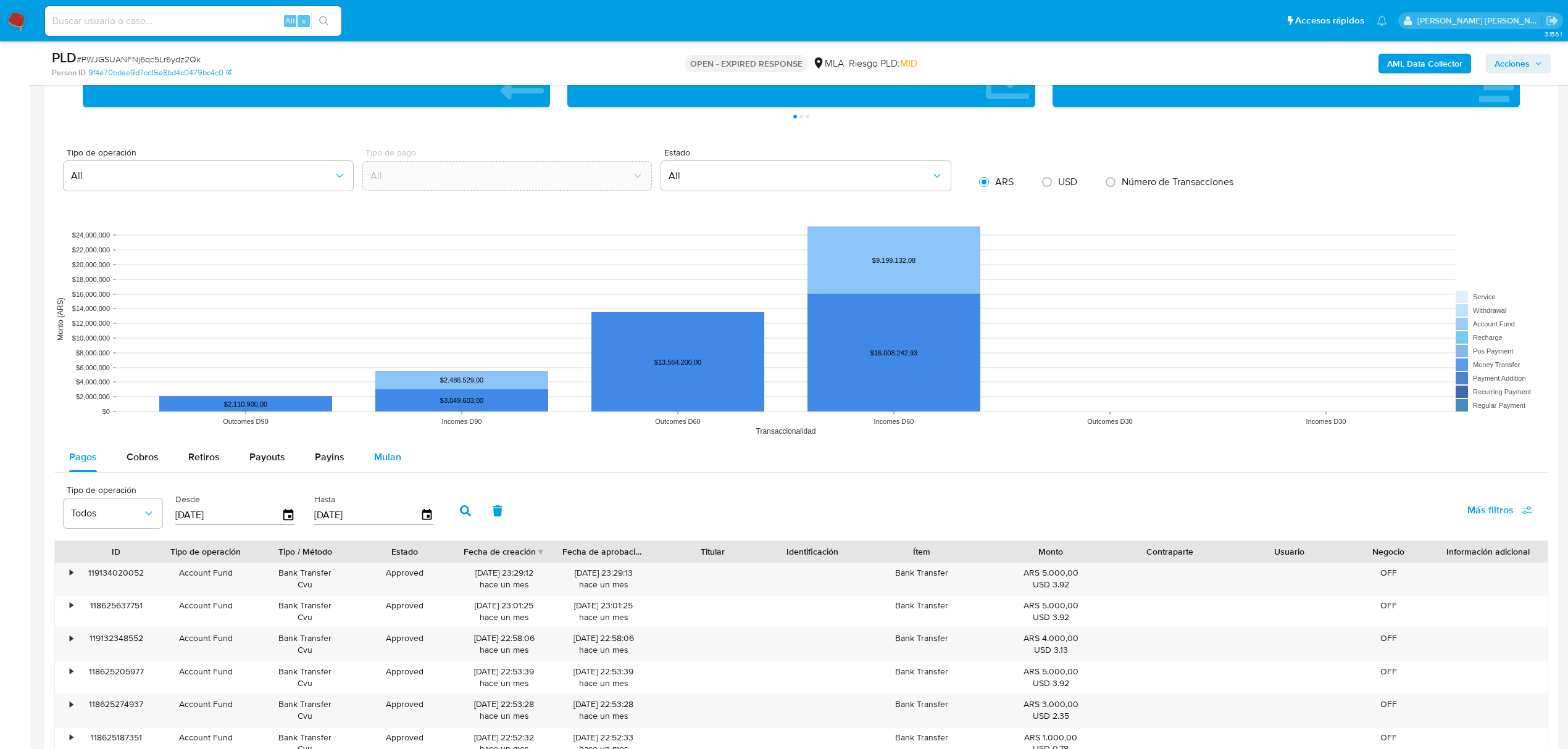
click at [395, 469] on div "Mulan" at bounding box center [387, 457] width 27 height 30
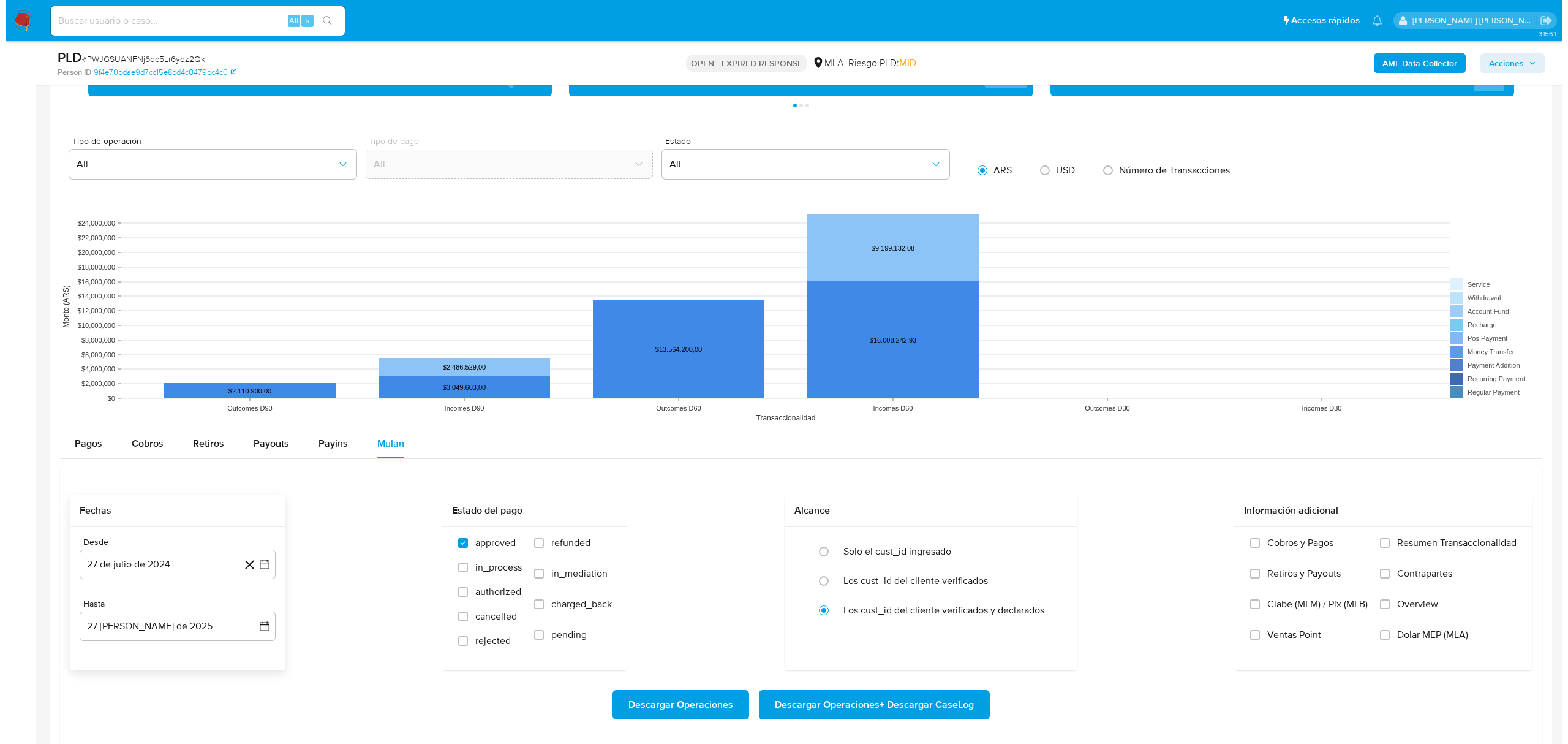
scroll to position [1143, 0]
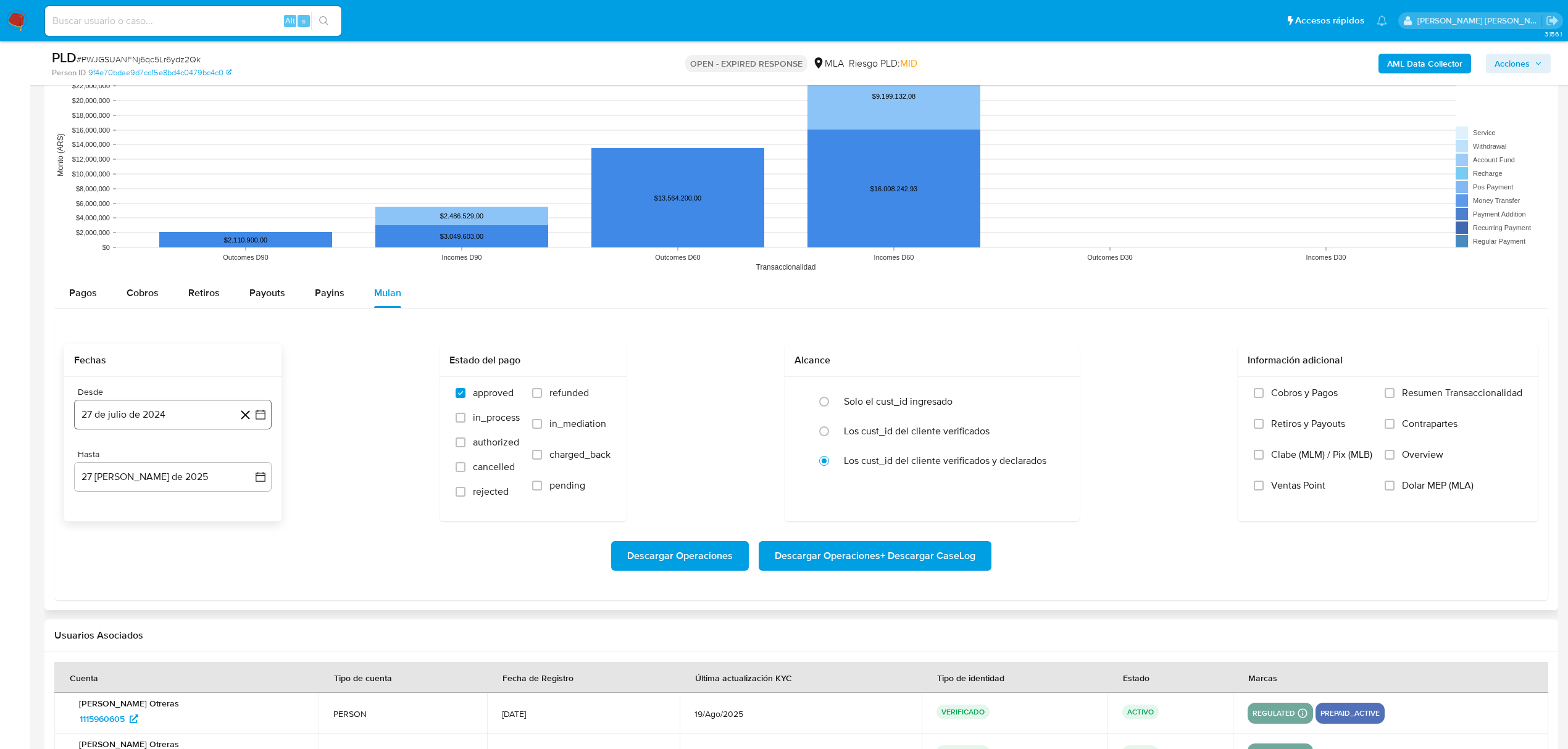
click at [260, 420] on icon "button" at bounding box center [260, 414] width 12 height 12
click at [248, 470] on div "julio 2024 julio 2024 lun lunes mar martes mié miércoles jue jueves vie viernes…" at bounding box center [172, 532] width 168 height 161
click at [248, 465] on icon "Mes siguiente" at bounding box center [249, 458] width 15 height 15
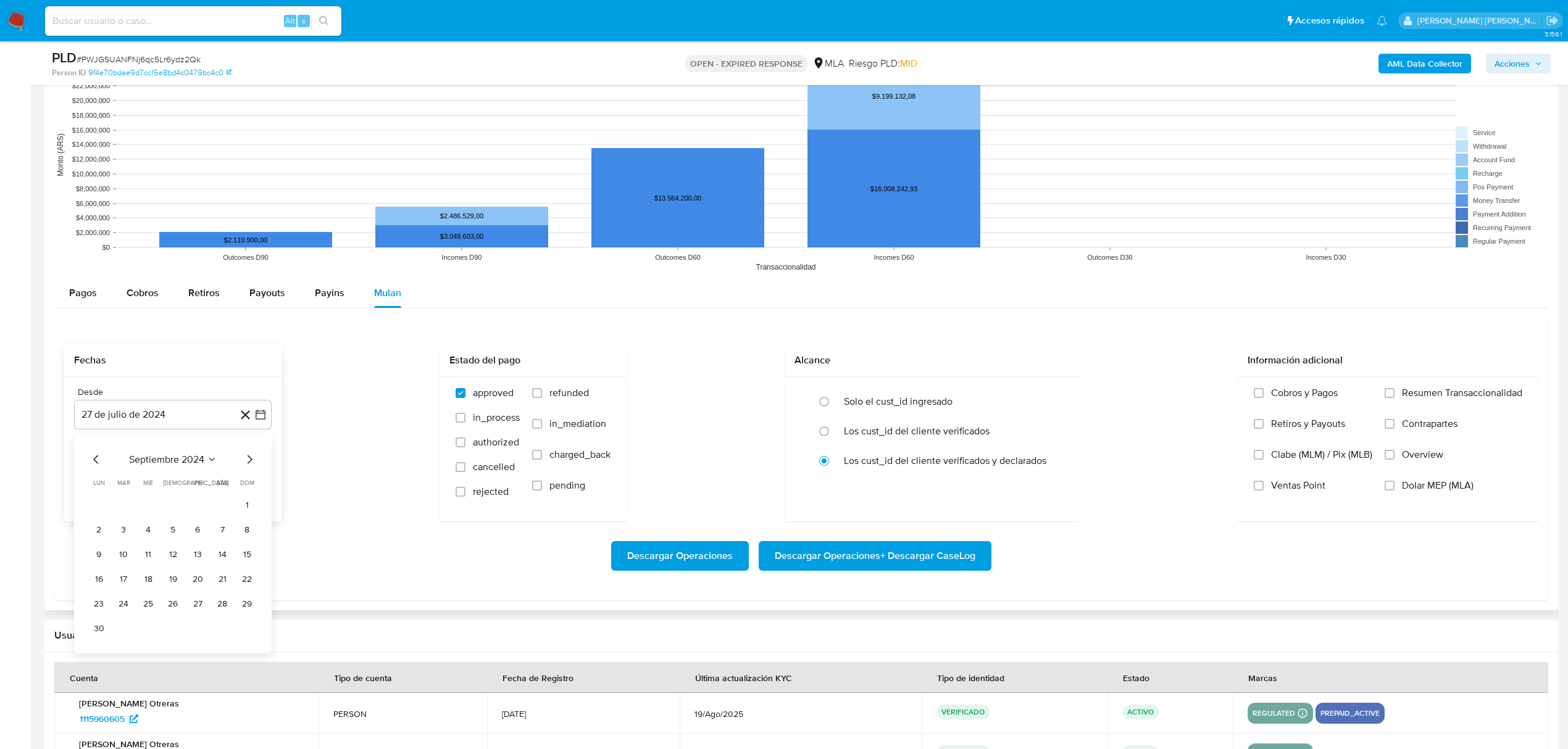
click at [248, 465] on icon "Mes siguiente" at bounding box center [249, 458] width 15 height 15
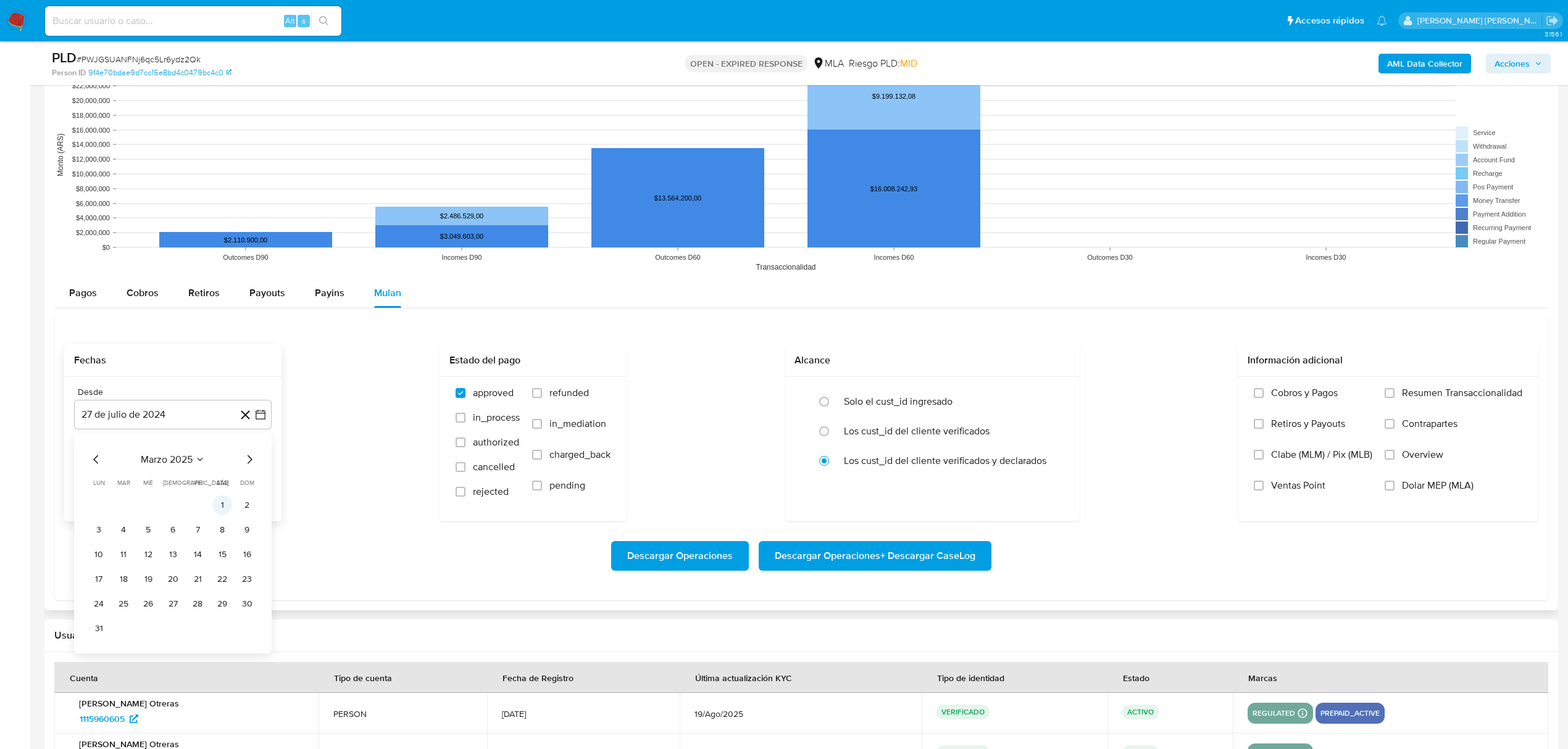
click at [221, 506] on button "1" at bounding box center [222, 504] width 20 height 20
click at [223, 484] on button "27 [PERSON_NAME] de 2025" at bounding box center [173, 477] width 198 height 30
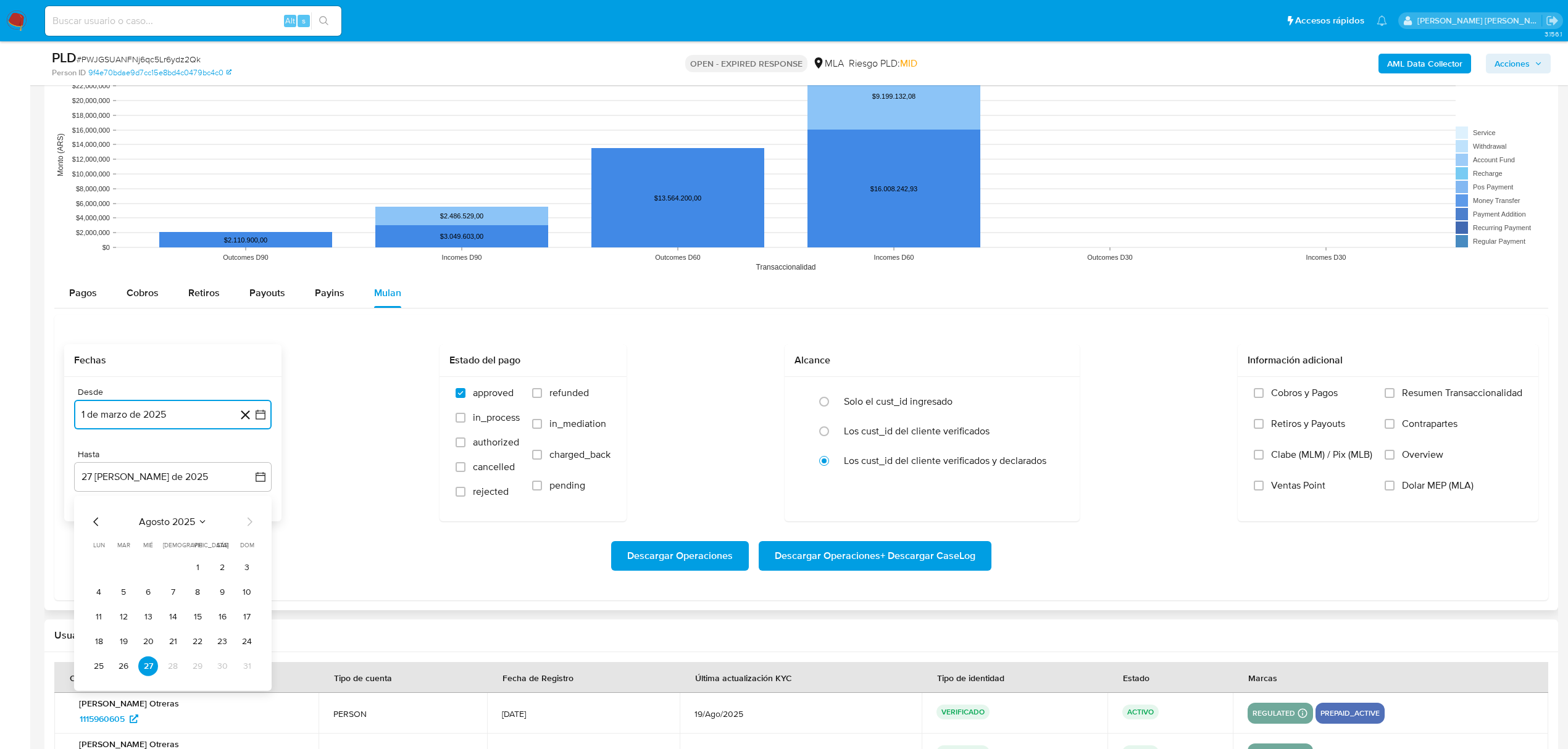
click at [99, 522] on icon "Mes anterior" at bounding box center [96, 521] width 15 height 15
click at [99, 688] on button "30" at bounding box center [98, 690] width 20 height 20
click at [1407, 490] on span "Dolar MEP (MLA)" at bounding box center [1437, 485] width 72 height 12
click at [1394, 490] on input "Dolar MEP (MLA)" at bounding box center [1389, 486] width 10 height 10
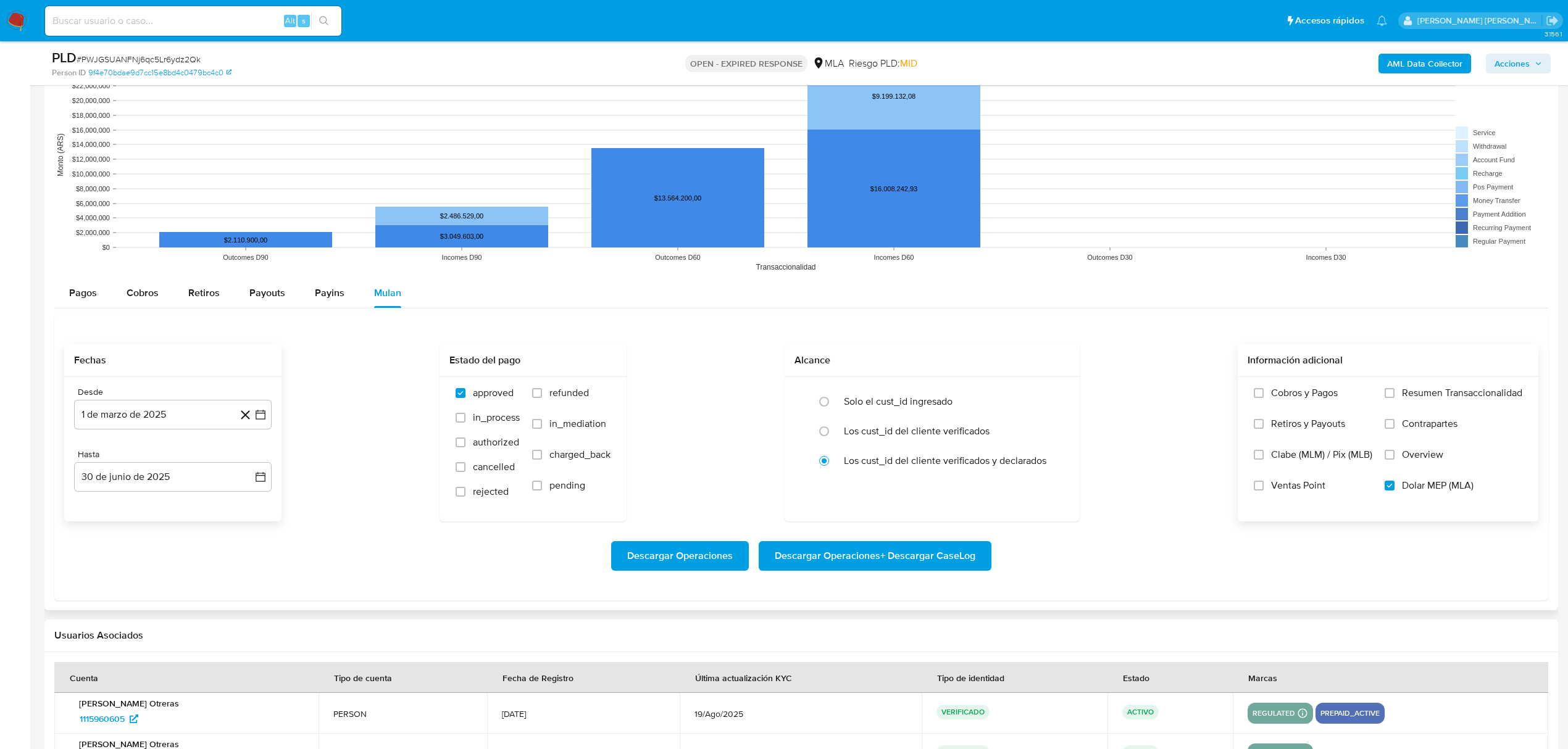
click at [915, 548] on span "Descargar Operaciones + Descargar CaseLog" at bounding box center [875, 555] width 201 height 27
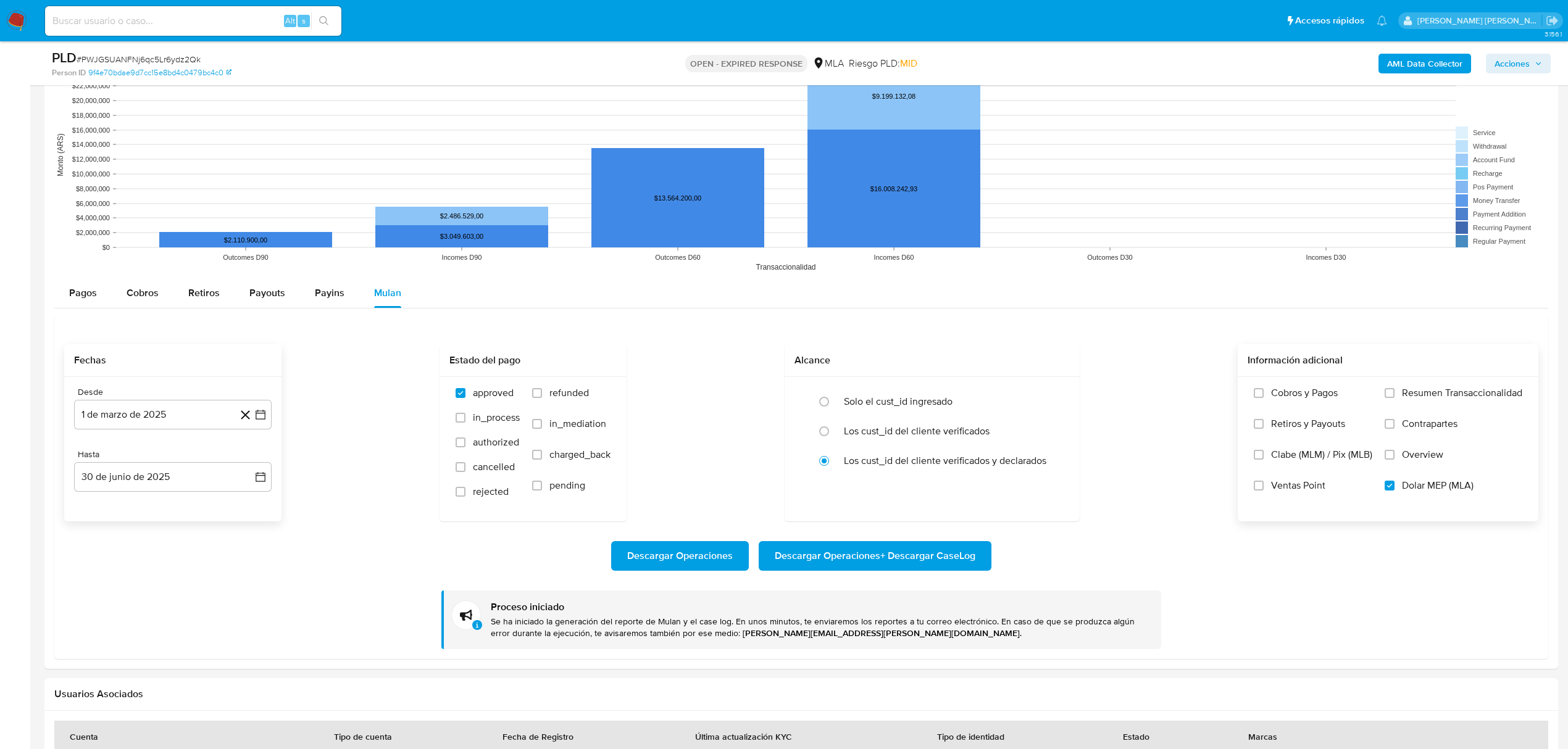
click at [1412, 57] on b "AML Data Collector" at bounding box center [1424, 63] width 75 height 20
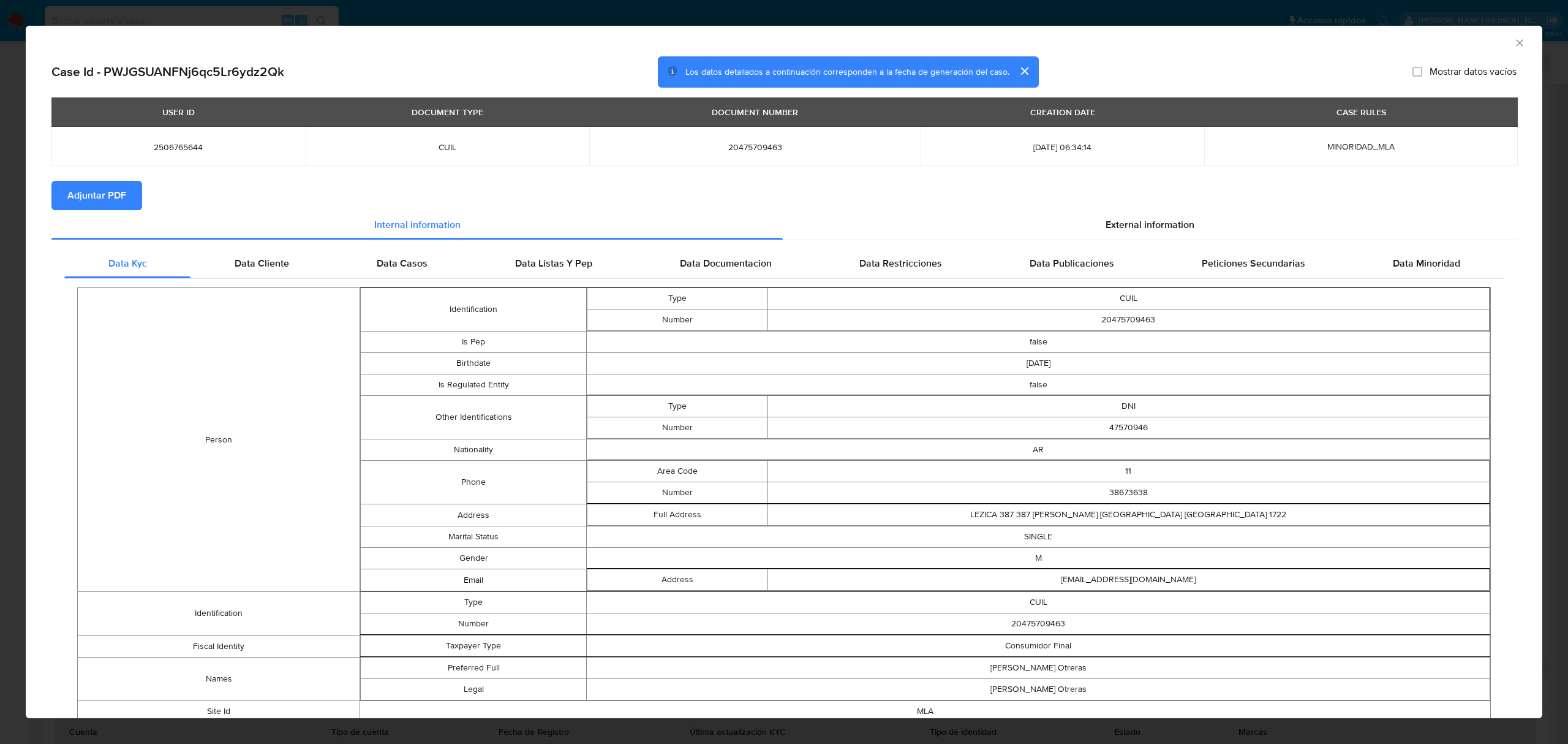
click at [113, 192] on span "Adjuntar PDF" at bounding box center [97, 195] width 59 height 27
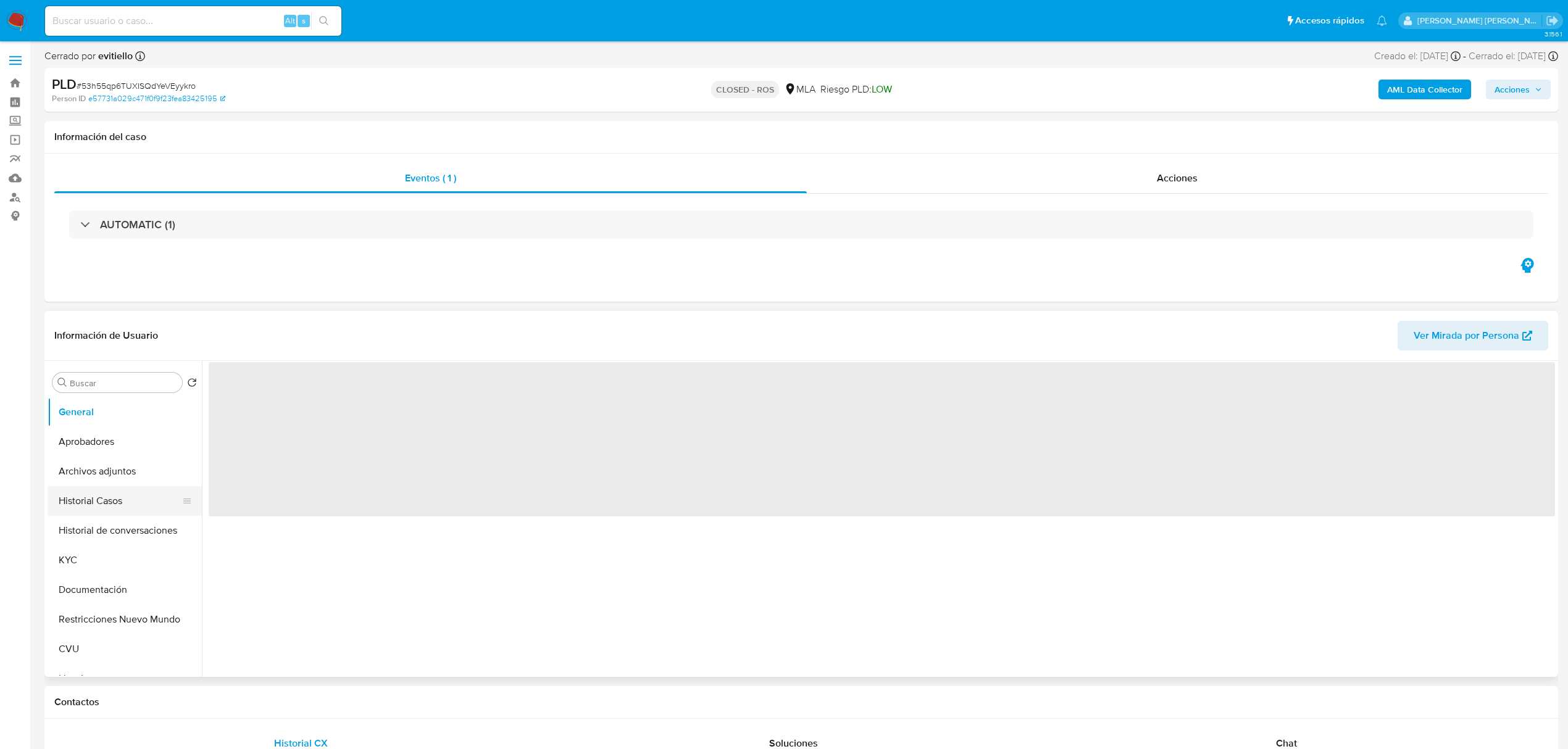
click at [105, 509] on button "Historial Casos" at bounding box center [120, 501] width 144 height 30
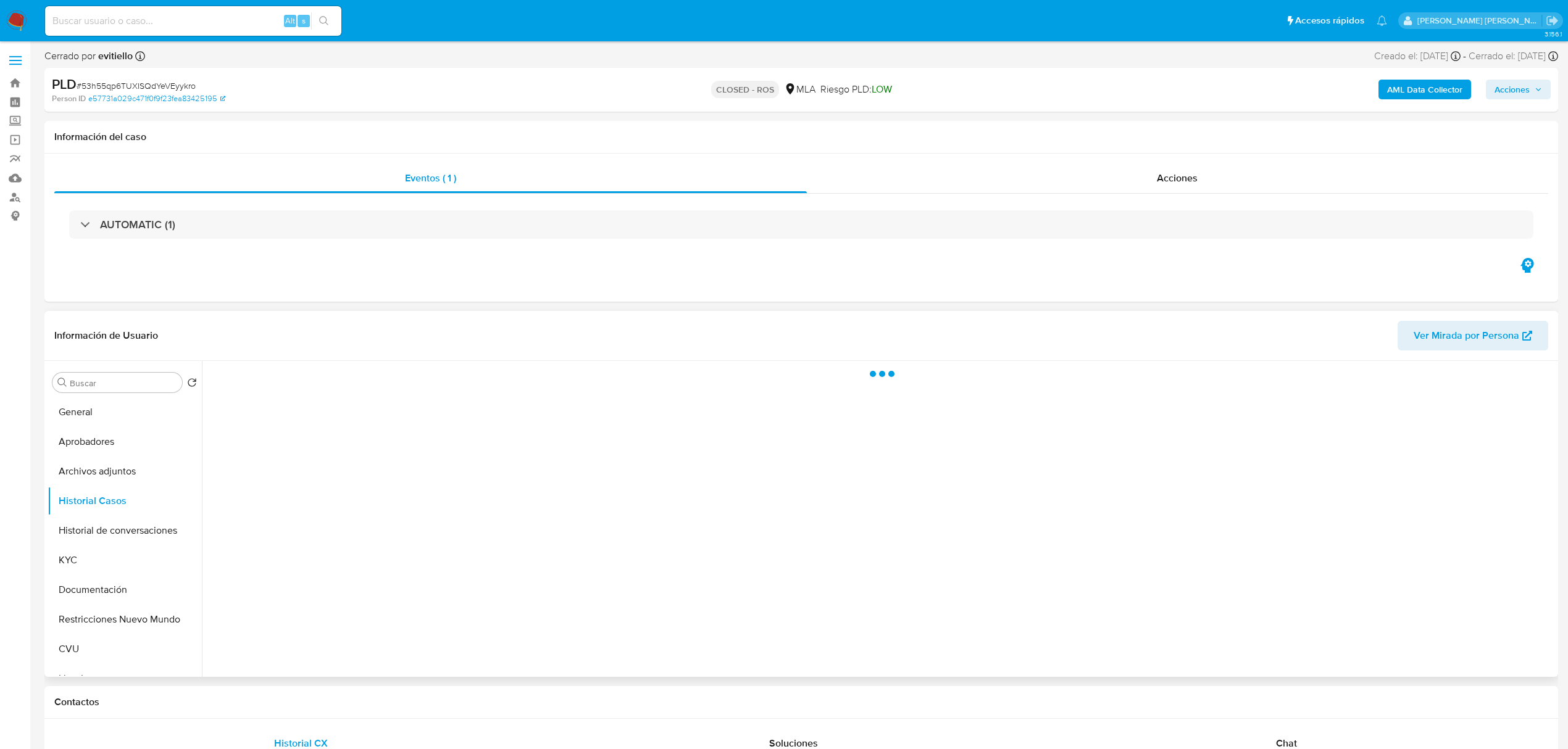
select select "10"
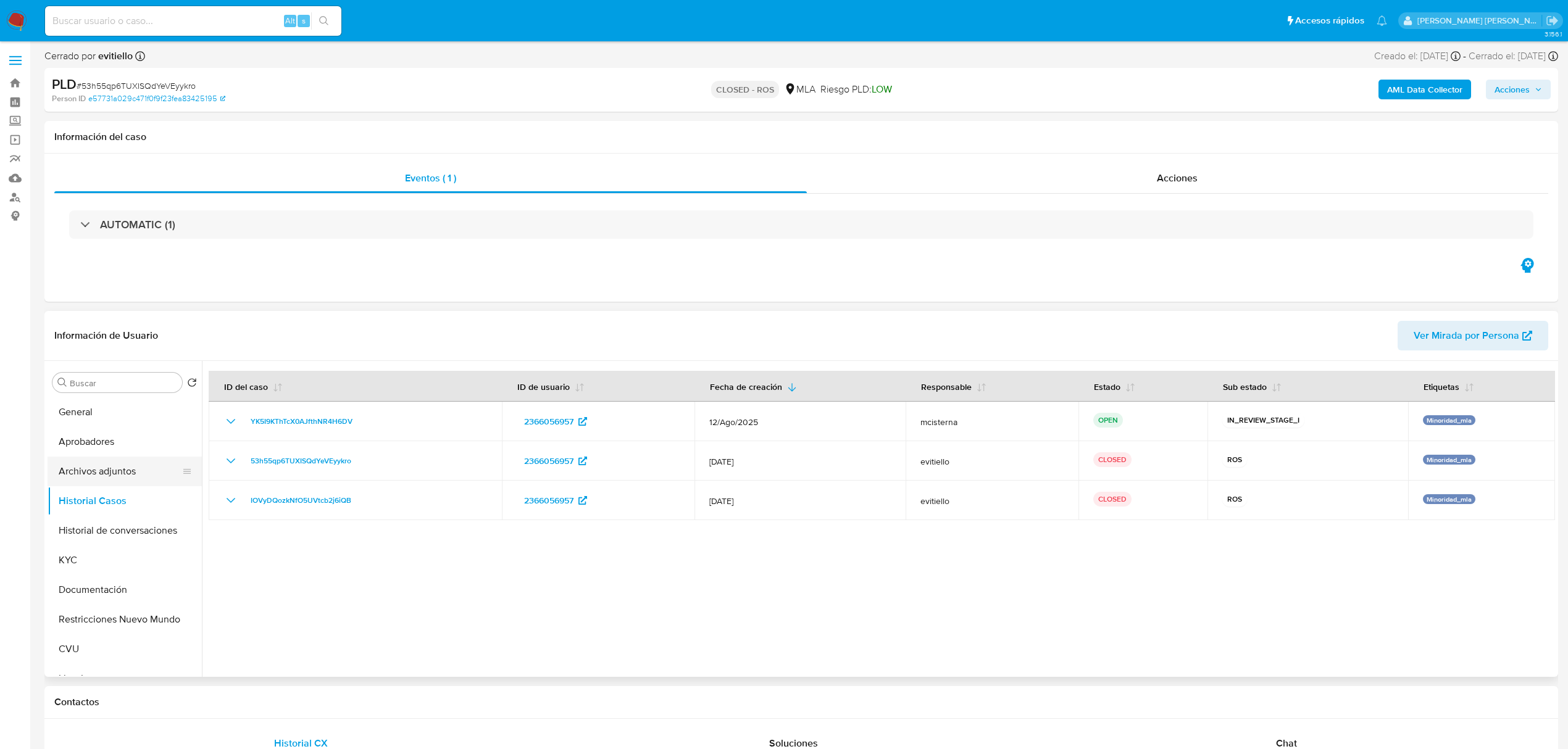
click at [100, 477] on button "Archivos adjuntos" at bounding box center [120, 471] width 144 height 30
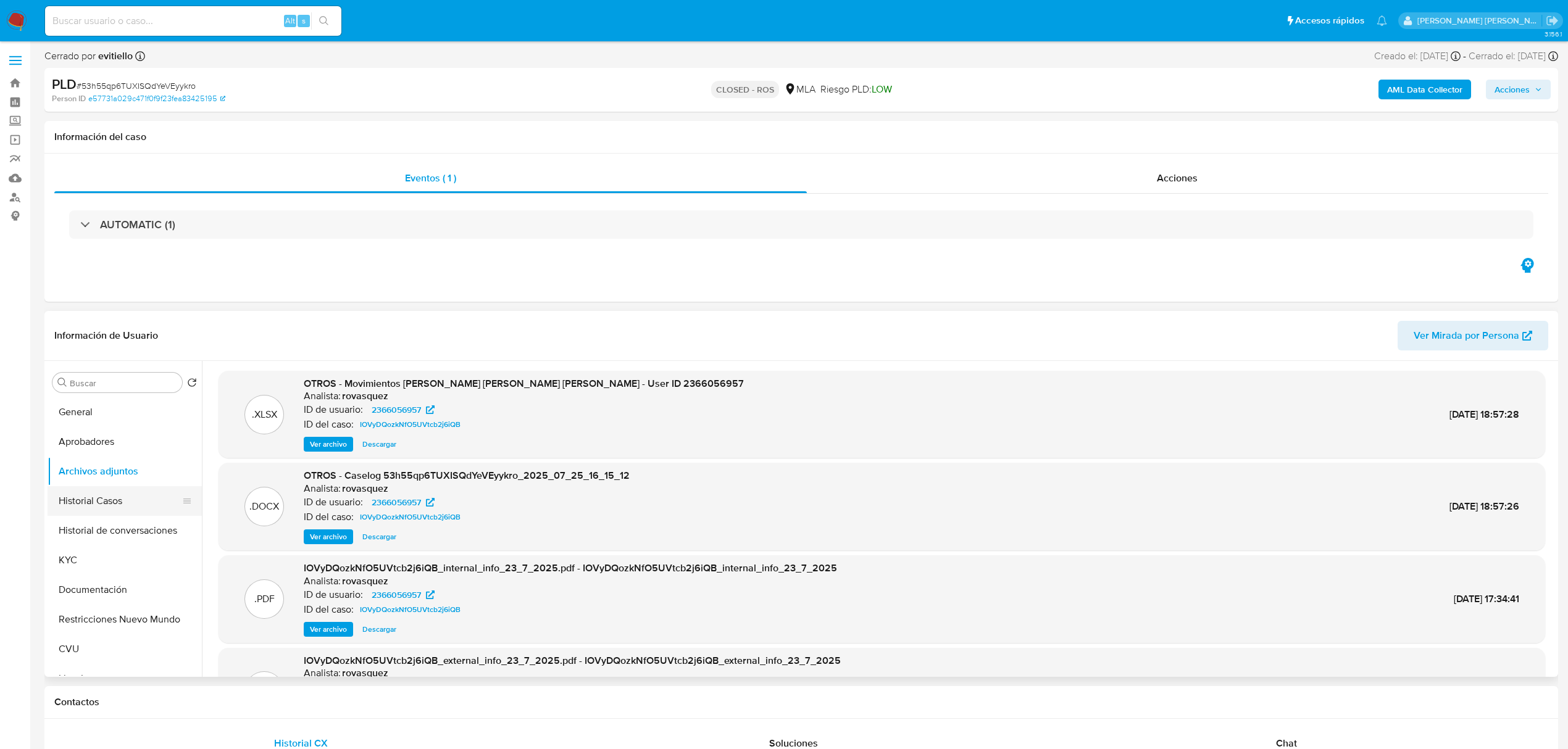
click at [122, 505] on button "Historial Casos" at bounding box center [120, 501] width 144 height 30
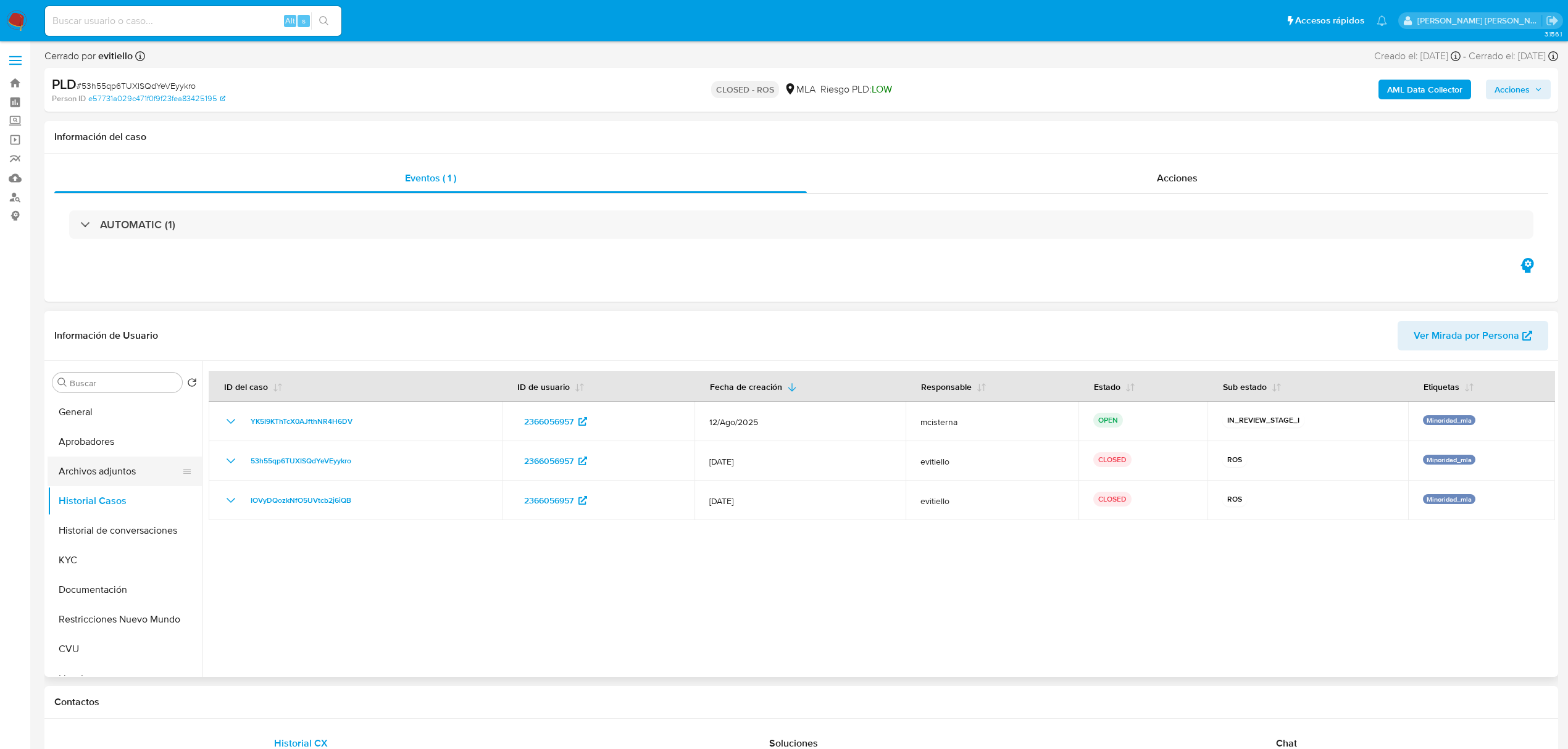
click at [144, 474] on button "Archivos adjuntos" at bounding box center [120, 471] width 144 height 30
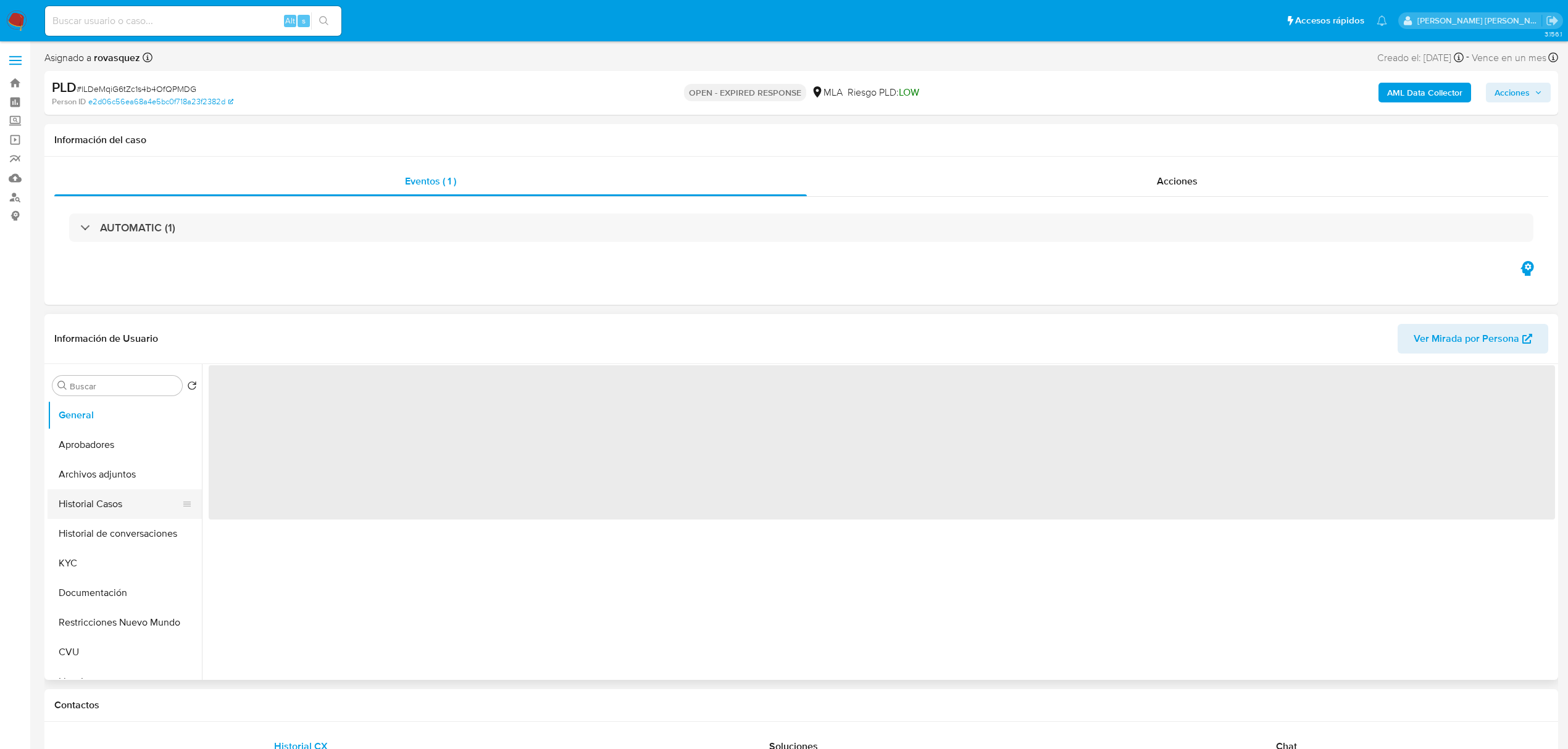
click at [104, 500] on button "Historial Casos" at bounding box center [120, 504] width 144 height 30
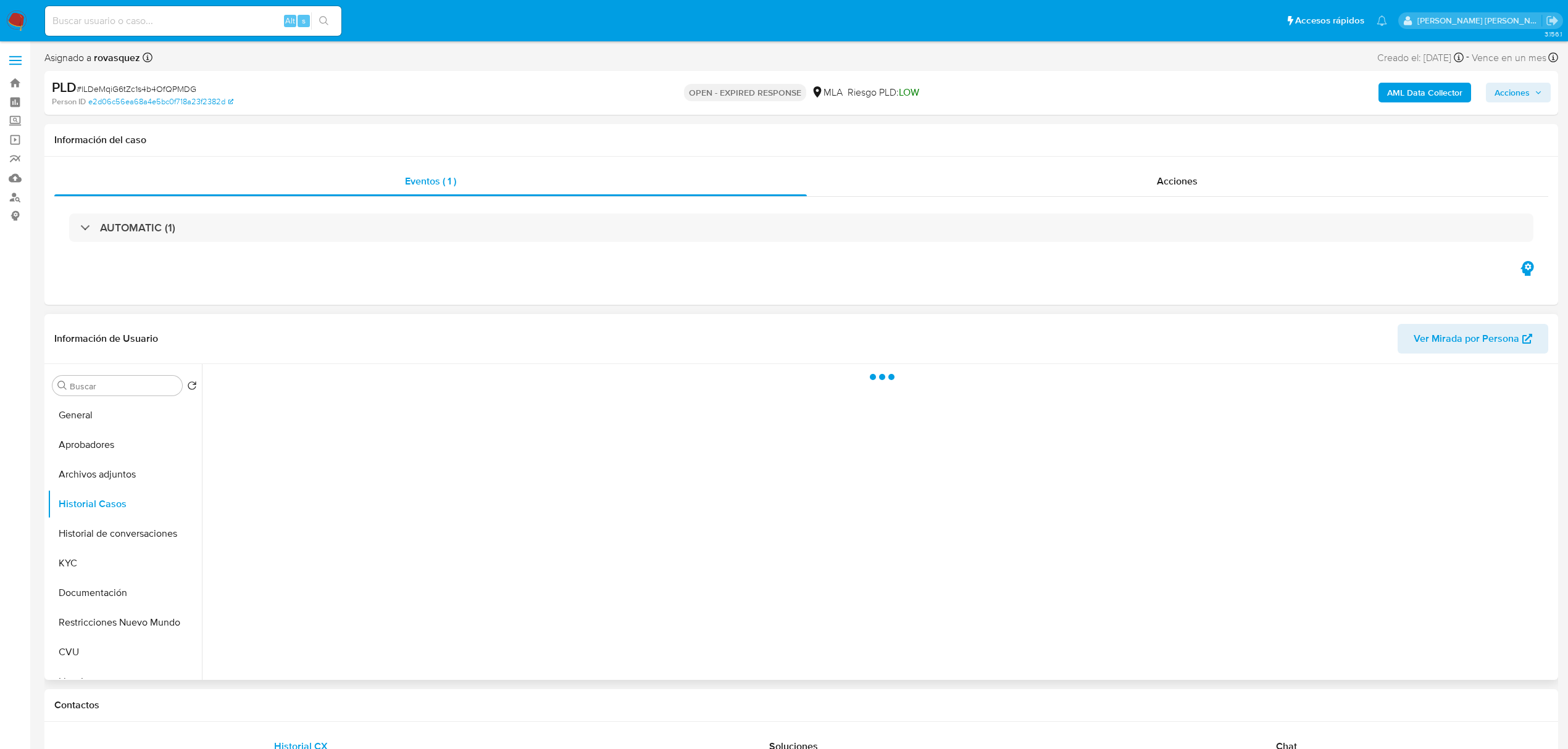
select select "10"
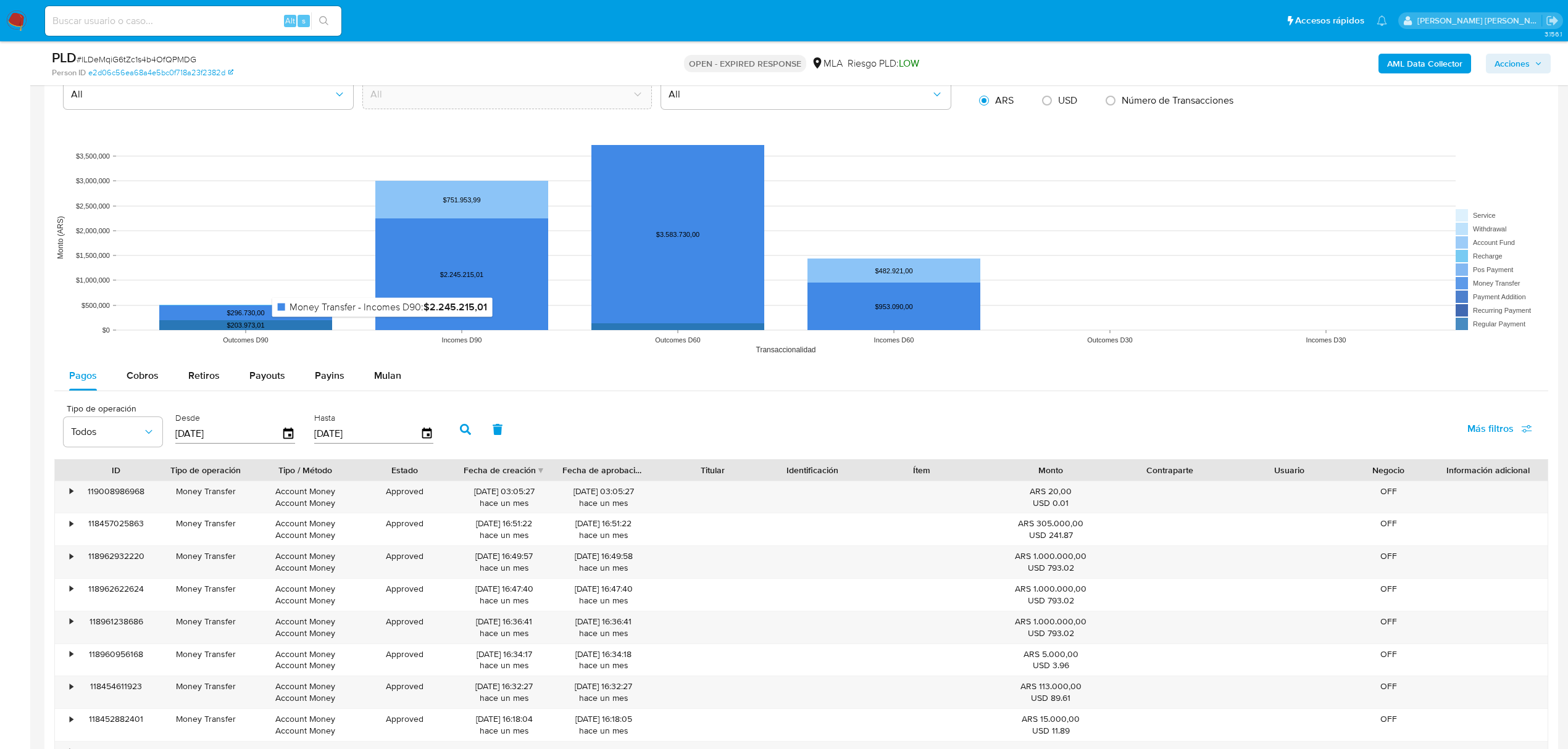
scroll to position [1069, 0]
click at [390, 380] on span "Mulan" at bounding box center [387, 375] width 27 height 14
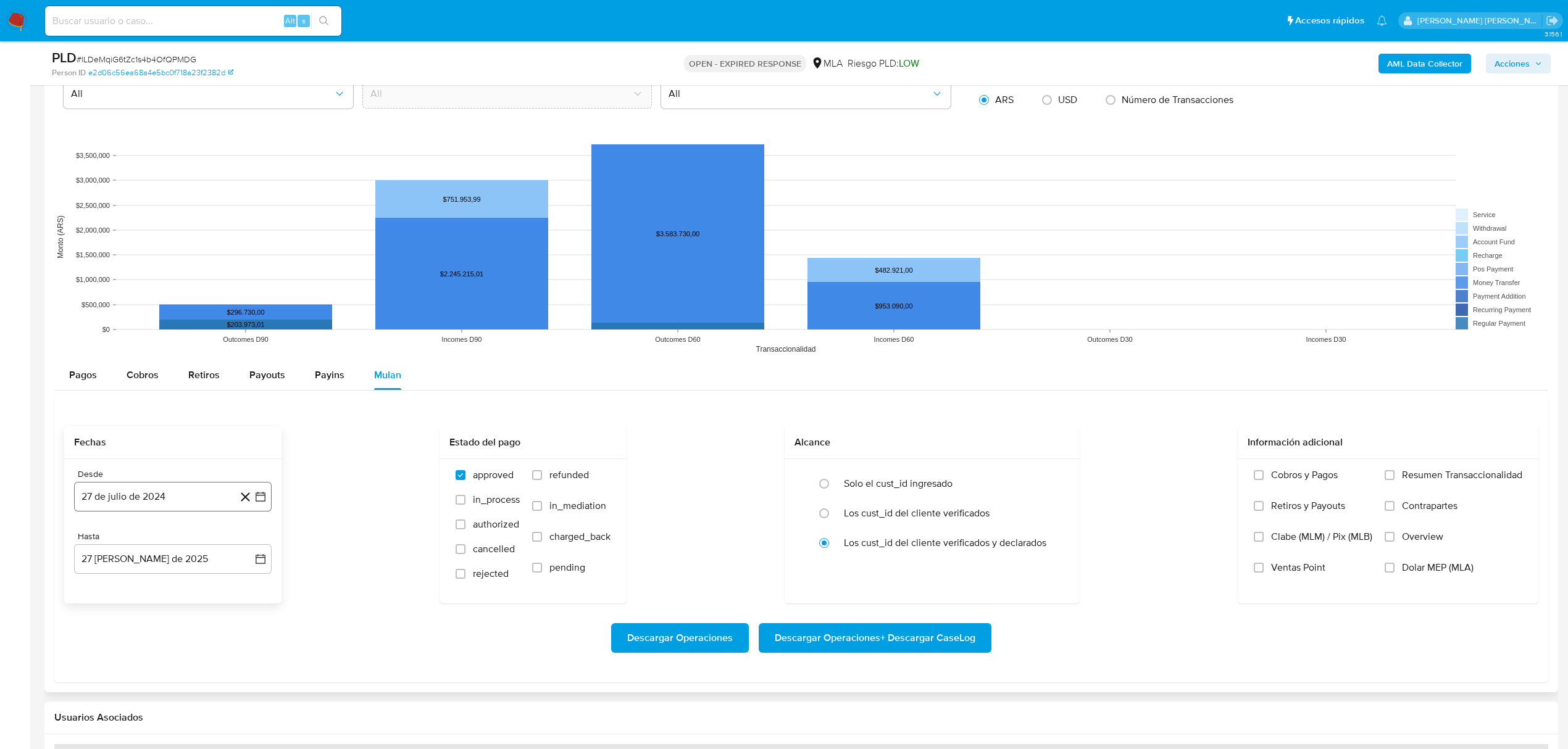
click at [258, 503] on icon "button" at bounding box center [260, 496] width 12 height 12
click at [255, 548] on icon "Mes siguiente" at bounding box center [249, 541] width 15 height 15
click at [252, 546] on icon "Mes siguiente" at bounding box center [249, 541] width 15 height 15
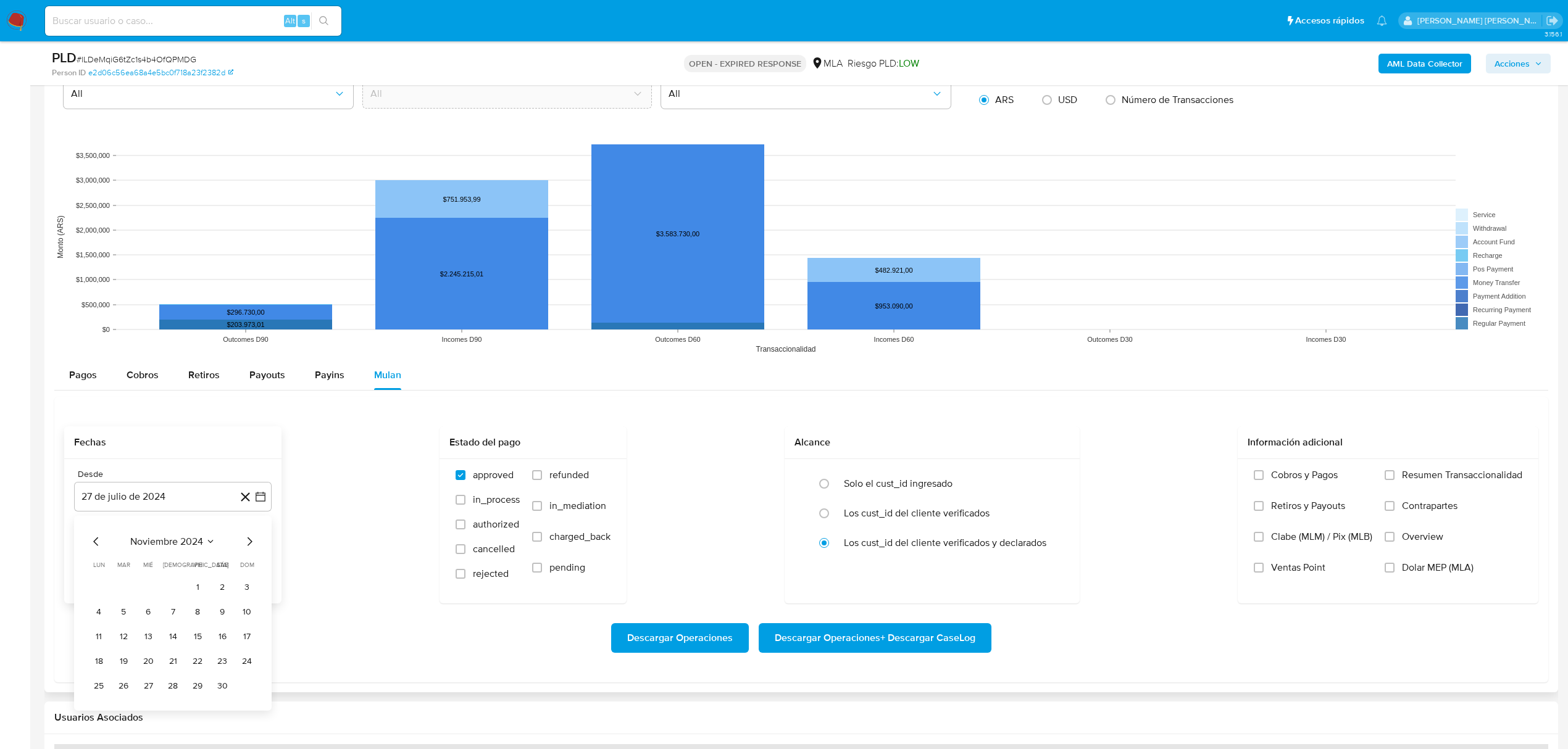
click at [252, 546] on icon "Mes siguiente" at bounding box center [249, 541] width 15 height 15
click at [221, 591] on button "1" at bounding box center [222, 586] width 20 height 20
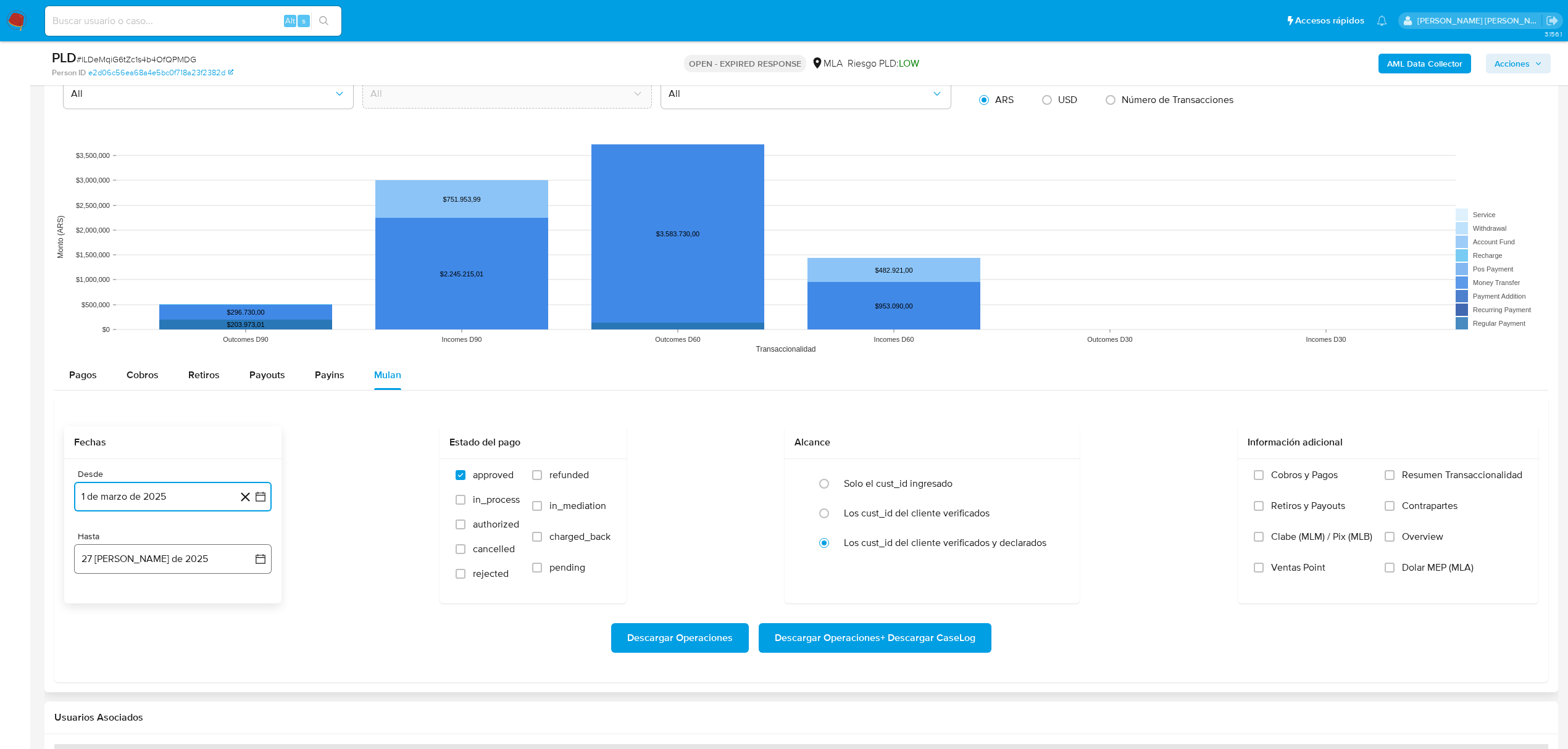
click at [208, 568] on button "27 de agosto de 2025" at bounding box center [173, 558] width 198 height 30
click at [89, 374] on icon "Mes anterior" at bounding box center [96, 371] width 15 height 15
click at [92, 374] on icon "Mes anterior" at bounding box center [96, 371] width 15 height 15
click at [97, 519] on button "30" at bounding box center [98, 515] width 20 height 20
click at [1411, 570] on span "Dolar MEP (MLA)" at bounding box center [1437, 567] width 72 height 12
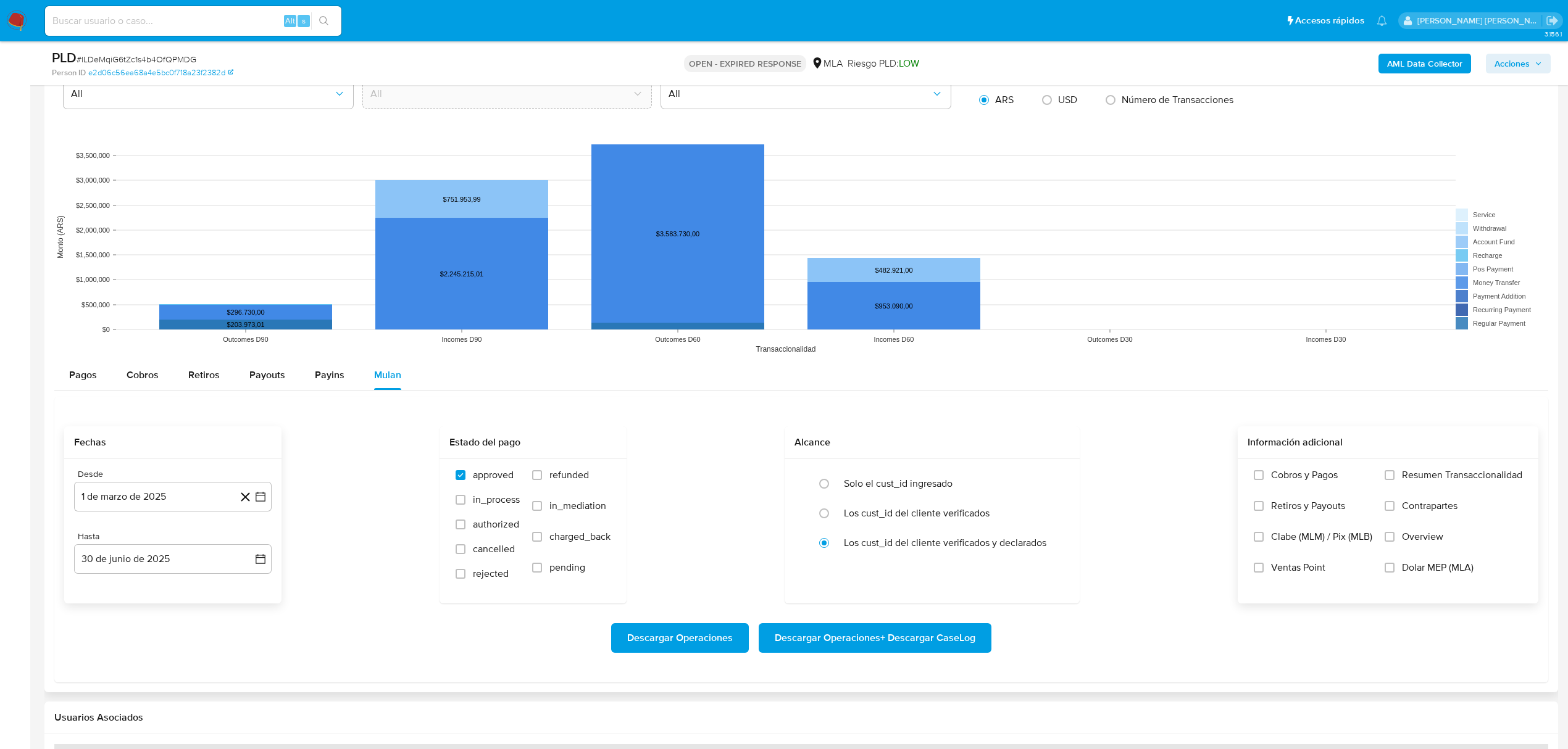
click at [1394, 570] on input "Dolar MEP (MLA)" at bounding box center [1389, 568] width 10 height 10
click at [872, 645] on span "Descargar Operaciones + Descargar CaseLog" at bounding box center [875, 638] width 201 height 27
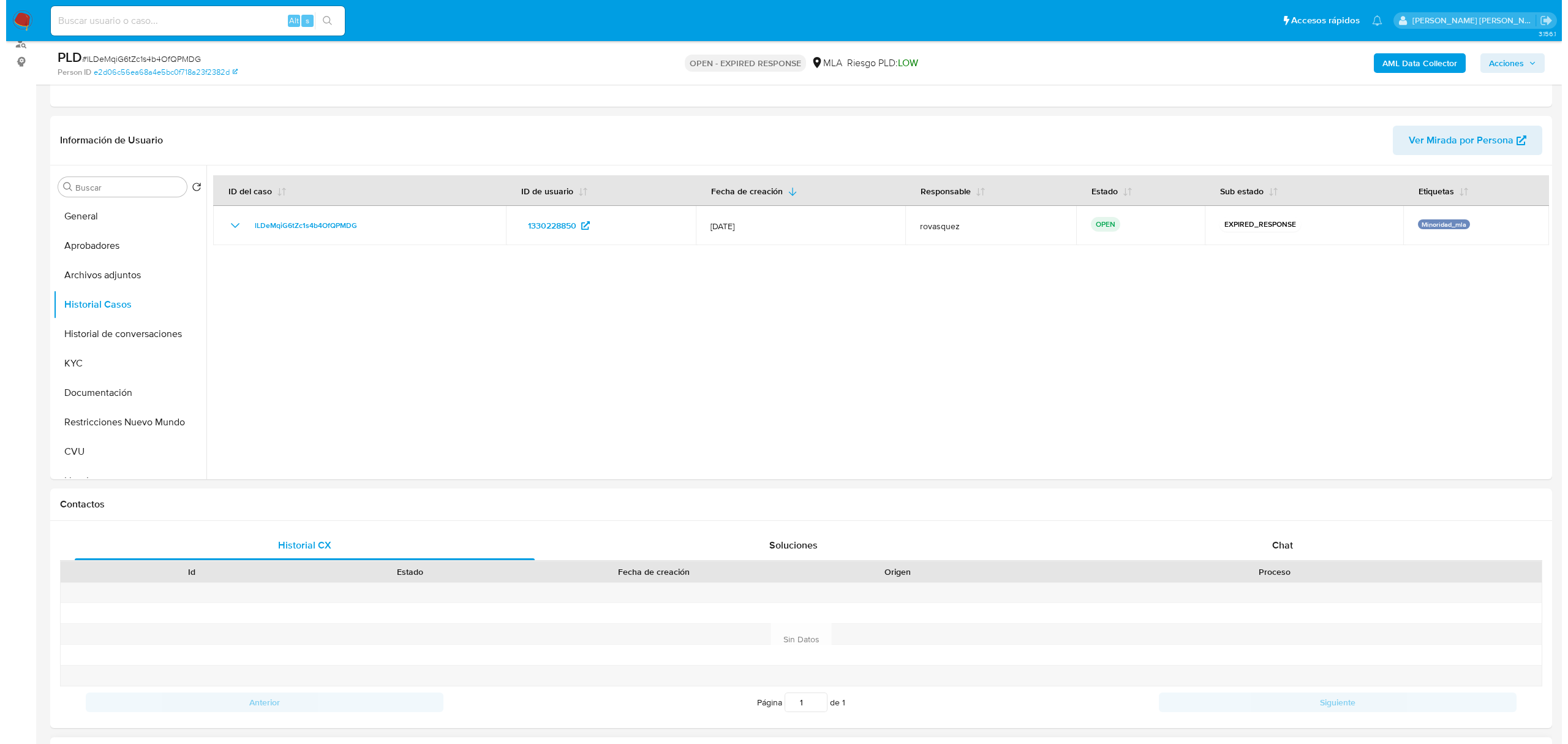
scroll to position [0, 0]
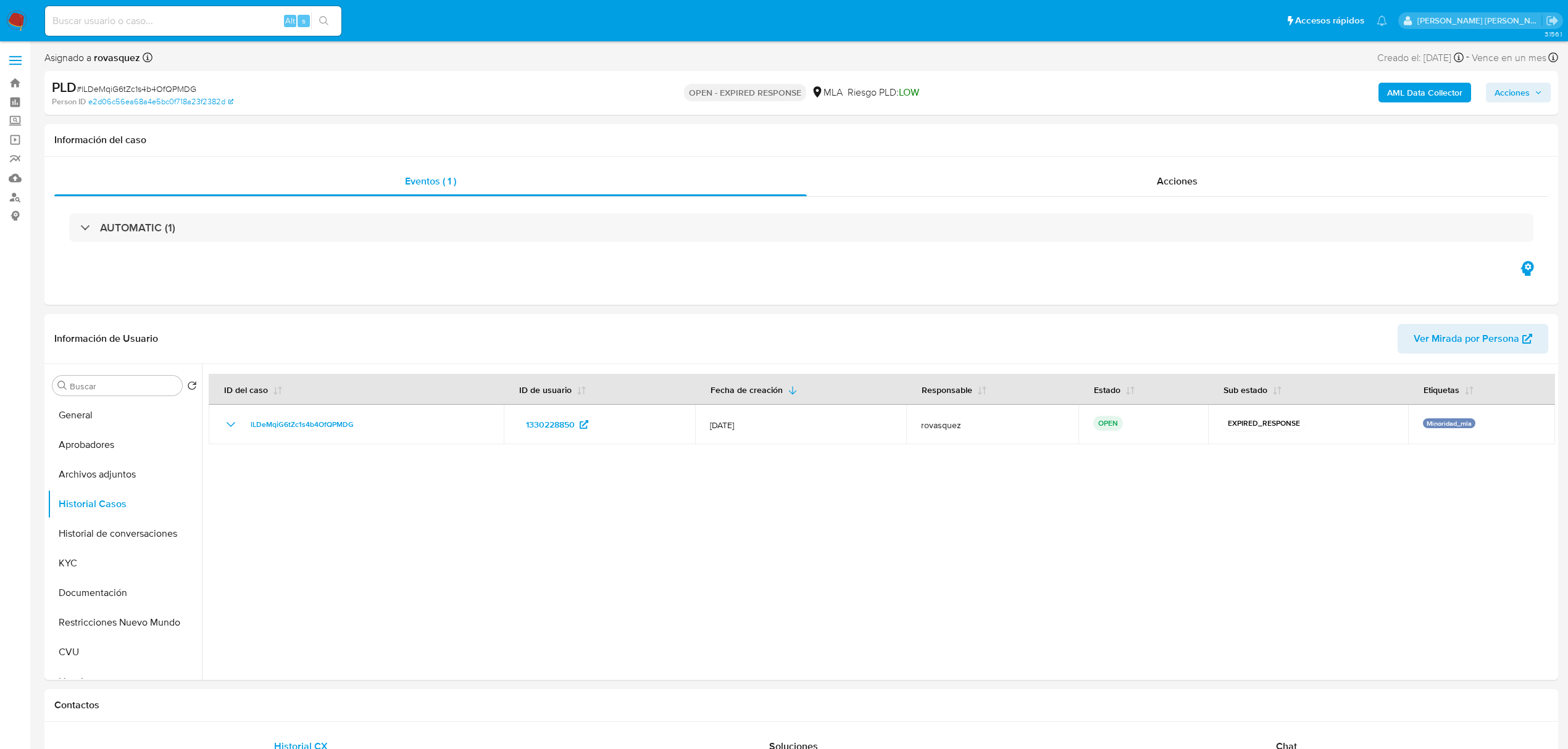
click at [1429, 84] on b "AML Data Collector" at bounding box center [1424, 92] width 75 height 20
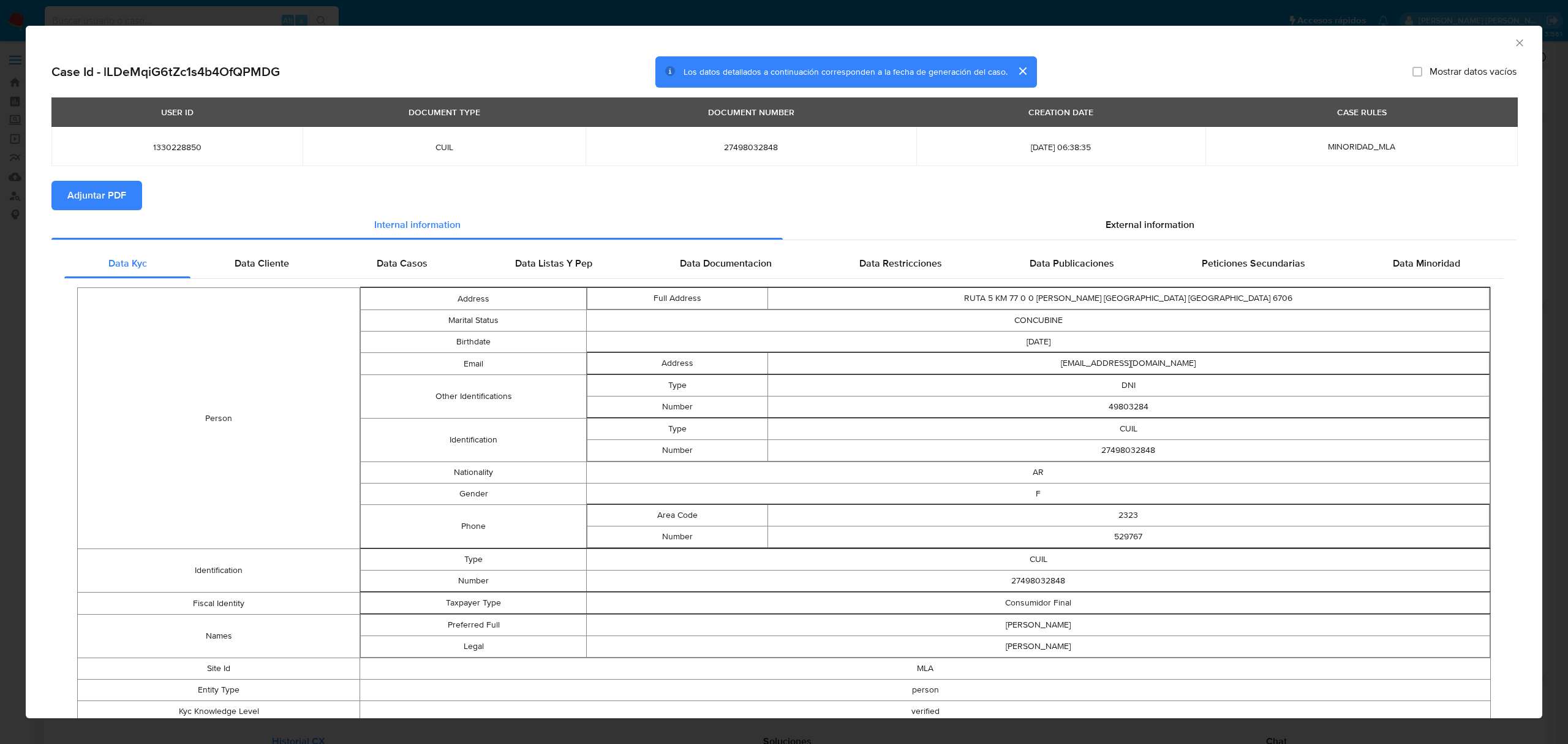
click at [123, 197] on span "Adjuntar PDF" at bounding box center [97, 195] width 59 height 27
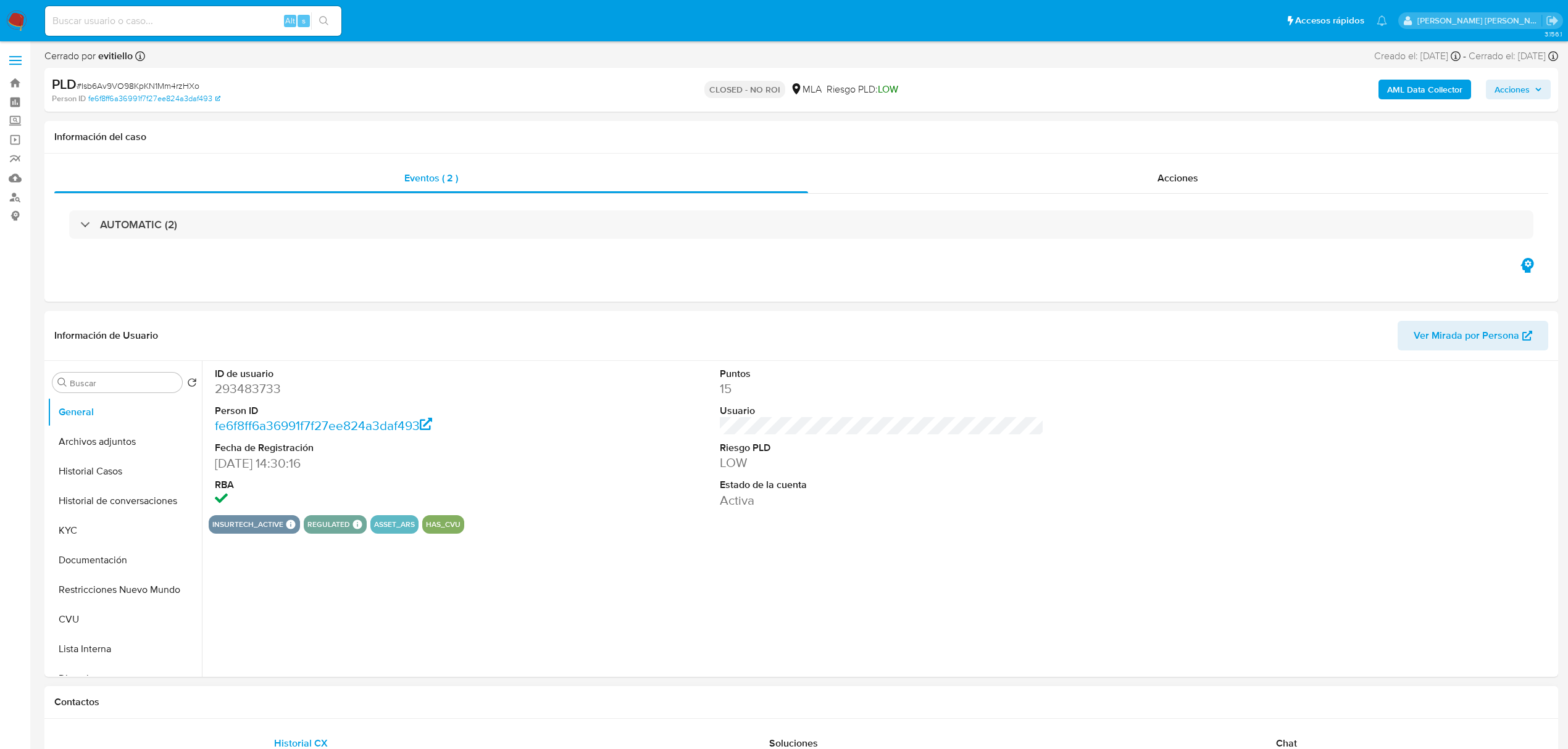
select select "10"
click at [94, 464] on button "Historial Casos" at bounding box center [120, 471] width 144 height 30
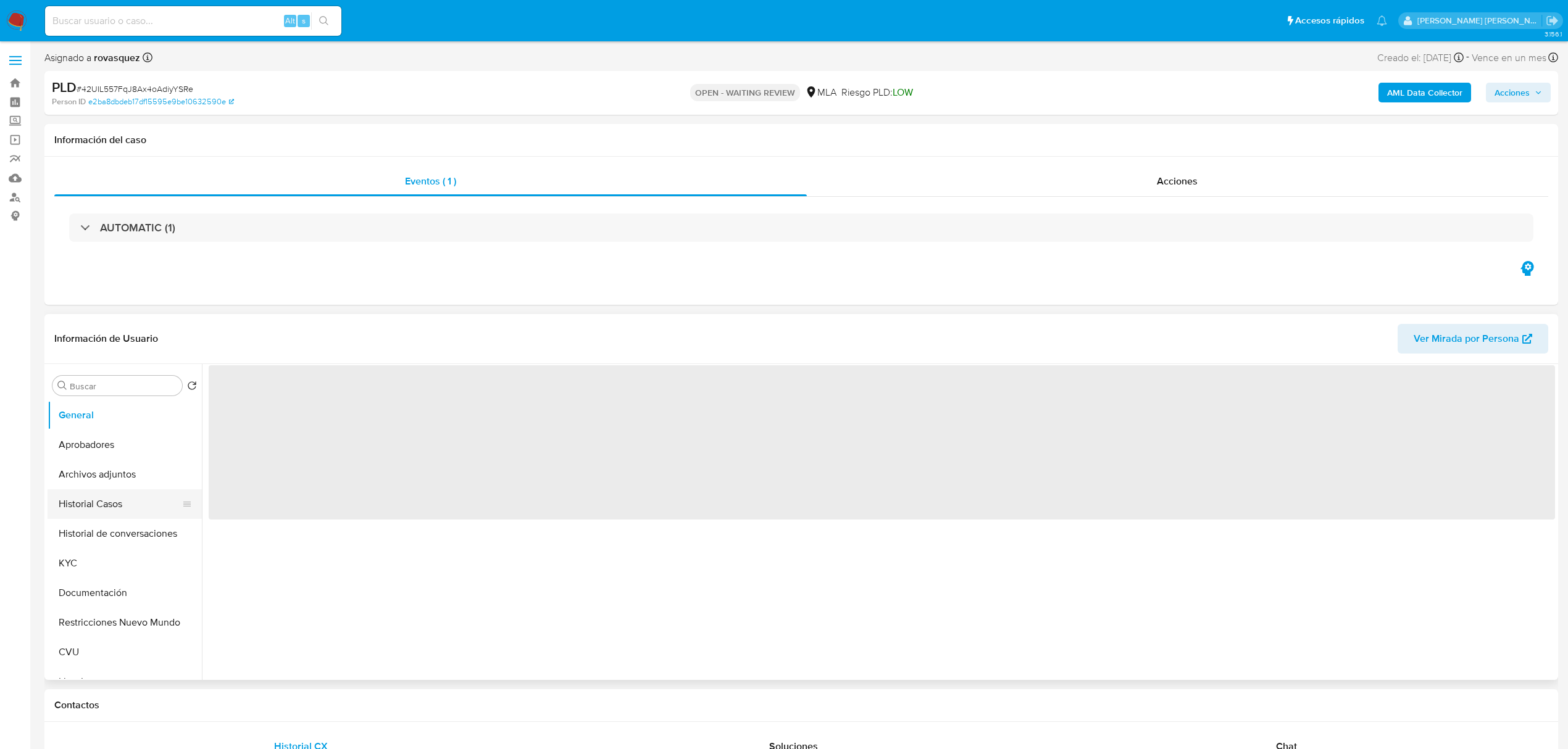
click at [116, 501] on button "Historial Casos" at bounding box center [120, 504] width 144 height 30
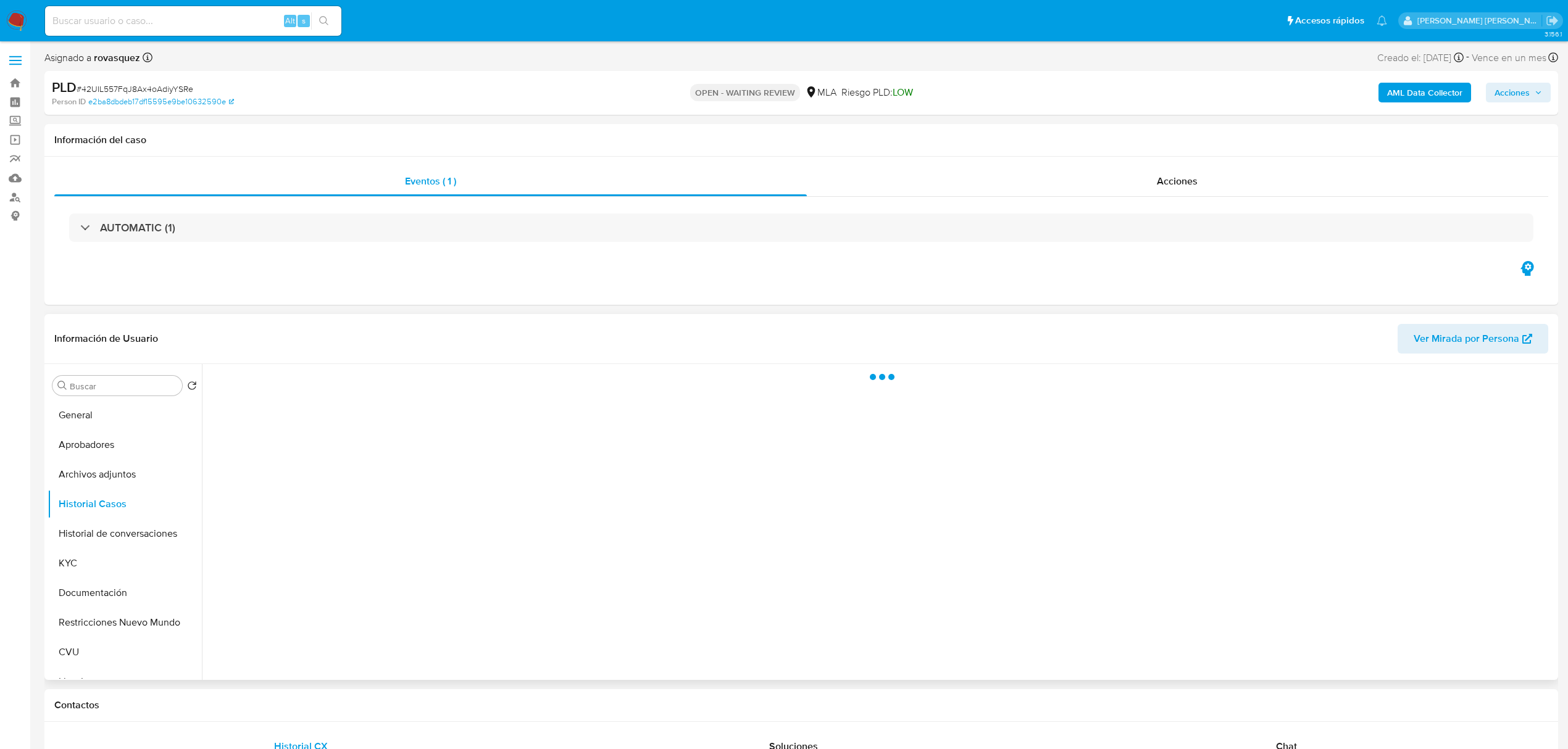
select select "10"
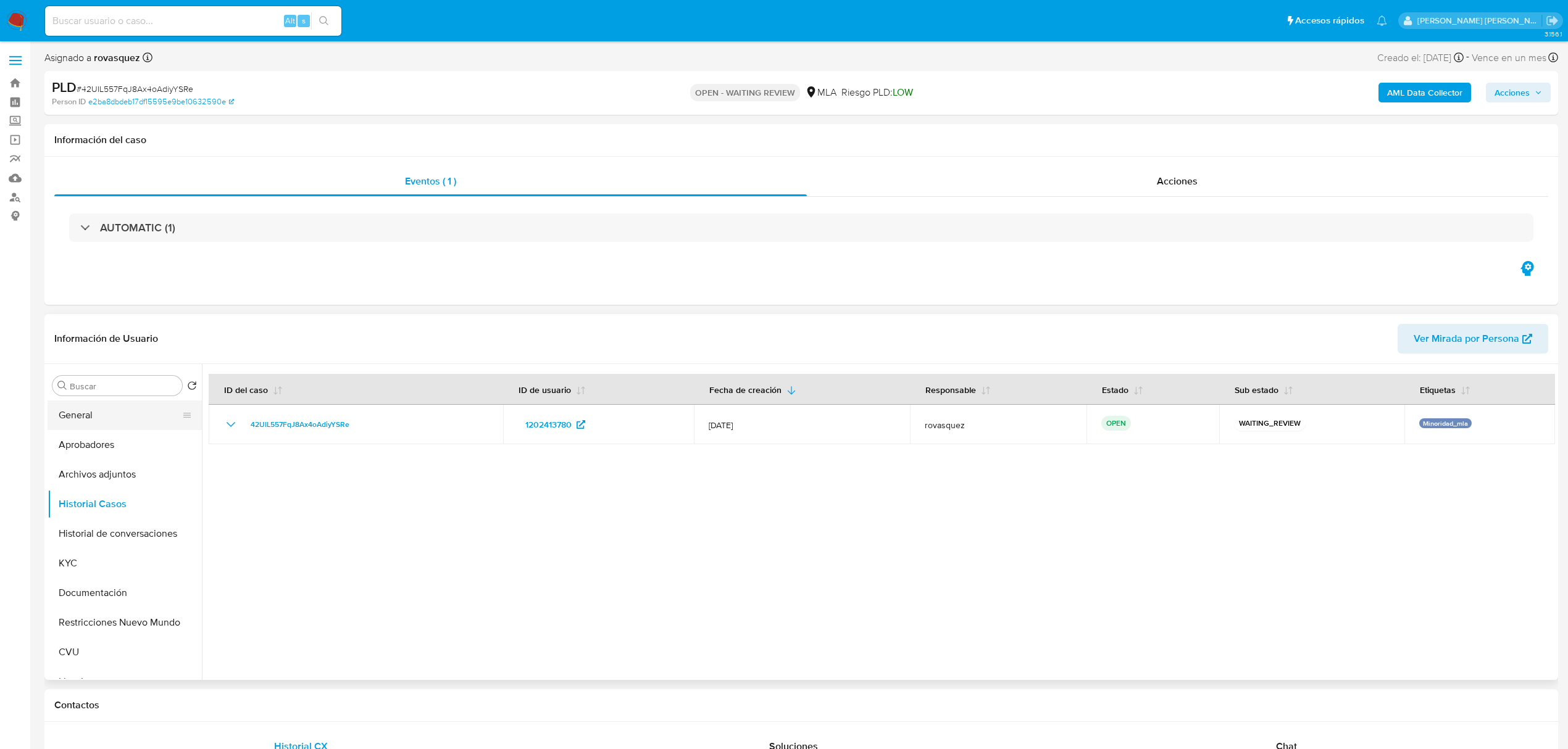
click at [98, 420] on button "General" at bounding box center [120, 415] width 144 height 30
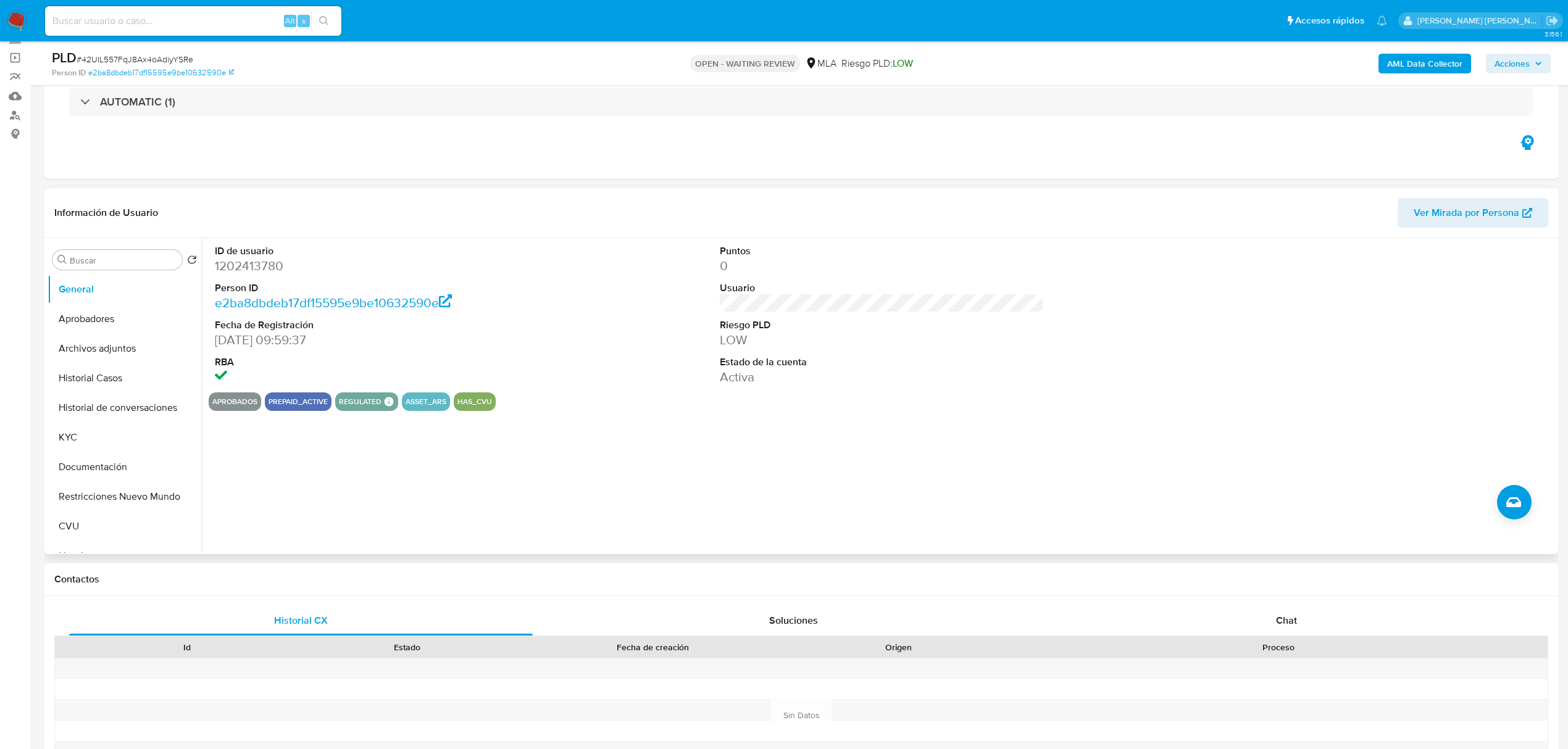
scroll to position [329, 0]
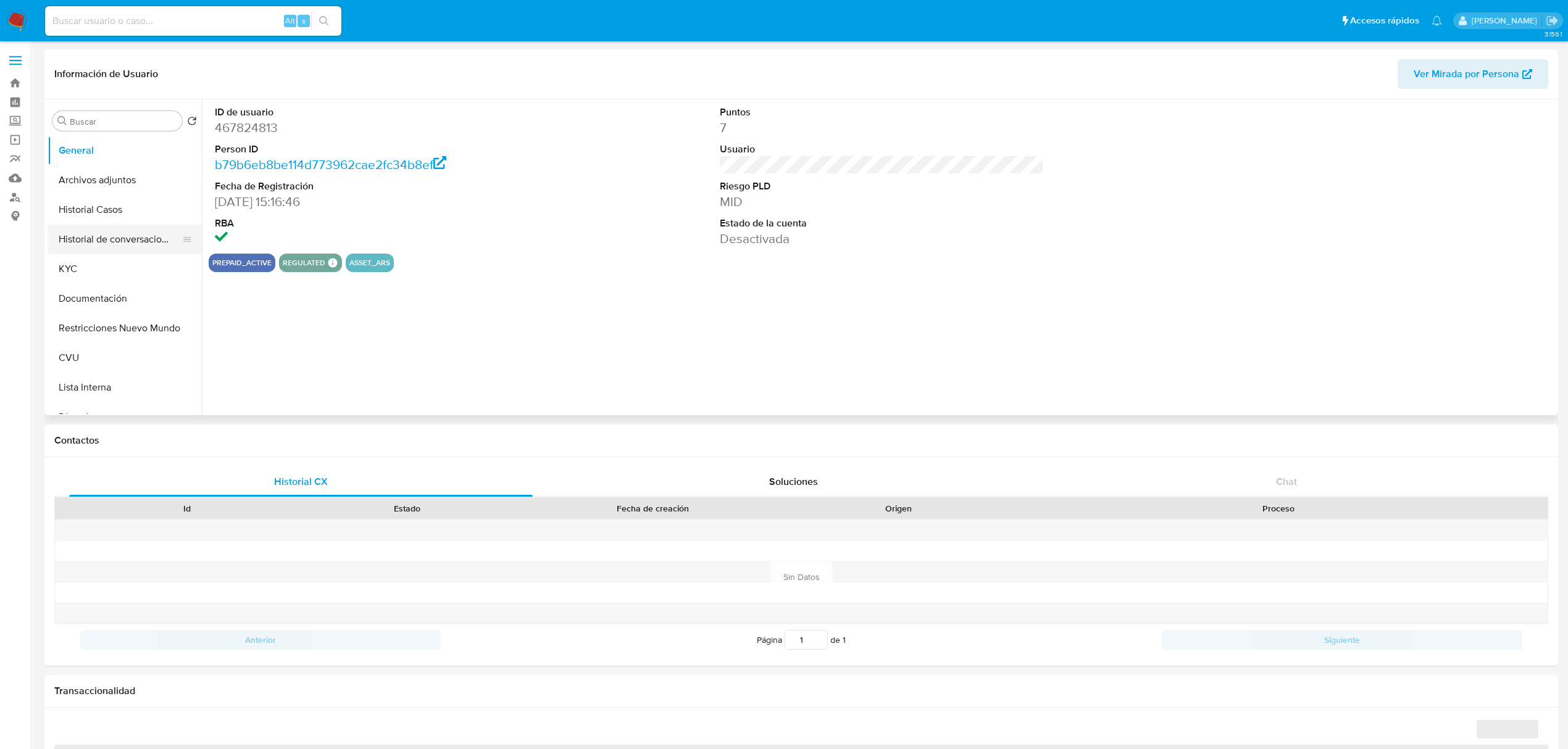
select select "10"
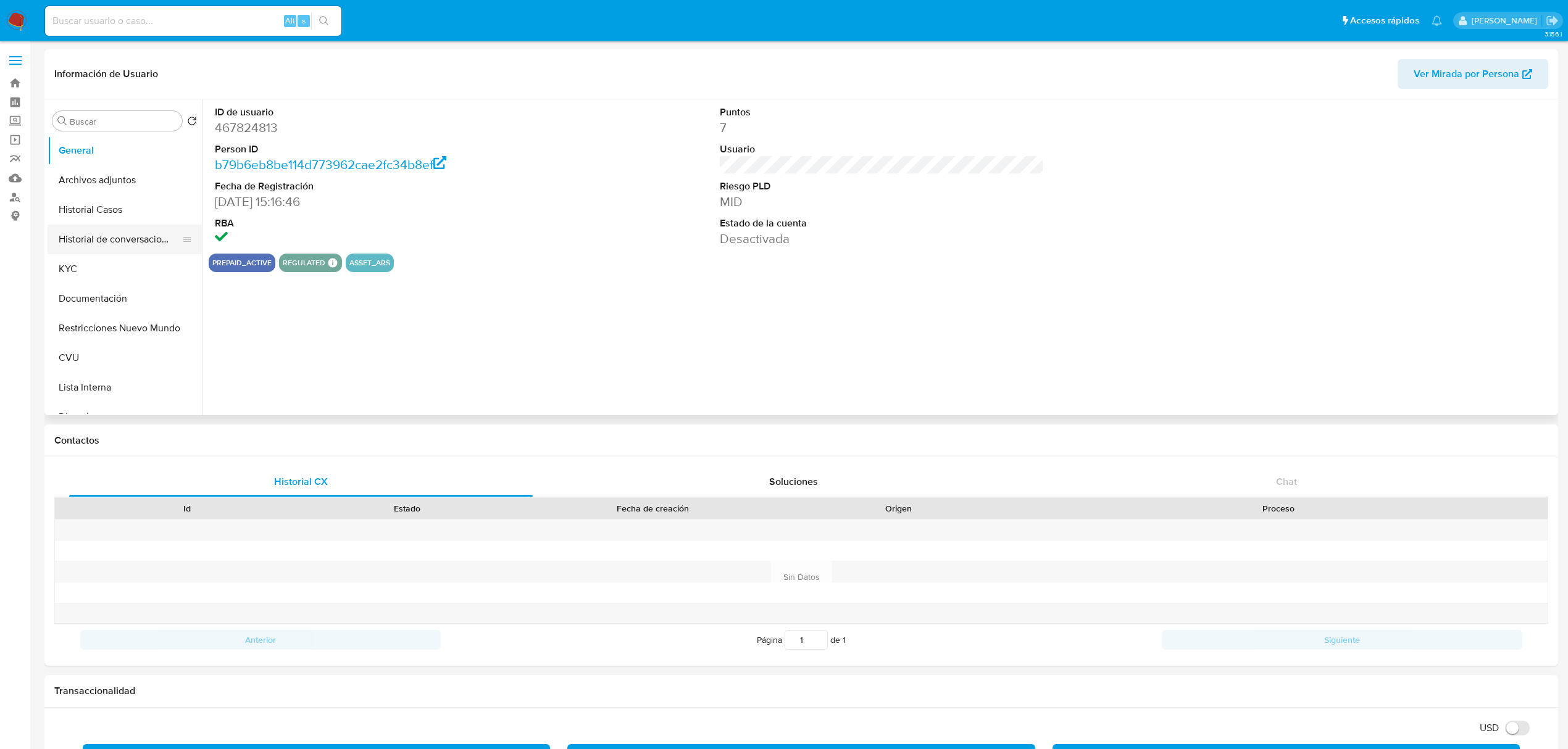
click at [117, 242] on button "Historial de conversaciones" at bounding box center [120, 239] width 144 height 30
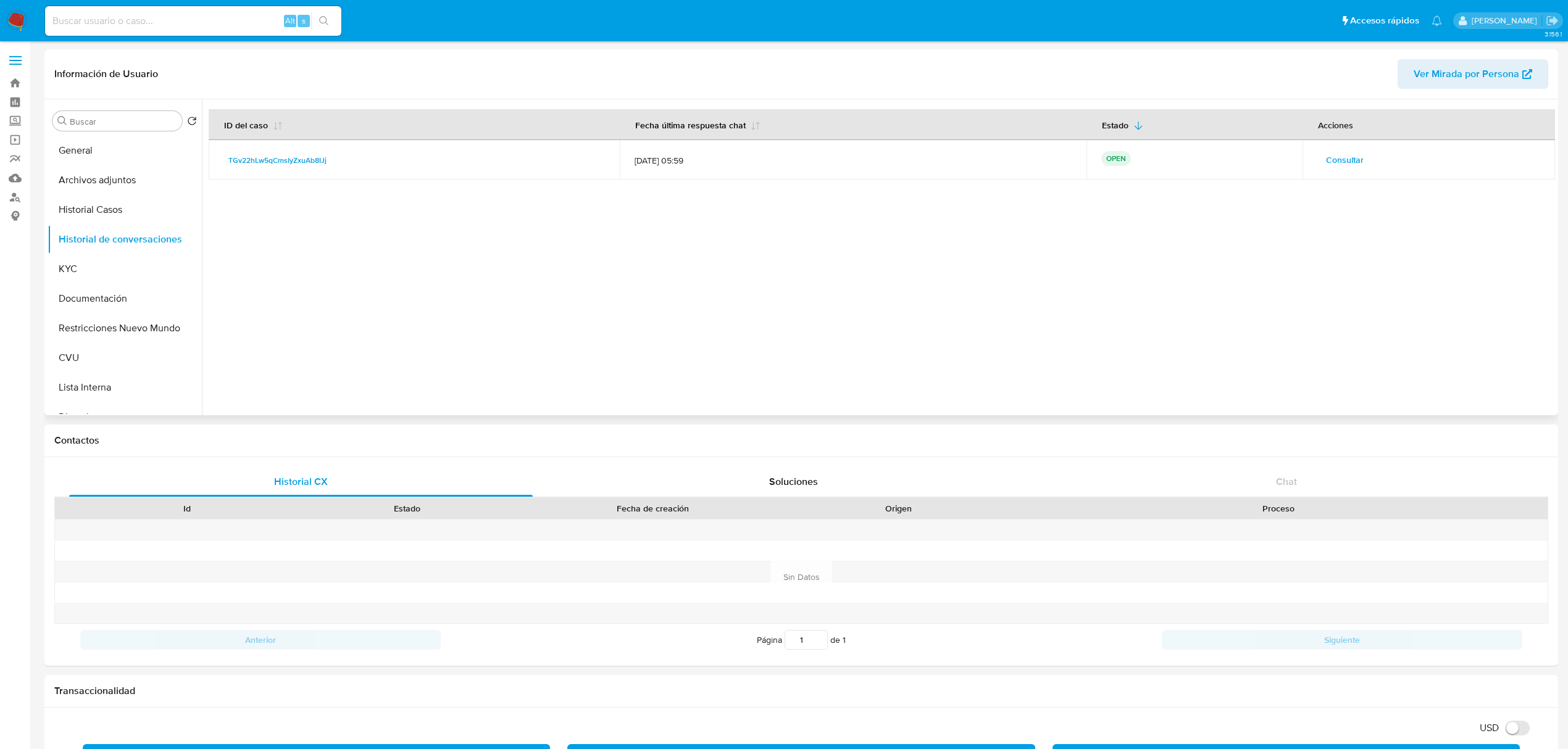
click at [1364, 151] on button "Consultar" at bounding box center [1344, 160] width 55 height 20
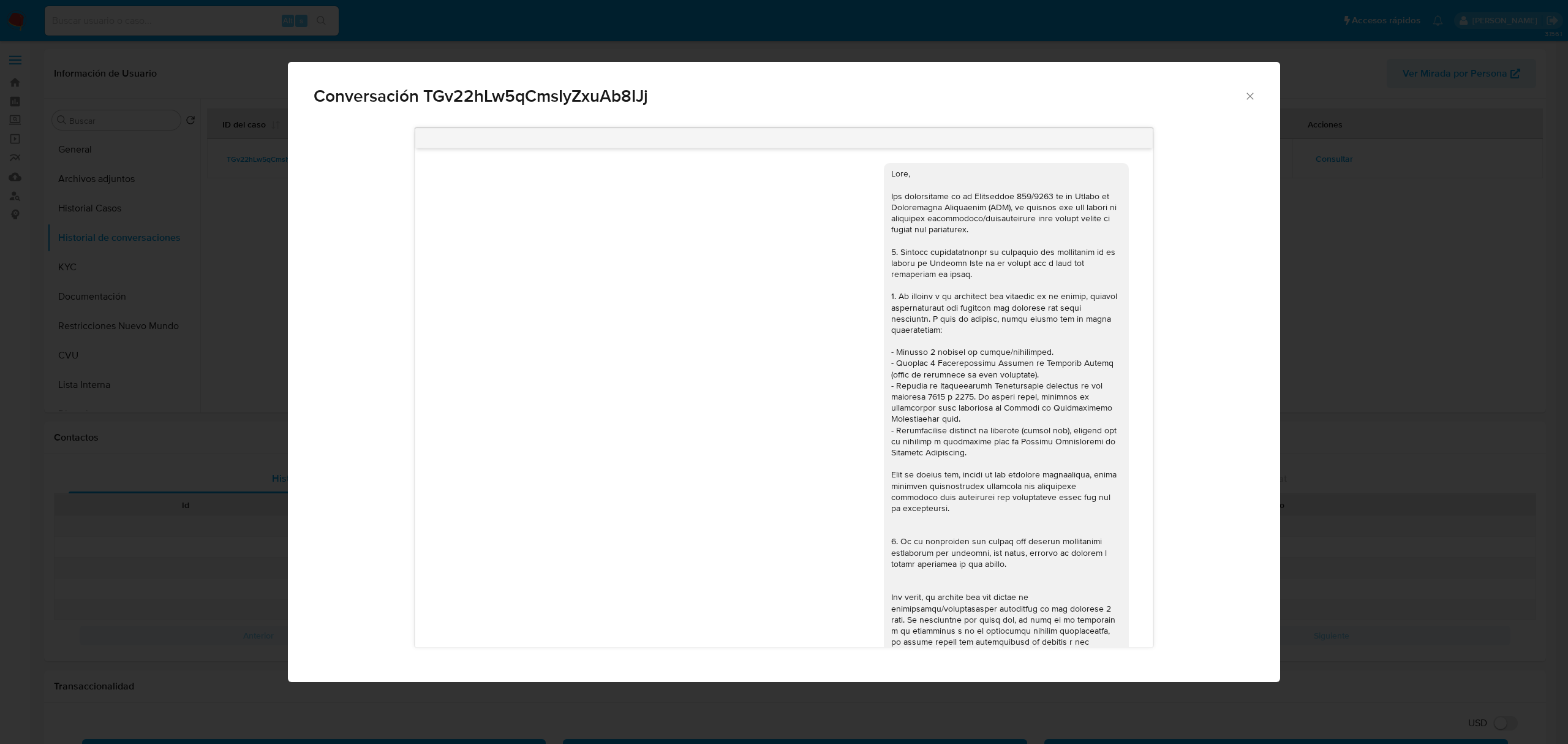
scroll to position [2062, 0]
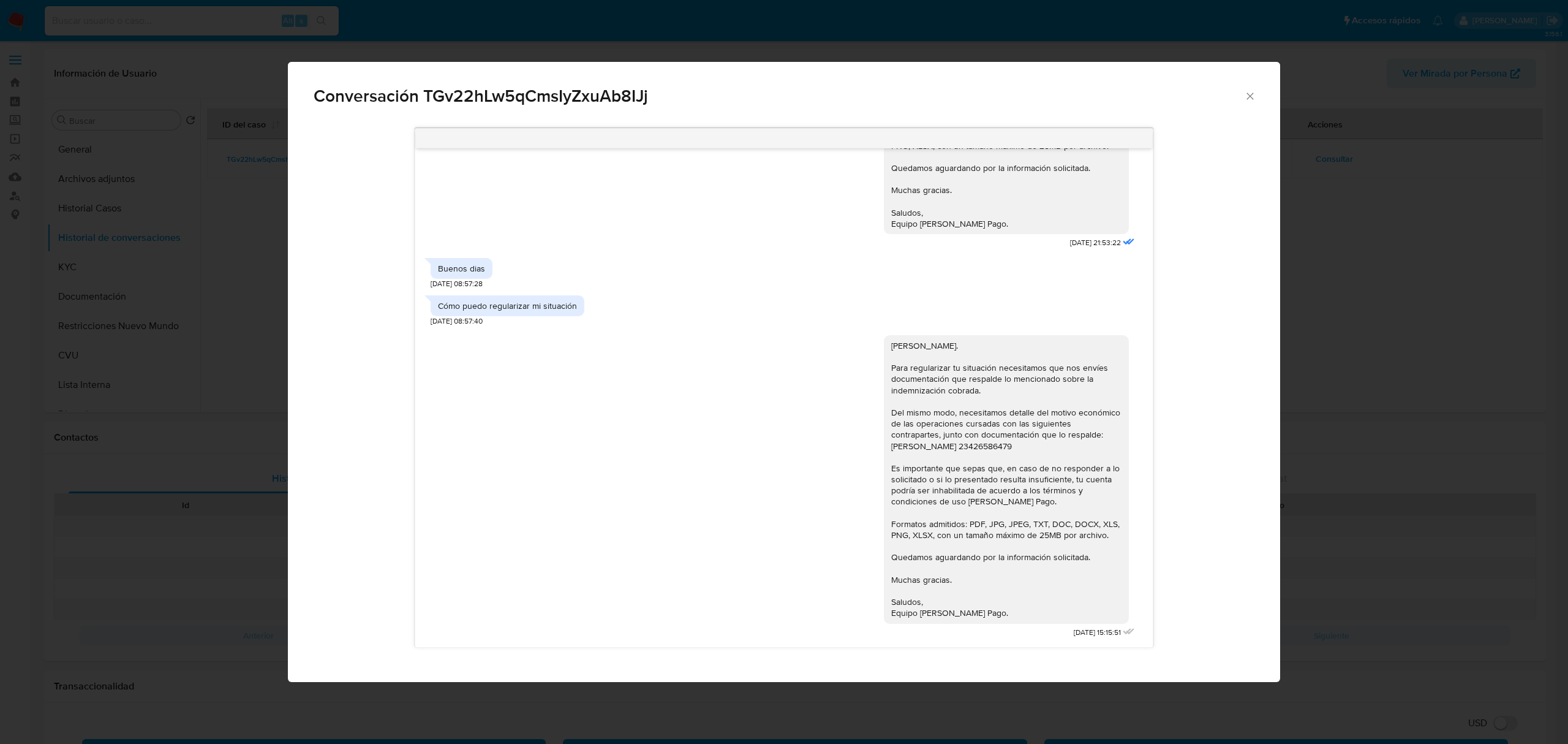
click at [1397, 197] on div "Conversación TGv22hLw5qCmsIyZxuAb8IJj [DATE] 18:00:36 Hola, Esperamos que te en…" at bounding box center [784, 372] width 1568 height 744
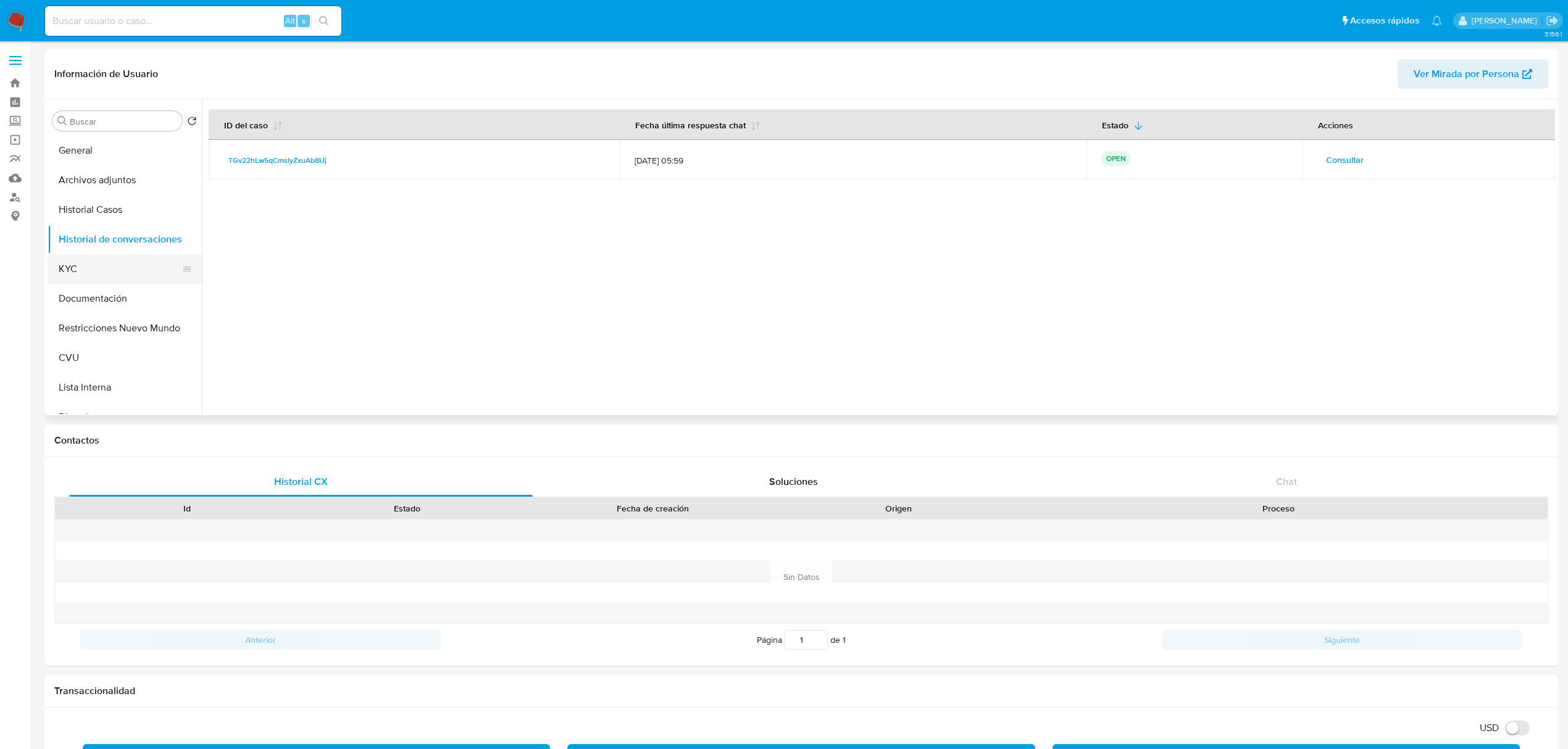
click at [84, 279] on button "KYC" at bounding box center [120, 268] width 144 height 30
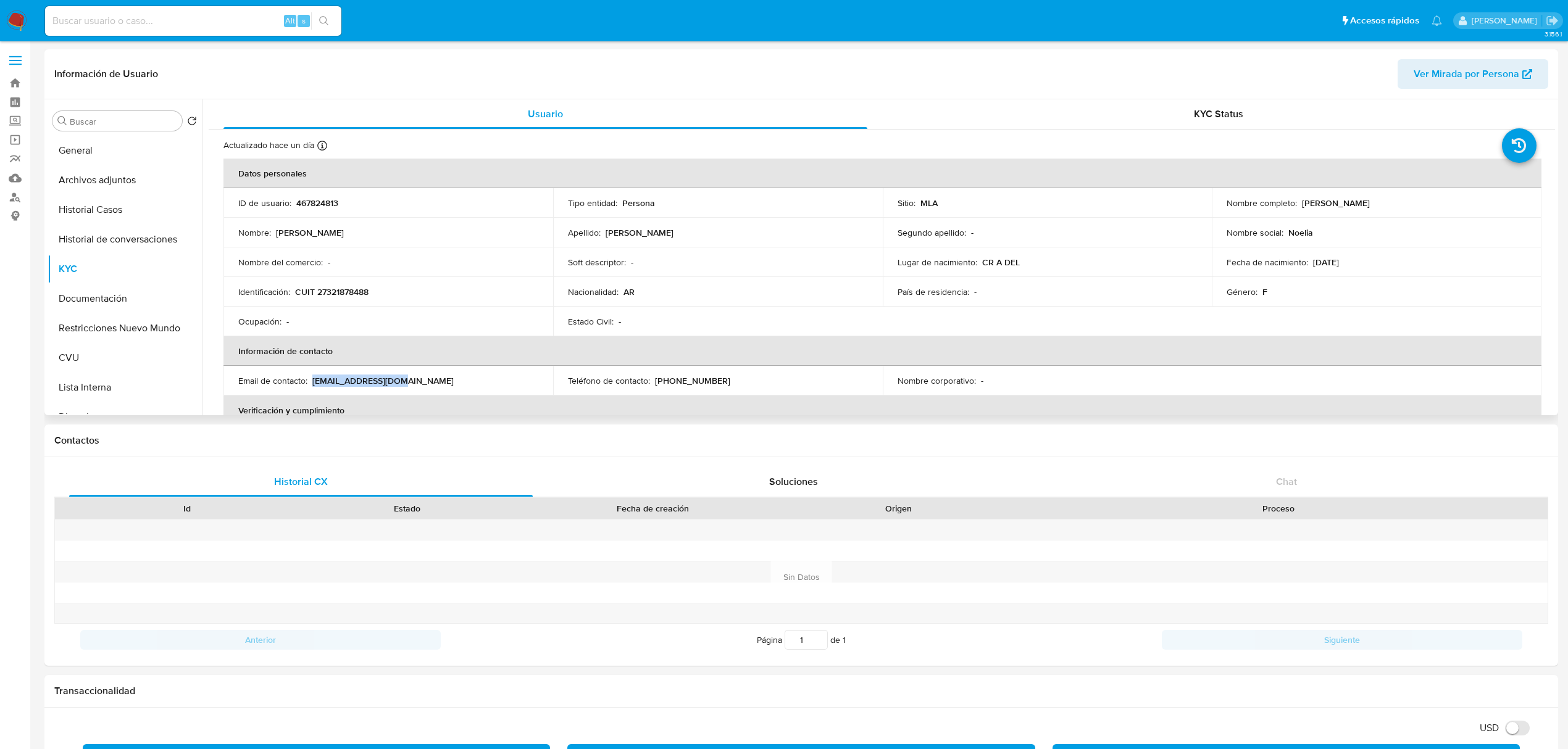
drag, startPoint x: 312, startPoint y: 380, endPoint x: 426, endPoint y: 379, distance: 114.0
click at [426, 379] on div "Email de contacto : [EMAIL_ADDRESS][DOMAIN_NAME]" at bounding box center [388, 381] width 300 height 11
copy p "[EMAIL_ADDRESS][DOMAIN_NAME]"
click at [146, 244] on button "Historial de conversaciones" at bounding box center [120, 239] width 144 height 30
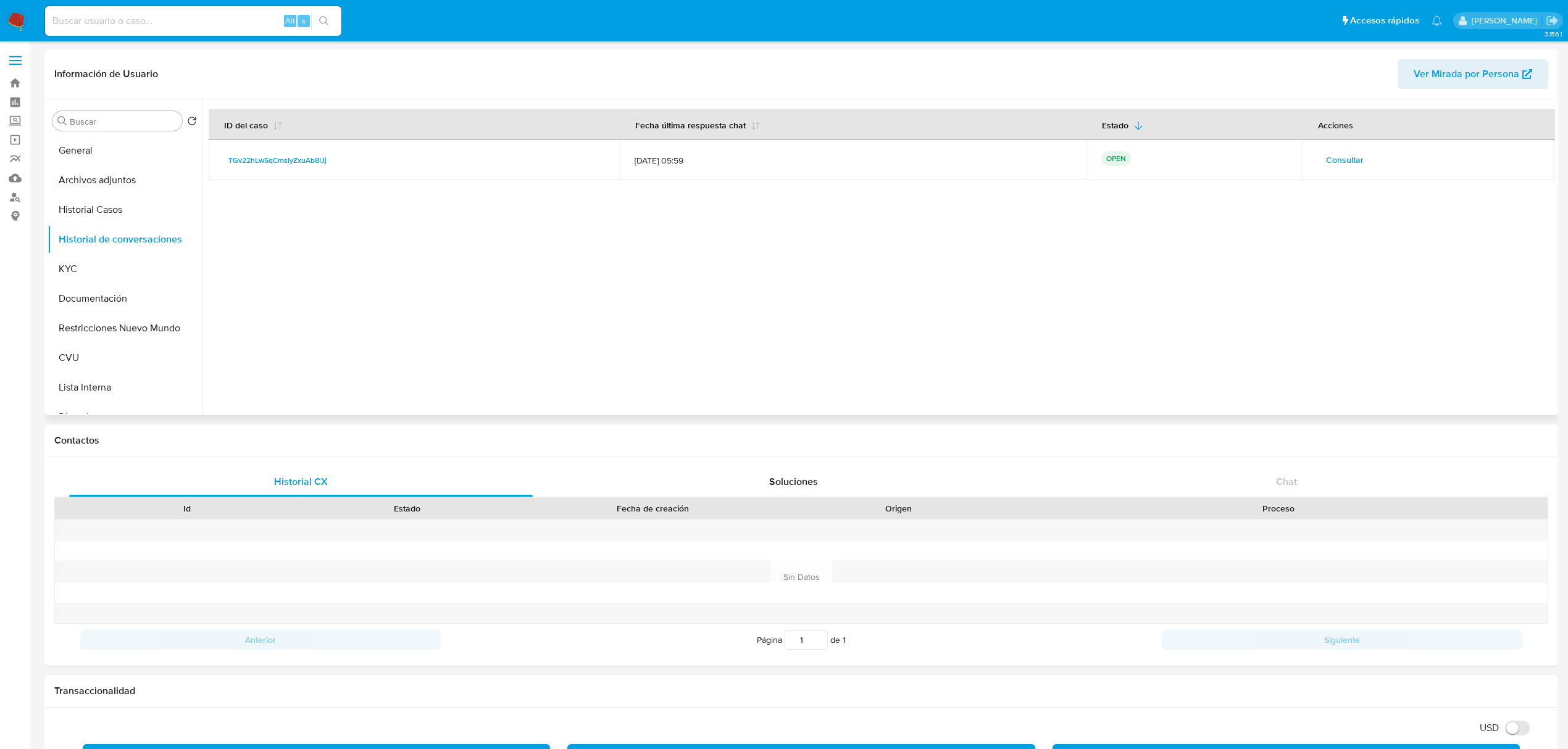
click at [1341, 156] on span "Consultar" at bounding box center [1344, 160] width 37 height 17
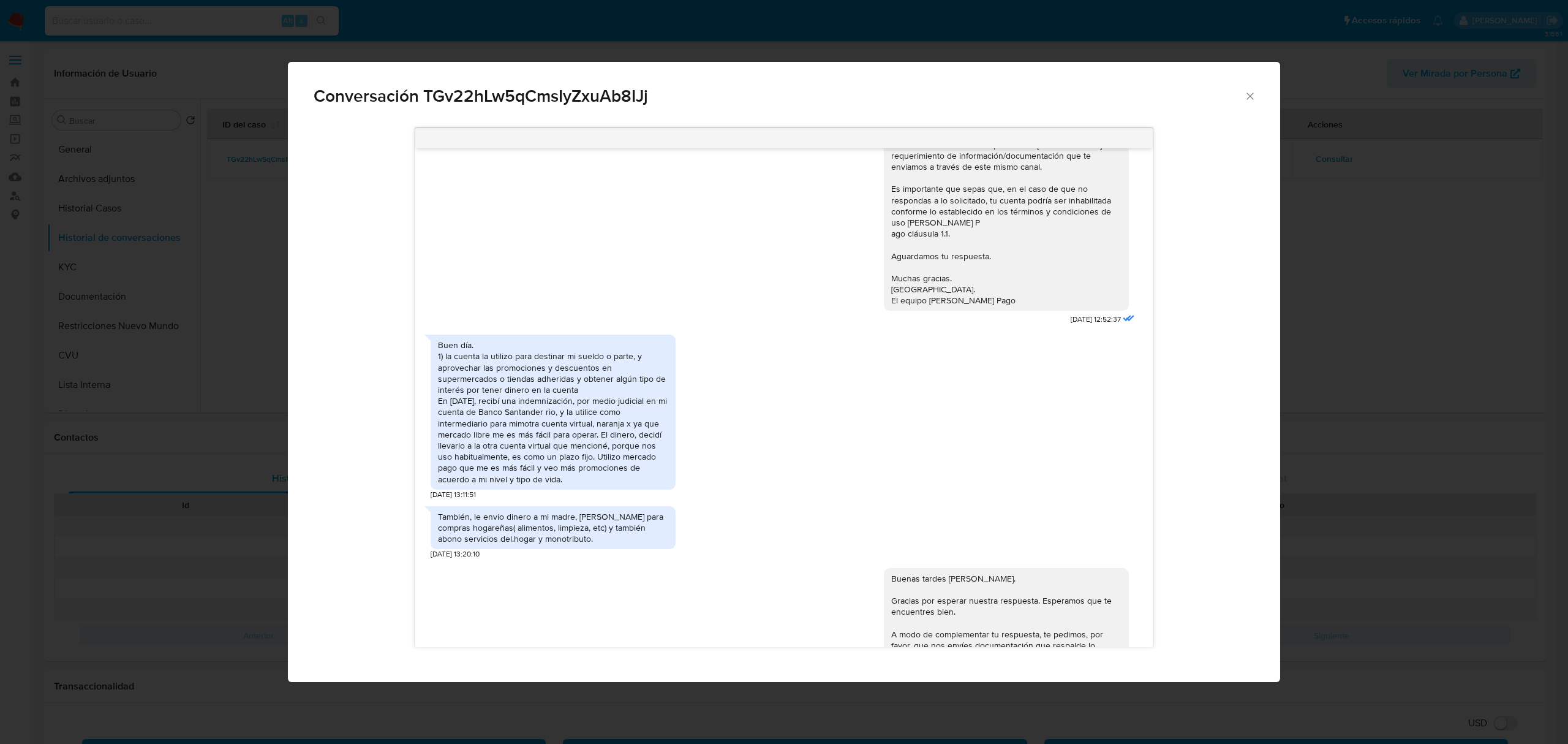
scroll to position [755, 0]
drag, startPoint x: 465, startPoint y: 392, endPoint x: 639, endPoint y: 401, distance: 174.2
click at [639, 401] on div "Buen día. 1) la cuenta la utilizo para destinar mi sueldo o parte, y aprovechar…" at bounding box center [553, 413] width 230 height 145
click at [527, 439] on div "Buen día. 1) la cuenta la utilizo para destinar mi sueldo o parte, y aprovechar…" at bounding box center [553, 413] width 230 height 145
drag, startPoint x: 440, startPoint y: 435, endPoint x: 620, endPoint y: 439, distance: 180.0
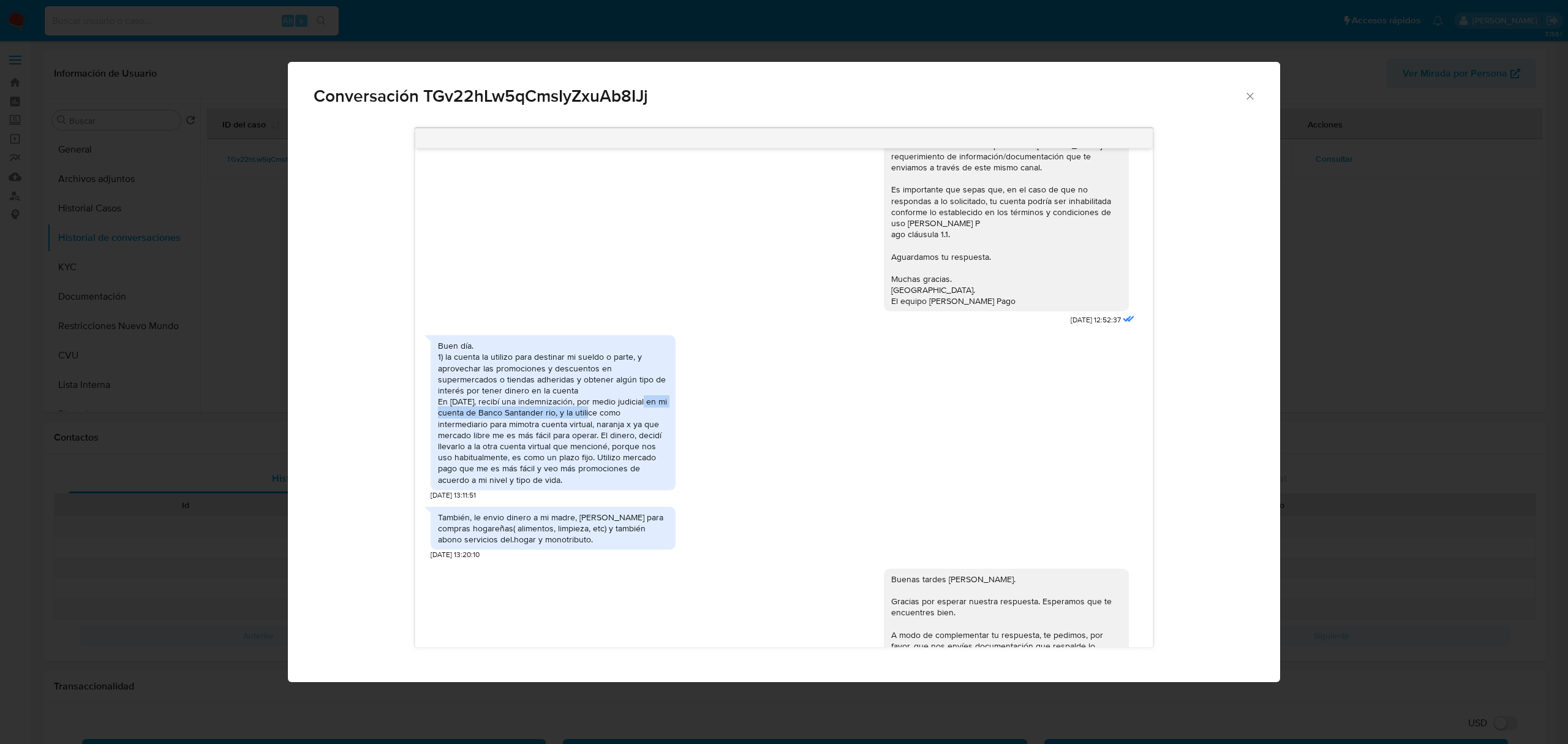
click at [620, 439] on div "Buen día. 1) la cuenta la utilizo para destinar mi sueldo o parte, y aprovechar…" at bounding box center [553, 413] width 230 height 145
click at [549, 478] on div "Buen día. 1) la cuenta la utilizo para destinar mi sueldo o parte, y aprovechar…" at bounding box center [553, 413] width 230 height 145
drag, startPoint x: 460, startPoint y: 458, endPoint x: 641, endPoint y: 464, distance: 181.1
click at [641, 464] on div "Buen día. 1) la cuenta la utilizo para destinar mi sueldo o parte, y aprovechar…" at bounding box center [553, 413] width 230 height 145
click at [536, 474] on div "Buen día. 1) la cuenta la utilizo para destinar mi sueldo o parte, y aprovechar…" at bounding box center [553, 413] width 230 height 145
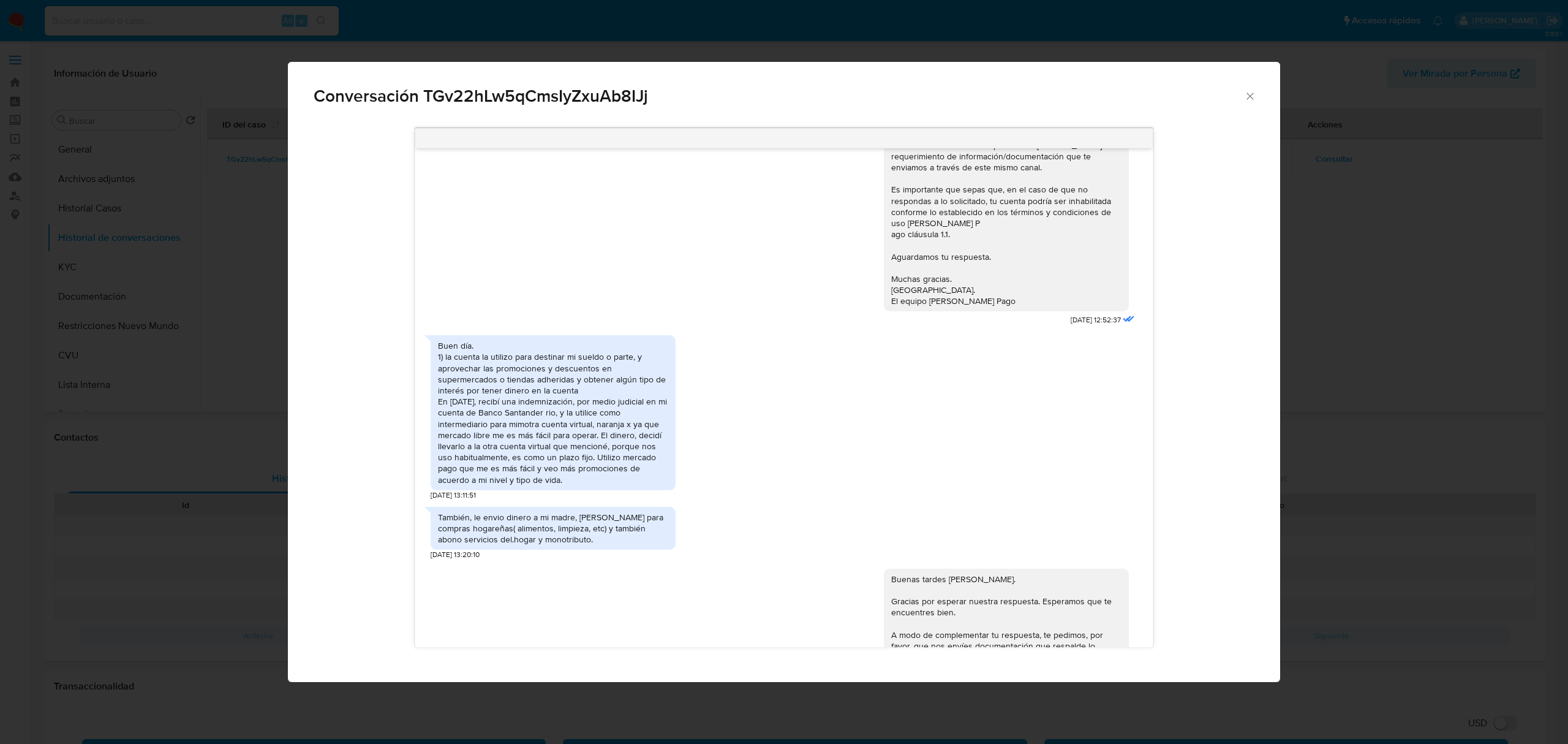
drag, startPoint x: 497, startPoint y: 418, endPoint x: 665, endPoint y: 505, distance: 189.2
click at [665, 485] on div "Buen día. 1) la cuenta la utilizo para destinar mi sueldo o parte, y aprovechar…" at bounding box center [553, 413] width 230 height 145
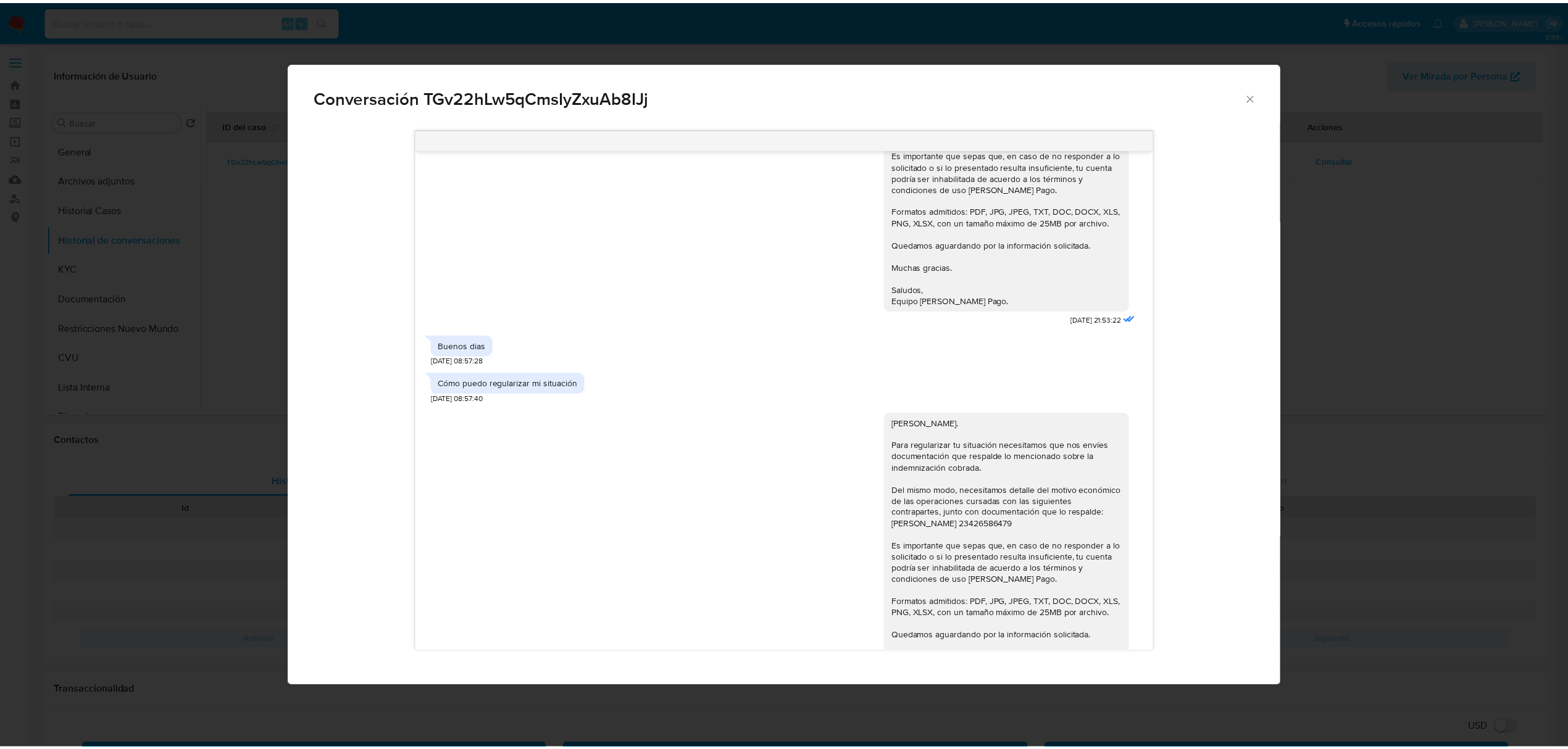
scroll to position [2076, 0]
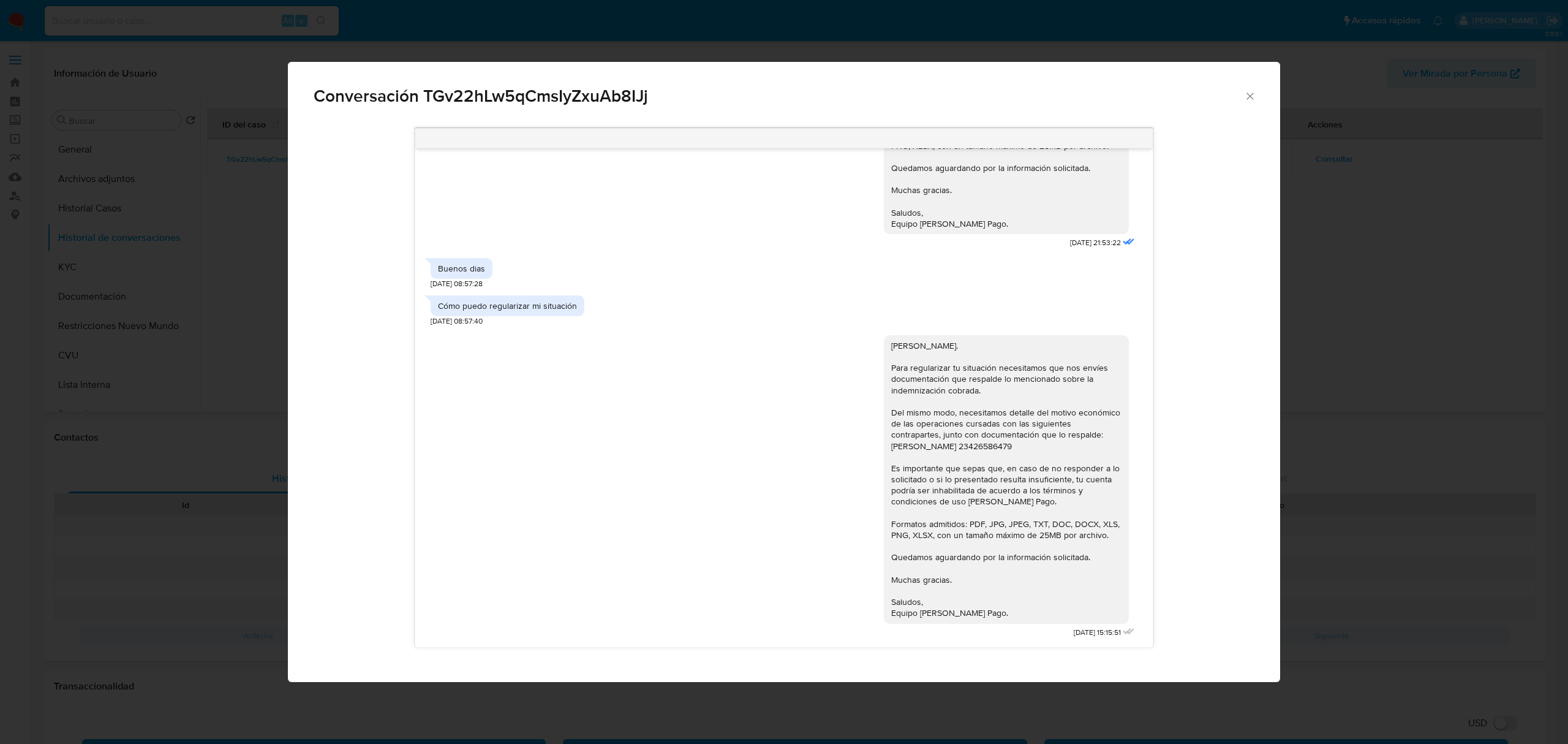
click at [1368, 143] on div "Conversación TGv22hLw5qCmsIyZxuAb8IJj [DATE] 18:00:36 Hola, Esperamos que te en…" at bounding box center [784, 372] width 1568 height 744
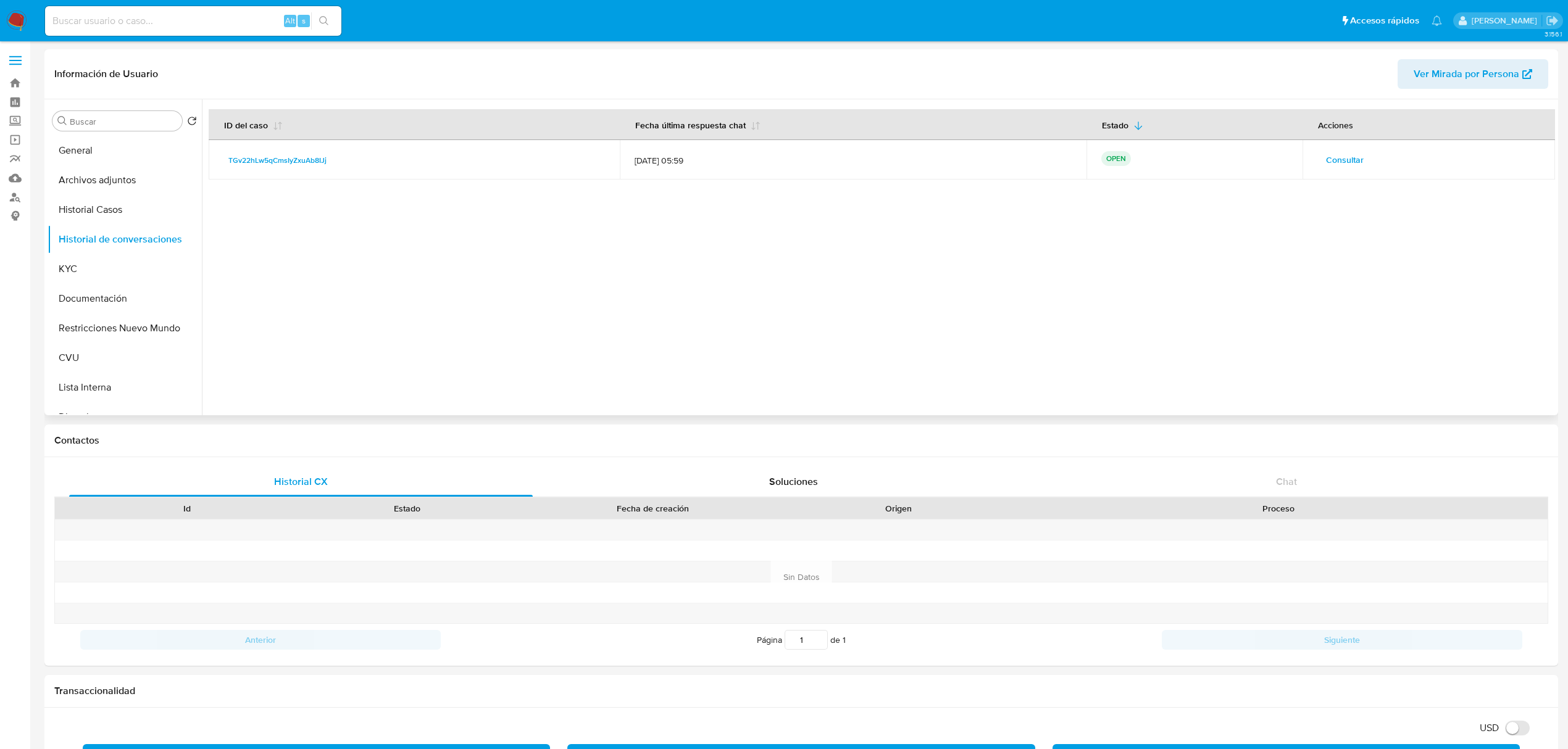
click at [571, 349] on div at bounding box center [879, 257] width 1353 height 316
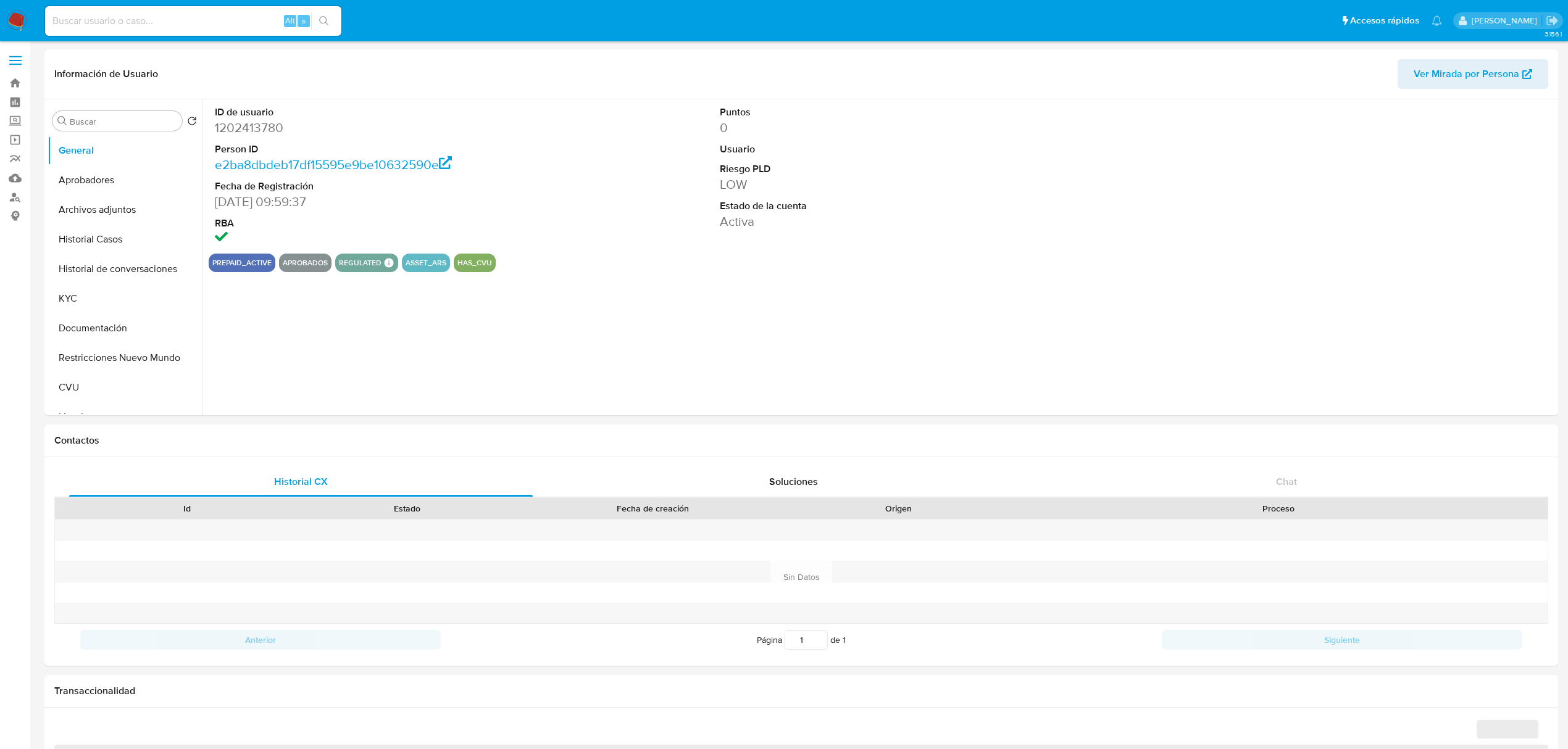
select select "10"
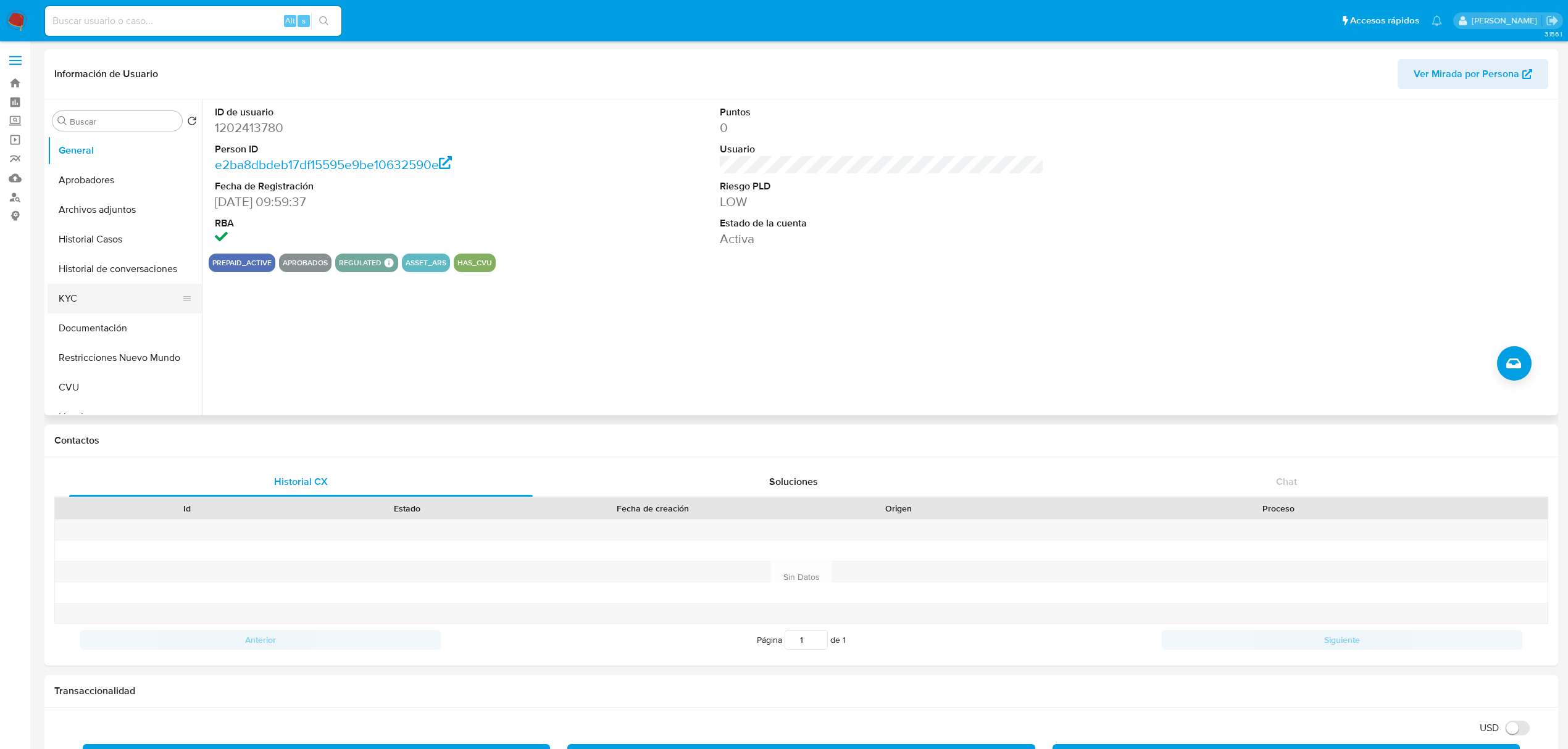
click at [90, 300] on button "KYC" at bounding box center [120, 298] width 144 height 30
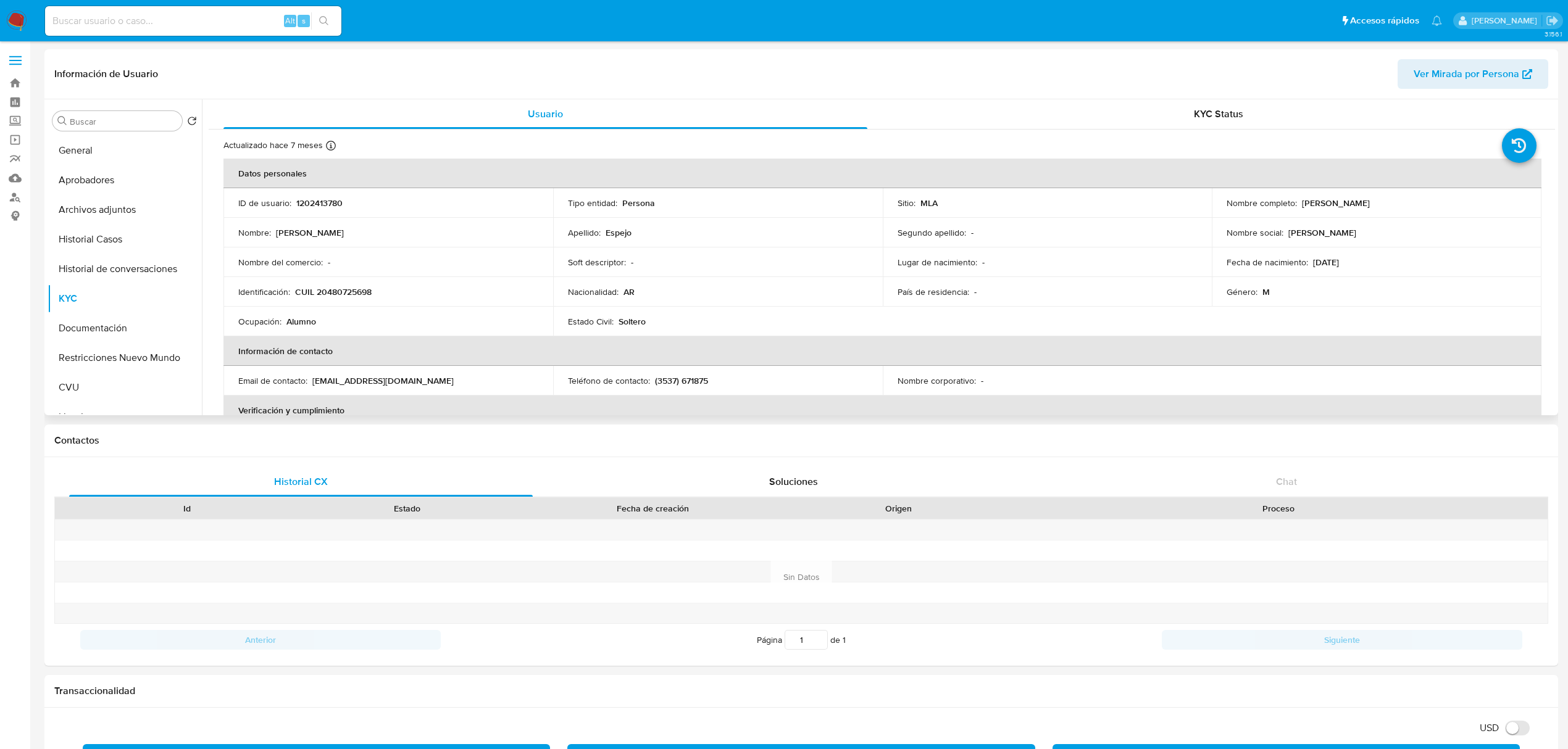
click at [357, 293] on p "CUIL 20480725698" at bounding box center [333, 292] width 77 height 11
copy p "20480725698"
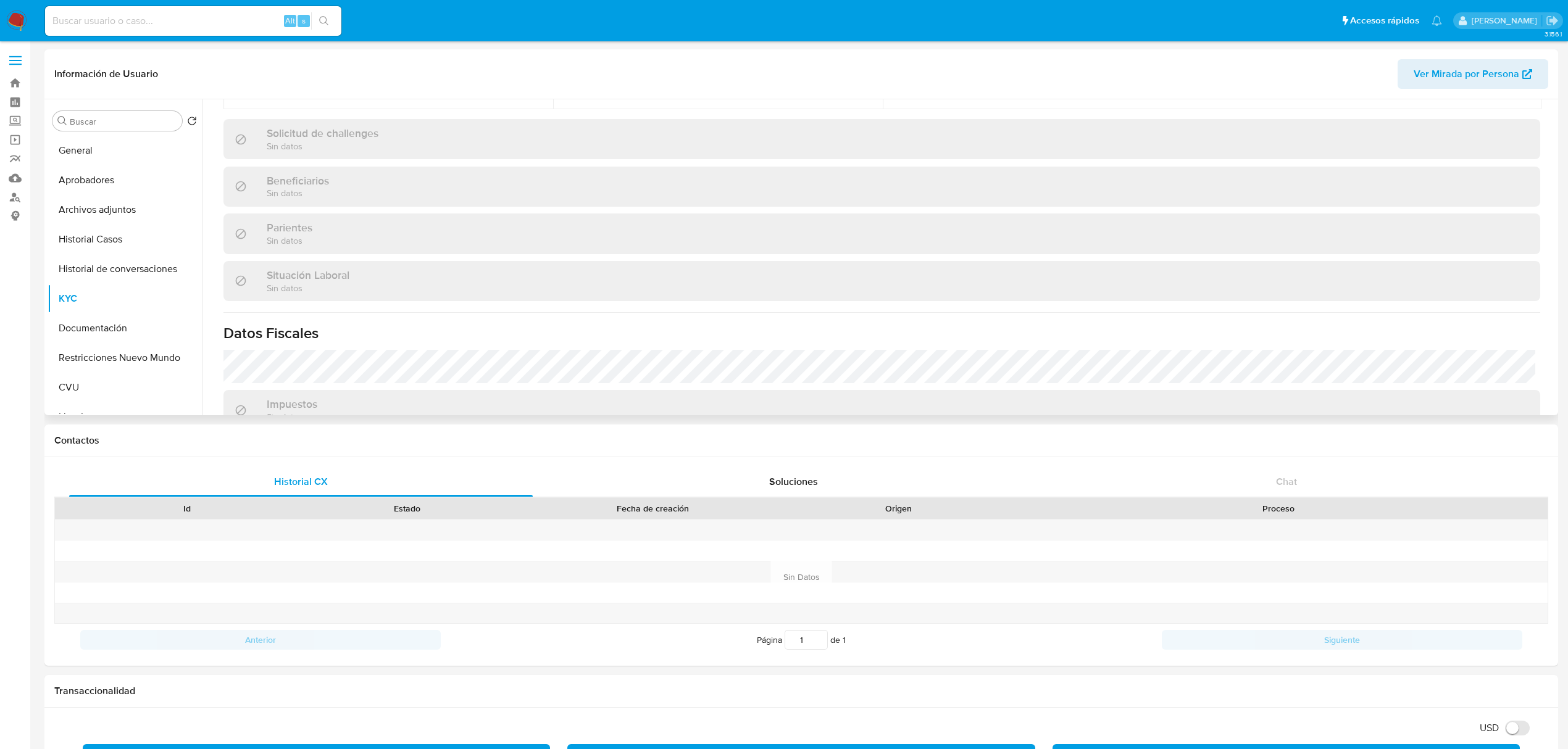
scroll to position [639, 0]
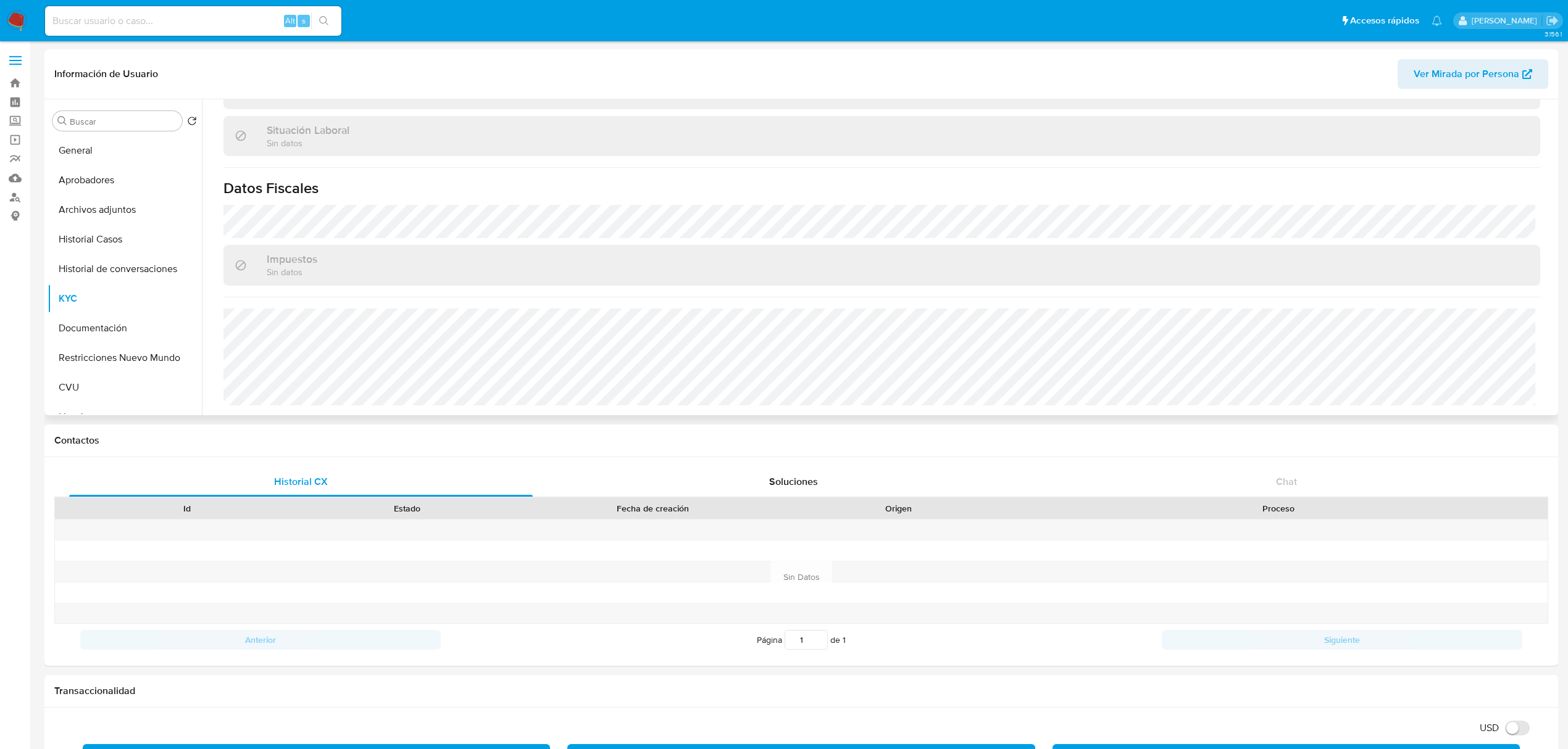
drag, startPoint x: 121, startPoint y: 387, endPoint x: 248, endPoint y: 376, distance: 127.5
click at [119, 388] on button "CVU" at bounding box center [125, 387] width 155 height 30
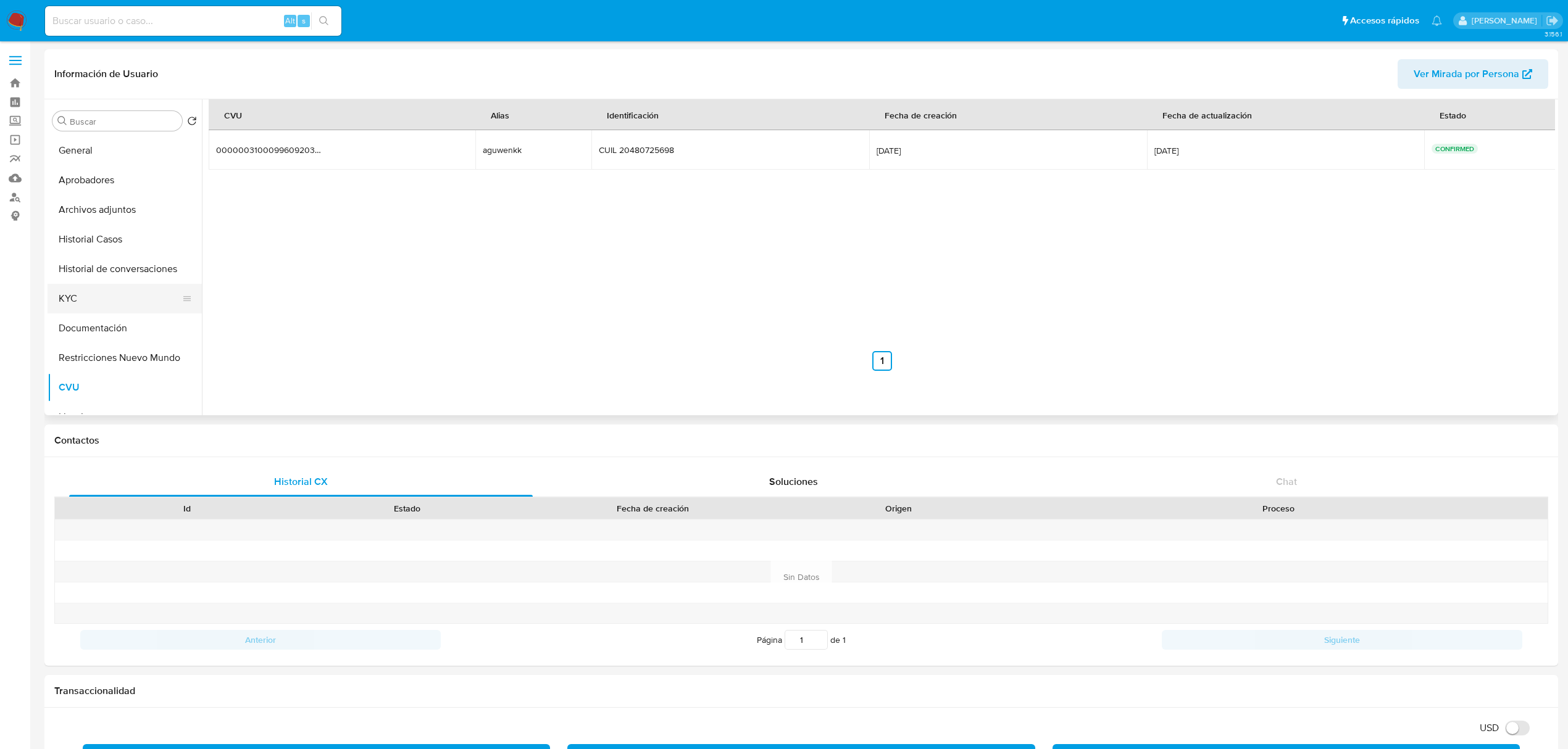
click at [91, 299] on button "KYC" at bounding box center [120, 298] width 144 height 30
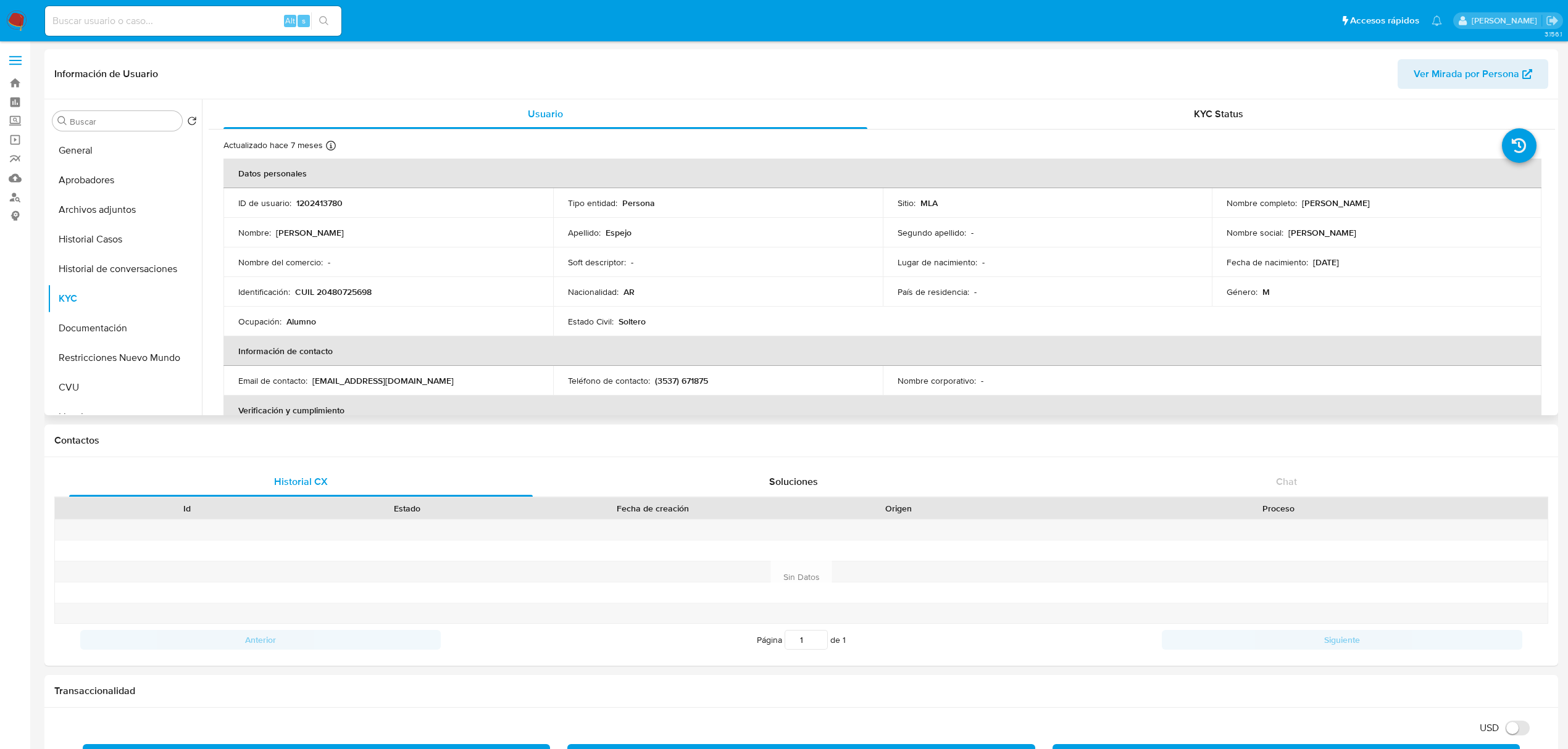
drag, startPoint x: 1297, startPoint y: 200, endPoint x: 1356, endPoint y: 204, distance: 59.1
click at [1356, 204] on p "[PERSON_NAME]" at bounding box center [1335, 203] width 68 height 11
copy p "[PERSON_NAME]"
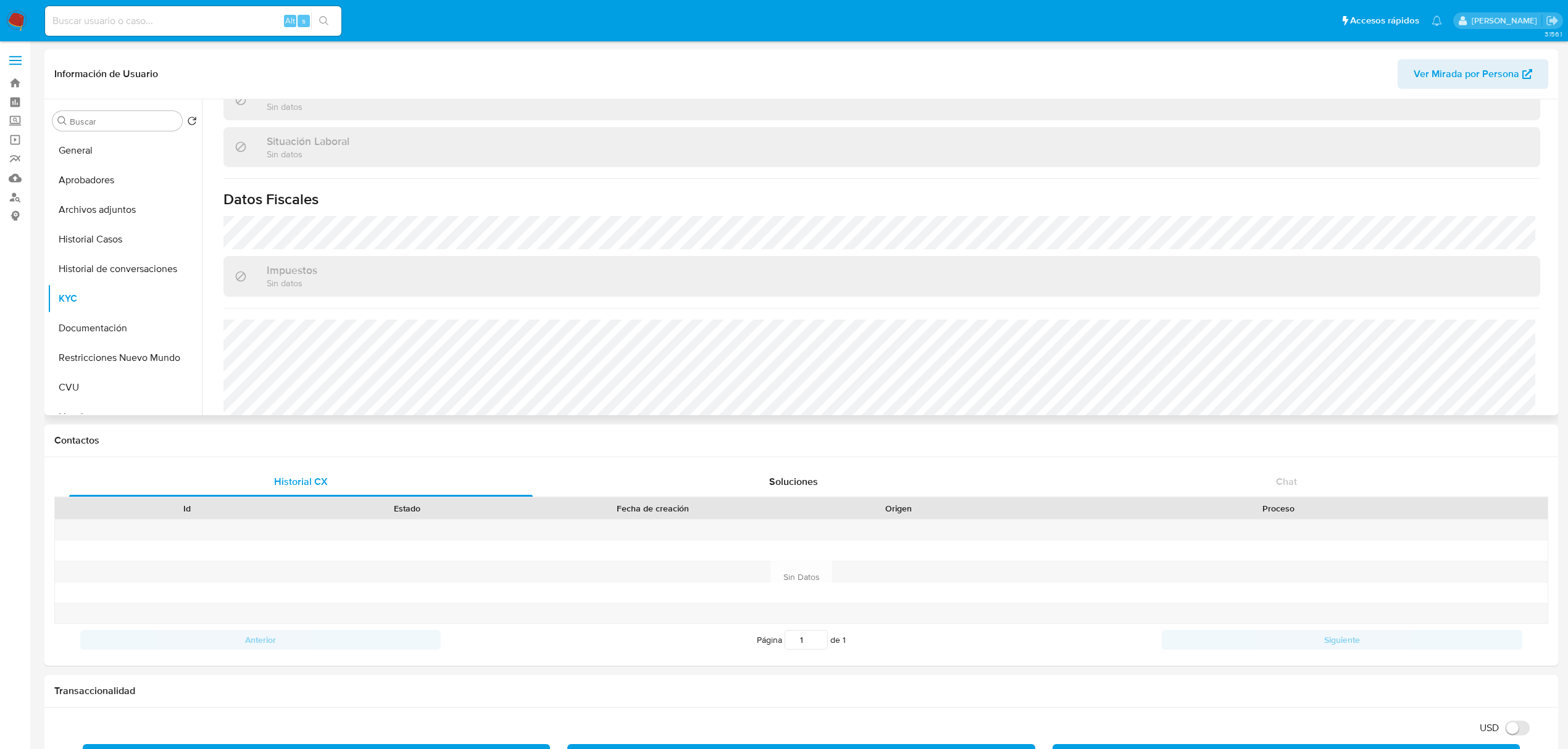
scroll to position [639, 0]
click at [106, 220] on button "Archivos adjuntos" at bounding box center [120, 210] width 144 height 30
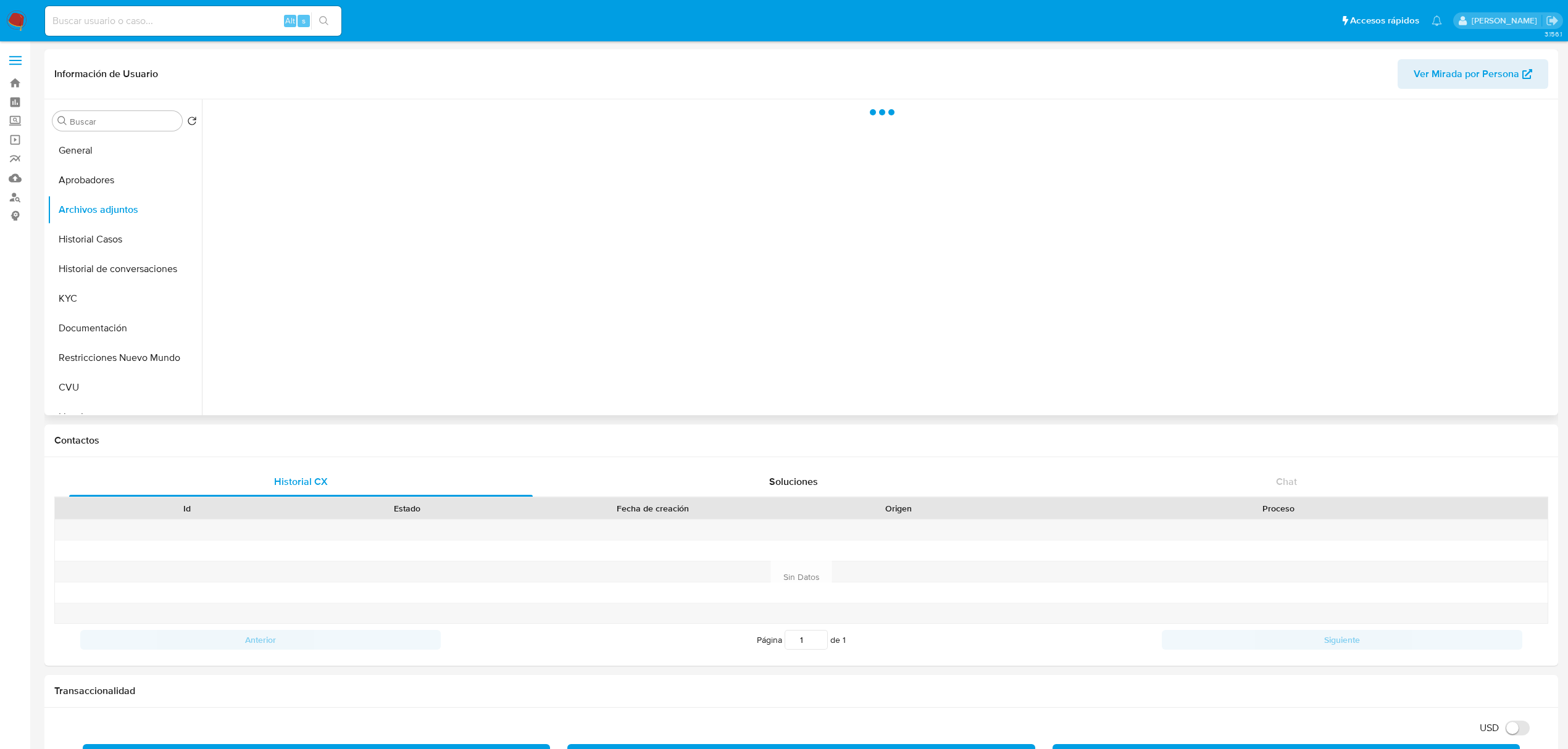
scroll to position [0, 0]
click at [694, 279] on div "Cannot load. Error loading manifest: AxiosError: Request failed with status cod…" at bounding box center [879, 257] width 1353 height 316
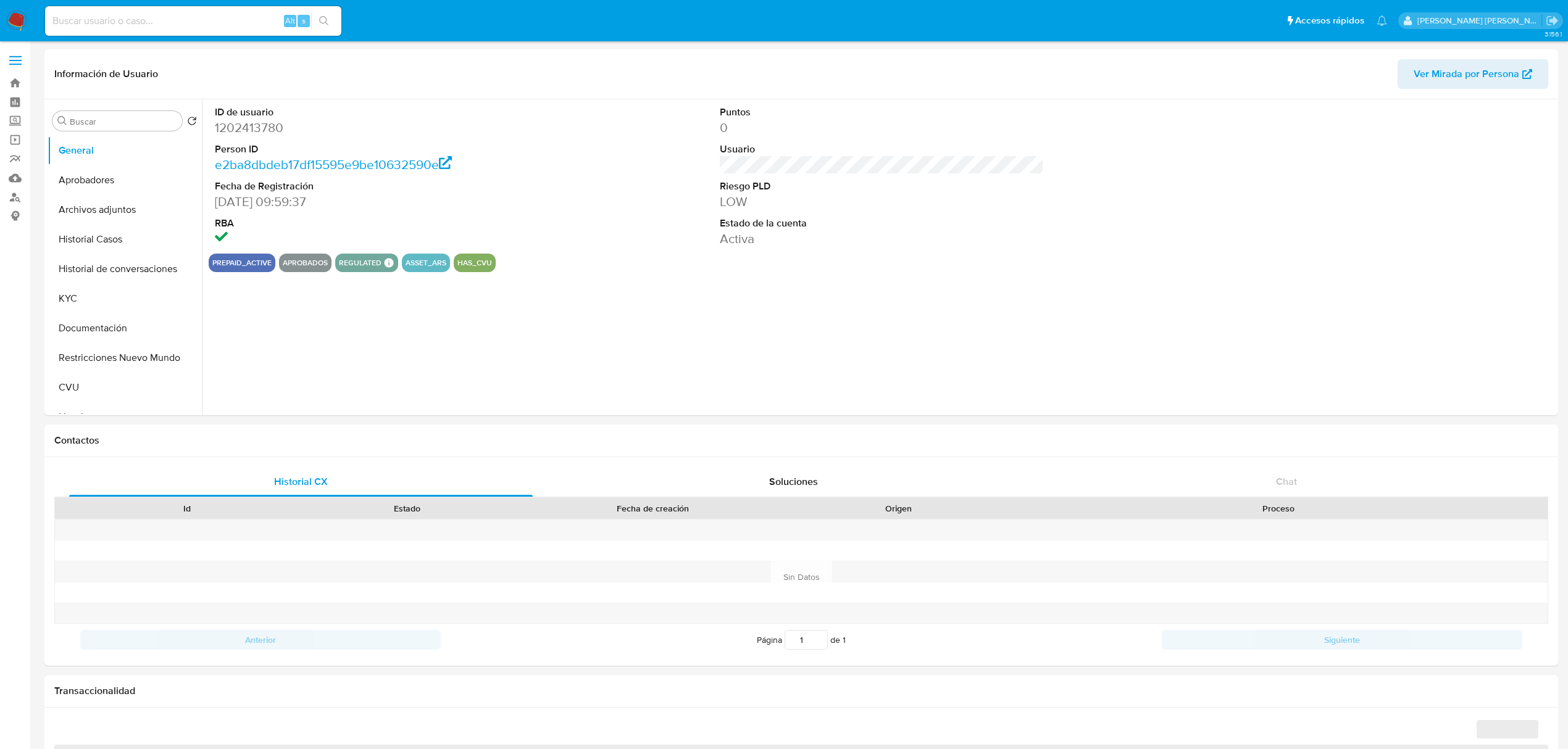
select select "10"
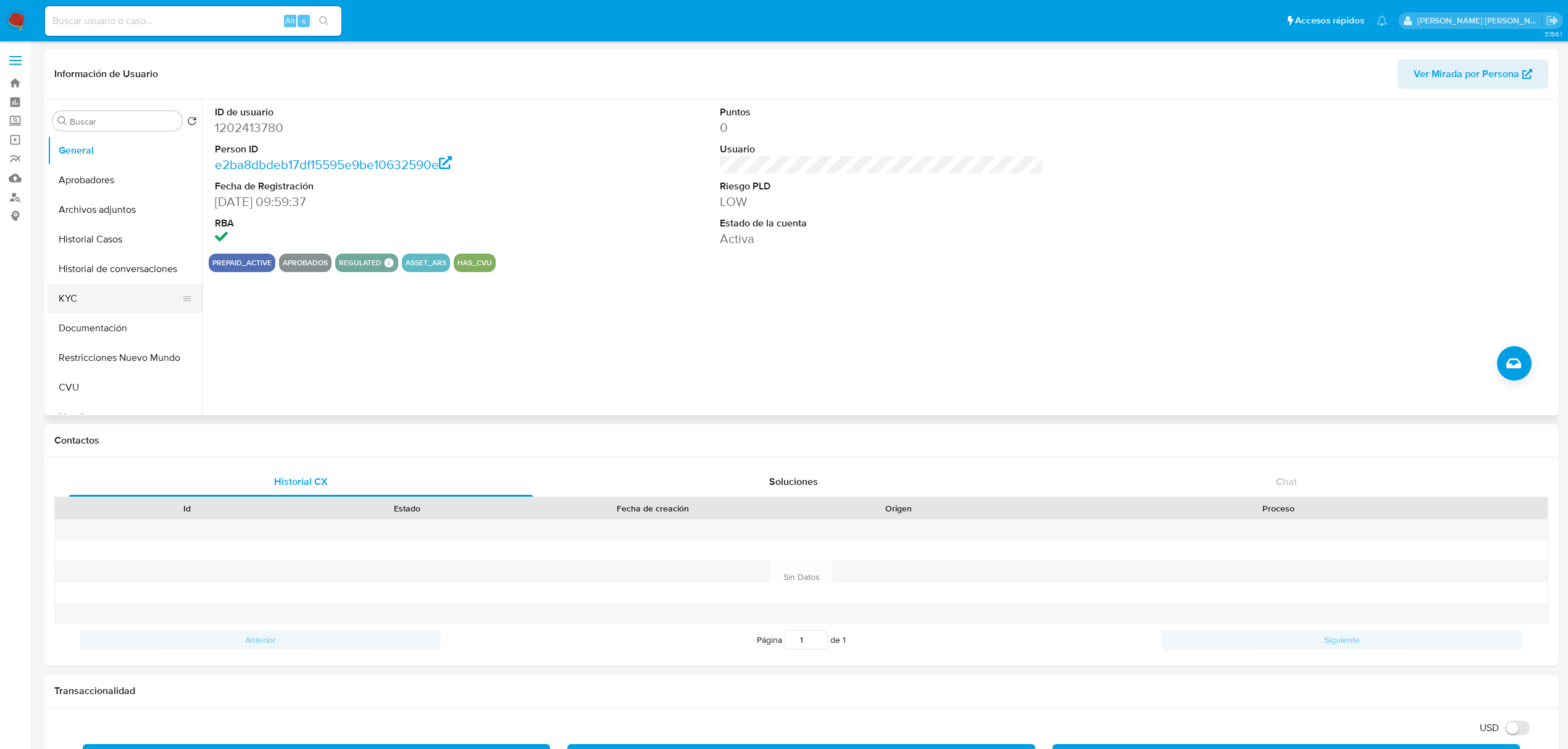
click at [106, 307] on button "KYC" at bounding box center [120, 298] width 144 height 30
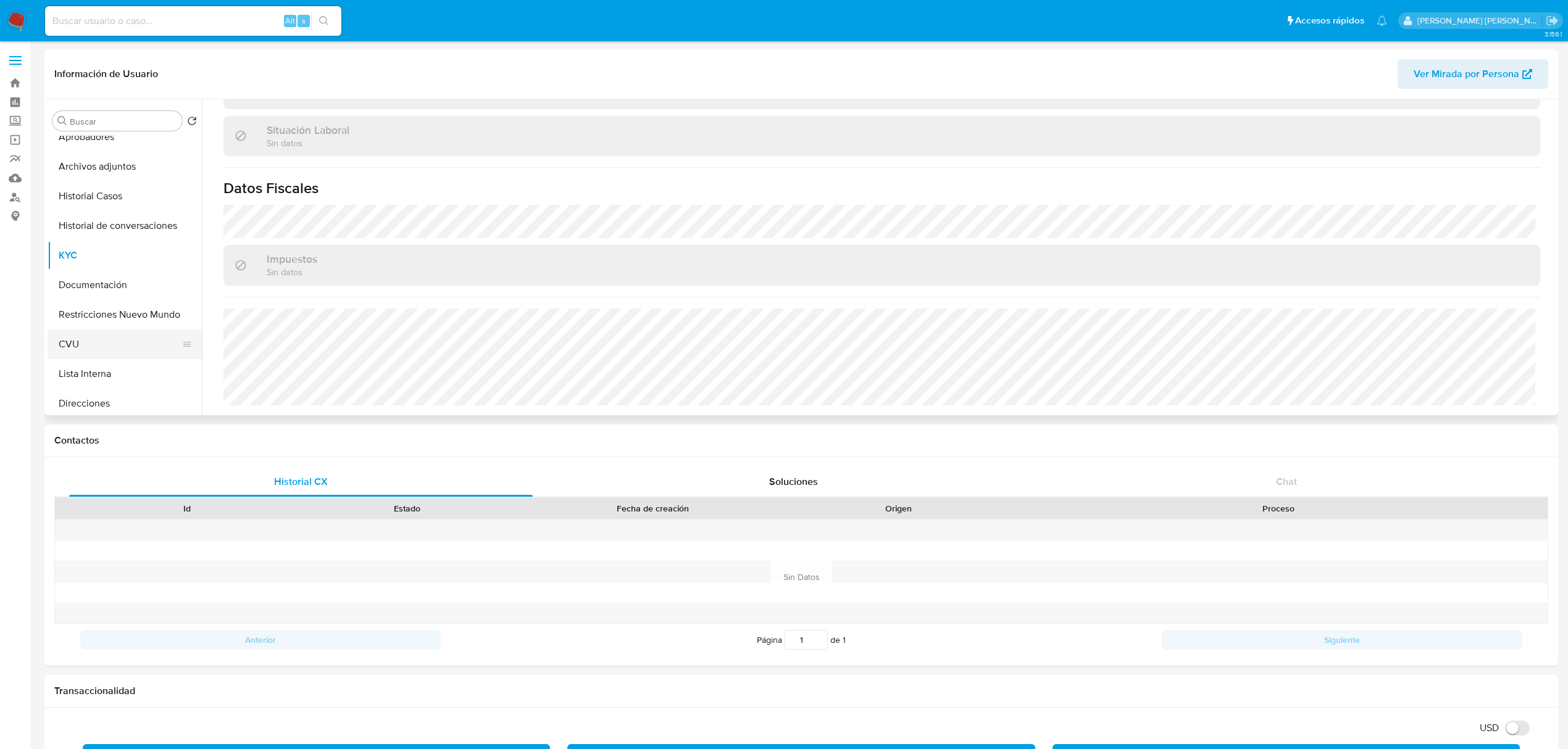
scroll to position [82, 0]
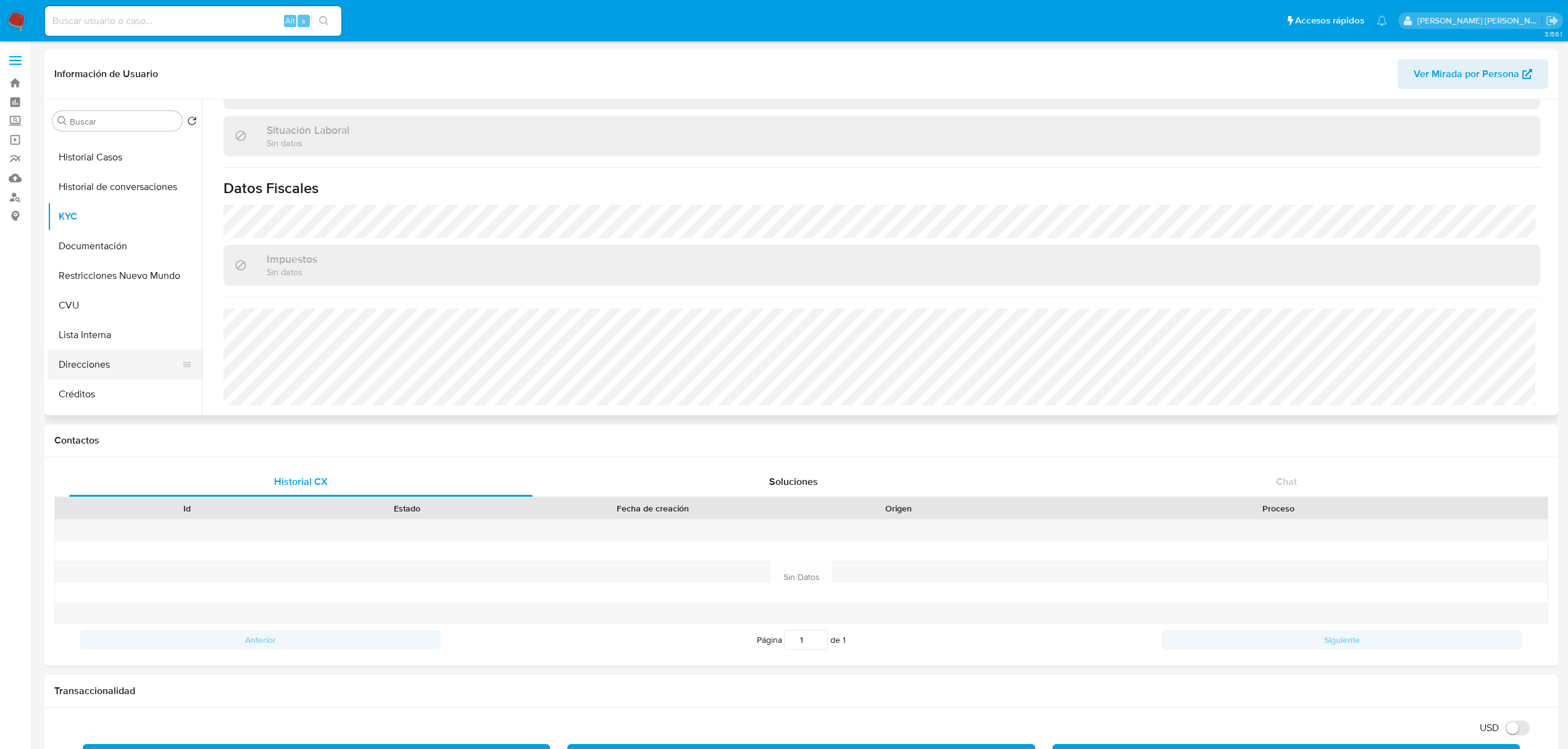
click at [113, 363] on button "Direcciones" at bounding box center [120, 364] width 144 height 30
